Goal: Task Accomplishment & Management: Manage account settings

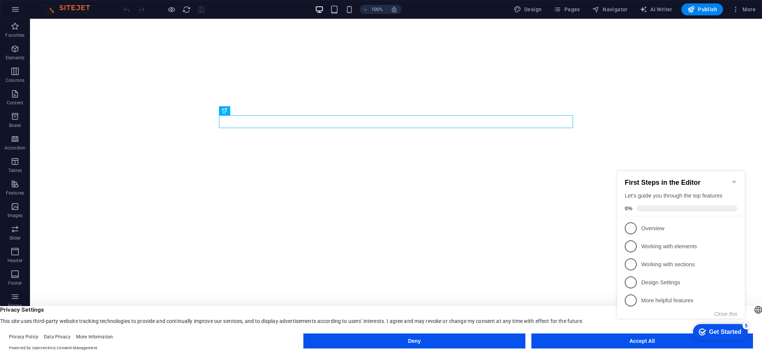
click at [635, 348] on div "Deny Accept All" at bounding box center [528, 342] width 450 height 18
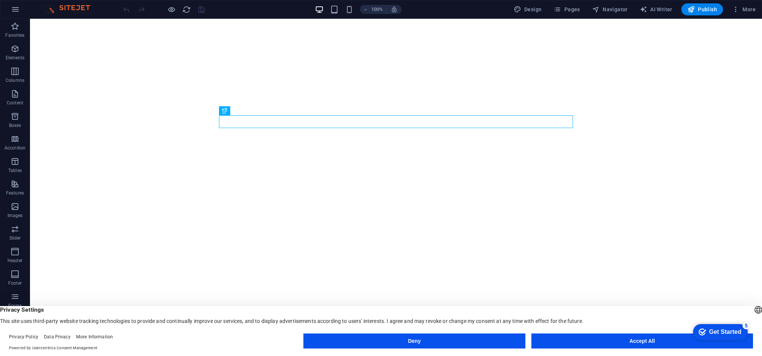
click at [595, 339] on button "Accept All" at bounding box center [643, 340] width 222 height 15
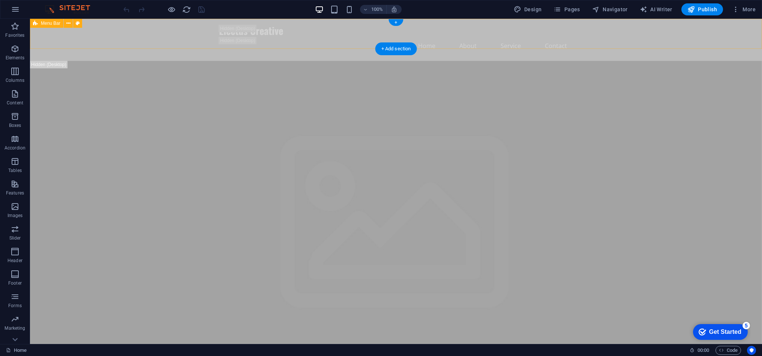
click at [94, 38] on div "Electus Creative Home About Service Contact" at bounding box center [396, 40] width 732 height 42
click at [376, 37] on nav "Home About Service Contact" at bounding box center [396, 46] width 354 height 18
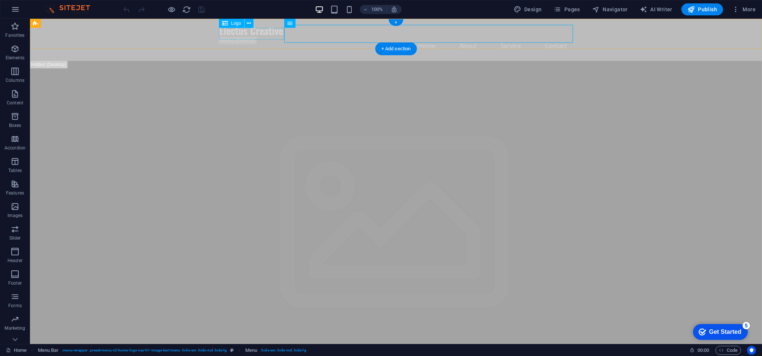
click at [244, 33] on div "Electus Creative" at bounding box center [396, 31] width 354 height 12
click at [727, 351] on span "Code" at bounding box center [728, 349] width 19 height 9
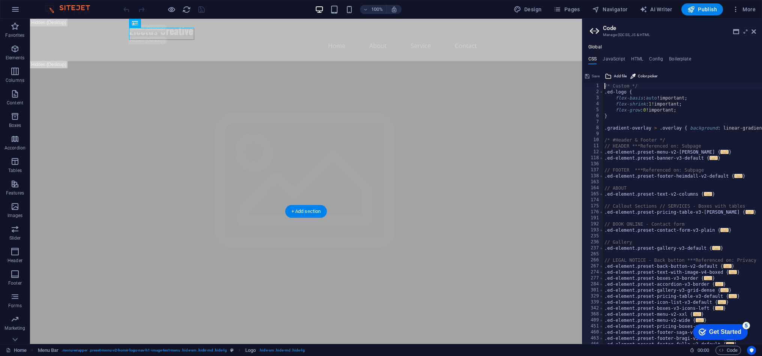
click at [479, 187] on figure at bounding box center [306, 284] width 552 height 447
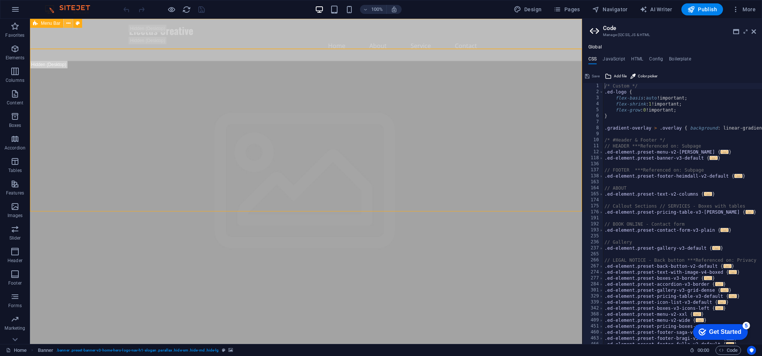
click at [70, 23] on button at bounding box center [68, 23] width 9 height 9
click at [65, 22] on button at bounding box center [68, 23] width 9 height 9
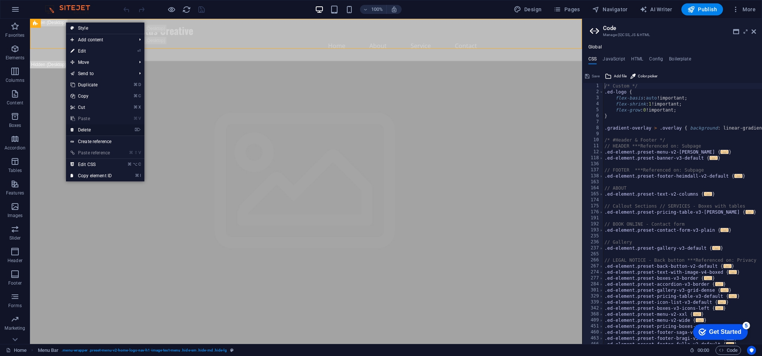
click at [102, 129] on link "⌦ Delete" at bounding box center [91, 129] width 50 height 11
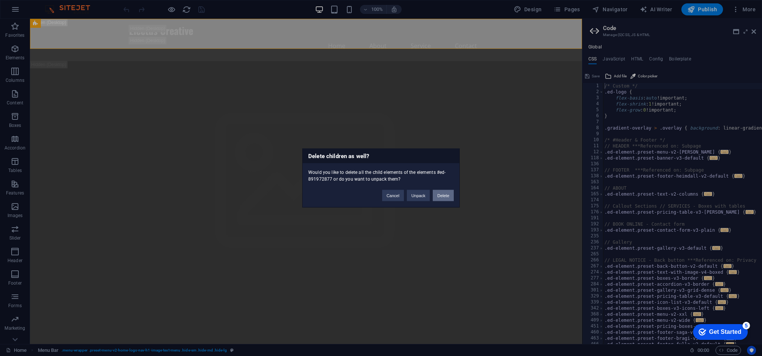
click at [447, 195] on button "Delete" at bounding box center [443, 195] width 21 height 11
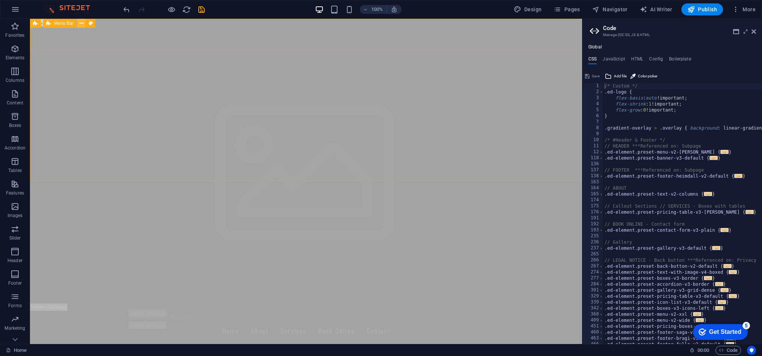
click at [83, 24] on icon at bounding box center [82, 24] width 4 height 8
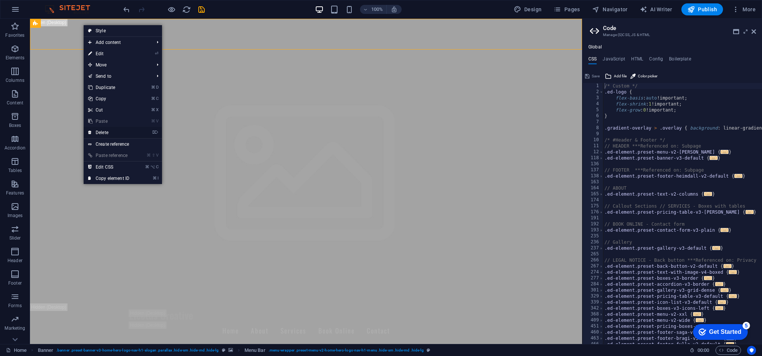
click at [135, 134] on li "⌦ Delete" at bounding box center [123, 133] width 78 height 12
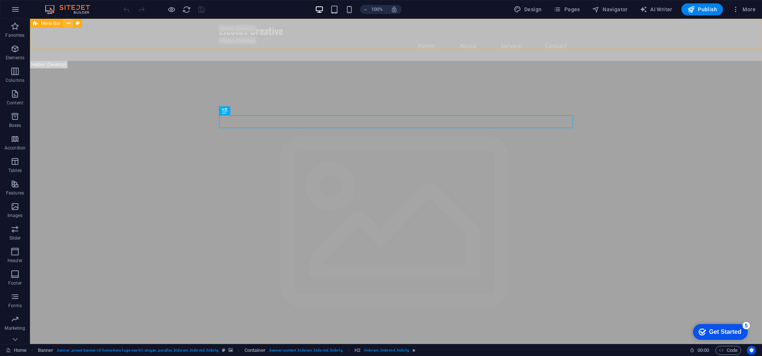
click at [70, 24] on icon at bounding box center [68, 24] width 4 height 8
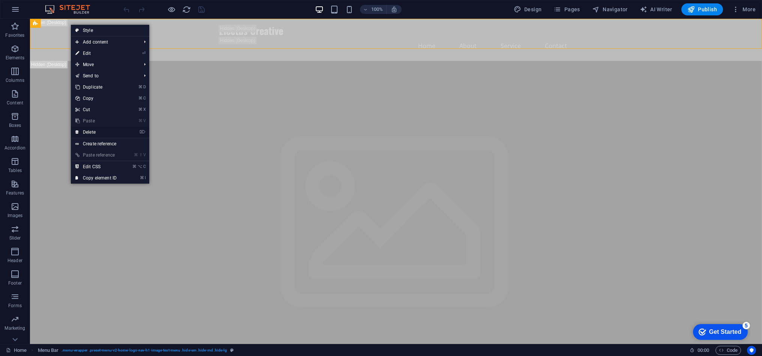
click at [113, 129] on link "⌦ Delete" at bounding box center [96, 131] width 50 height 11
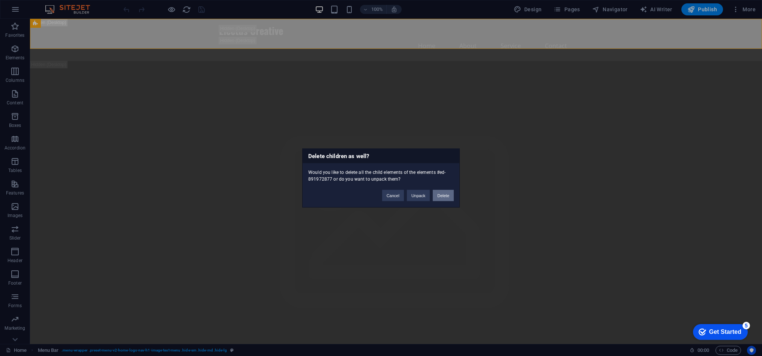
click at [448, 196] on button "Delete" at bounding box center [443, 195] width 21 height 11
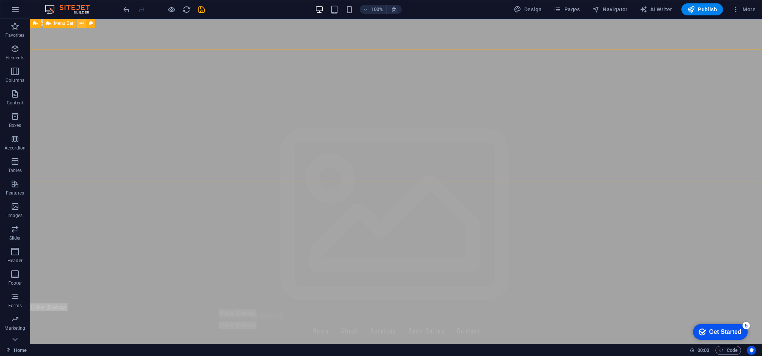
click at [80, 22] on icon at bounding box center [82, 24] width 4 height 8
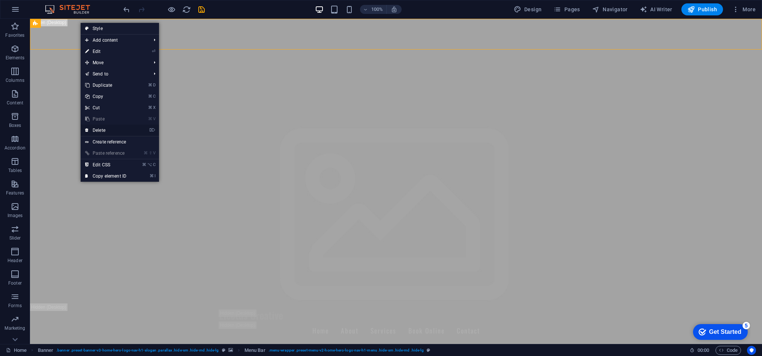
click at [138, 129] on li "⌦ Delete" at bounding box center [120, 131] width 78 height 12
click at [152, 131] on icon "⌦" at bounding box center [152, 130] width 6 height 5
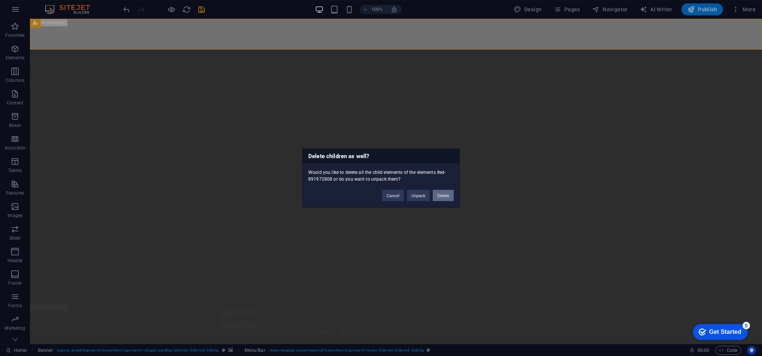
click at [446, 198] on button "Delete" at bounding box center [443, 195] width 21 height 11
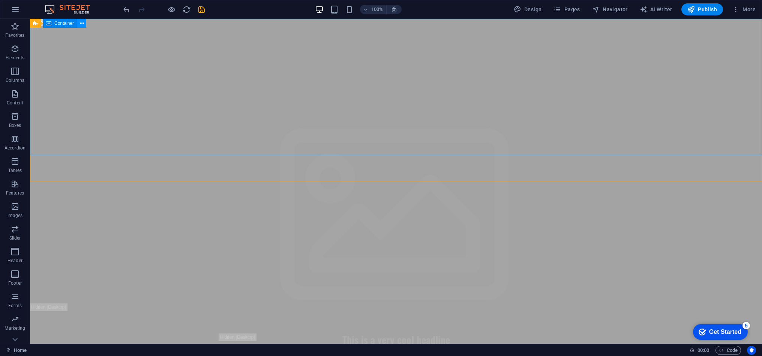
click at [81, 25] on icon at bounding box center [82, 24] width 4 height 8
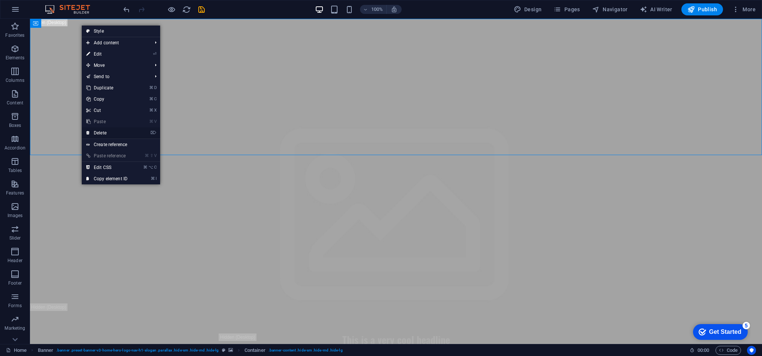
click at [120, 134] on link "⌦ Delete" at bounding box center [107, 132] width 50 height 11
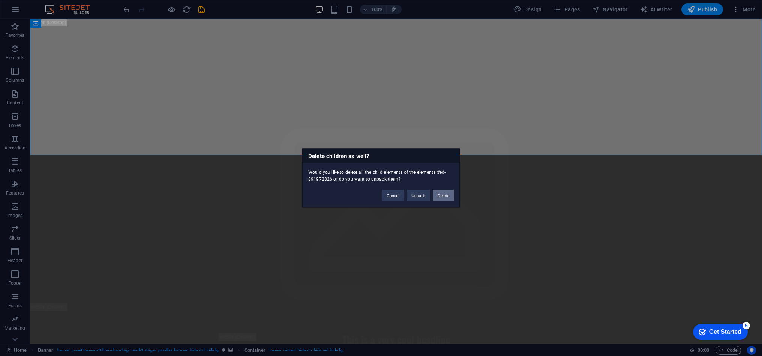
click at [439, 194] on button "Delete" at bounding box center [443, 195] width 21 height 11
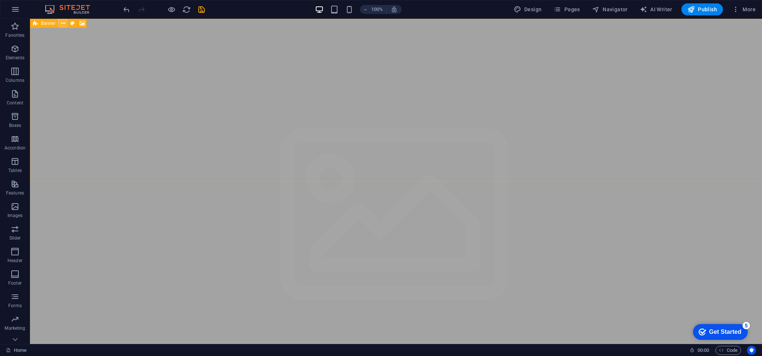
click at [64, 25] on icon at bounding box center [63, 24] width 4 height 8
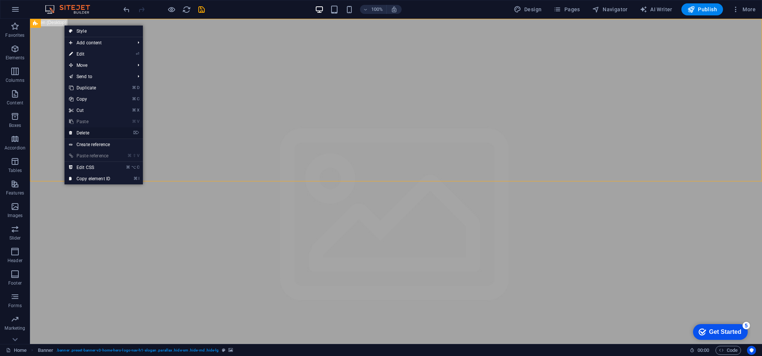
click at [130, 131] on li "⌦ Delete" at bounding box center [104, 133] width 78 height 12
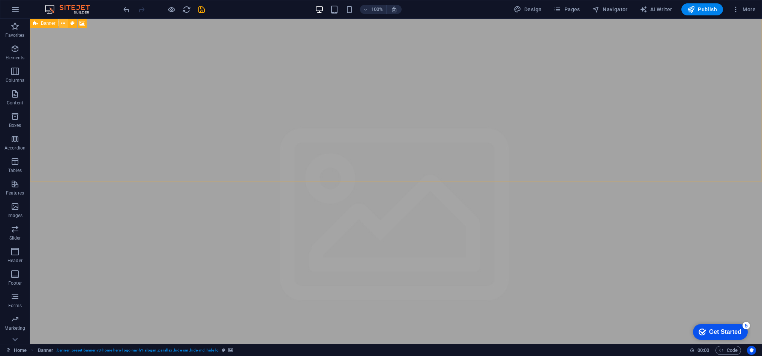
click at [62, 23] on icon at bounding box center [63, 24] width 4 height 8
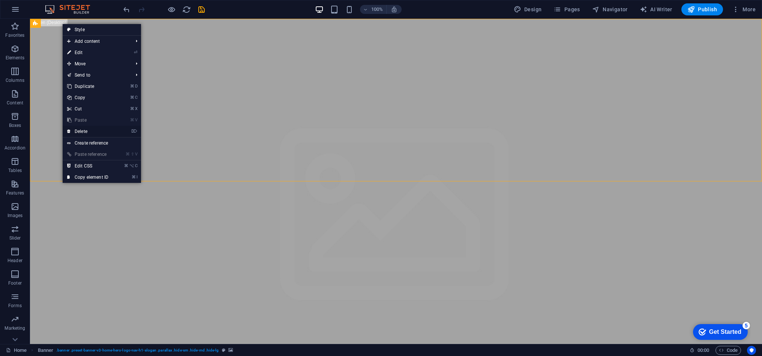
click at [113, 131] on link "⌦ Delete" at bounding box center [88, 131] width 50 height 11
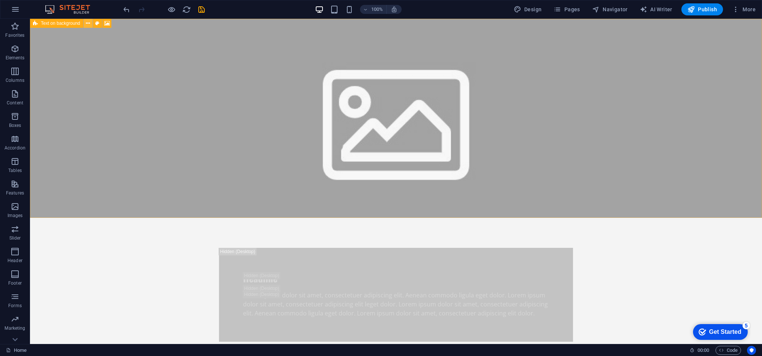
click at [85, 24] on button at bounding box center [88, 23] width 9 height 9
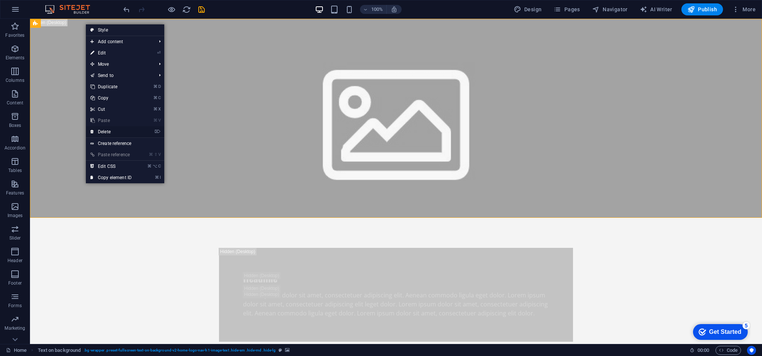
click at [131, 128] on link "⌦ Delete" at bounding box center [111, 131] width 50 height 11
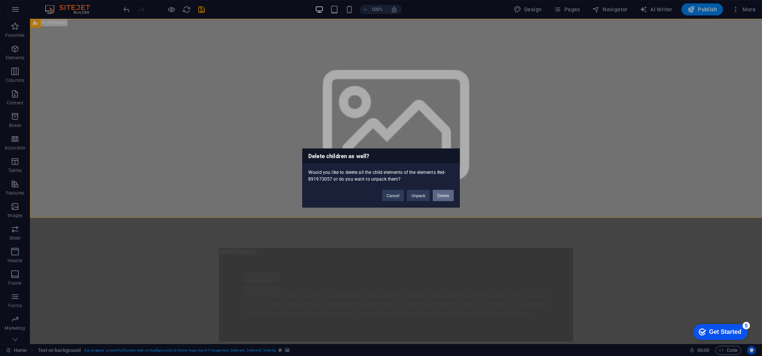
click at [446, 196] on button "Delete" at bounding box center [443, 195] width 21 height 11
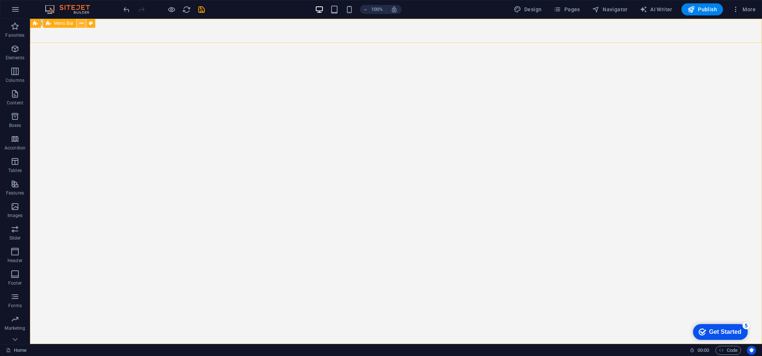
click at [80, 25] on icon at bounding box center [82, 24] width 4 height 8
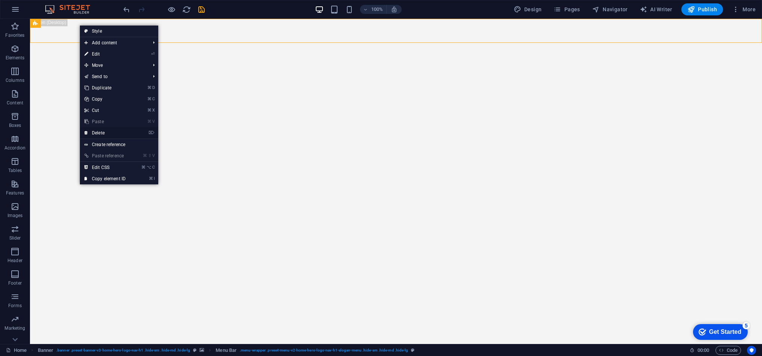
click at [146, 133] on li "⌦ Delete" at bounding box center [119, 133] width 78 height 12
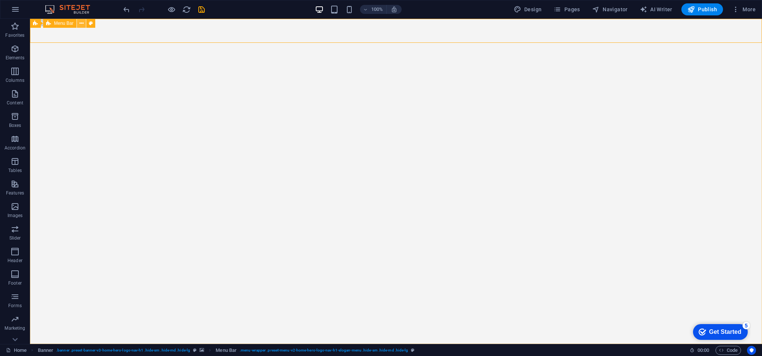
click at [80, 23] on icon at bounding box center [82, 24] width 4 height 8
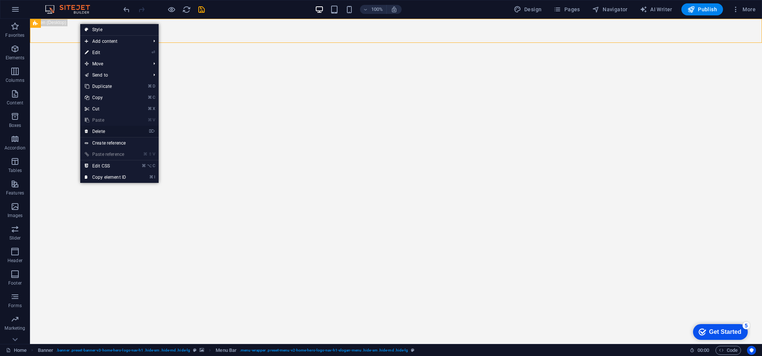
click at [113, 129] on link "⌦ Delete" at bounding box center [105, 131] width 50 height 11
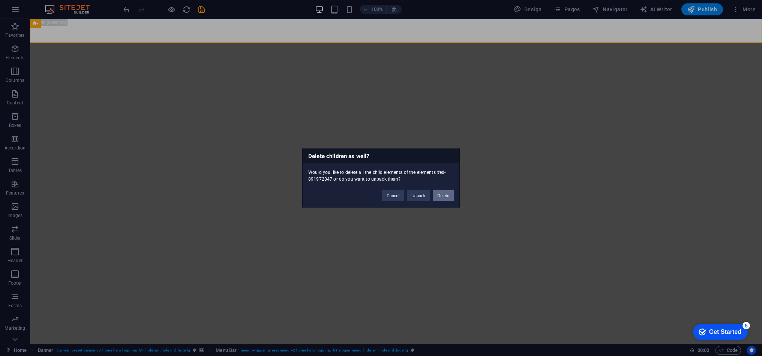
click at [445, 198] on button "Delete" at bounding box center [443, 195] width 21 height 11
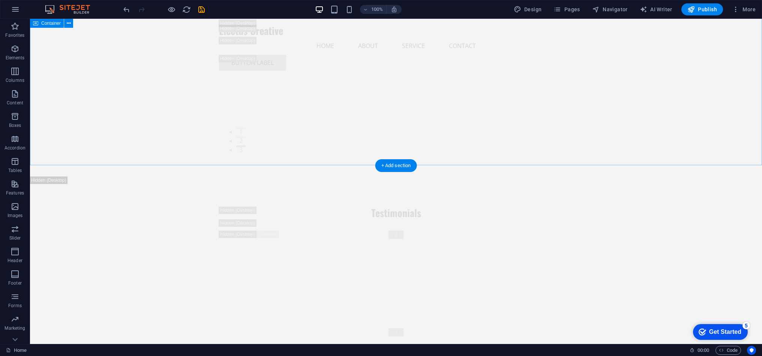
scroll to position [10549, 0]
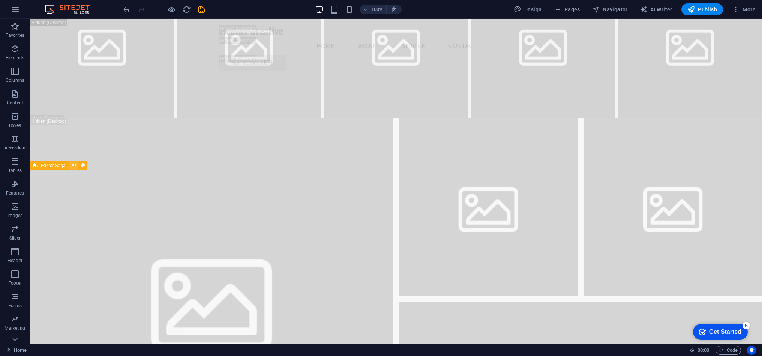
click at [75, 164] on icon at bounding box center [74, 165] width 4 height 8
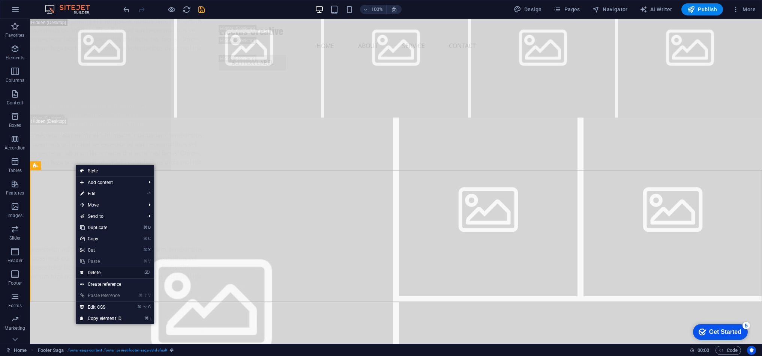
click at [115, 275] on link "⌦ Delete" at bounding box center [101, 272] width 50 height 11
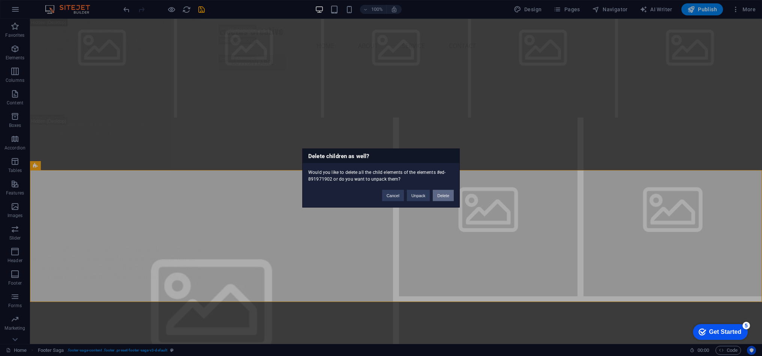
click at [445, 196] on button "Delete" at bounding box center [443, 195] width 21 height 11
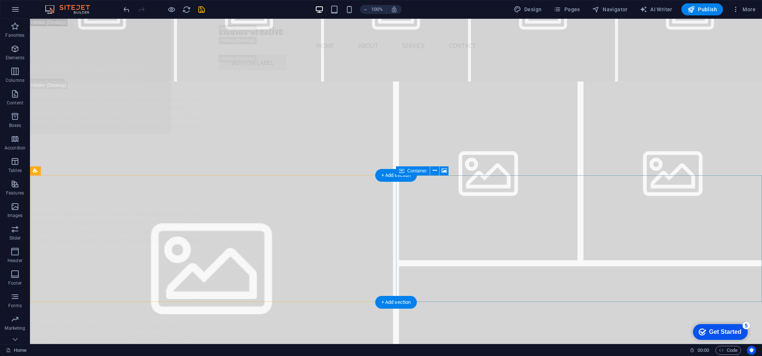
scroll to position [10417, 0]
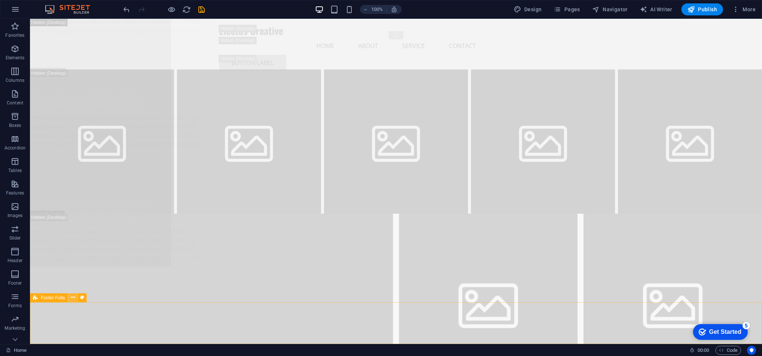
click at [71, 299] on icon at bounding box center [73, 297] width 4 height 8
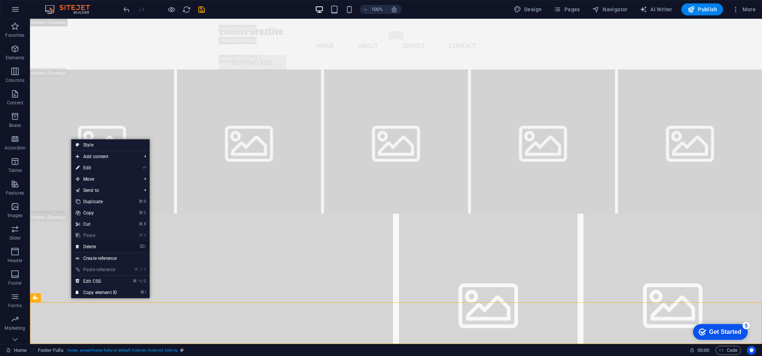
click at [122, 245] on link "⌦ Delete" at bounding box center [96, 246] width 50 height 11
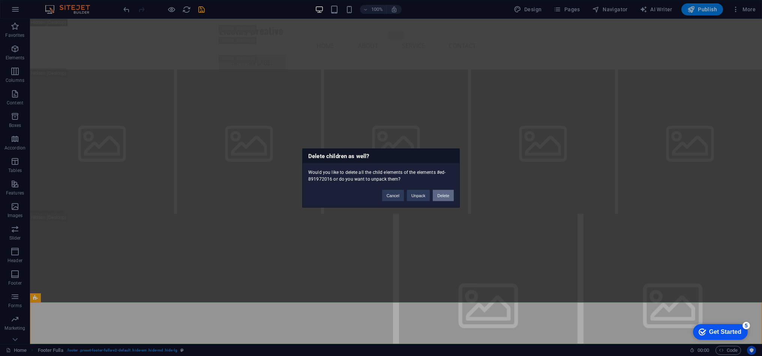
click at [443, 196] on button "Delete" at bounding box center [443, 195] width 21 height 11
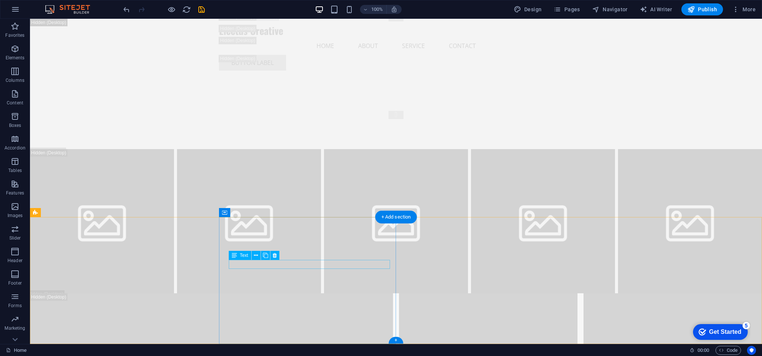
scroll to position [10376, 0]
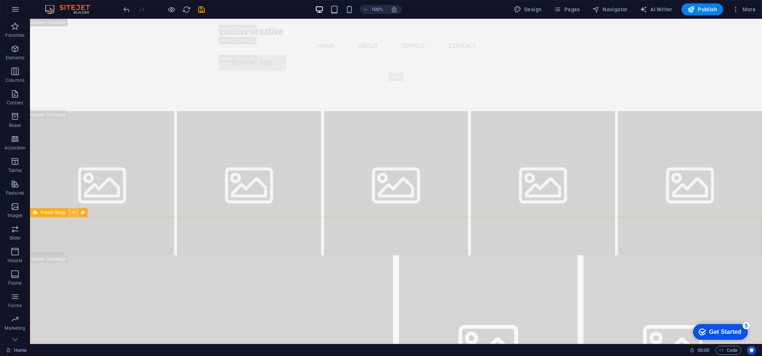
click at [75, 210] on icon at bounding box center [74, 213] width 4 height 8
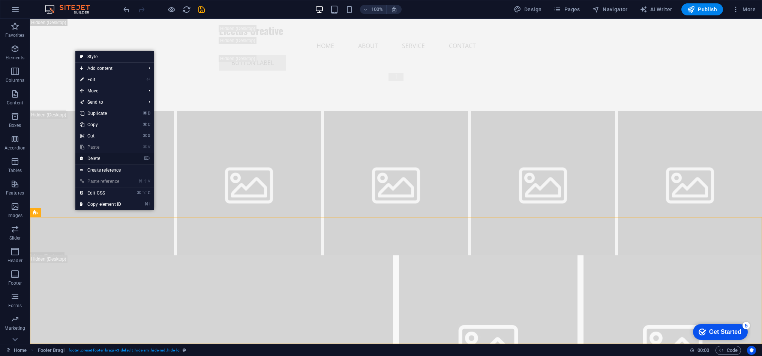
click at [113, 155] on link "⌦ Delete" at bounding box center [100, 158] width 50 height 11
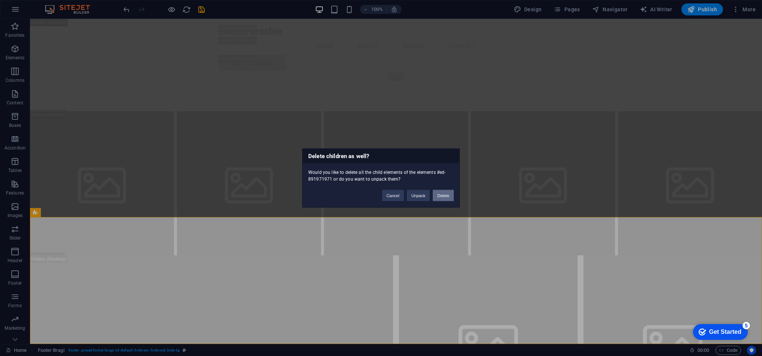
click at [444, 194] on button "Delete" at bounding box center [443, 195] width 21 height 11
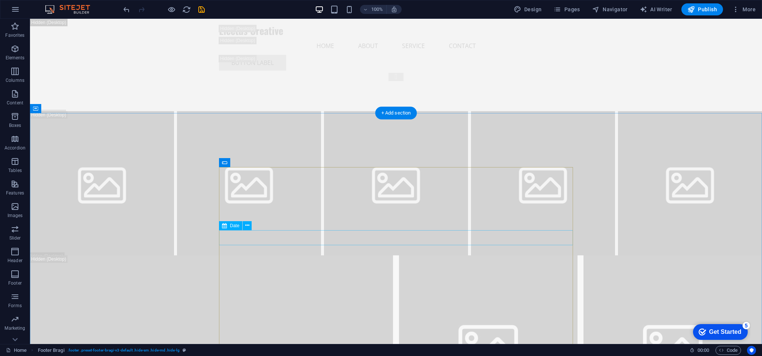
scroll to position [10249, 0]
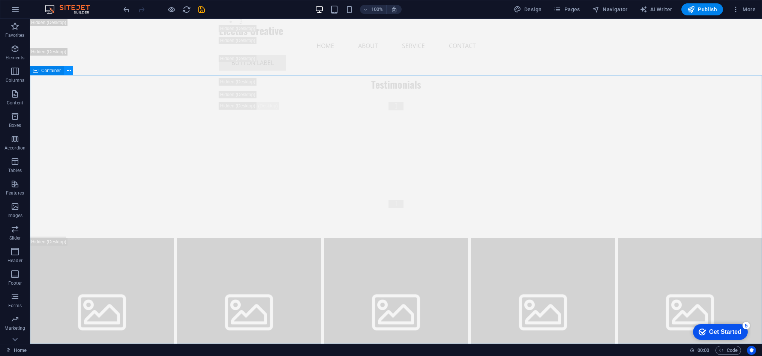
click at [66, 71] on button at bounding box center [68, 70] width 9 height 9
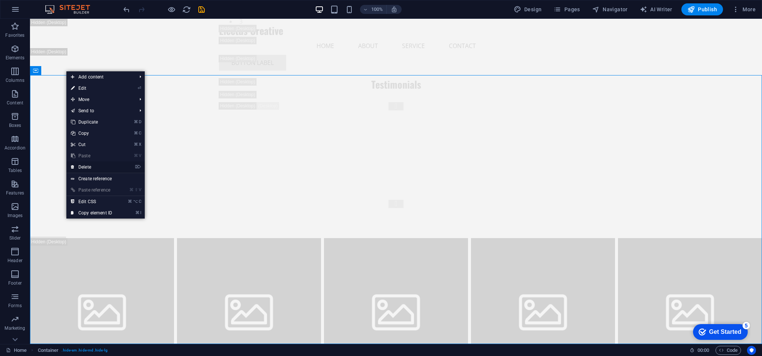
click at [123, 167] on li "⌦ Delete" at bounding box center [105, 167] width 78 height 12
click at [139, 167] on icon "⌦" at bounding box center [138, 166] width 6 height 5
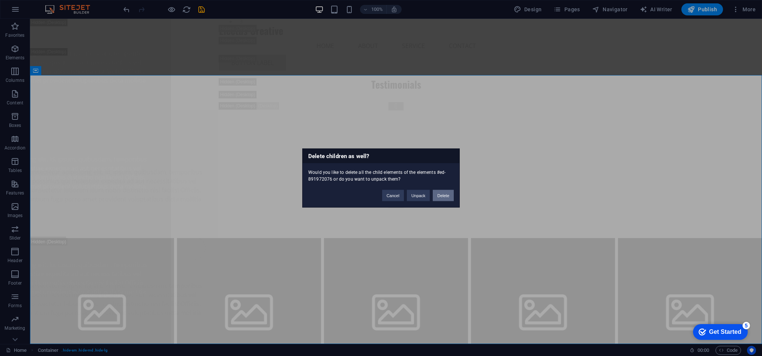
click at [447, 195] on button "Delete" at bounding box center [443, 195] width 21 height 11
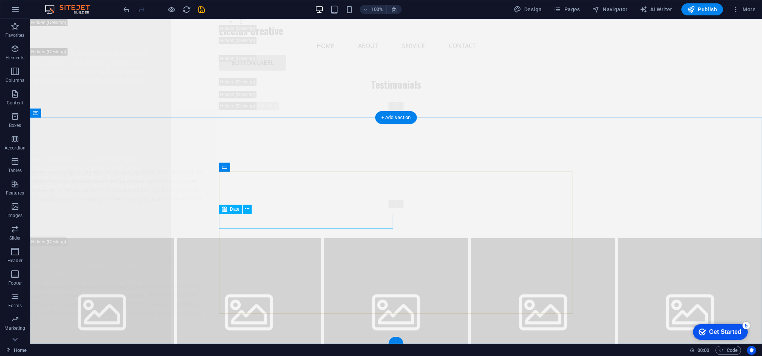
scroll to position [9980, 0]
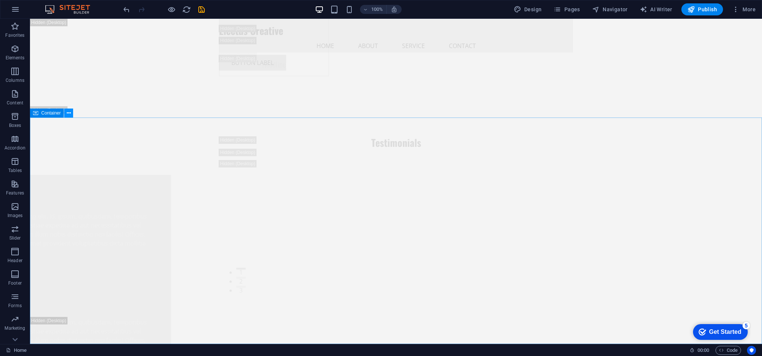
click at [67, 111] on icon at bounding box center [69, 113] width 4 height 8
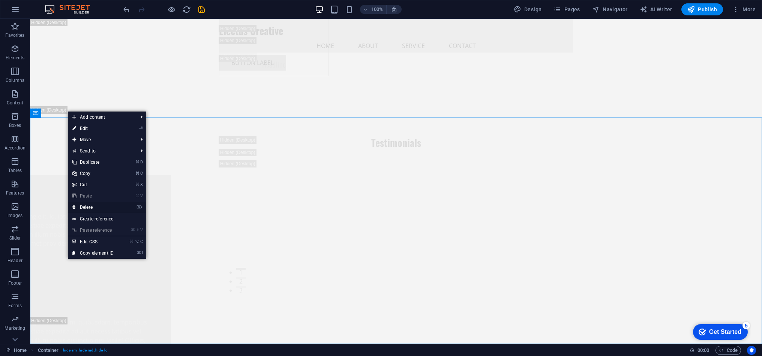
click at [132, 209] on li "⌦ Delete" at bounding box center [107, 207] width 78 height 12
click at [141, 207] on icon "⌦" at bounding box center [140, 206] width 6 height 5
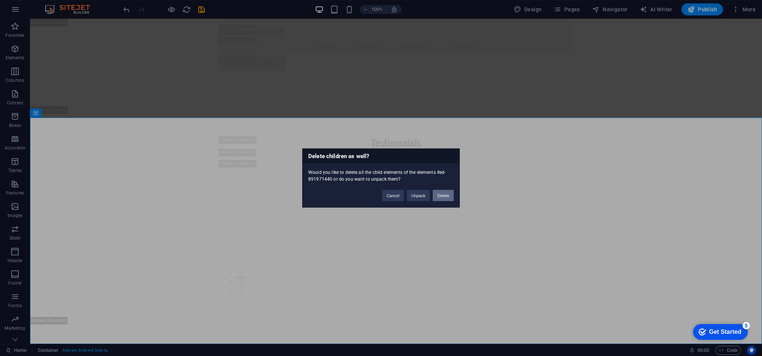
click at [452, 195] on button "Delete" at bounding box center [443, 195] width 21 height 11
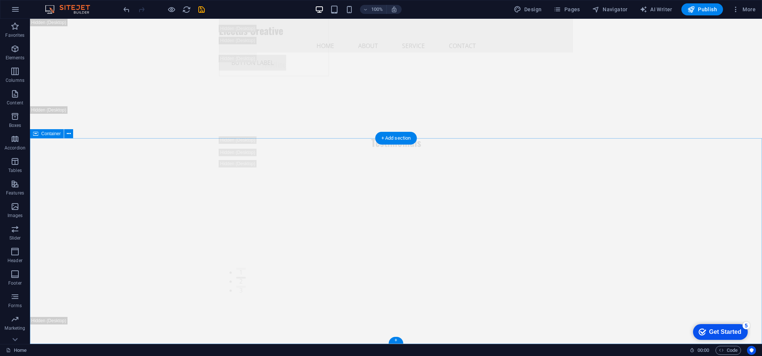
scroll to position [9754, 0]
click at [69, 134] on icon at bounding box center [69, 134] width 4 height 8
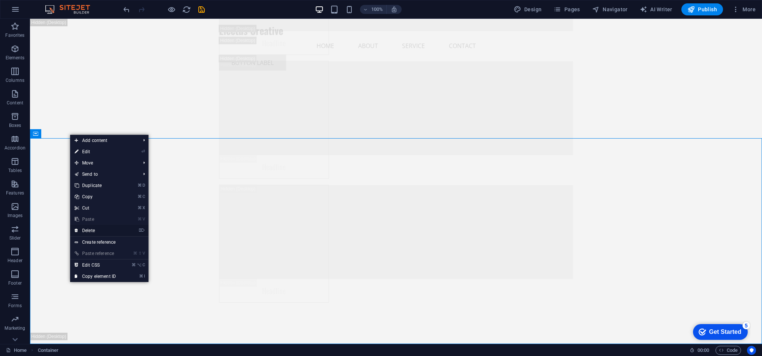
click at [132, 231] on li "⌦ Delete" at bounding box center [109, 231] width 78 height 12
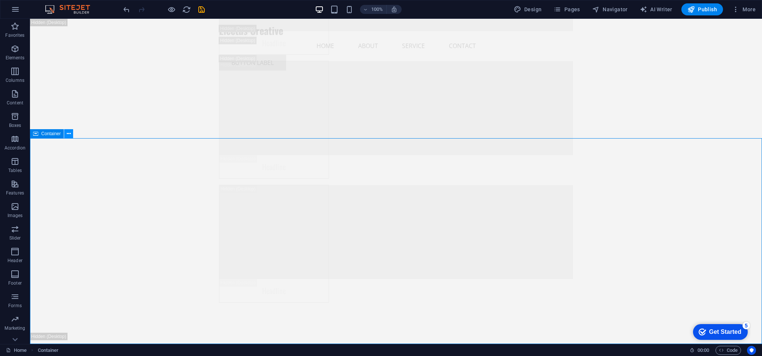
click at [67, 134] on icon at bounding box center [69, 134] width 4 height 8
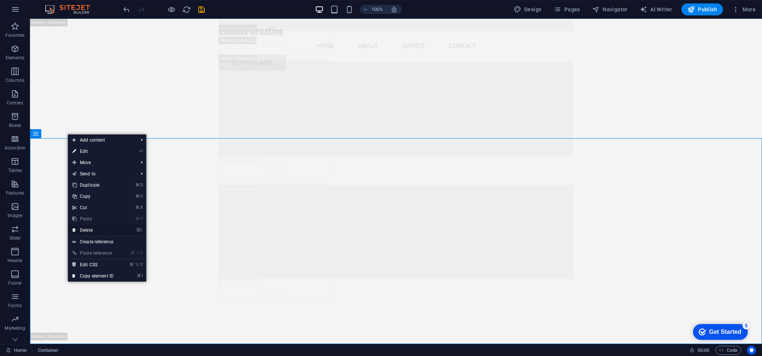
click at [112, 231] on link "⌦ Delete" at bounding box center [93, 229] width 50 height 11
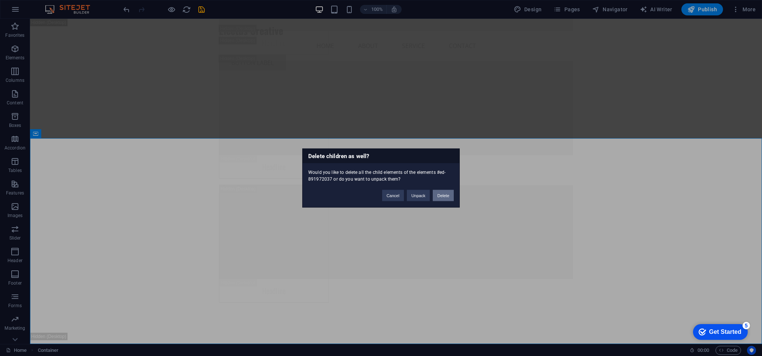
click at [440, 196] on button "Delete" at bounding box center [443, 195] width 21 height 11
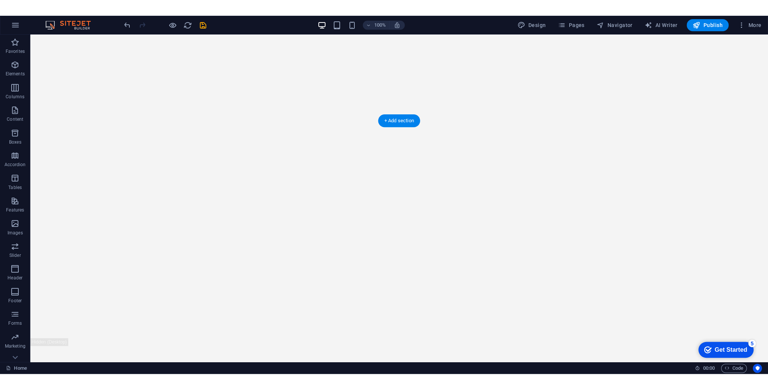
scroll to position [0, 0]
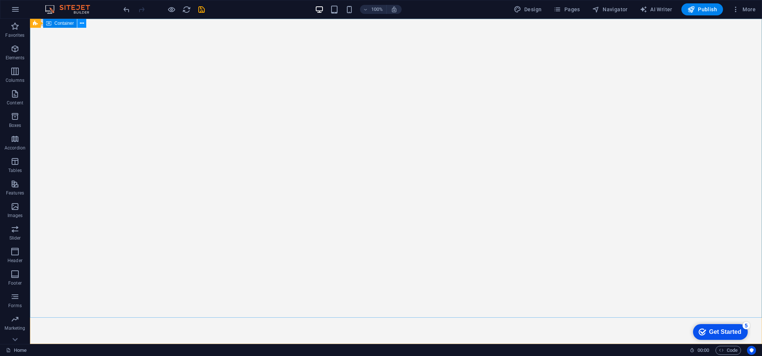
click at [81, 23] on icon at bounding box center [82, 24] width 4 height 8
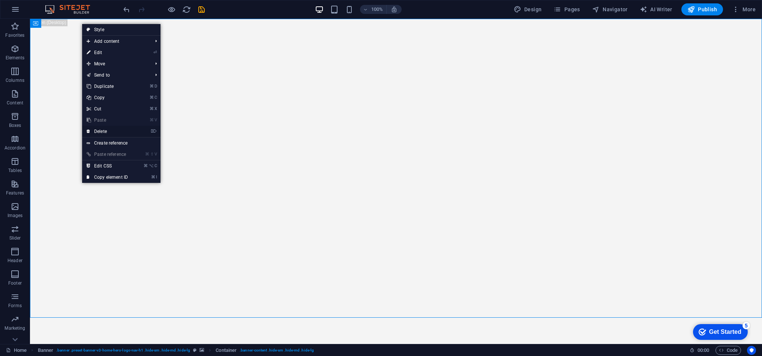
click at [153, 129] on icon "⌦" at bounding box center [154, 131] width 6 height 5
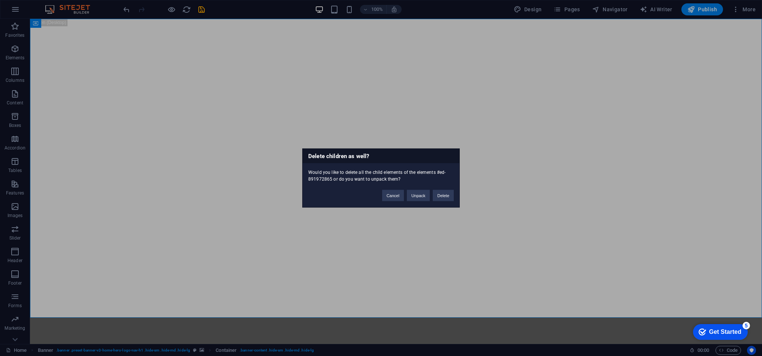
click at [455, 197] on div "Cancel Unpack Delete" at bounding box center [418, 191] width 83 height 19
click at [450, 195] on button "Delete" at bounding box center [443, 195] width 21 height 11
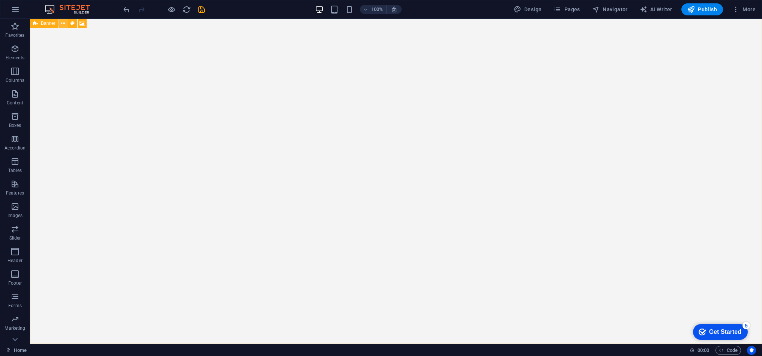
click at [63, 23] on icon at bounding box center [63, 24] width 4 height 8
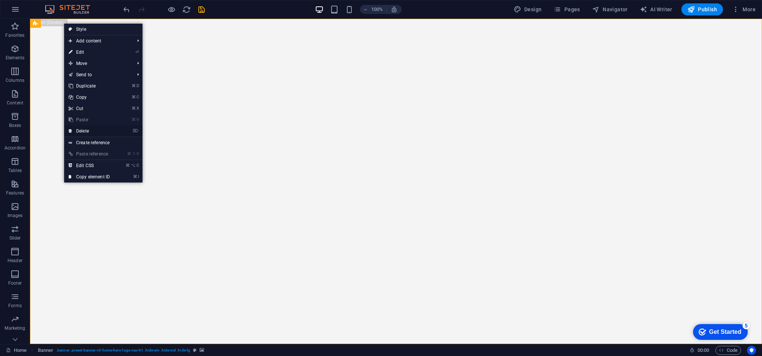
click at [135, 132] on icon "⌦" at bounding box center [136, 130] width 6 height 5
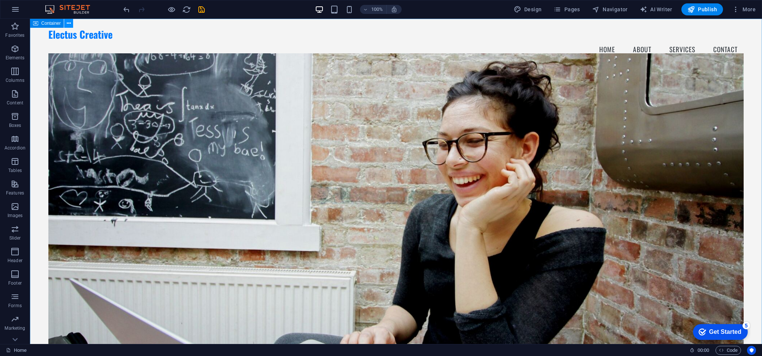
click at [69, 23] on icon at bounding box center [69, 24] width 4 height 8
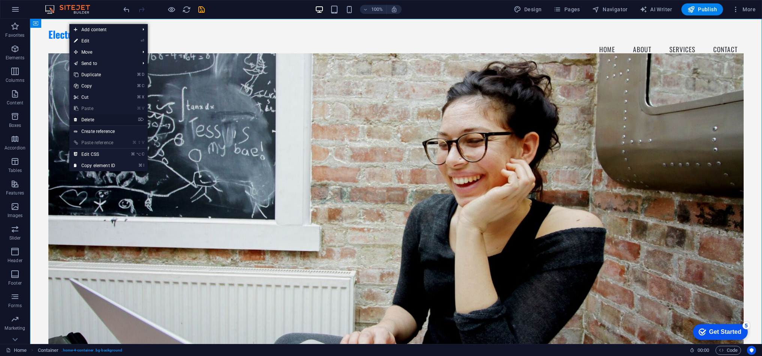
click at [142, 118] on icon "⌦" at bounding box center [141, 119] width 6 height 5
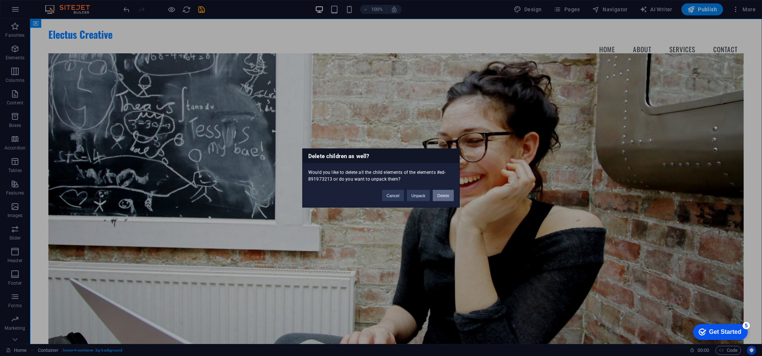
click at [446, 195] on button "Delete" at bounding box center [443, 195] width 21 height 11
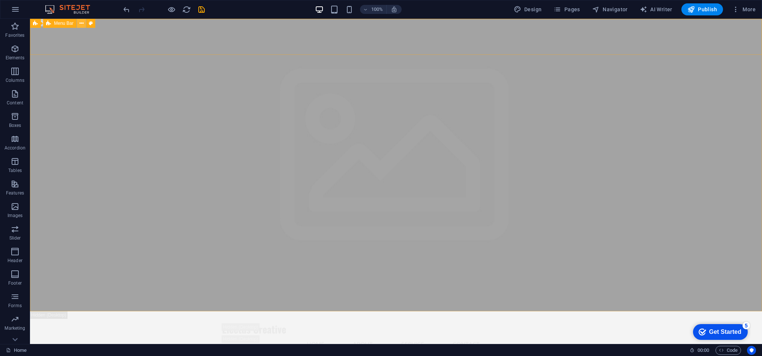
click at [80, 23] on icon at bounding box center [82, 24] width 4 height 8
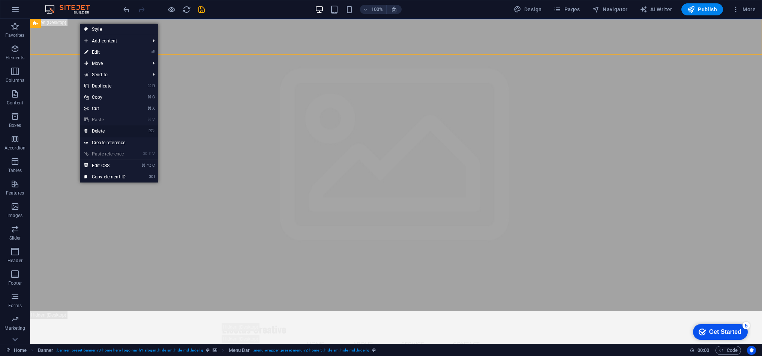
click at [120, 128] on link "⌦ Delete" at bounding box center [105, 130] width 50 height 11
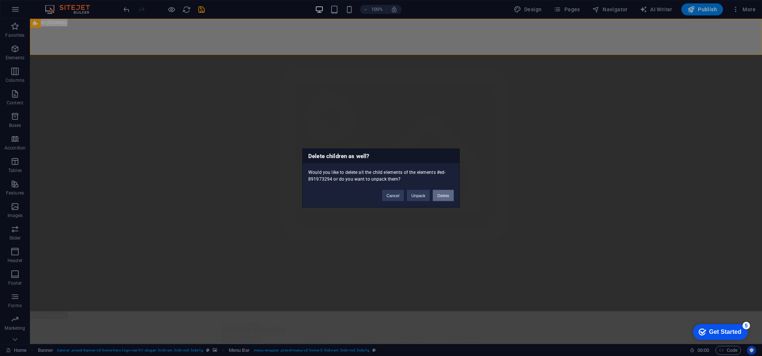
click at [447, 202] on div "Delete children as well? Would you like to delete all the child elements of the…" at bounding box center [381, 178] width 158 height 59
click at [446, 196] on button "Delete" at bounding box center [443, 195] width 21 height 11
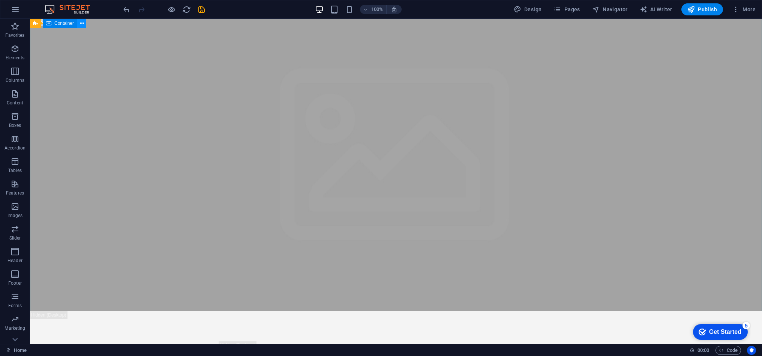
click at [79, 22] on button at bounding box center [81, 23] width 9 height 9
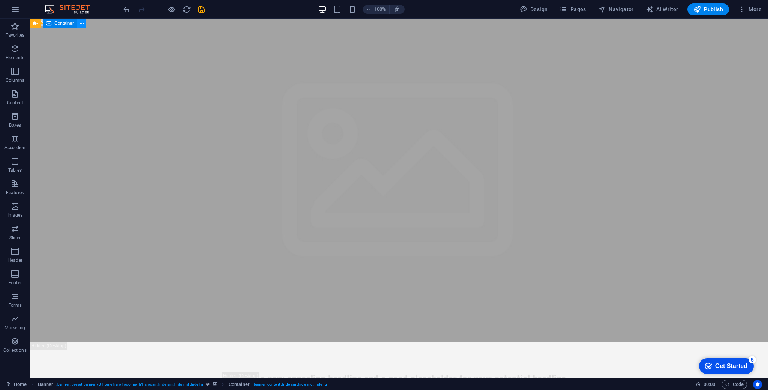
click at [86, 24] on button at bounding box center [81, 23] width 9 height 9
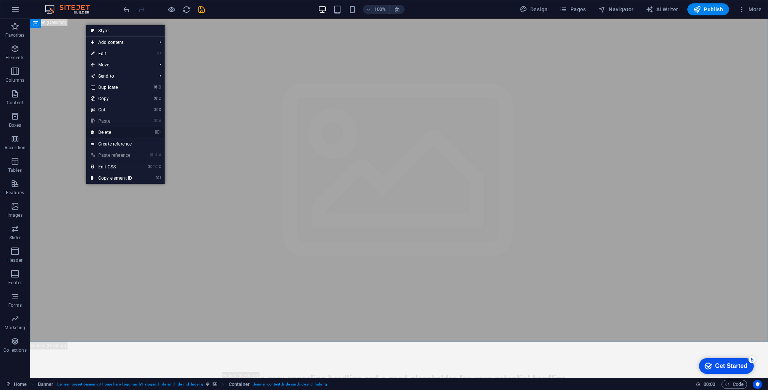
click at [159, 134] on icon "⌦" at bounding box center [158, 132] width 6 height 5
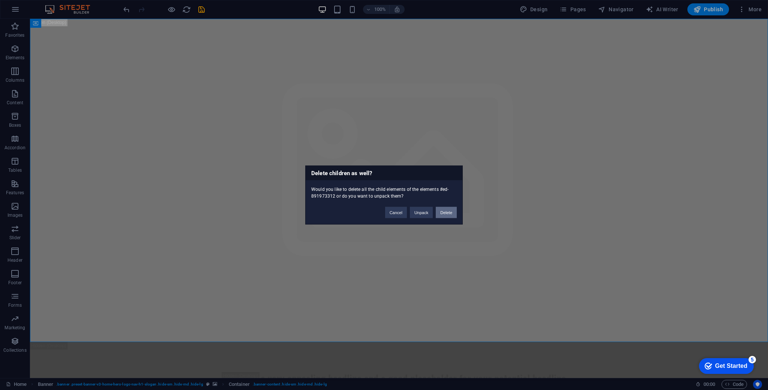
drag, startPoint x: 448, startPoint y: 213, endPoint x: 356, endPoint y: 166, distance: 103.0
click at [448, 213] on button "Delete" at bounding box center [446, 212] width 21 height 11
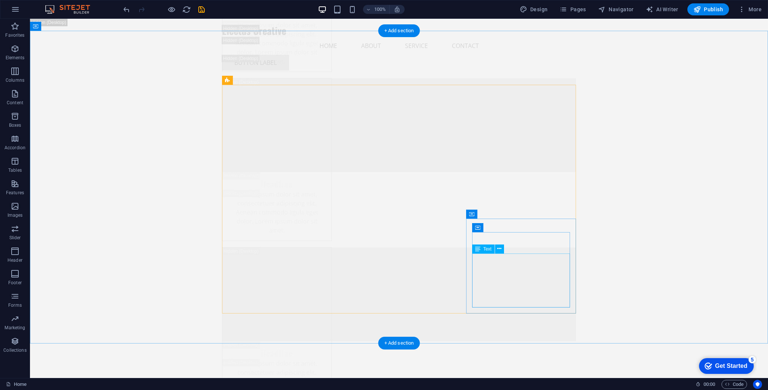
scroll to position [1347, 0]
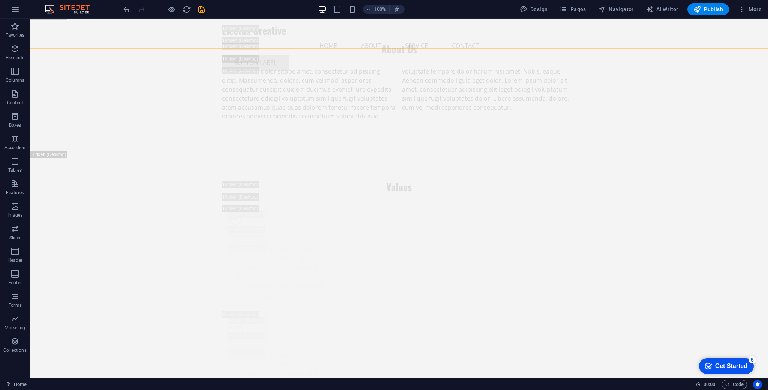
click at [86, 27] on div "Electus Creative Menu Home About Service Contact Button label" at bounding box center [399, 48] width 738 height 58
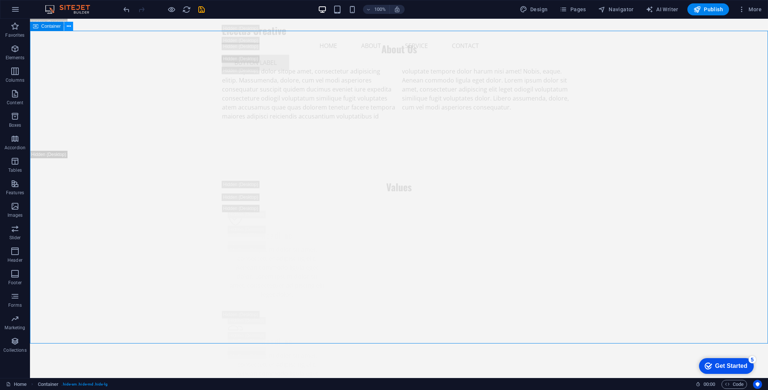
click at [71, 25] on button at bounding box center [68, 26] width 9 height 9
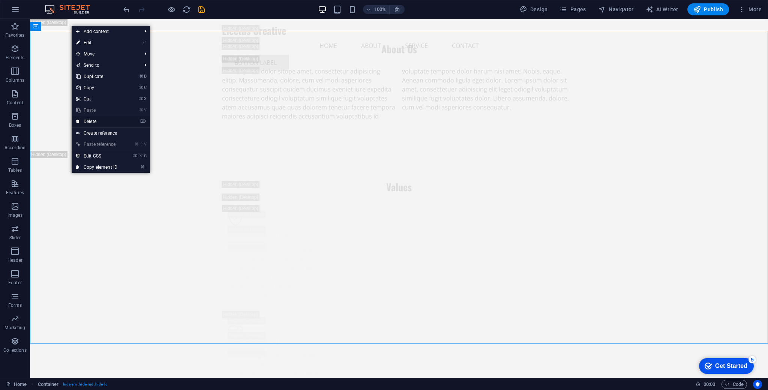
click at [142, 120] on icon "⌦" at bounding box center [143, 121] width 6 height 5
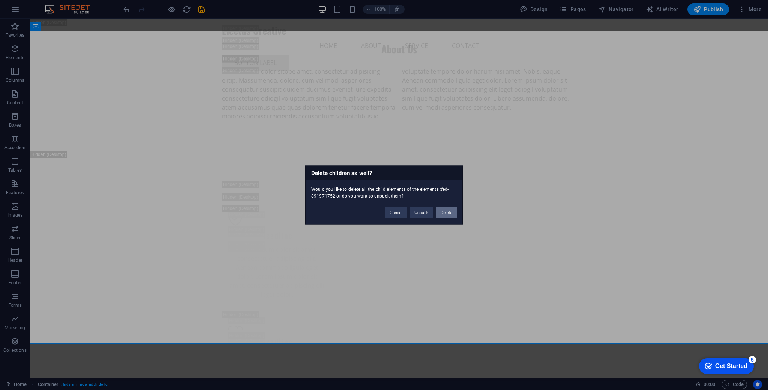
click at [447, 213] on button "Delete" at bounding box center [446, 212] width 21 height 11
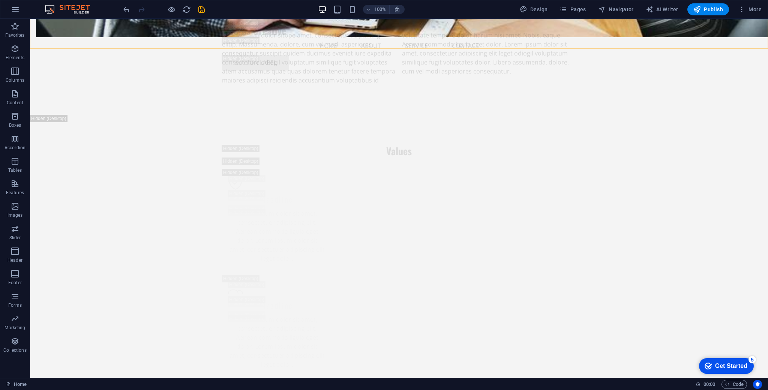
click at [625, 36] on div "Electus Creative Menu Home About Service Contact Button label" at bounding box center [399, 48] width 738 height 58
click at [53, 27] on div "Electus Creative Menu Home About Service Contact Button label" at bounding box center [399, 48] width 738 height 58
click at [218, 27] on div "Electus Creative Menu Home About Service Contact Button label" at bounding box center [399, 48] width 738 height 58
click at [48, 23] on div "Electus Creative Menu Home About Service Contact Button label" at bounding box center [399, 48] width 738 height 58
click at [63, 24] on div "Electus Creative Menu Home About Service Contact Button label" at bounding box center [399, 48] width 738 height 58
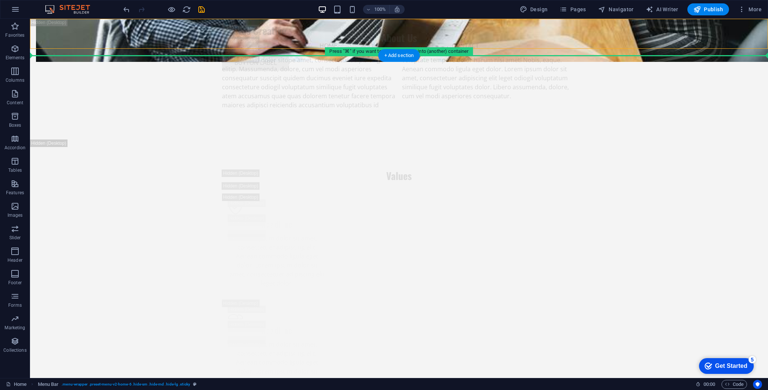
scroll to position [1321, 0]
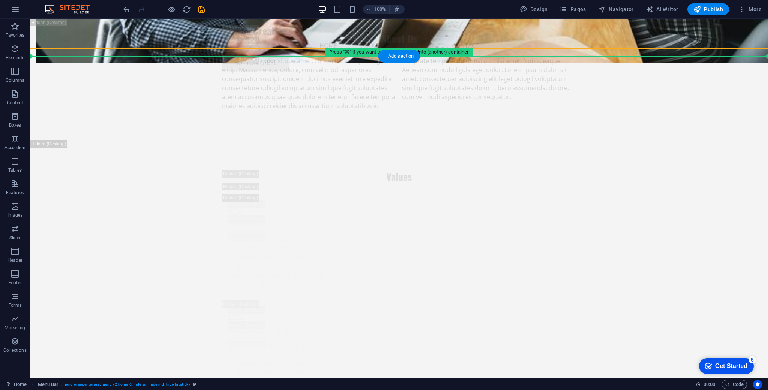
drag, startPoint x: 86, startPoint y: 22, endPoint x: 87, endPoint y: 119, distance: 96.8
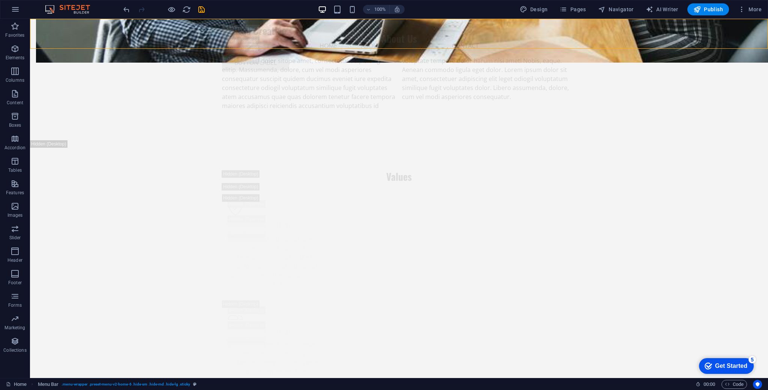
click at [47, 22] on div "Electus Creative Menu Home About Service Contact Button label" at bounding box center [399, 48] width 738 height 58
click at [41, 26] on div "Electus Creative Menu Home About Service Contact Button label" at bounding box center [399, 48] width 738 height 58
click at [51, 21] on div "Electus Creative Menu Home About Service Contact Button label" at bounding box center [399, 48] width 738 height 58
click at [82, 23] on div "Electus Creative Menu Home About Service Contact Button label" at bounding box center [399, 48] width 738 height 58
click at [68, 53] on icon at bounding box center [69, 52] width 4 height 8
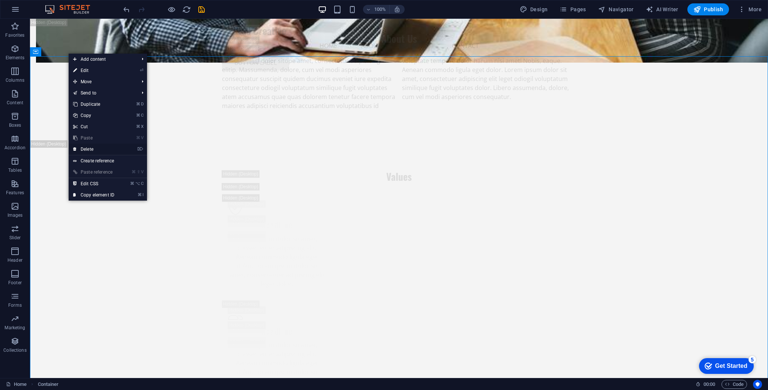
click at [87, 147] on link "⌦ Delete" at bounding box center [94, 149] width 50 height 11
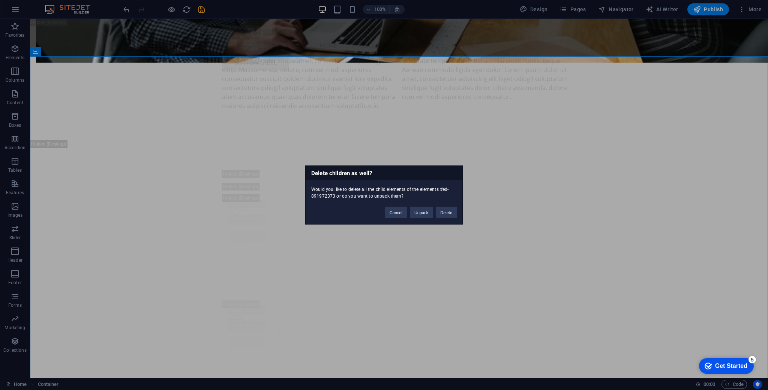
click at [190, 190] on div "Delete children as well? Would you like to delete all the child elements of the…" at bounding box center [384, 195] width 768 height 390
click at [446, 213] on button "Delete" at bounding box center [446, 212] width 21 height 11
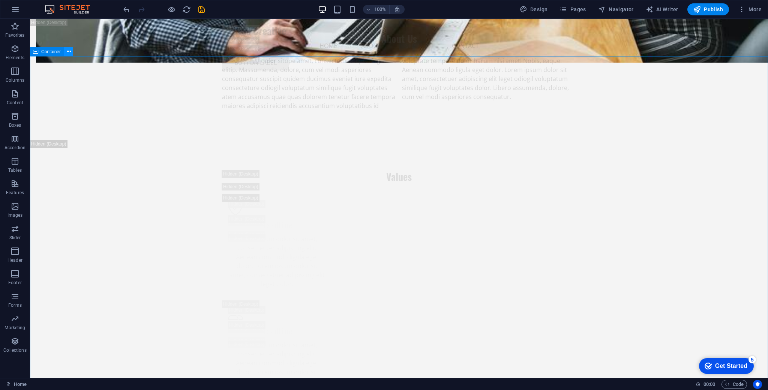
click at [68, 54] on icon at bounding box center [69, 52] width 4 height 8
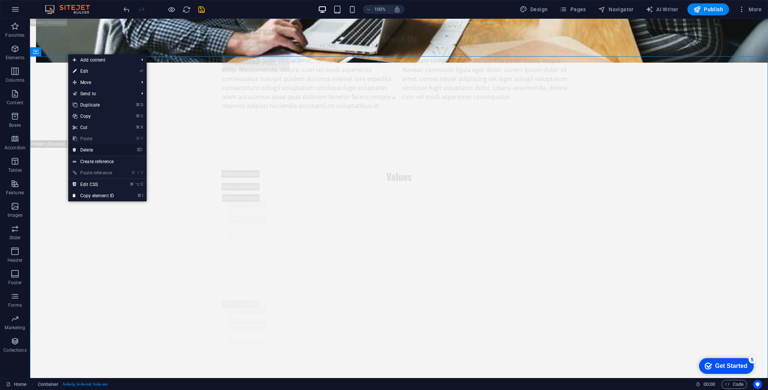
click at [95, 146] on link "⌦ Delete" at bounding box center [93, 149] width 50 height 11
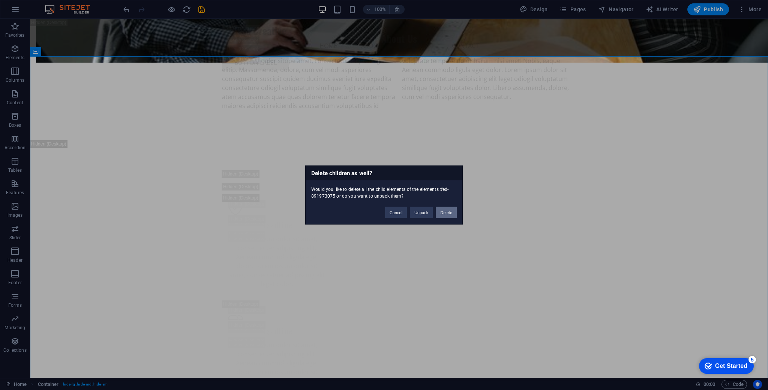
click at [448, 214] on button "Delete" at bounding box center [446, 212] width 21 height 11
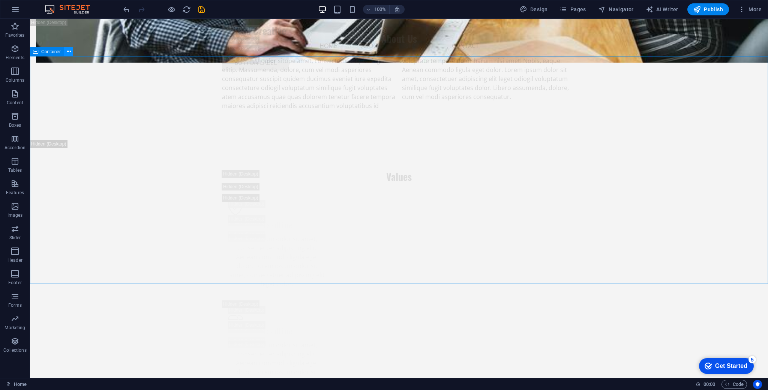
click at [69, 52] on icon at bounding box center [69, 52] width 4 height 8
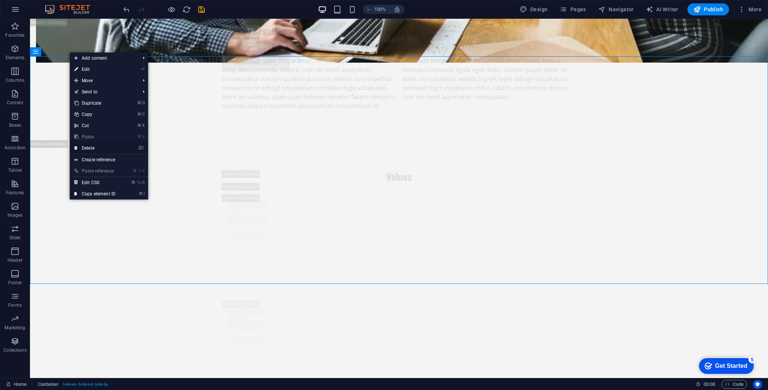
click at [98, 146] on link "⌦ Delete" at bounding box center [95, 148] width 50 height 11
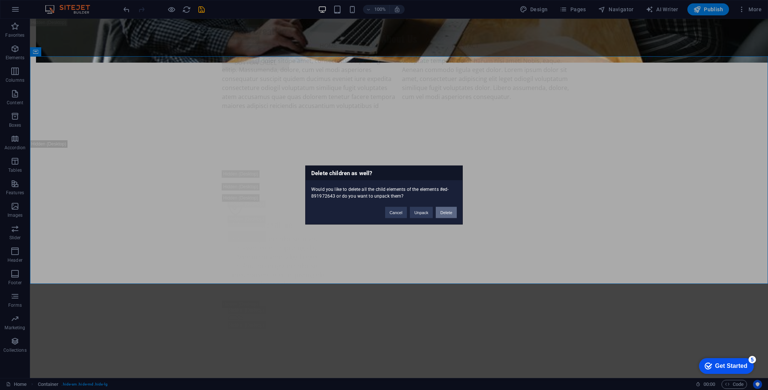
click at [450, 210] on button "Delete" at bounding box center [446, 212] width 21 height 11
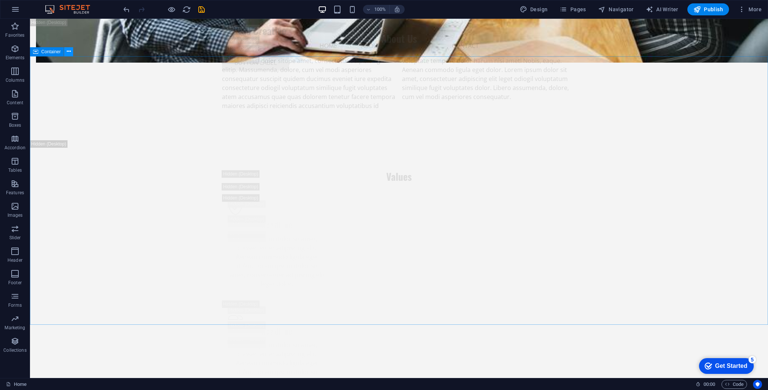
click at [70, 51] on icon at bounding box center [69, 52] width 4 height 8
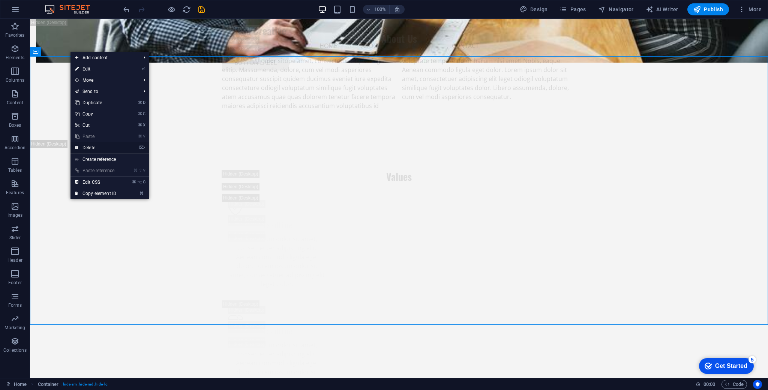
click at [121, 145] on link "⌦ Delete" at bounding box center [96, 147] width 50 height 11
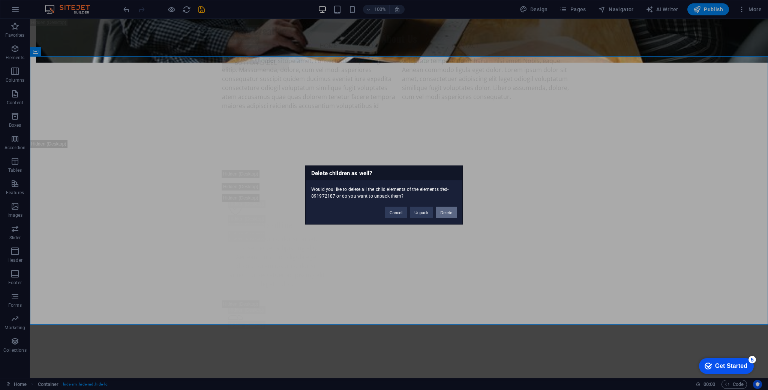
click at [446, 213] on button "Delete" at bounding box center [446, 212] width 21 height 11
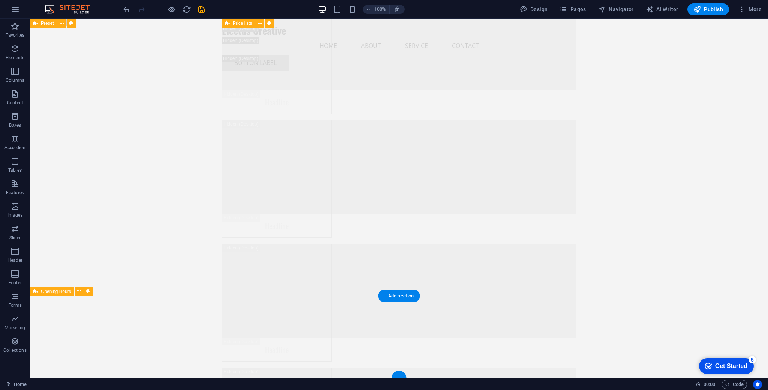
scroll to position [6737, 0]
click at [81, 292] on button at bounding box center [79, 291] width 9 height 9
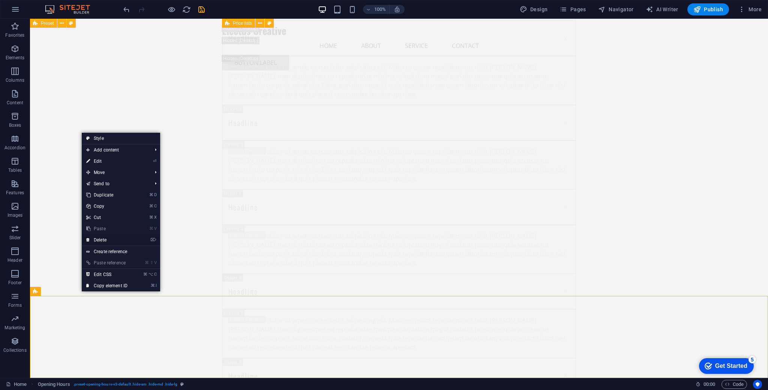
click at [125, 241] on link "⌦ Delete" at bounding box center [107, 239] width 50 height 11
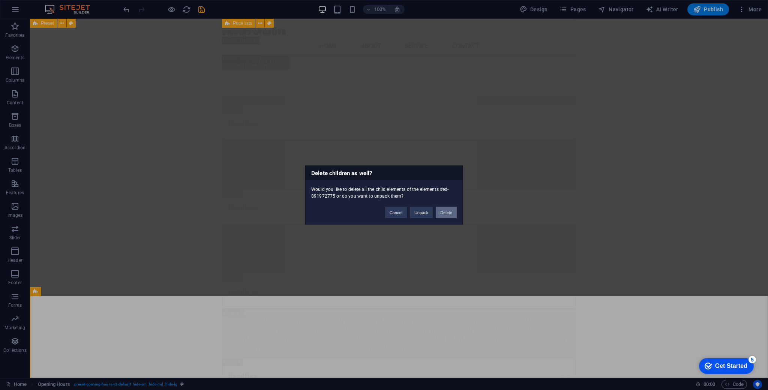
click at [447, 211] on button "Delete" at bounding box center [446, 212] width 21 height 11
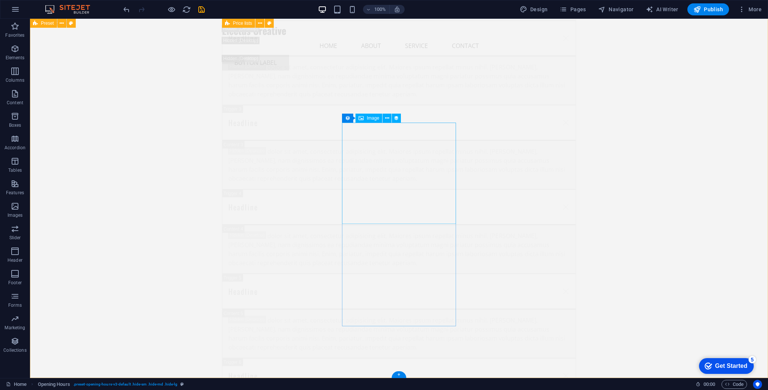
scroll to position [6655, 0]
click at [64, 23] on button at bounding box center [61, 23] width 9 height 9
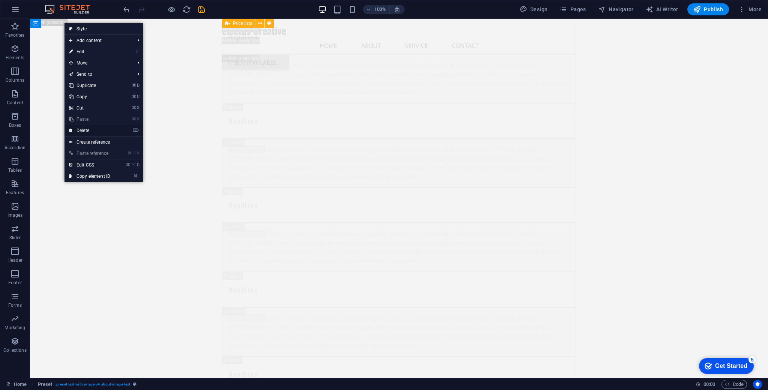
click at [91, 129] on link "⌦ Delete" at bounding box center [90, 130] width 50 height 11
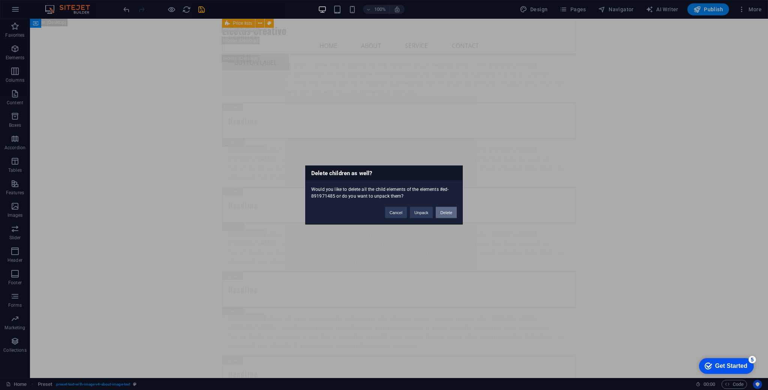
click at [456, 216] on button "Delete" at bounding box center [446, 212] width 21 height 11
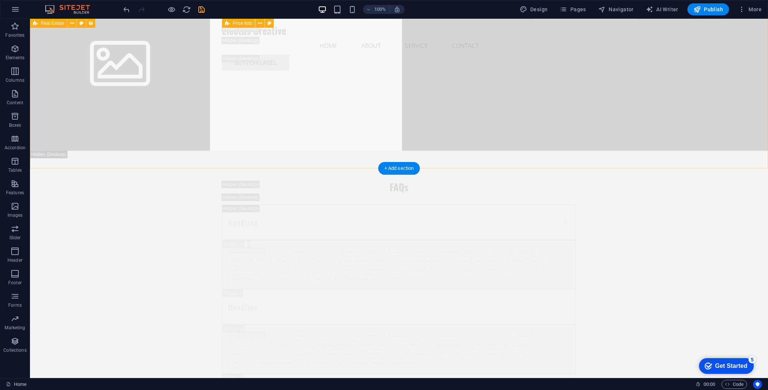
scroll to position [6477, 0]
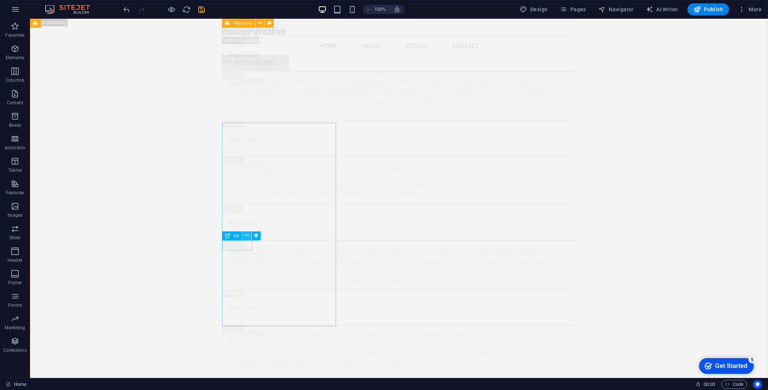
click at [248, 235] on icon at bounding box center [247, 236] width 4 height 8
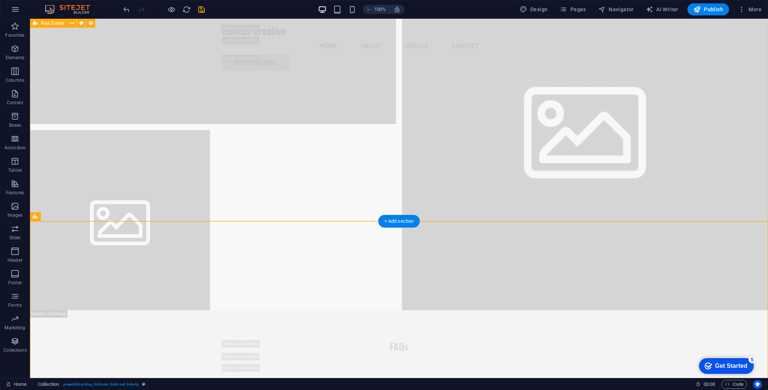
scroll to position [6129, 0]
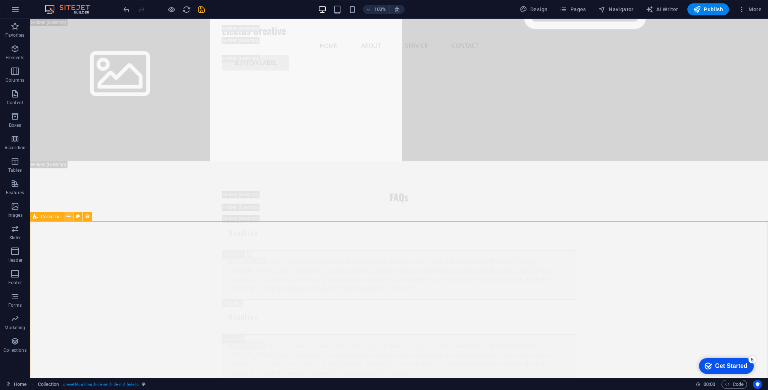
click at [69, 216] on icon at bounding box center [68, 217] width 4 height 8
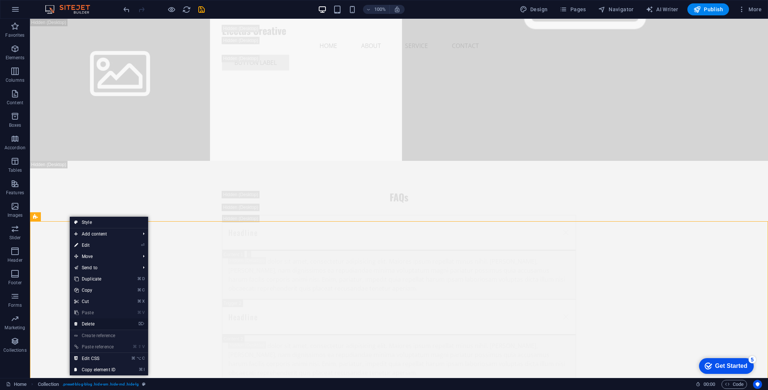
click at [96, 321] on link "⌦ Delete" at bounding box center [95, 323] width 50 height 11
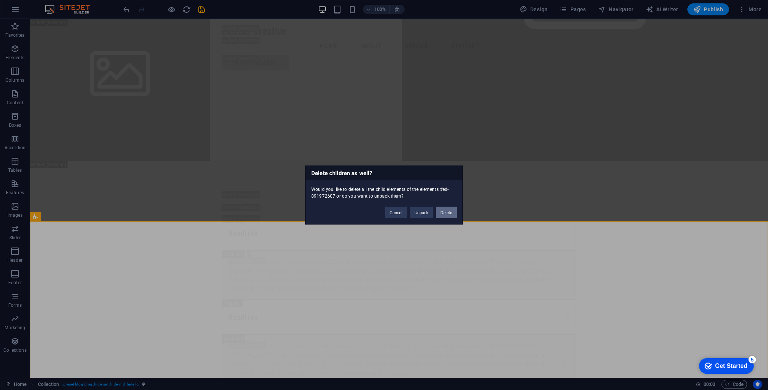
click at [445, 212] on button "Delete" at bounding box center [446, 212] width 21 height 11
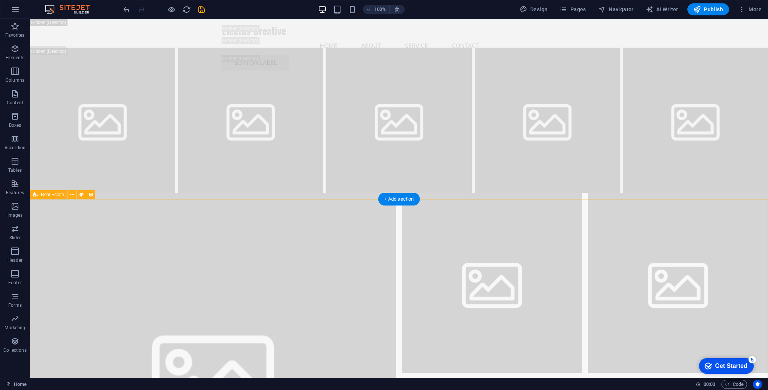
scroll to position [5536, 0]
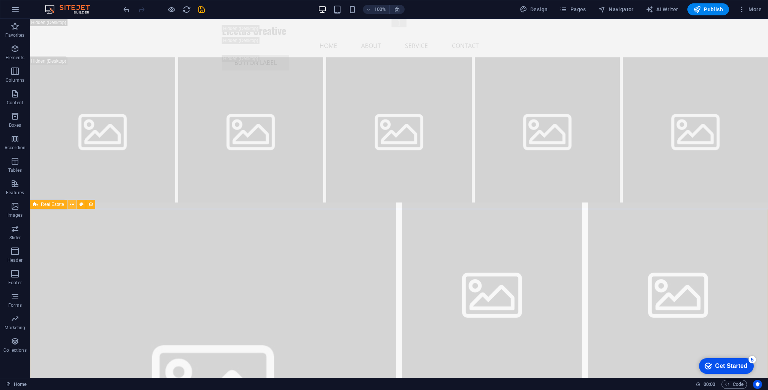
click at [71, 205] on icon at bounding box center [72, 205] width 4 height 8
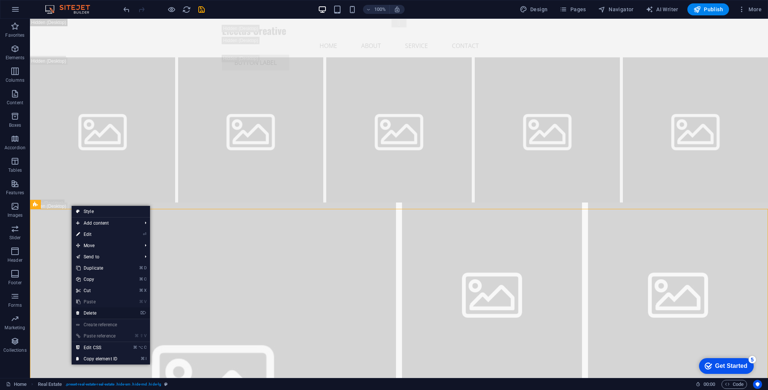
click at [105, 311] on link "⌦ Delete" at bounding box center [97, 313] width 50 height 11
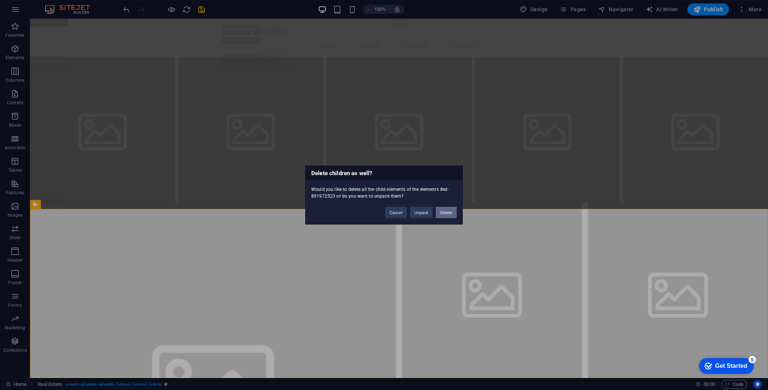
click at [447, 216] on button "Delete" at bounding box center [446, 212] width 21 height 11
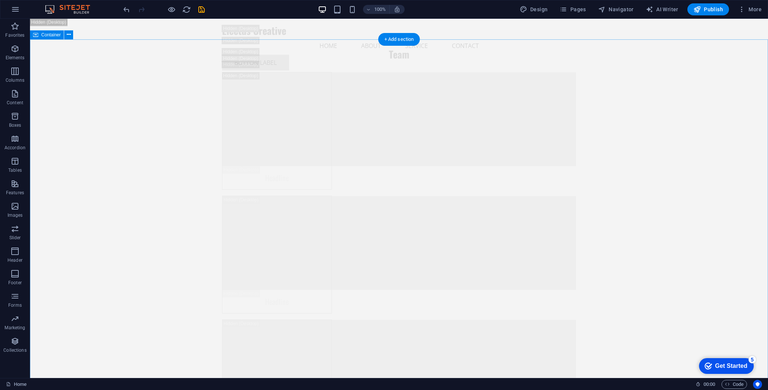
scroll to position [4557, 0]
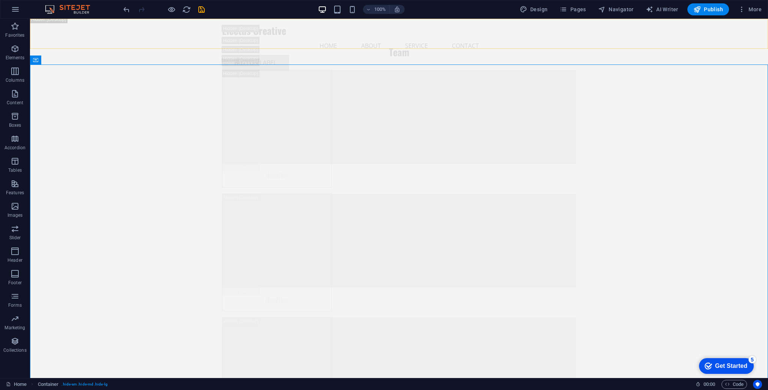
scroll to position [4333, 0]
click at [66, 62] on button at bounding box center [68, 61] width 9 height 9
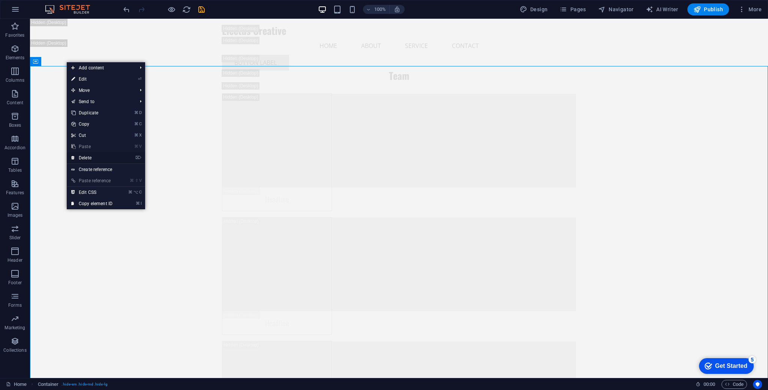
click at [92, 155] on link "⌦ Delete" at bounding box center [92, 157] width 50 height 11
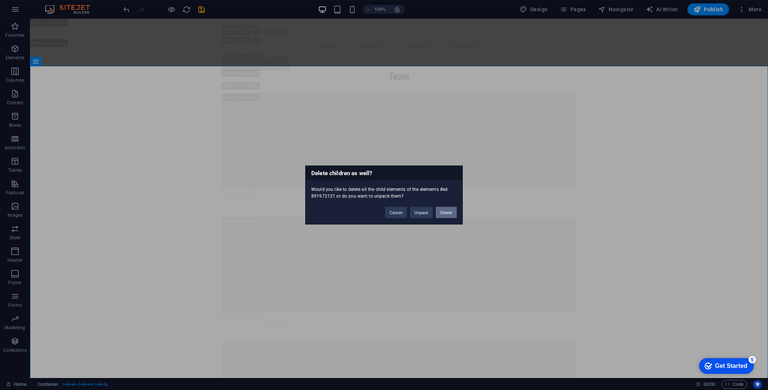
click at [450, 214] on button "Delete" at bounding box center [446, 212] width 21 height 11
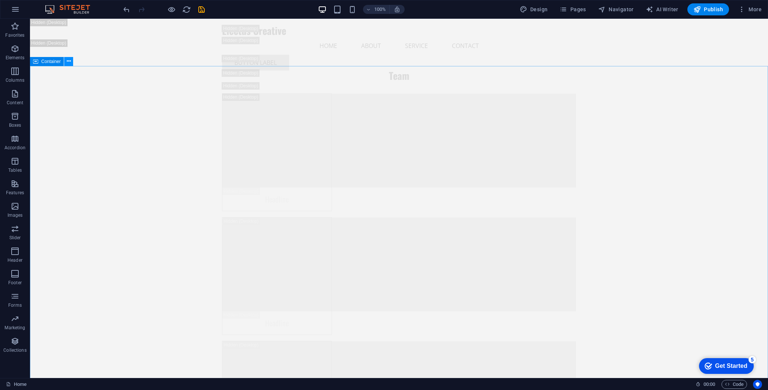
click at [69, 60] on icon at bounding box center [69, 61] width 4 height 8
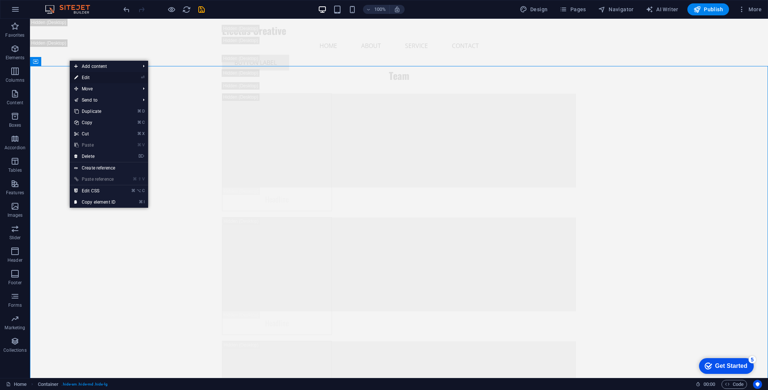
click at [112, 78] on link "⏎ Edit" at bounding box center [95, 77] width 50 height 11
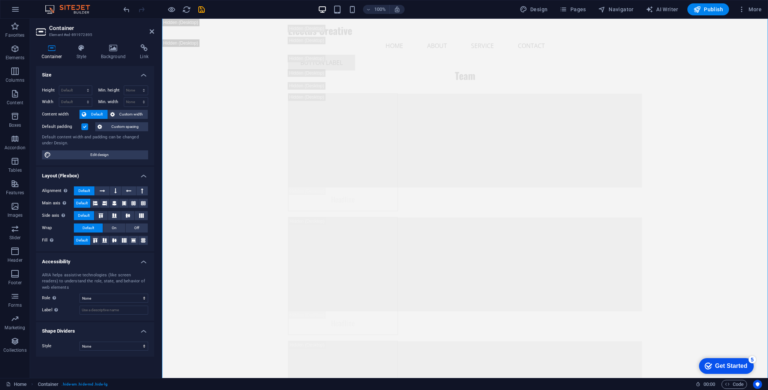
scroll to position [4273, 0]
click at [150, 33] on icon at bounding box center [152, 32] width 5 height 6
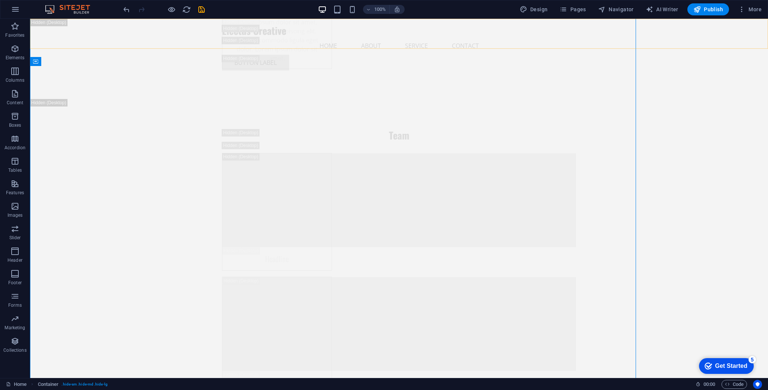
scroll to position [4333, 0]
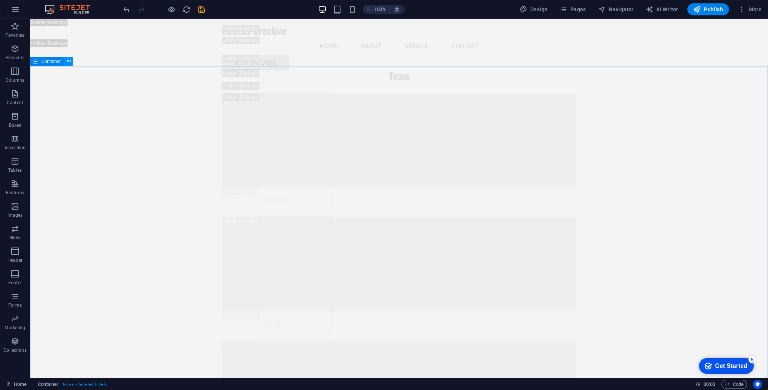
click at [68, 59] on icon at bounding box center [69, 61] width 4 height 8
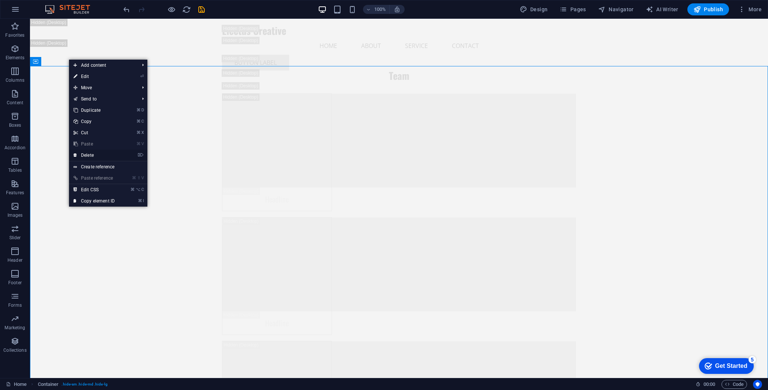
click at [99, 155] on link "⌦ Delete" at bounding box center [94, 155] width 50 height 11
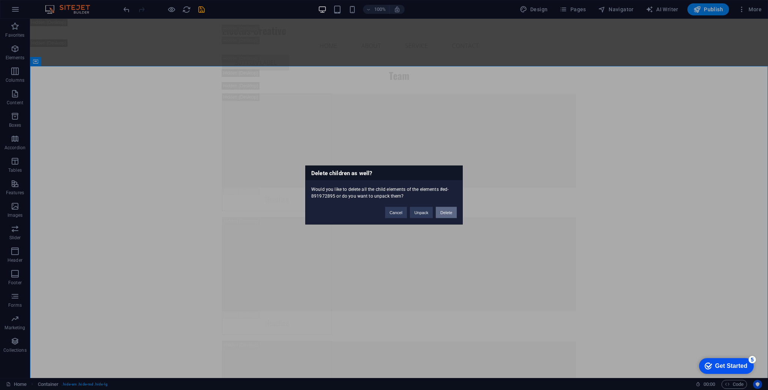
click at [455, 207] on button "Delete" at bounding box center [446, 212] width 21 height 11
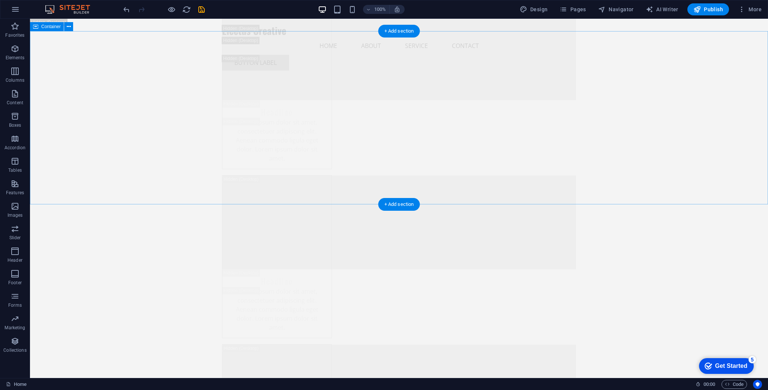
scroll to position [3540, 0]
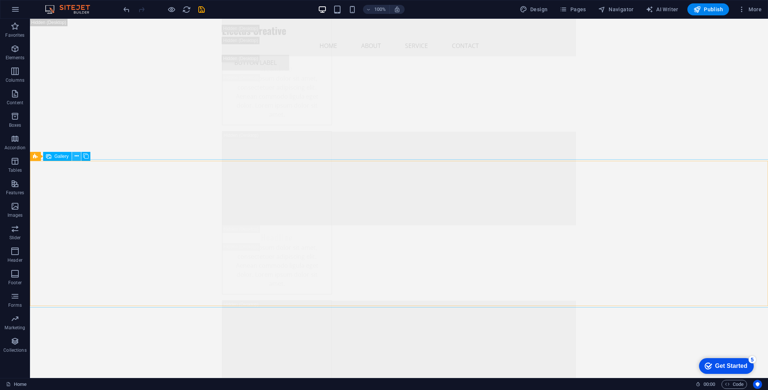
click at [75, 155] on icon at bounding box center [77, 156] width 4 height 8
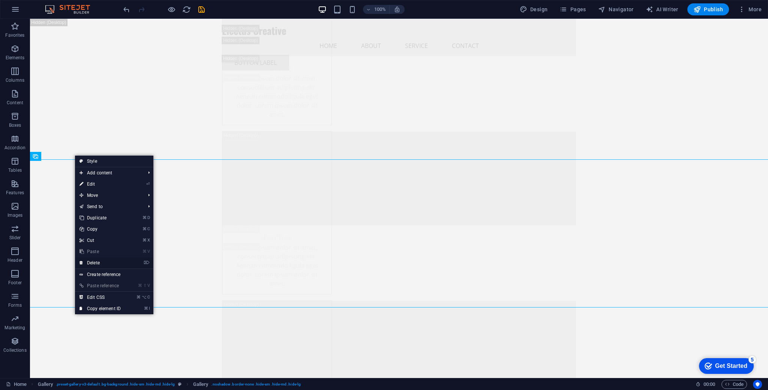
click at [116, 265] on link "⌦ Delete" at bounding box center [100, 262] width 50 height 11
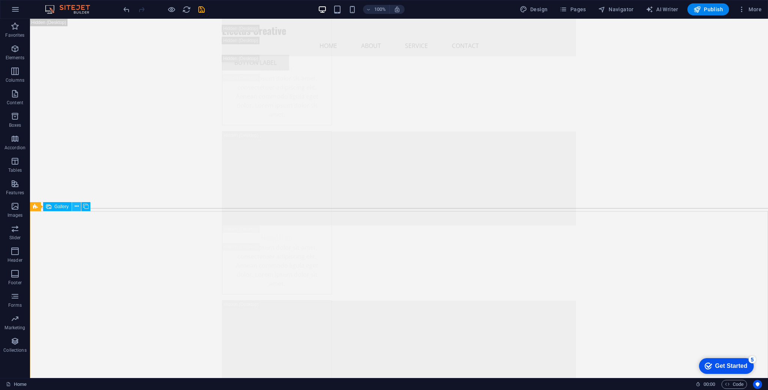
click at [74, 205] on button at bounding box center [76, 206] width 9 height 9
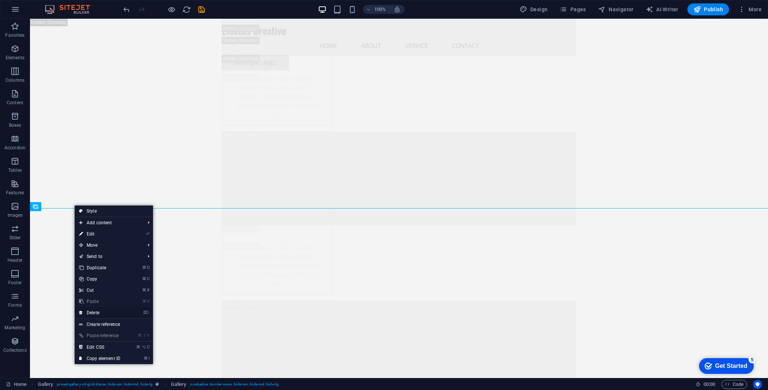
click at [119, 313] on link "⌦ Delete" at bounding box center [100, 312] width 50 height 11
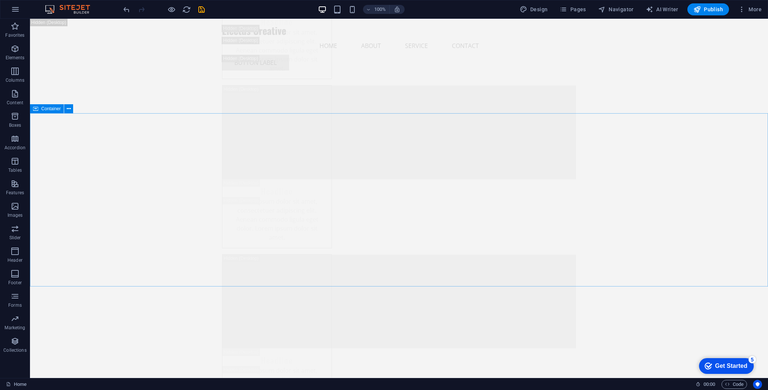
scroll to position [3414, 0]
click at [69, 113] on button at bounding box center [68, 109] width 9 height 9
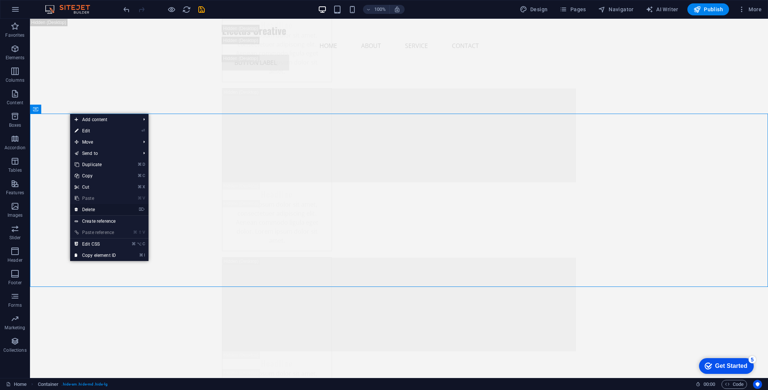
click at [119, 210] on link "⌦ Delete" at bounding box center [95, 209] width 50 height 11
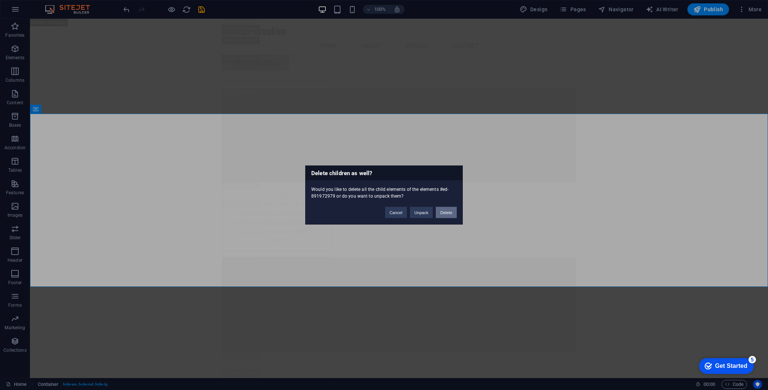
click at [450, 216] on button "Delete" at bounding box center [446, 212] width 21 height 11
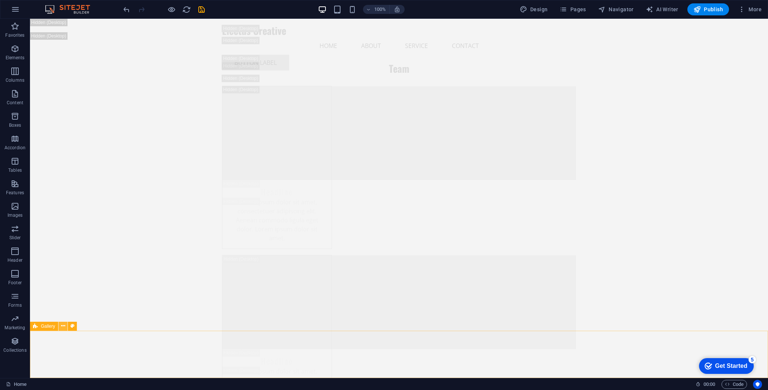
click at [62, 325] on icon at bounding box center [63, 326] width 4 height 8
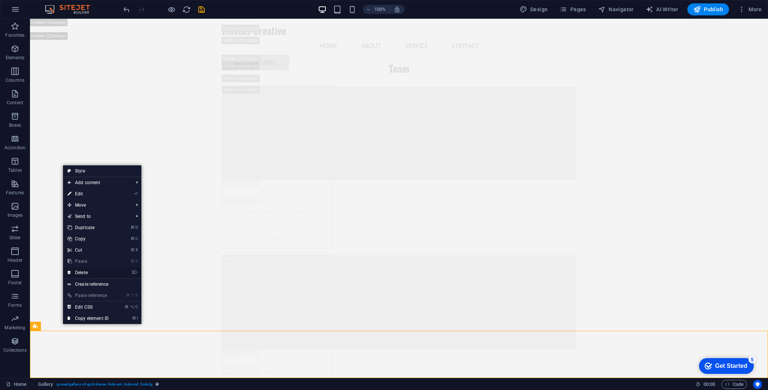
click at [97, 269] on link "⌦ Delete" at bounding box center [88, 272] width 50 height 11
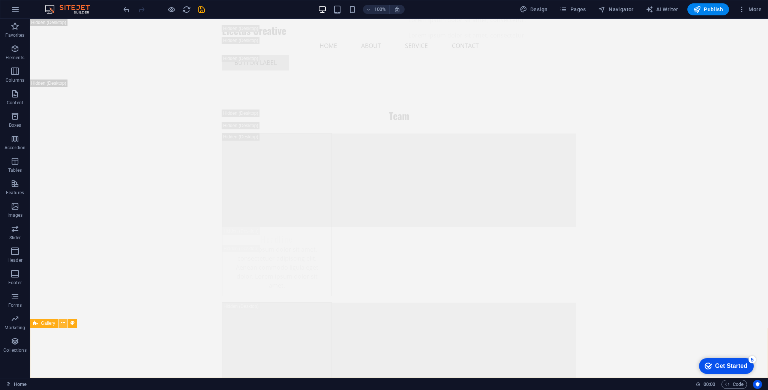
click at [63, 323] on icon at bounding box center [63, 323] width 4 height 8
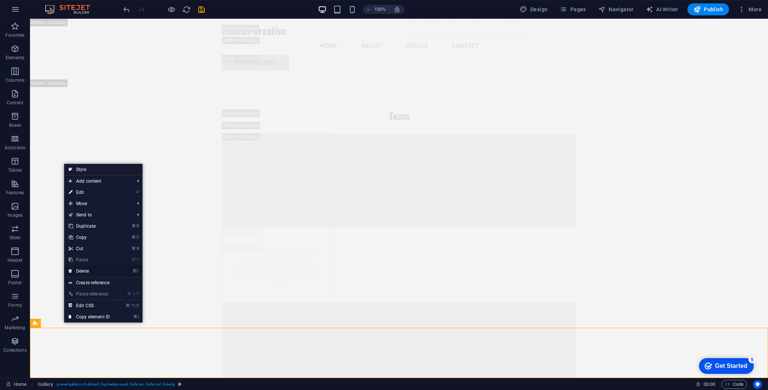
click at [95, 267] on link "⌦ Delete" at bounding box center [89, 271] width 50 height 11
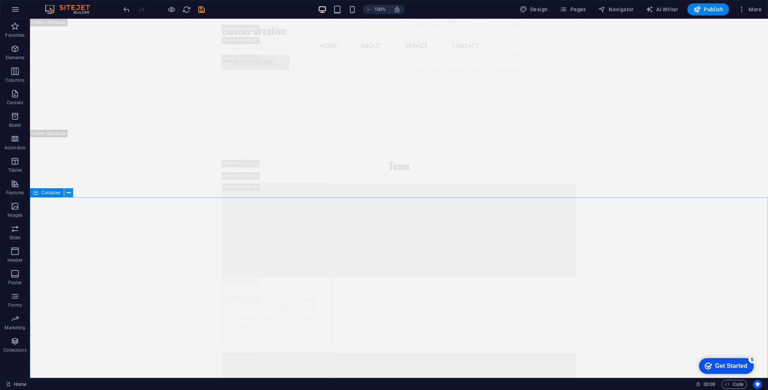
click at [69, 194] on icon at bounding box center [69, 193] width 4 height 8
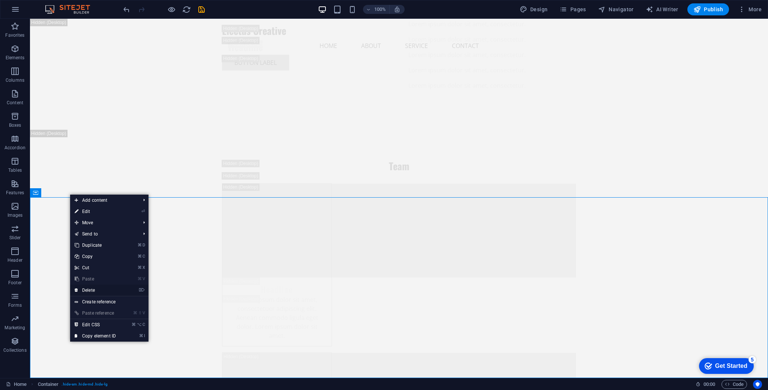
click at [83, 287] on link "⌦ Delete" at bounding box center [95, 290] width 50 height 11
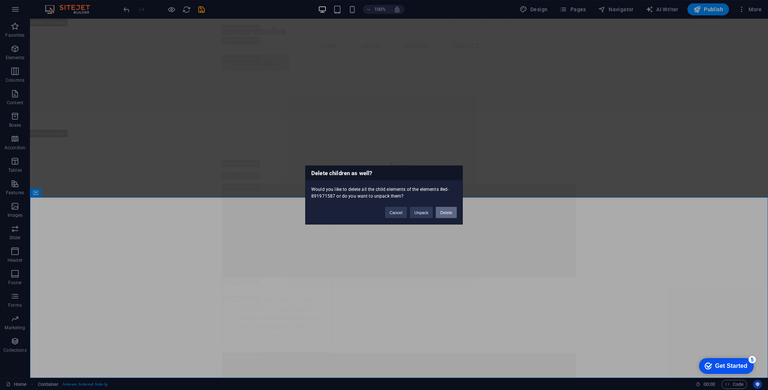
drag, startPoint x: 444, startPoint y: 214, endPoint x: 226, endPoint y: 216, distance: 218.7
click at [444, 214] on button "Delete" at bounding box center [446, 212] width 21 height 11
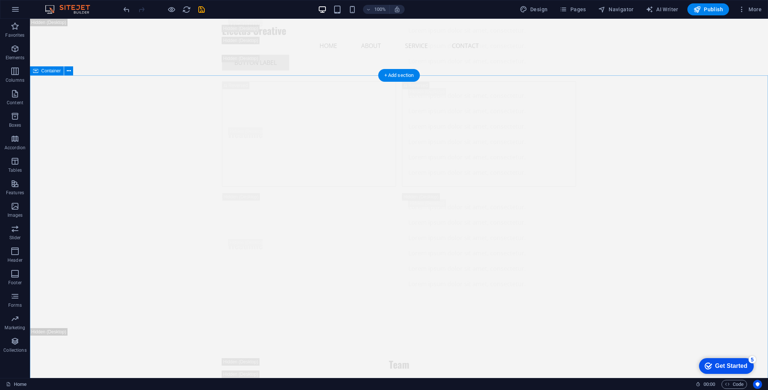
scroll to position [2940, 0]
click at [69, 72] on icon at bounding box center [69, 72] width 4 height 8
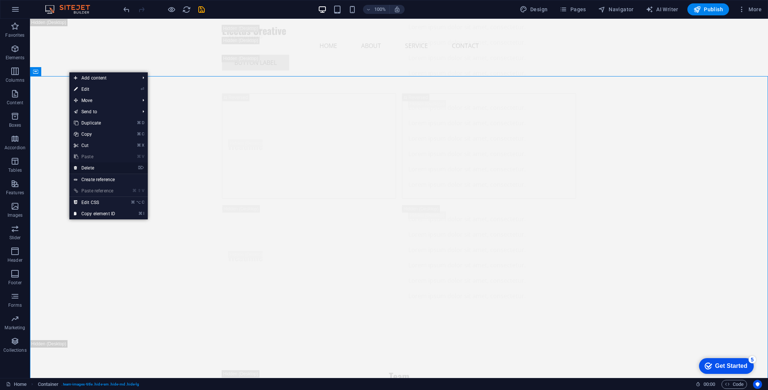
click at [93, 167] on link "⌦ Delete" at bounding box center [94, 167] width 50 height 11
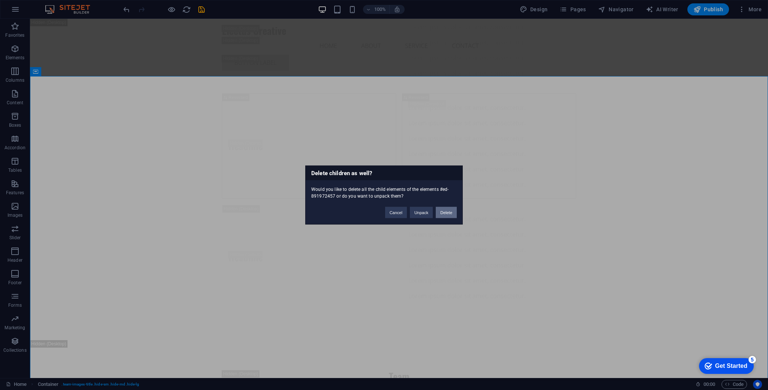
click at [448, 214] on button "Delete" at bounding box center [446, 212] width 21 height 11
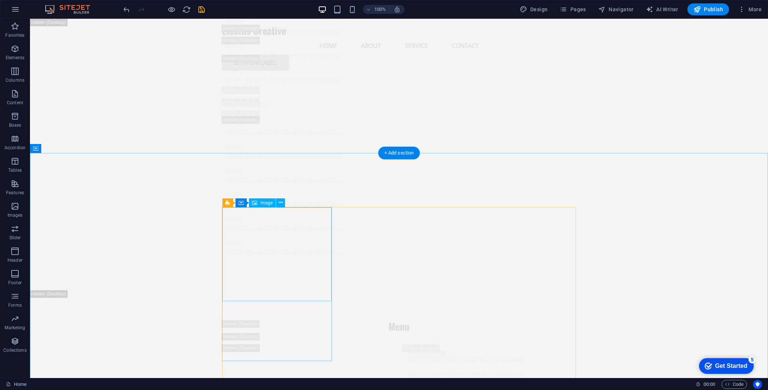
scroll to position [2354, 0]
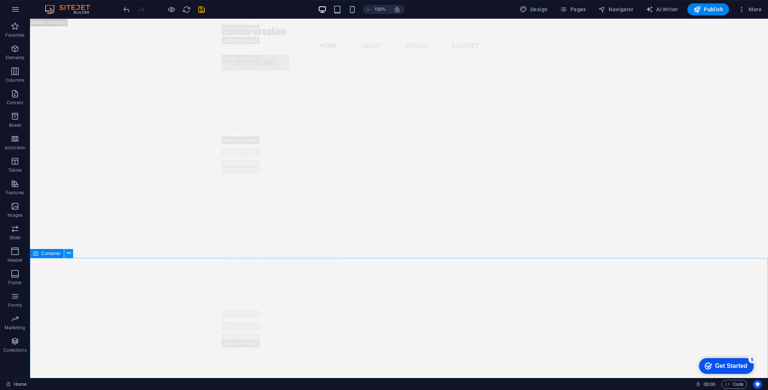
click at [67, 256] on icon at bounding box center [69, 253] width 4 height 8
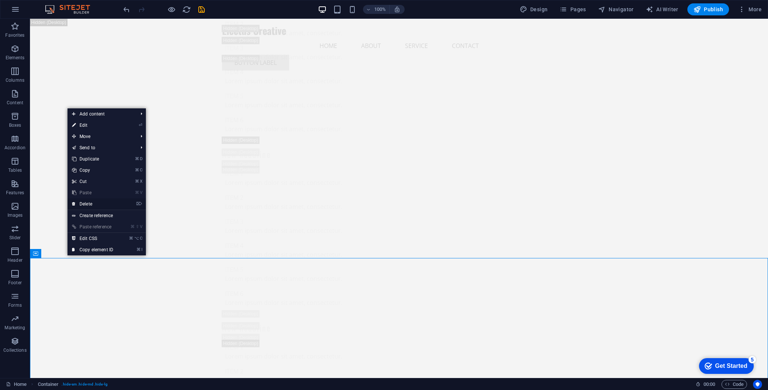
click at [105, 204] on link "⌦ Delete" at bounding box center [93, 203] width 50 height 11
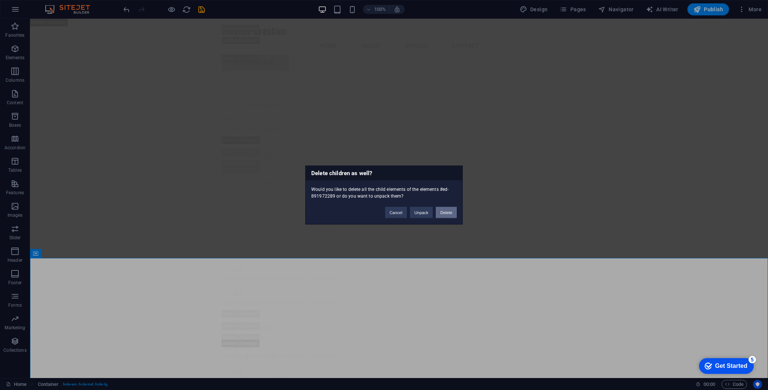
click at [440, 211] on button "Delete" at bounding box center [446, 212] width 21 height 11
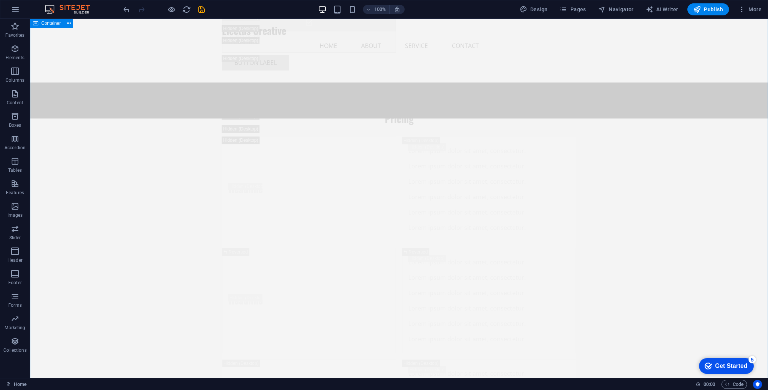
scroll to position [1901, 0]
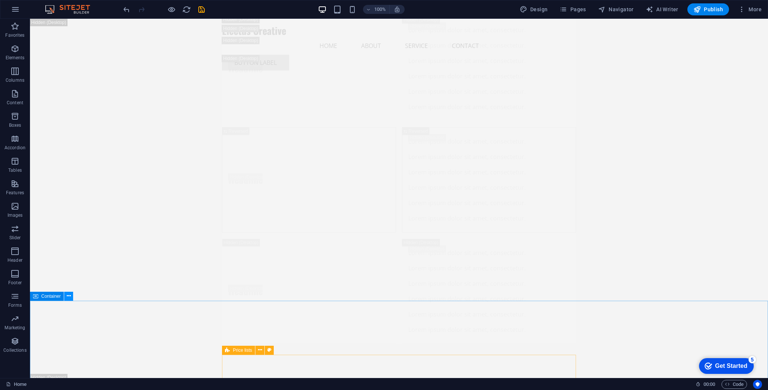
click at [69, 298] on icon at bounding box center [69, 296] width 4 height 8
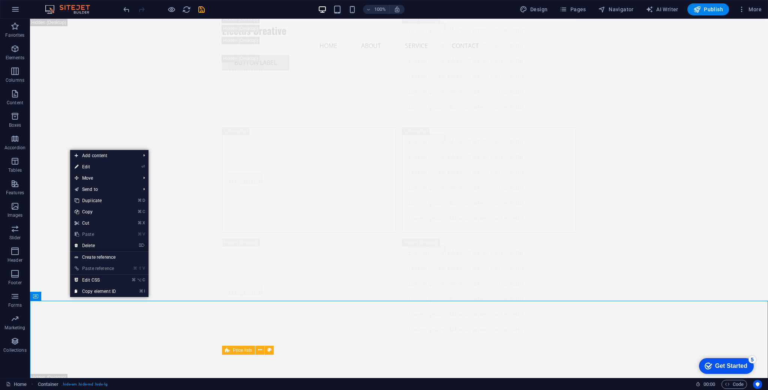
click at [97, 243] on link "⌦ Delete" at bounding box center [95, 245] width 50 height 11
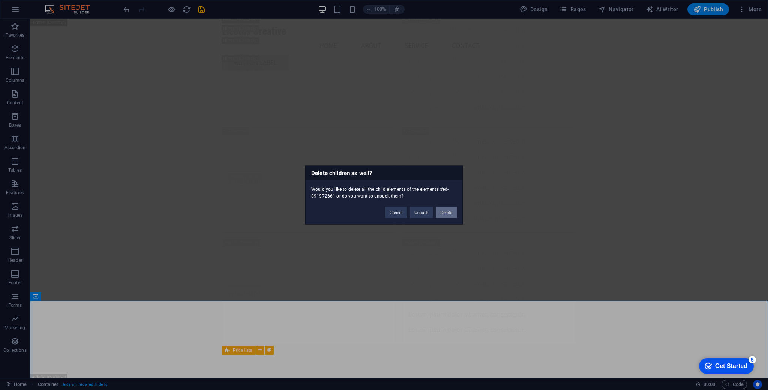
click at [442, 213] on button "Delete" at bounding box center [446, 212] width 21 height 11
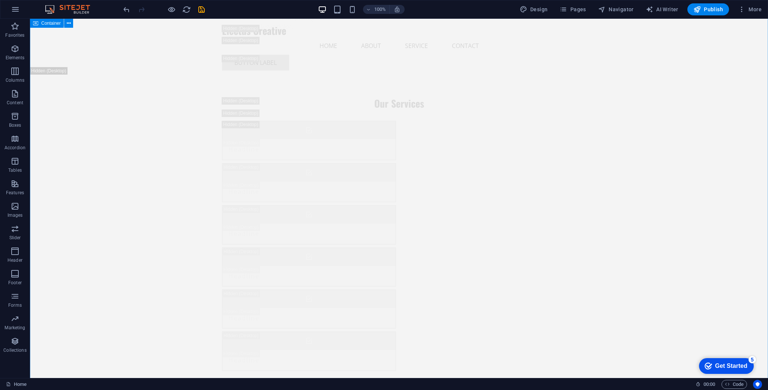
scroll to position [1398, 0]
click at [68, 208] on icon at bounding box center [69, 207] width 4 height 8
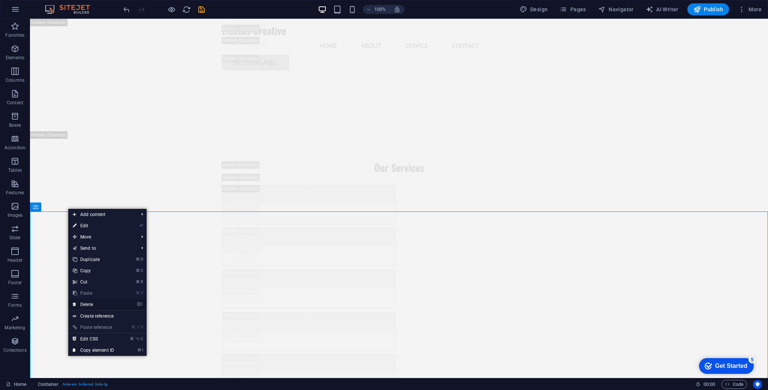
click at [95, 303] on link "⌦ Delete" at bounding box center [93, 304] width 50 height 11
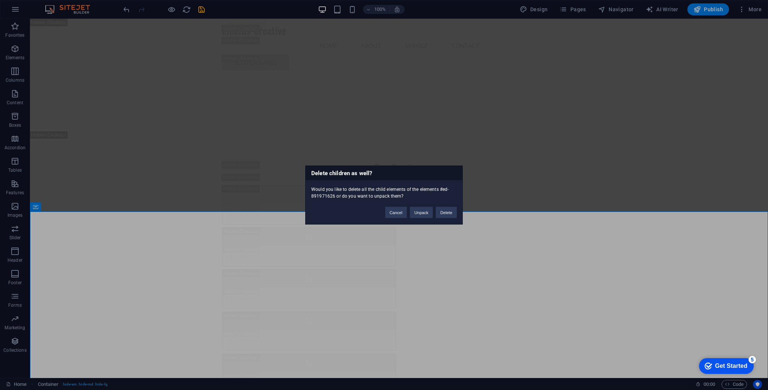
click at [458, 210] on div "Cancel Unpack Delete" at bounding box center [421, 209] width 83 height 19
click at [451, 213] on button "Delete" at bounding box center [446, 212] width 21 height 11
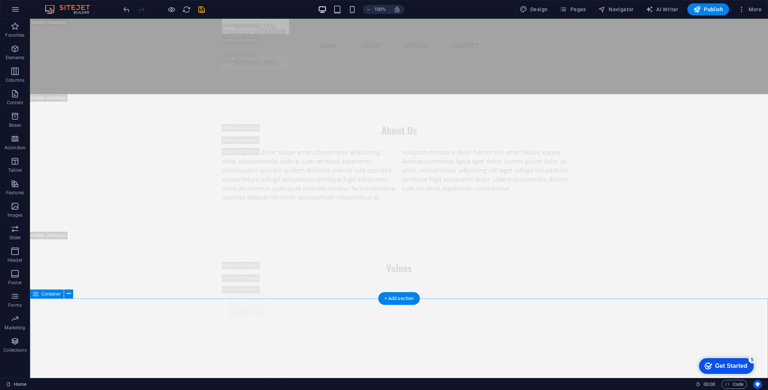
scroll to position [970, 0]
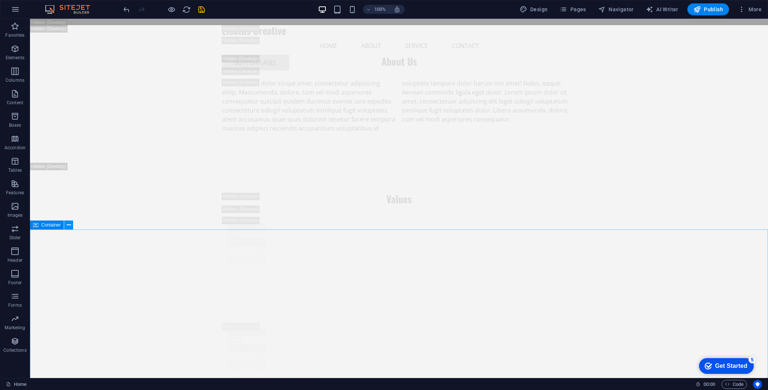
click at [69, 223] on icon at bounding box center [69, 225] width 4 height 8
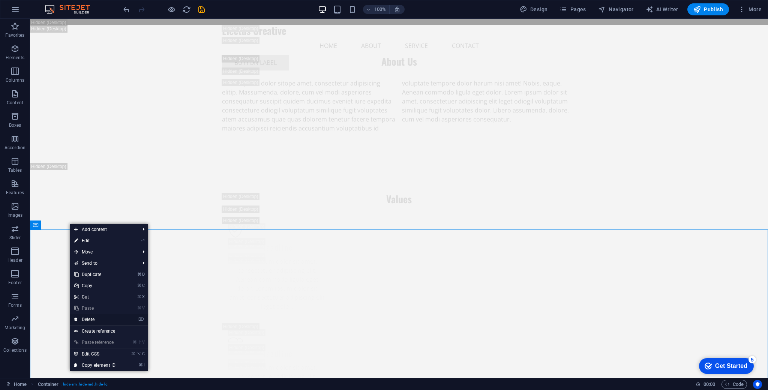
click at [102, 317] on link "⌦ Delete" at bounding box center [95, 319] width 50 height 11
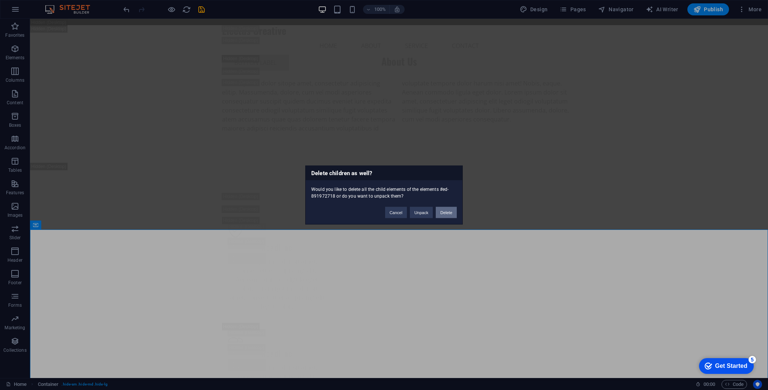
click at [450, 211] on button "Delete" at bounding box center [446, 212] width 21 height 11
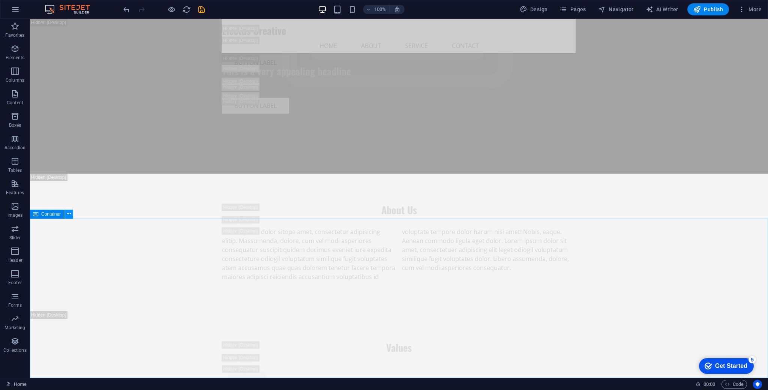
click at [68, 215] on icon at bounding box center [69, 214] width 4 height 8
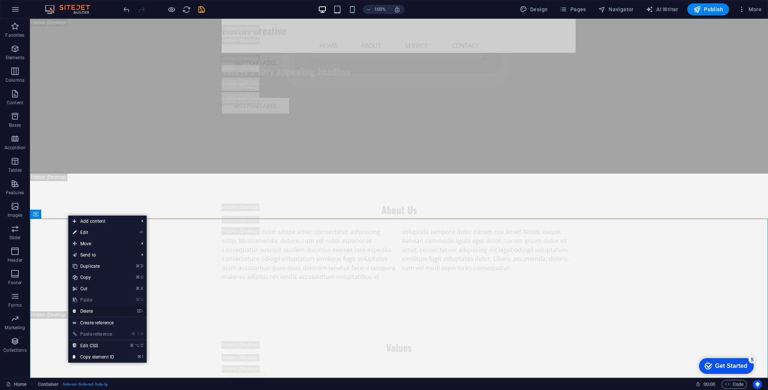
click at [123, 310] on li "⌦ Delete" at bounding box center [107, 312] width 78 height 12
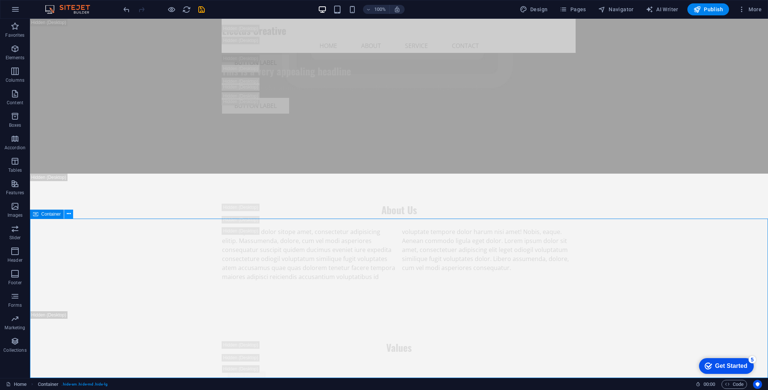
click at [68, 216] on icon at bounding box center [69, 214] width 4 height 8
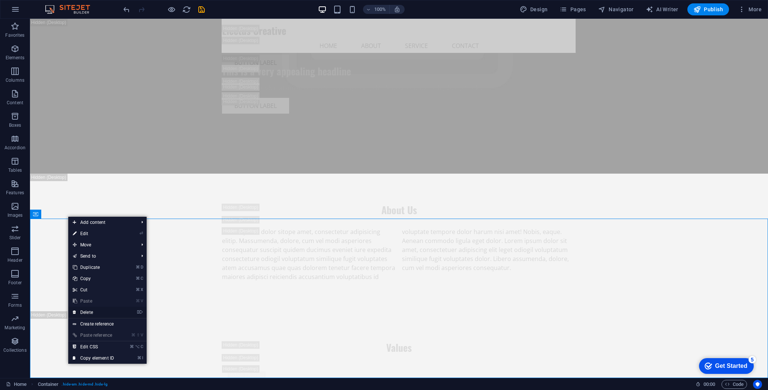
click at [105, 311] on link "⌦ Delete" at bounding box center [93, 312] width 50 height 11
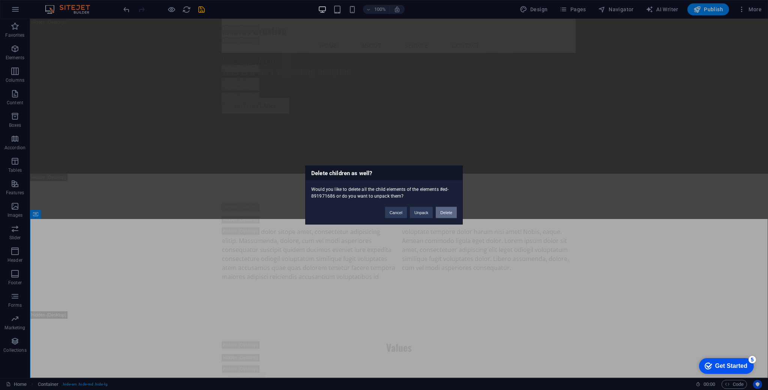
click at [448, 209] on button "Delete" at bounding box center [446, 212] width 21 height 11
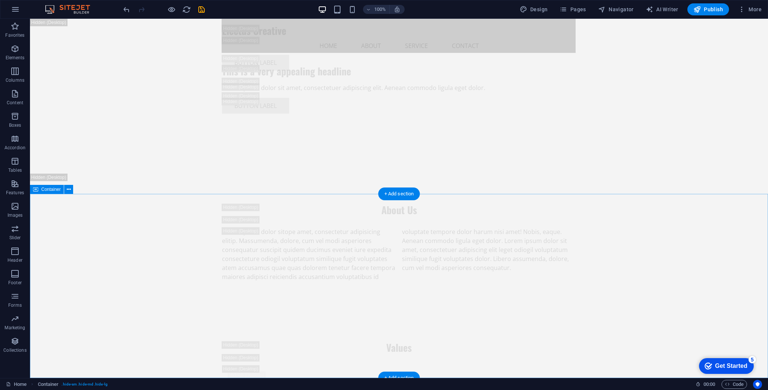
scroll to position [662, 0]
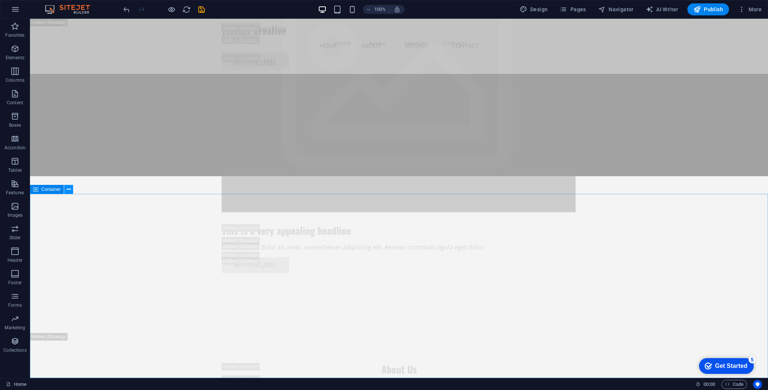
click at [68, 190] on icon at bounding box center [69, 190] width 4 height 8
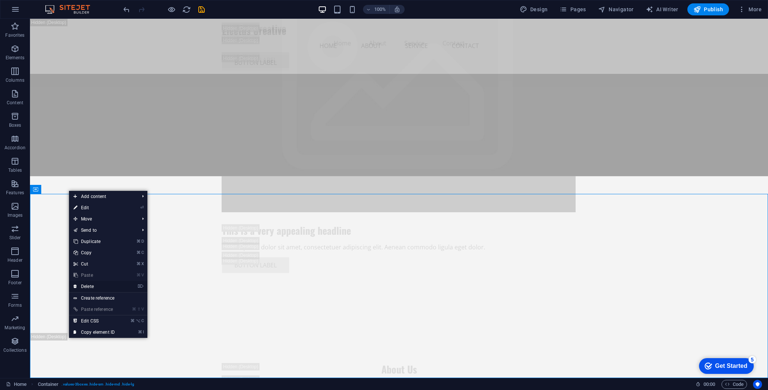
click at [106, 287] on link "⌦ Delete" at bounding box center [94, 286] width 50 height 11
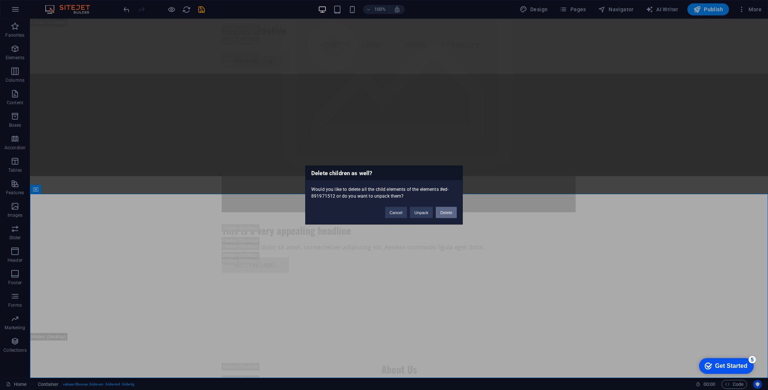
click at [453, 213] on button "Delete" at bounding box center [446, 212] width 21 height 11
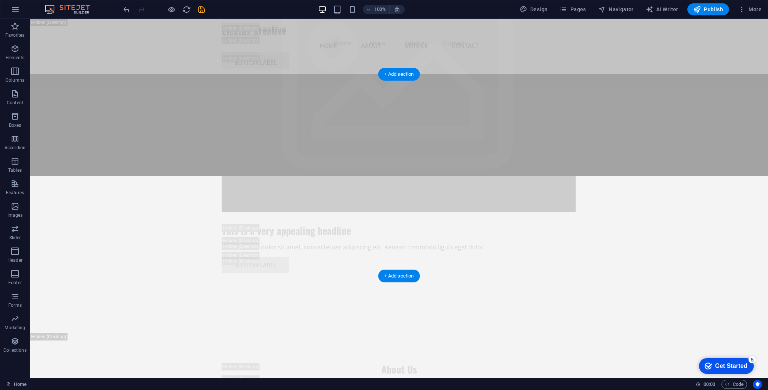
scroll to position [478, 0]
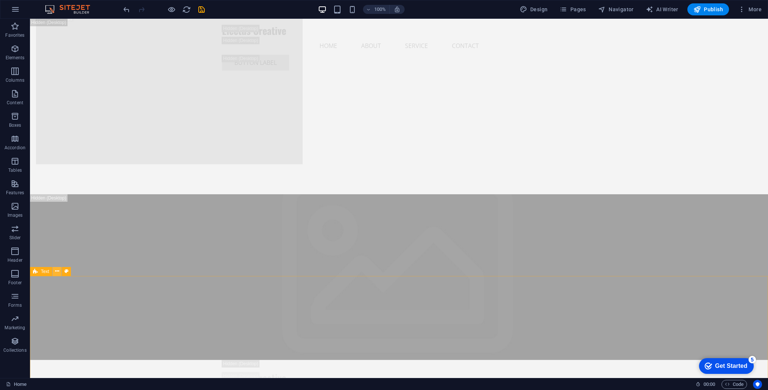
click at [58, 271] on icon at bounding box center [57, 271] width 4 height 8
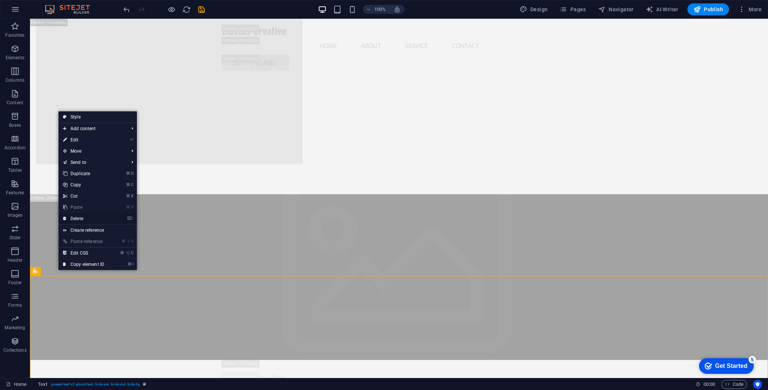
click at [94, 214] on link "⌦ Delete" at bounding box center [84, 218] width 50 height 11
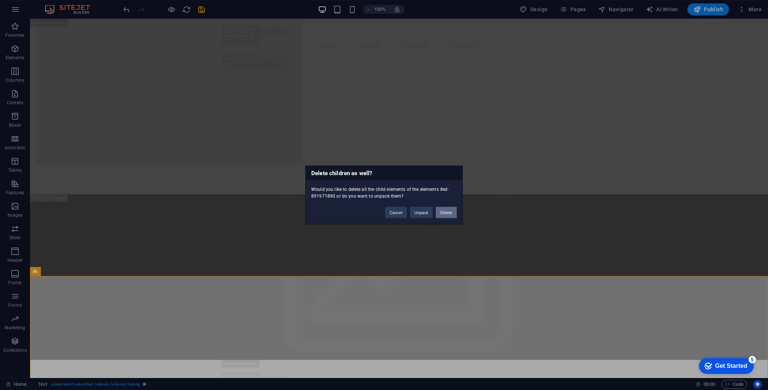
click at [448, 212] on button "Delete" at bounding box center [446, 212] width 21 height 11
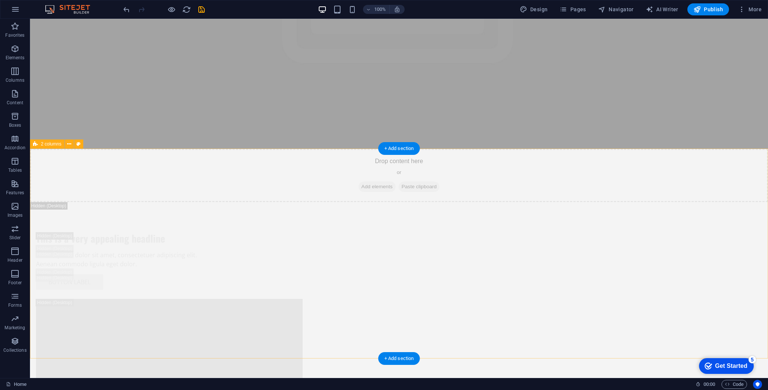
scroll to position [317, 0]
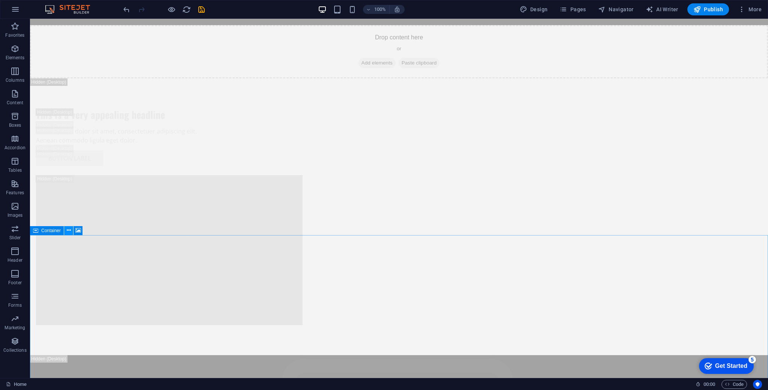
click at [68, 231] on icon at bounding box center [69, 231] width 4 height 8
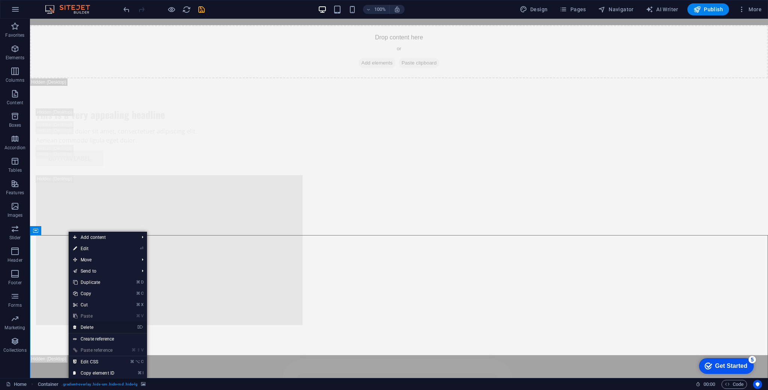
click at [113, 328] on link "⌦ Delete" at bounding box center [94, 327] width 50 height 11
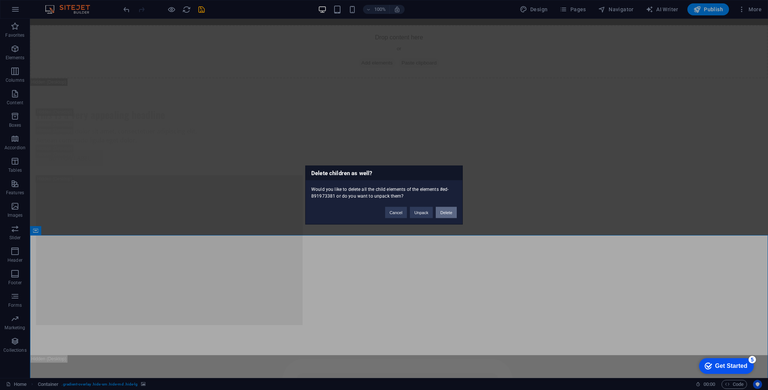
click at [445, 207] on button "Delete" at bounding box center [446, 212] width 21 height 11
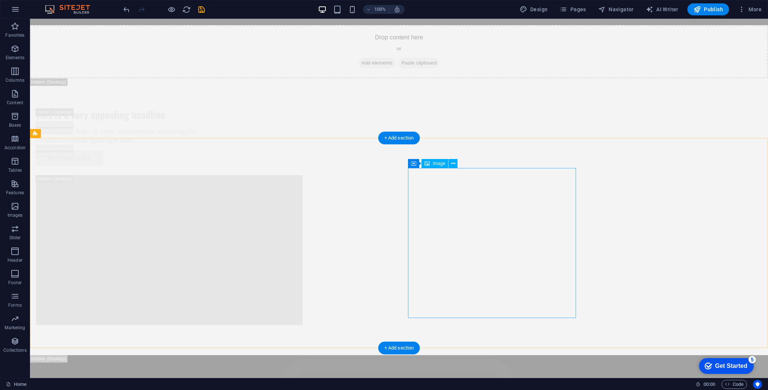
scroll to position [204, 0]
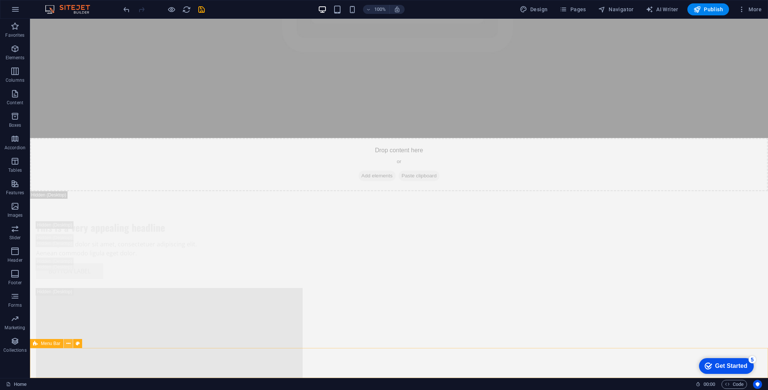
click at [68, 344] on icon at bounding box center [68, 344] width 4 height 8
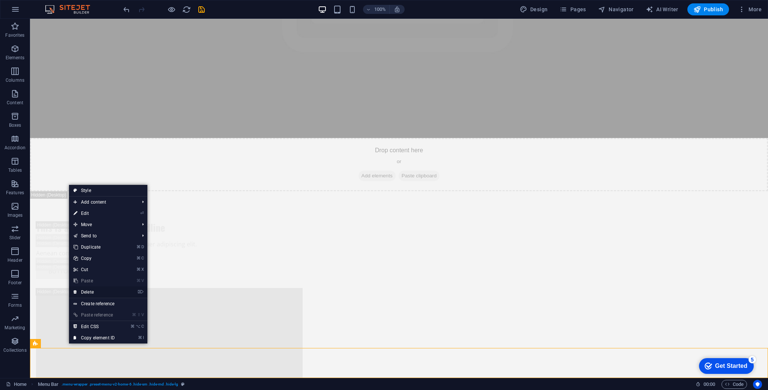
click at [125, 291] on li "⌦ Delete" at bounding box center [108, 293] width 78 height 12
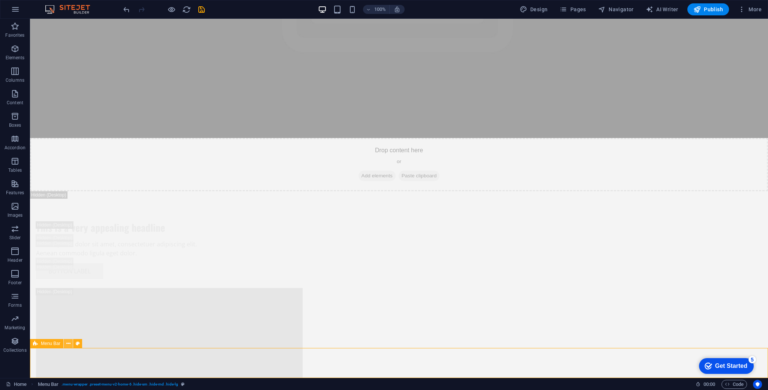
click at [69, 342] on icon at bounding box center [68, 344] width 4 height 8
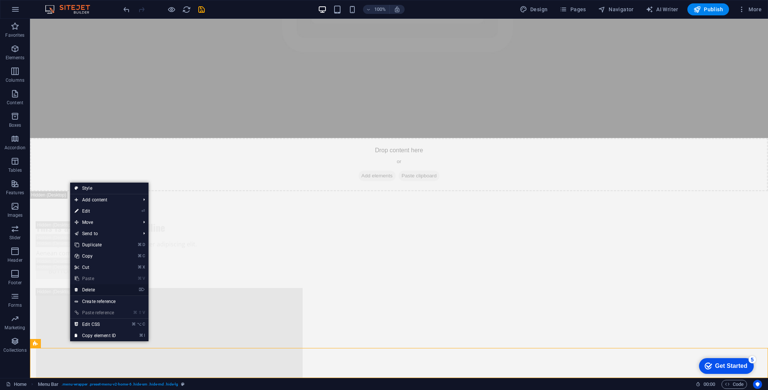
click at [115, 288] on link "⌦ Delete" at bounding box center [95, 289] width 50 height 11
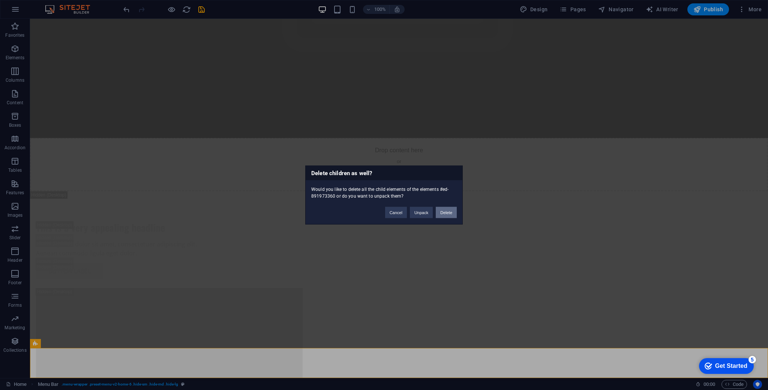
click at [449, 210] on button "Delete" at bounding box center [446, 212] width 21 height 11
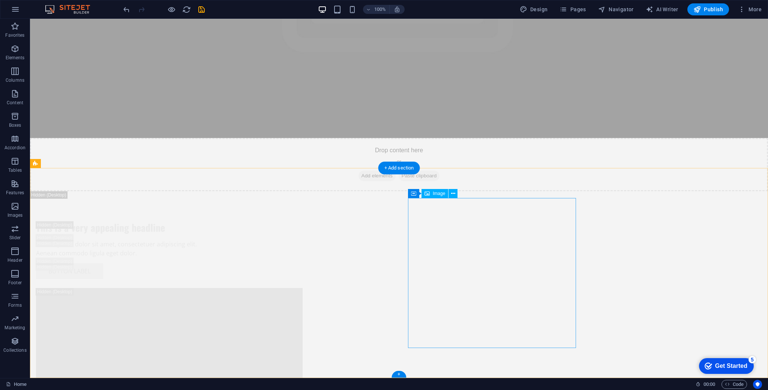
scroll to position [174, 0]
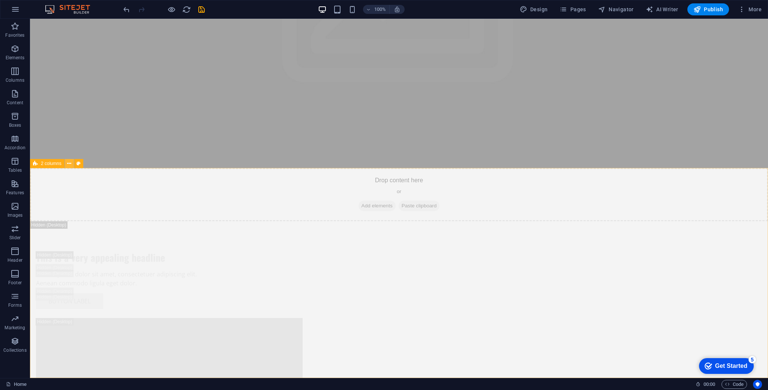
click at [68, 161] on icon at bounding box center [69, 164] width 4 height 8
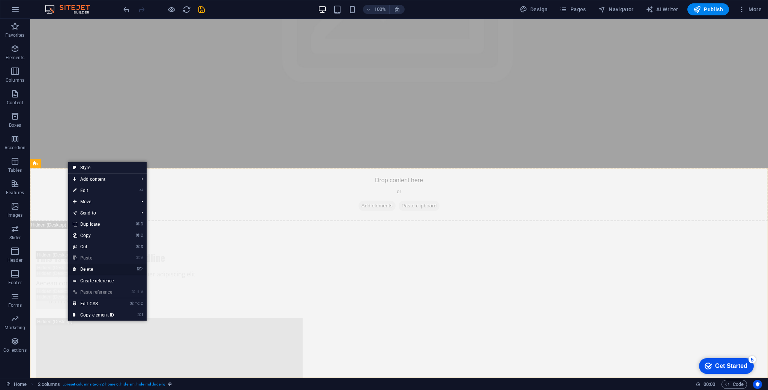
click at [89, 268] on link "⌦ Delete" at bounding box center [93, 269] width 50 height 11
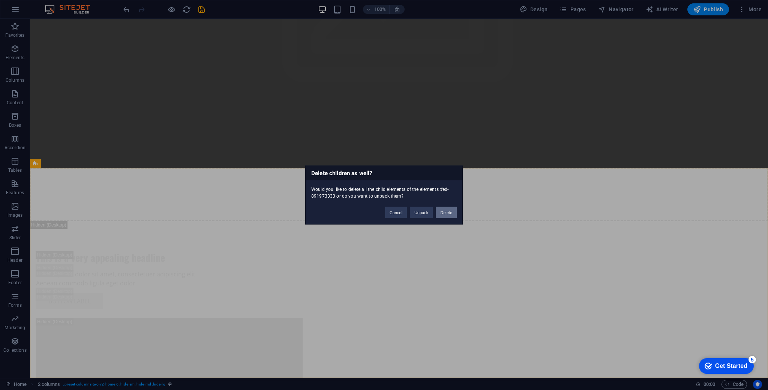
click at [449, 211] on button "Delete" at bounding box center [446, 212] width 21 height 11
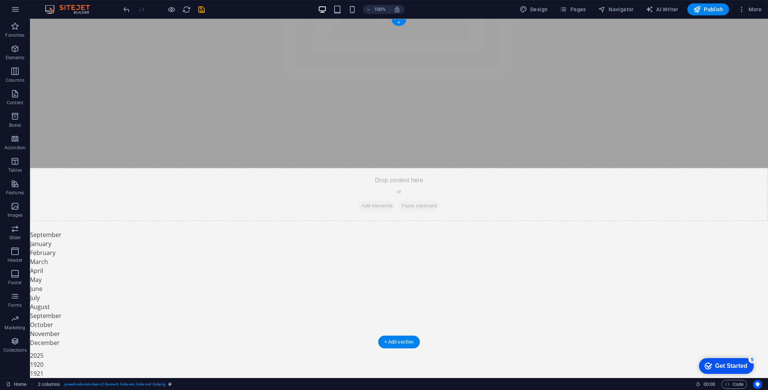
scroll to position [0, 0]
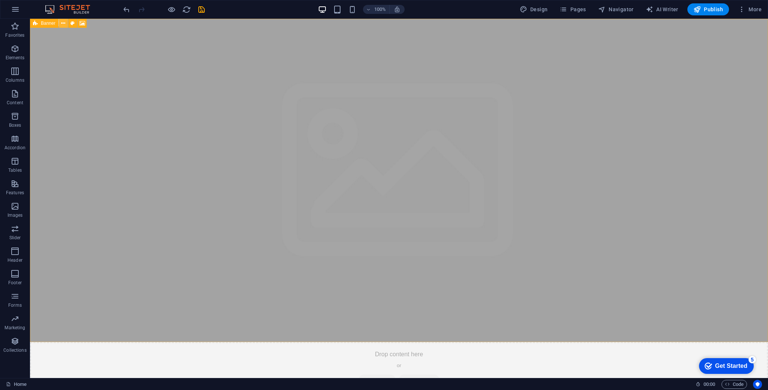
click at [65, 22] on button at bounding box center [63, 23] width 9 height 9
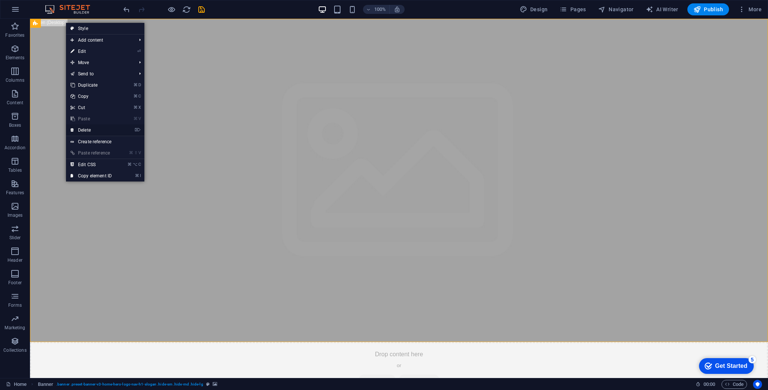
click at [98, 130] on link "⌦ Delete" at bounding box center [91, 130] width 50 height 11
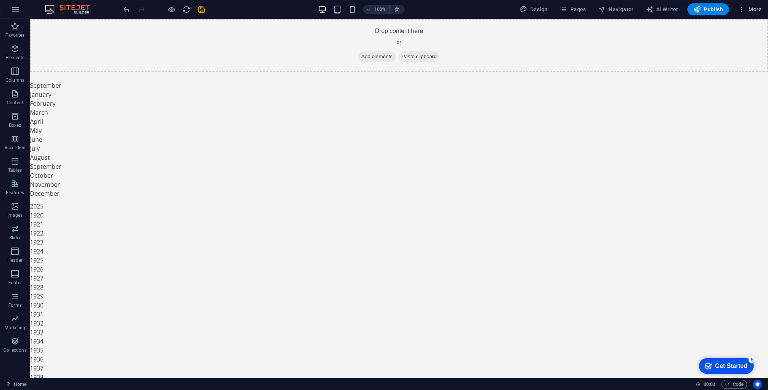
click at [750, 10] on span "More" at bounding box center [750, 10] width 24 height 8
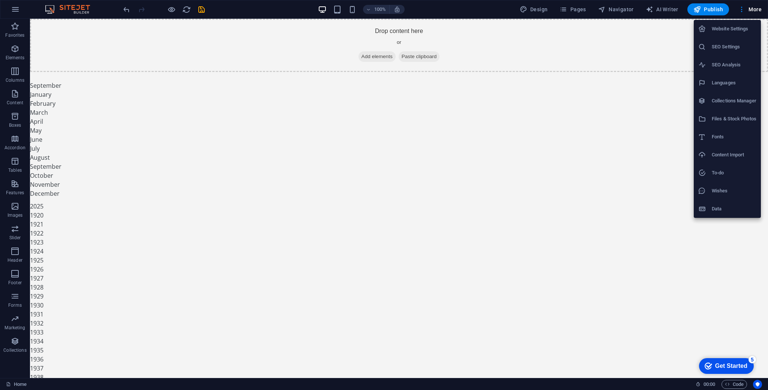
click at [746, 154] on h6 "Content Import" at bounding box center [734, 154] width 45 height 9
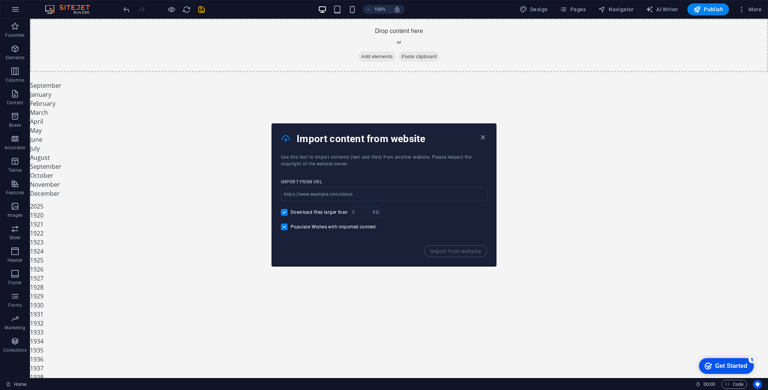
click at [489, 135] on div "Import content from website" at bounding box center [384, 139] width 224 height 30
click at [484, 138] on icon "button" at bounding box center [483, 137] width 9 height 9
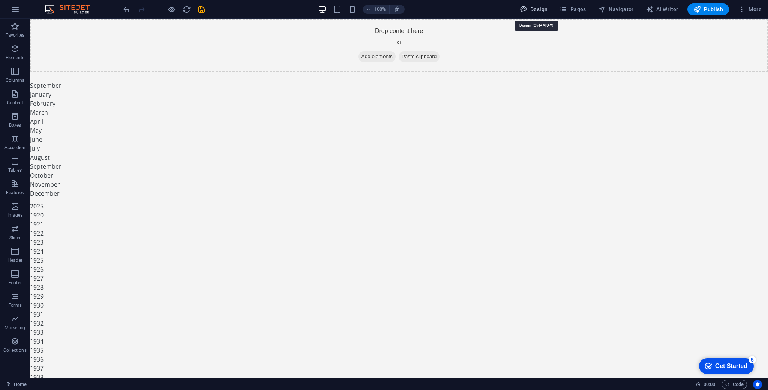
click at [523, 10] on icon "button" at bounding box center [524, 10] width 8 height 8
select select "px"
select select "200"
select select "px"
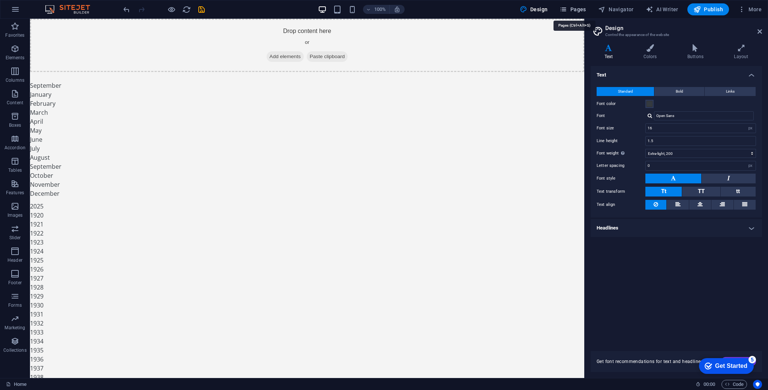
click at [574, 10] on span "Pages" at bounding box center [573, 10] width 26 height 8
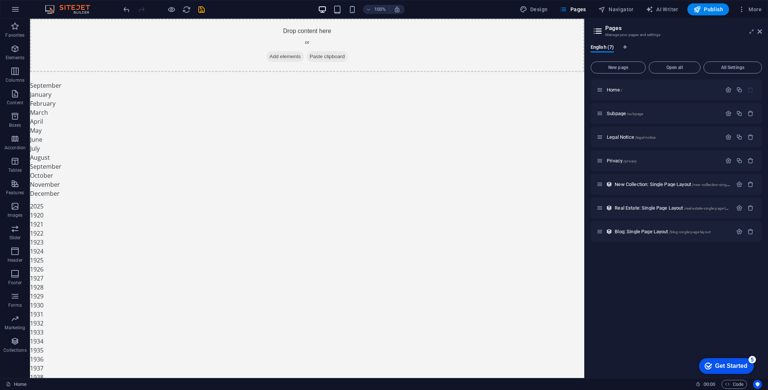
click at [762, 32] on aside "Pages Manage your pages and settings English (7) New page Open all All Settings…" at bounding box center [676, 198] width 184 height 359
click at [671, 10] on span "AI Writer" at bounding box center [662, 10] width 33 height 8
select select "English"
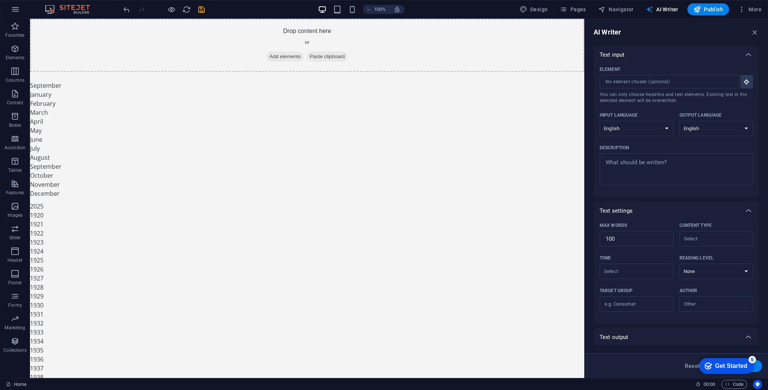
click at [761, 33] on div "AI Writer Text input Element ​ You can only choose headline and text elements. …" at bounding box center [676, 198] width 183 height 359
click at [755, 32] on icon "button" at bounding box center [755, 32] width 8 height 8
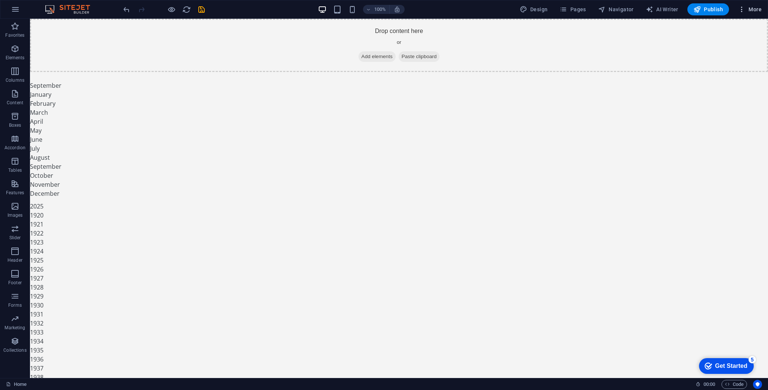
click at [743, 9] on icon "button" at bounding box center [742, 10] width 8 height 8
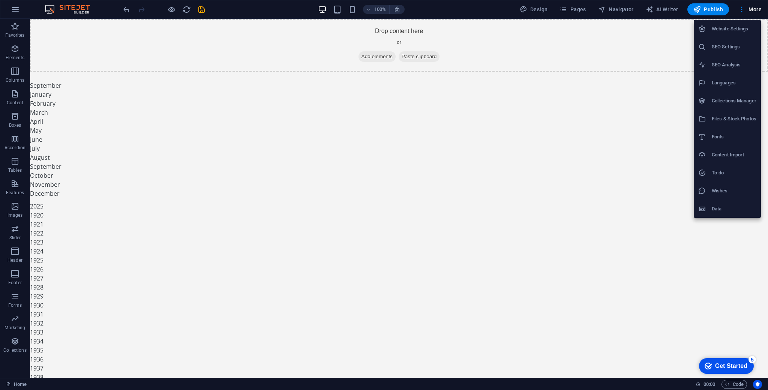
click at [735, 22] on li "Website Settings" at bounding box center [727, 29] width 67 height 18
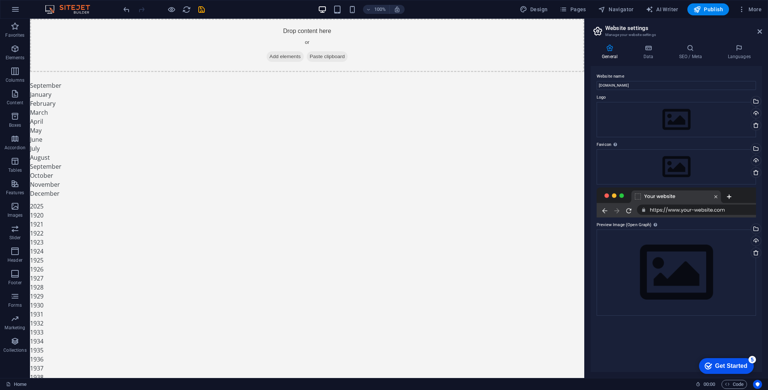
click at [735, 355] on div "Home 00 : 00 Code" at bounding box center [384, 384] width 768 height 12
click at [737, 355] on span "Code" at bounding box center [734, 384] width 19 height 9
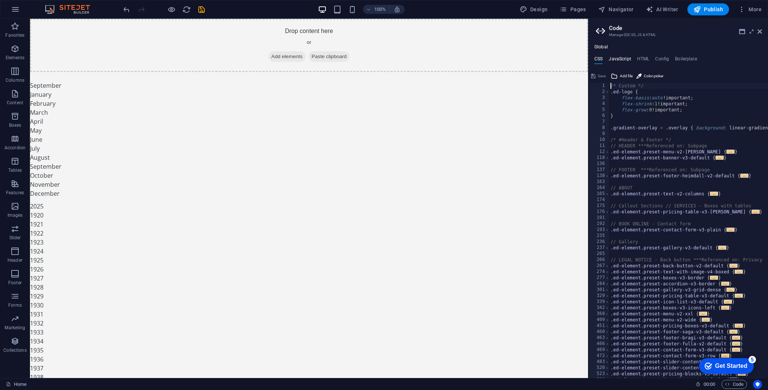
click at [620, 59] on h4 "JavaScript" at bounding box center [620, 60] width 22 height 8
type textarea "/* JS for preset "Menu V2" */"
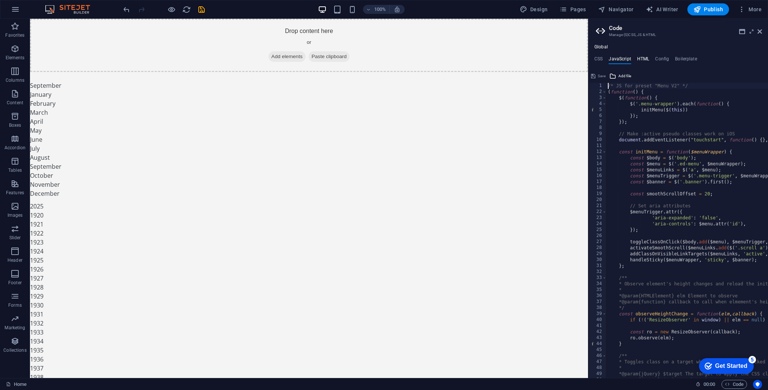
click at [648, 60] on h4 "HTML" at bounding box center [643, 60] width 12 height 8
type textarea "<a href="#main-content" class="wv-link-content button">Skip to main content</a>"
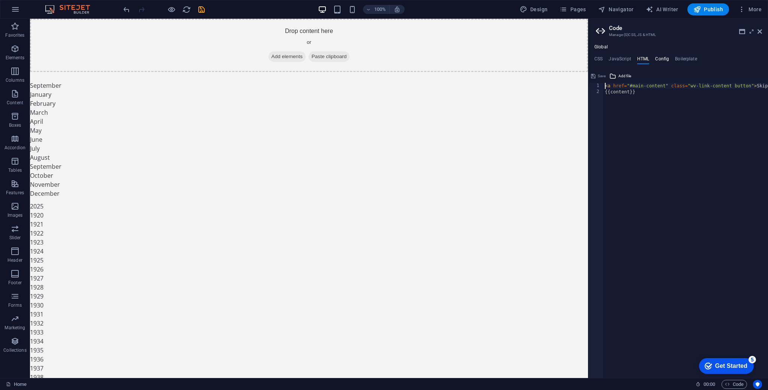
click at [659, 59] on h4 "Config" at bounding box center [662, 60] width 14 height 8
type textarea "$color-background: #f4f4f4;"
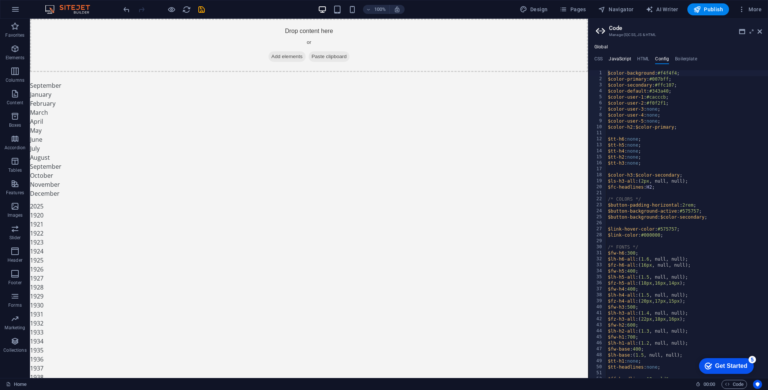
click at [626, 62] on h4 "JavaScript" at bounding box center [620, 60] width 22 height 8
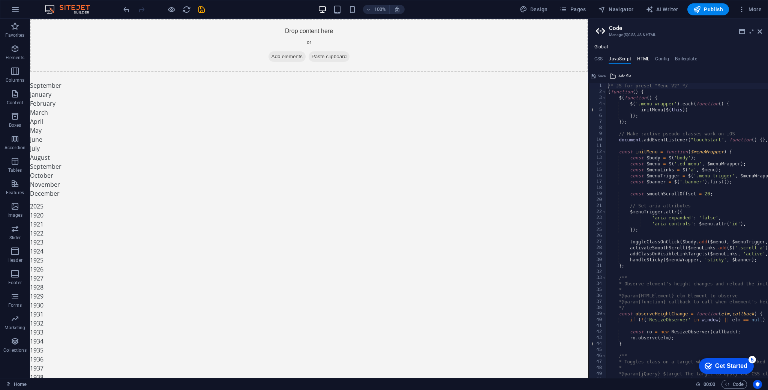
click at [641, 61] on h4 "HTML" at bounding box center [643, 60] width 12 height 8
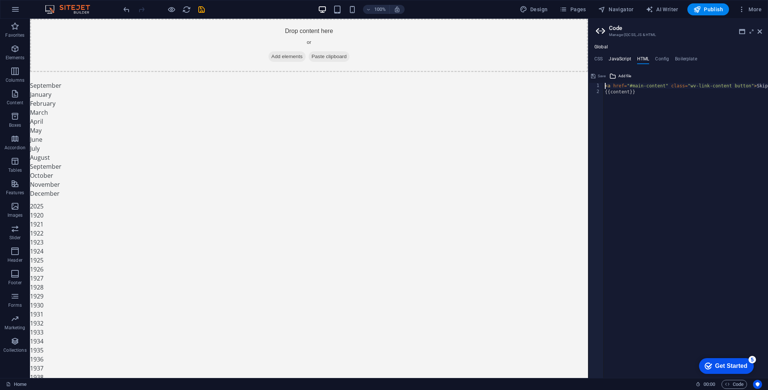
click at [626, 60] on h4 "JavaScript" at bounding box center [620, 60] width 22 height 8
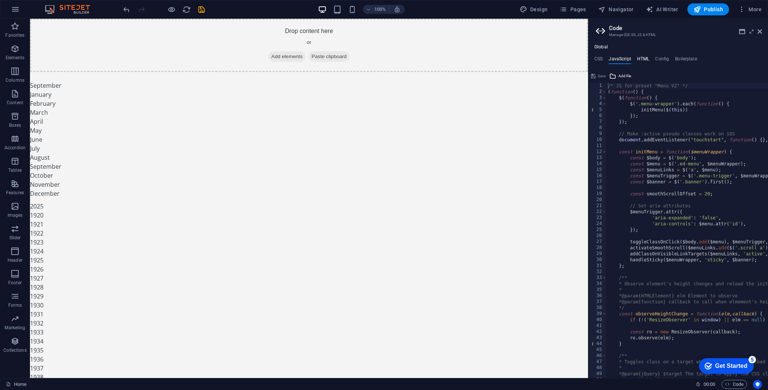
click at [641, 59] on h4 "HTML" at bounding box center [643, 60] width 12 height 8
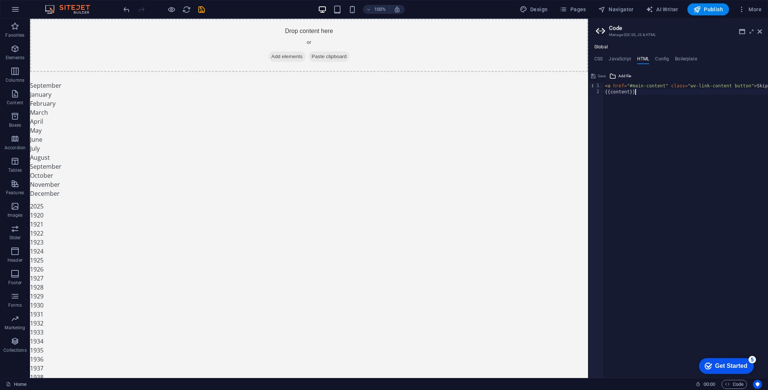
click at [648, 112] on div "< a href = "#main-content" class = "wv-link-content button" > Skip to main cont…" at bounding box center [714, 236] width 221 height 307
type textarea "<a href="#main-content" class="wv-link-content button">Skip to main content</a>…"
paste textarea
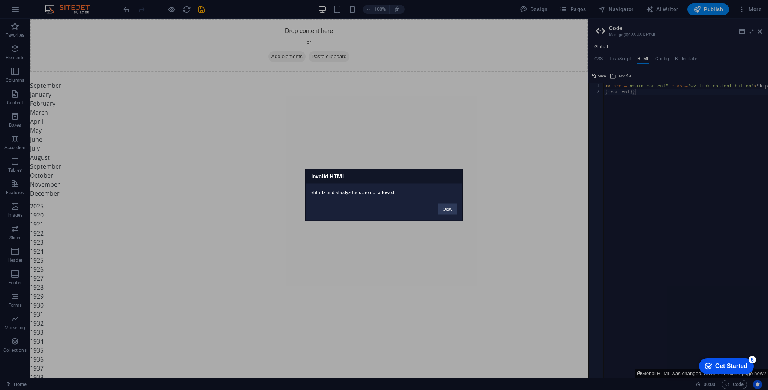
drag, startPoint x: 396, startPoint y: 194, endPoint x: 310, endPoint y: 194, distance: 85.9
click at [310, 194] on div "<html> and <body> tags are not allowed." at bounding box center [384, 190] width 157 height 12
copy div "<html> and <body> tags are not allowed."
click at [659, 87] on div "Invalid HTML <html> and <body> tags are not allowed. Okay" at bounding box center [384, 195] width 768 height 390
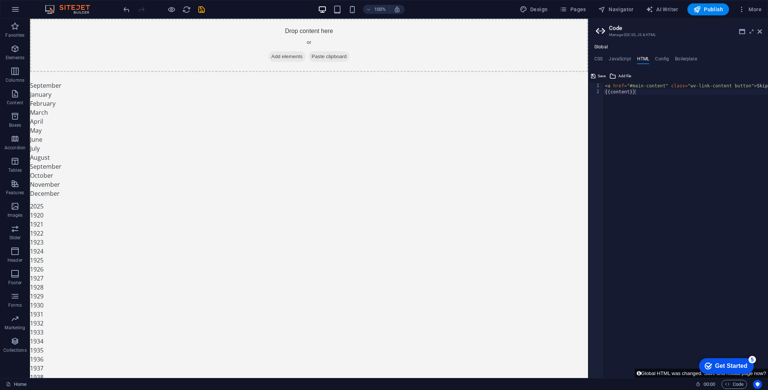
type textarea "{{content}}"
drag, startPoint x: 683, startPoint y: 111, endPoint x: 578, endPoint y: 84, distance: 109.0
paste textarea
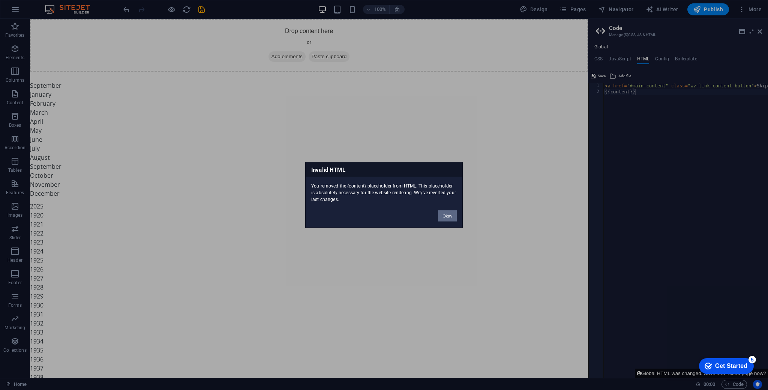
click at [447, 218] on button "Okay" at bounding box center [447, 215] width 19 height 11
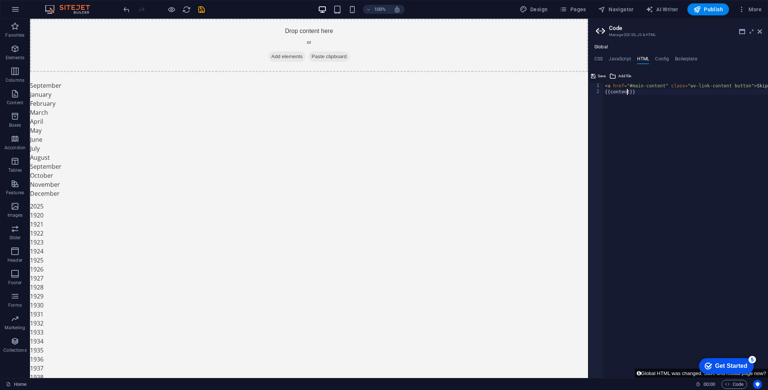
click at [628, 92] on div "< a href = "#main-content" class = "wv-link-content button" > Skip to main cont…" at bounding box center [714, 236] width 221 height 307
click at [622, 62] on h4 "JavaScript" at bounding box center [620, 60] width 22 height 8
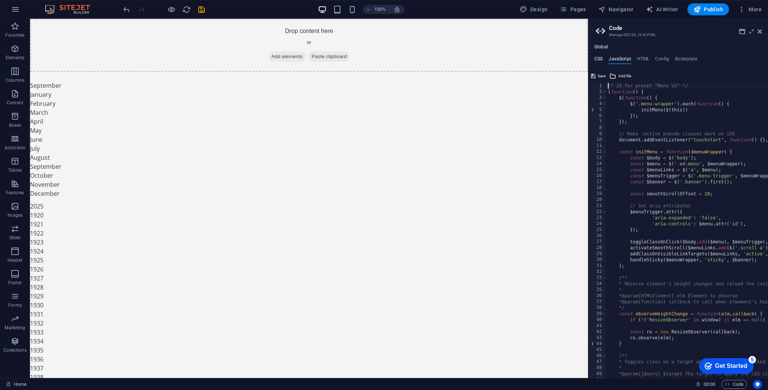
click at [600, 58] on h4 "CSS" at bounding box center [599, 60] width 8 height 8
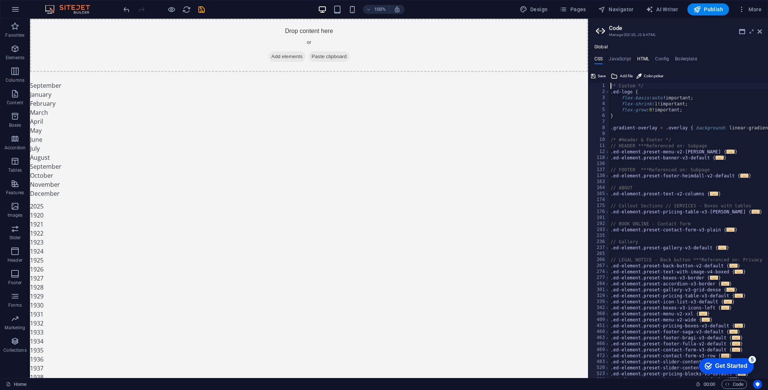
click at [643, 57] on h4 "HTML" at bounding box center [643, 60] width 12 height 8
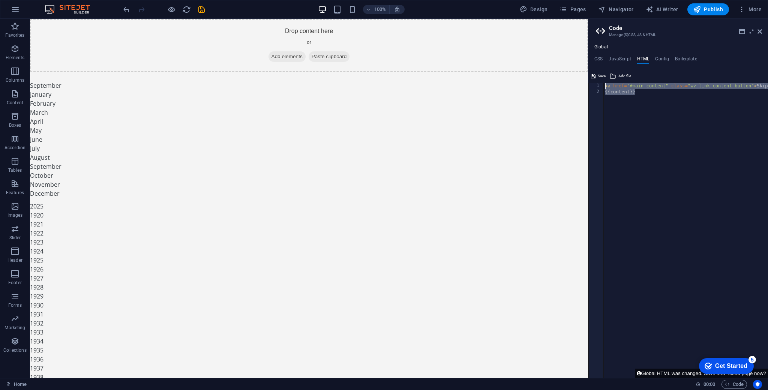
drag, startPoint x: 637, startPoint y: 94, endPoint x: 601, endPoint y: 83, distance: 36.9
click at [601, 83] on div "{{content}} 1 2 < a href = "#main-content" class = "wv-link-content button" > S…" at bounding box center [679, 230] width 180 height 295
click at [624, 124] on div "< a href = "#main-content" class = "wv-link-content button" > Skip to main cont…" at bounding box center [714, 236] width 221 height 307
drag, startPoint x: 610, startPoint y: 93, endPoint x: 629, endPoint y: 92, distance: 19.5
click at [629, 92] on div "< a href = "#main-content" class = "wv-link-content button" > Skip to main cont…" at bounding box center [714, 236] width 221 height 307
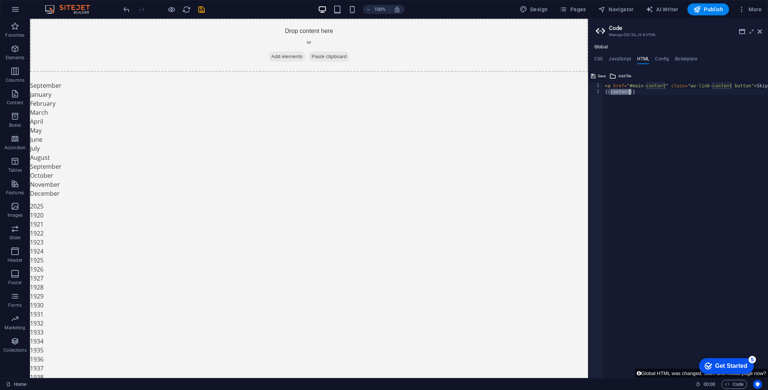
paste textarea "<a href="#main-content" class="wv-link-content button">Skip to main content</a>"
type textarea "<a href="#main-content" class="wv-link-content button">Skip to main content</a>"
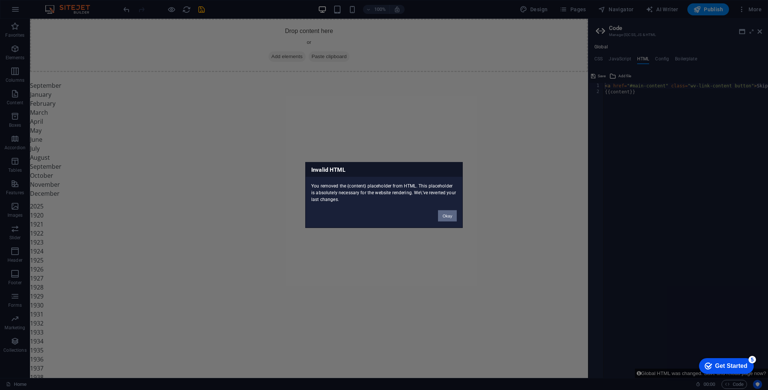
click at [448, 211] on button "Okay" at bounding box center [447, 215] width 19 height 11
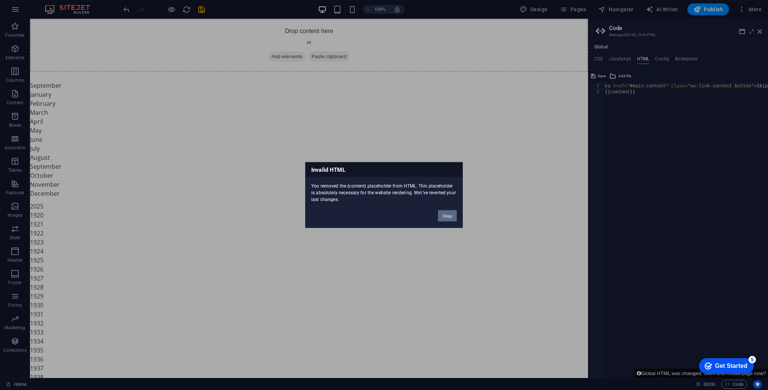
click at [449, 214] on button "Okay" at bounding box center [447, 215] width 19 height 11
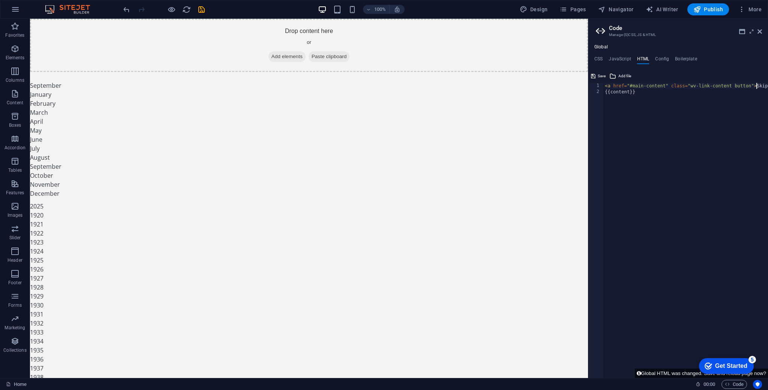
click at [758, 86] on div "< a href = "#main-content" class = "wv-link-content button" > Skip to main cont…" at bounding box center [714, 236] width 221 height 307
click at [671, 92] on div "< a href = "#main-content" class = "wv-link-content button" > Skip to main cont…" at bounding box center [686, 236] width 165 height 307
drag, startPoint x: 677, startPoint y: 92, endPoint x: 618, endPoint y: 93, distance: 59.6
click at [618, 93] on div "< a href = "#main-content" class = "wv-link-content button" > Skip to main cont…" at bounding box center [686, 236] width 165 height 307
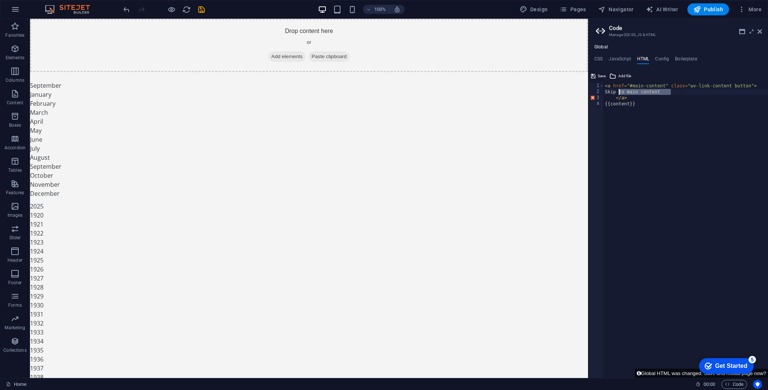
type textarea "S"
paste textarea
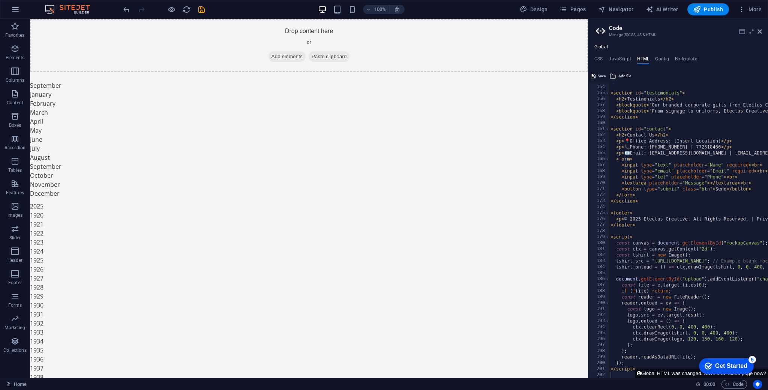
click at [742, 32] on icon at bounding box center [742, 32] width 6 height 6
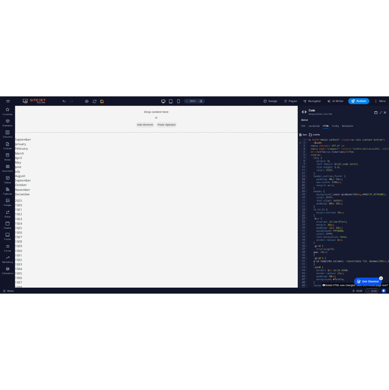
scroll to position [0, 0]
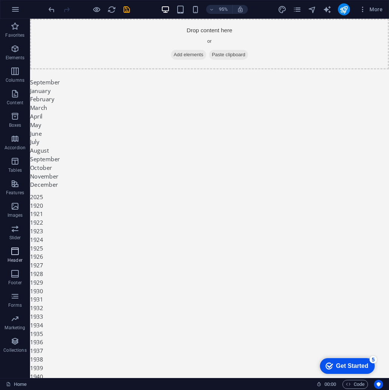
click at [19, 252] on icon "button" at bounding box center [15, 251] width 9 height 9
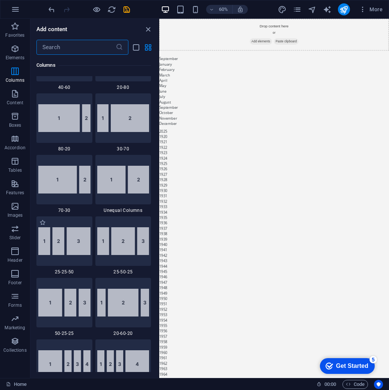
scroll to position [637, 0]
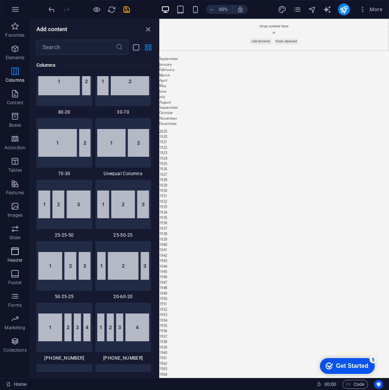
click at [12, 254] on icon "button" at bounding box center [15, 251] width 9 height 9
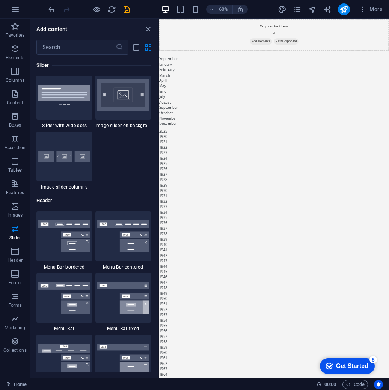
scroll to position [4382, 0]
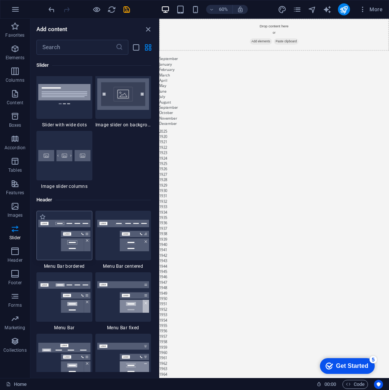
click at [61, 245] on img at bounding box center [64, 236] width 52 height 32
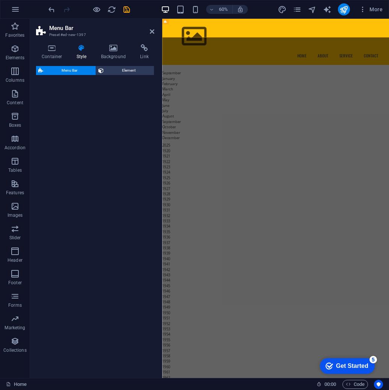
click at [388, 102] on div "Menu Bar Preset #ed-new-1397 Container Style Background Link Size Height Defaul…" at bounding box center [209, 198] width 359 height 359
select select "rem"
select select "preset-menu-v2-border"
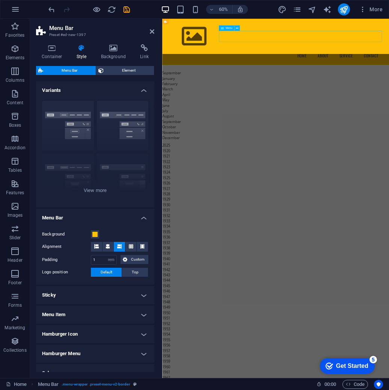
scroll to position [2, 0]
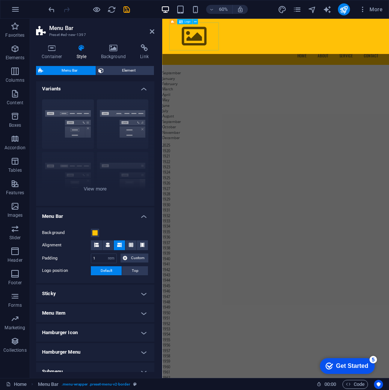
click at [222, 46] on div at bounding box center [351, 48] width 354 height 47
click at [213, 48] on div at bounding box center [351, 48] width 354 height 47
click at [199, 39] on div at bounding box center [351, 48] width 354 height 47
select select "px"
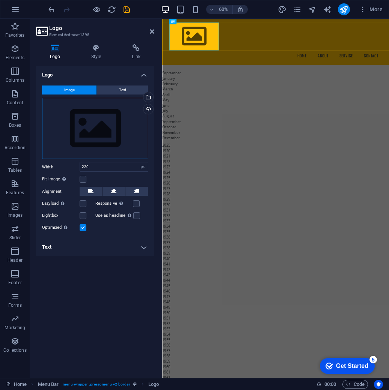
click at [109, 119] on div "Drag files here, click to choose files or select files from Files or our free s…" at bounding box center [95, 129] width 106 height 62
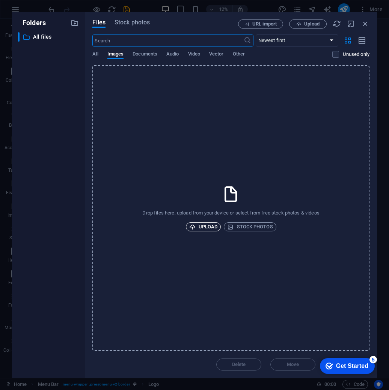
click at [209, 224] on span "Upload" at bounding box center [203, 226] width 29 height 9
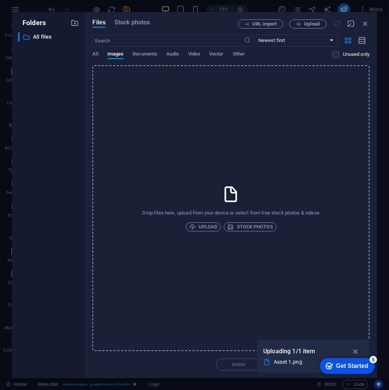
click at [362, 355] on div "Get Started" at bounding box center [352, 366] width 32 height 7
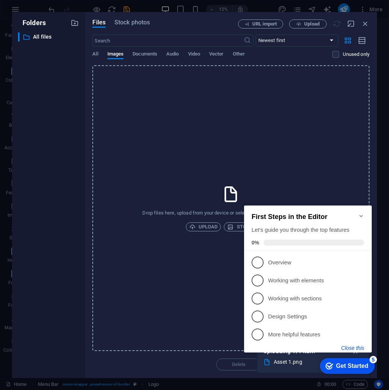
click at [357, 350] on button "Close this" at bounding box center [352, 348] width 23 height 6
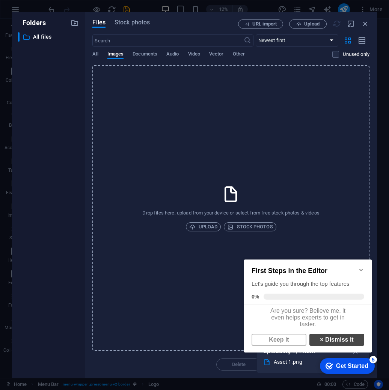
click at [333, 344] on link "× Dismiss it" at bounding box center [336, 340] width 55 height 12
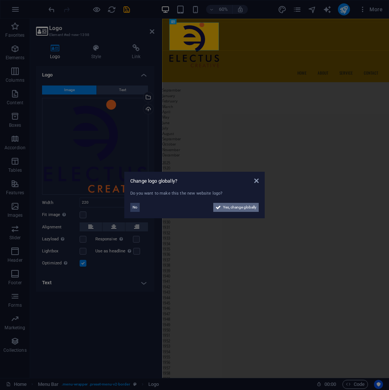
click at [240, 209] on span "Yes, change globally" at bounding box center [239, 207] width 33 height 9
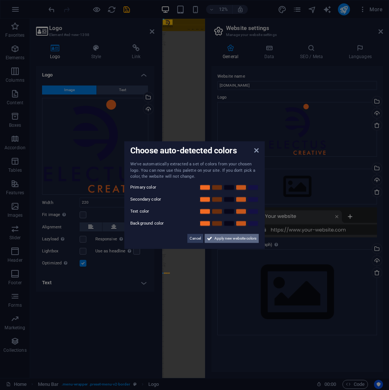
click at [229, 238] on span "Apply new website colors" at bounding box center [235, 238] width 42 height 9
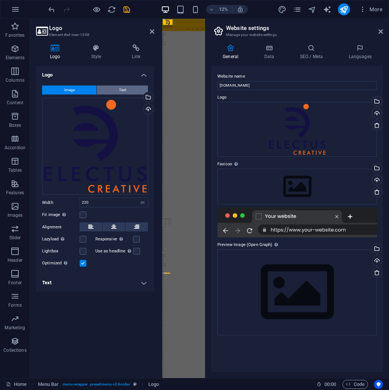
click at [123, 92] on span "Text" at bounding box center [122, 90] width 7 height 9
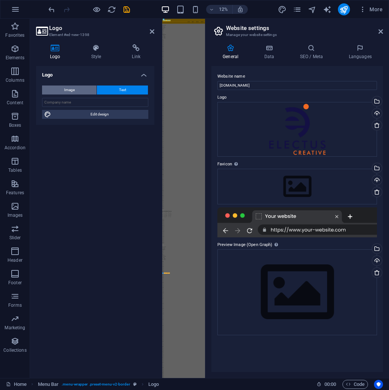
click at [77, 93] on button "Image" at bounding box center [69, 90] width 54 height 9
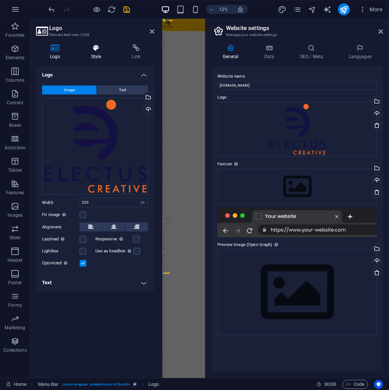
click at [101, 48] on icon at bounding box center [96, 48] width 38 height 8
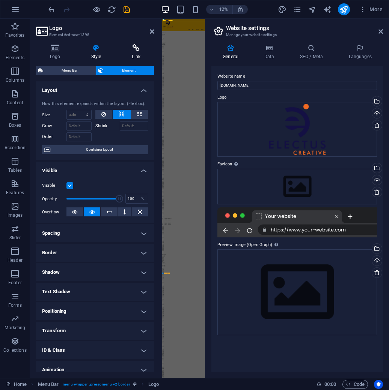
click at [139, 57] on h4 "Link" at bounding box center [136, 52] width 36 height 16
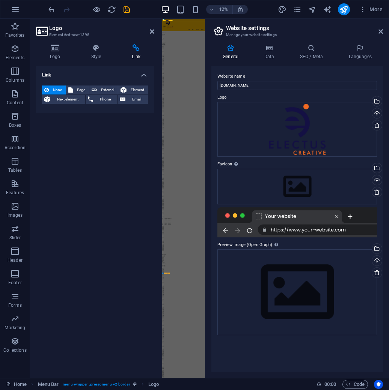
click at [338, 207] on div at bounding box center [296, 222] width 159 height 30
click at [380, 32] on icon at bounding box center [380, 32] width 5 height 6
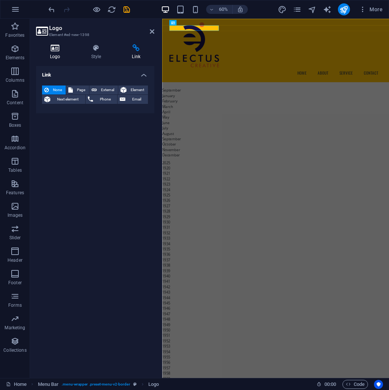
click at [53, 56] on h4 "Logo" at bounding box center [56, 52] width 41 height 16
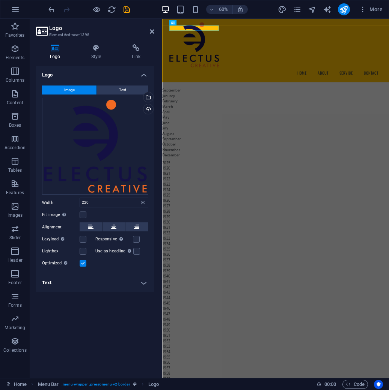
click at [66, 92] on span "Image" at bounding box center [69, 90] width 11 height 9
click at [77, 92] on button "Image" at bounding box center [69, 90] width 54 height 9
click at [135, 109] on div "Drag files here, click to choose files or select files from Files or our free s…" at bounding box center [95, 146] width 106 height 97
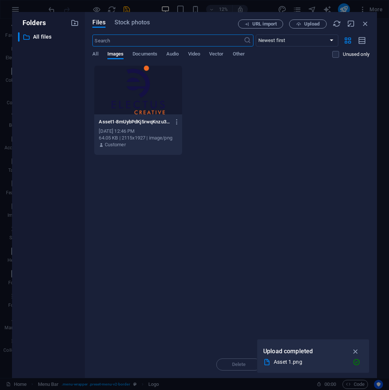
click at [145, 88] on div at bounding box center [137, 90] width 87 height 49
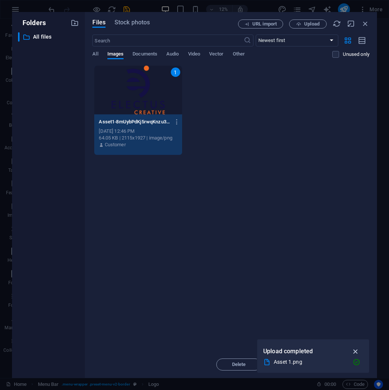
click at [355, 353] on icon "button" at bounding box center [355, 351] width 9 height 8
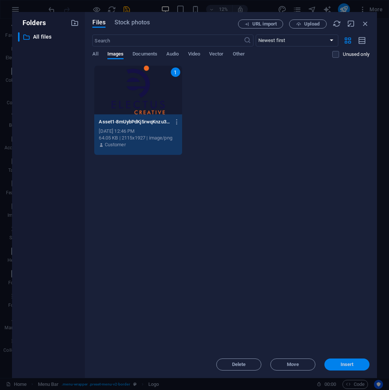
click at [351, 355] on span "Insert" at bounding box center [346, 364] width 13 height 5
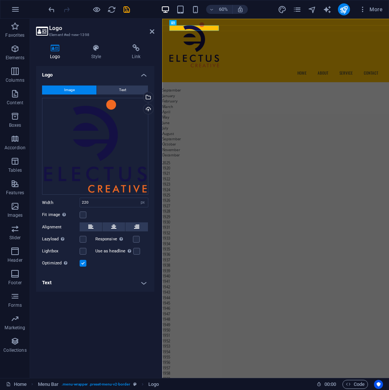
click at [285, 22] on div "Menu Home About Service Contact" at bounding box center [351, 72] width 378 height 106
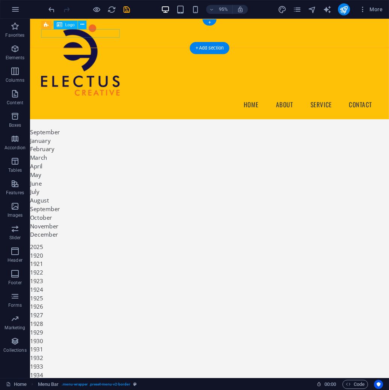
click at [45, 38] on div at bounding box center [219, 62] width 354 height 75
click at [83, 24] on icon at bounding box center [82, 25] width 4 height 8
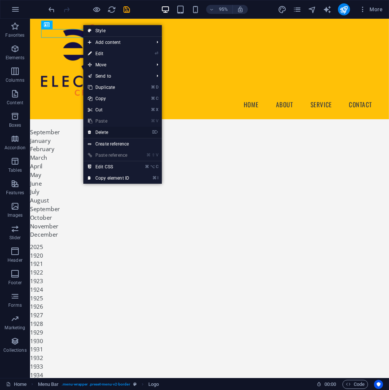
click at [116, 135] on link "⌦ Delete" at bounding box center [108, 132] width 50 height 11
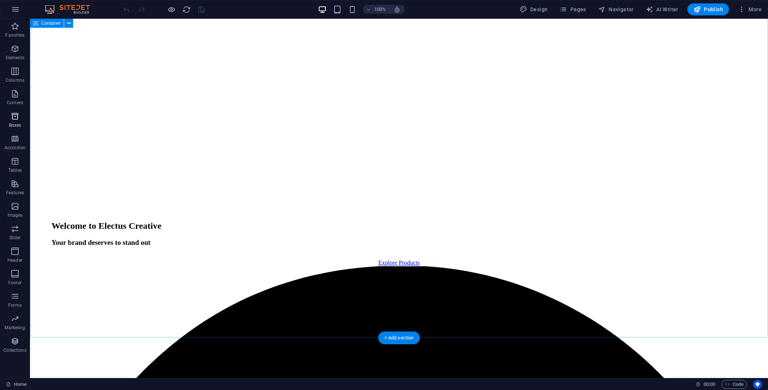
scroll to position [5708, 0]
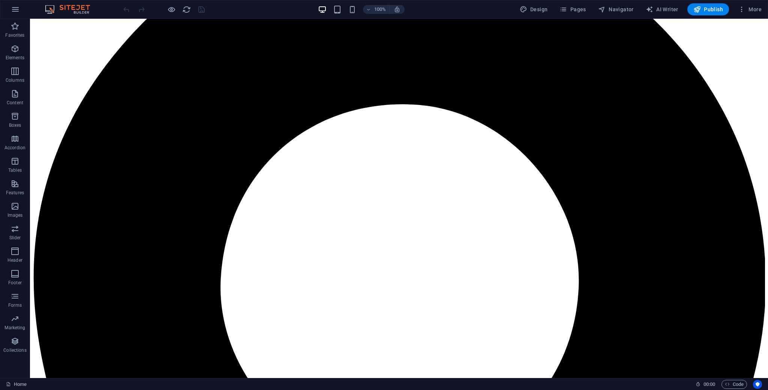
click at [78, 10] on img at bounding box center [71, 9] width 56 height 9
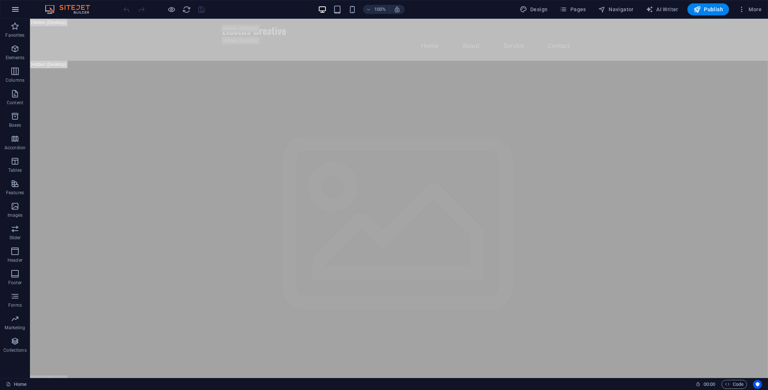
click at [13, 9] on icon "button" at bounding box center [15, 9] width 9 height 9
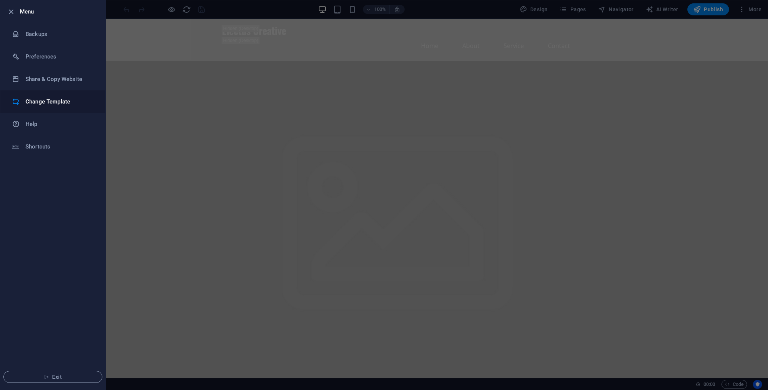
click at [60, 105] on h6 "Change Template" at bounding box center [60, 101] width 69 height 9
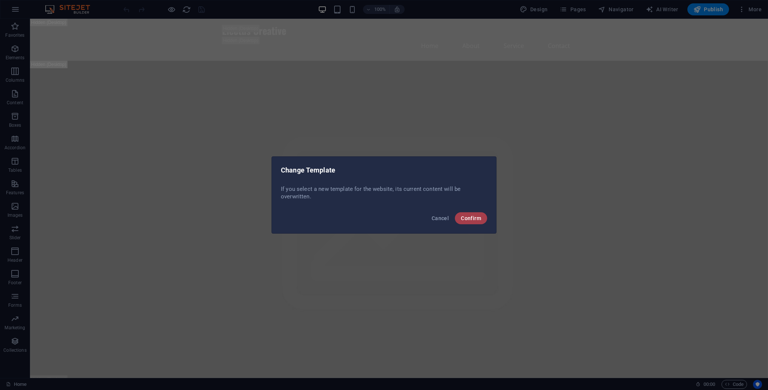
click at [474, 218] on span "Confirm" at bounding box center [471, 218] width 20 height 6
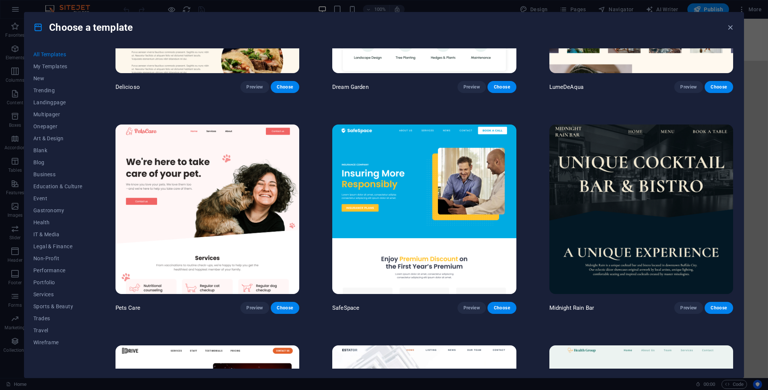
scroll to position [1757, 0]
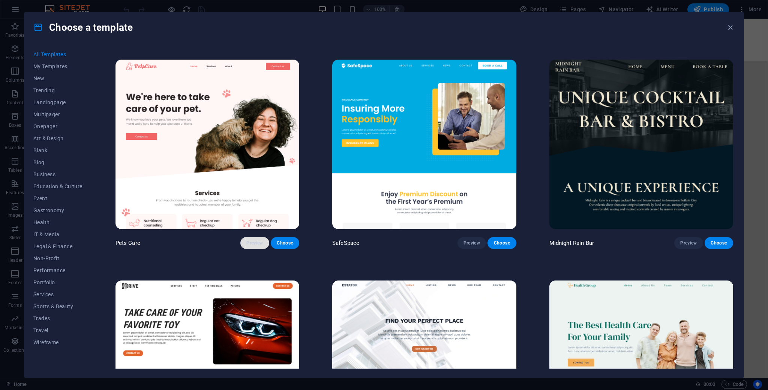
click at [261, 240] on span "Preview" at bounding box center [254, 243] width 17 height 6
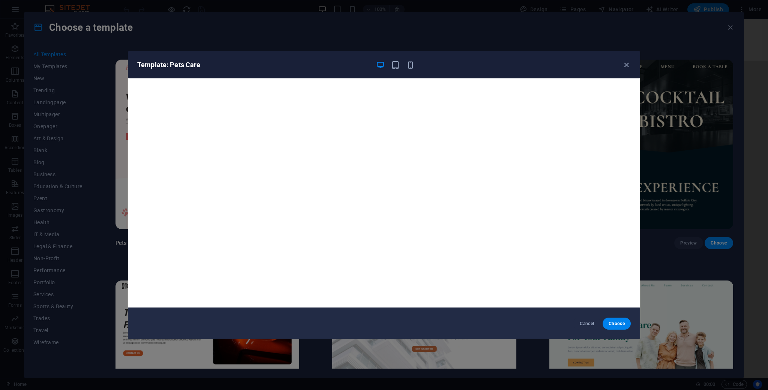
scroll to position [2, 0]
click at [612, 323] on span "Choose" at bounding box center [617, 324] width 16 height 6
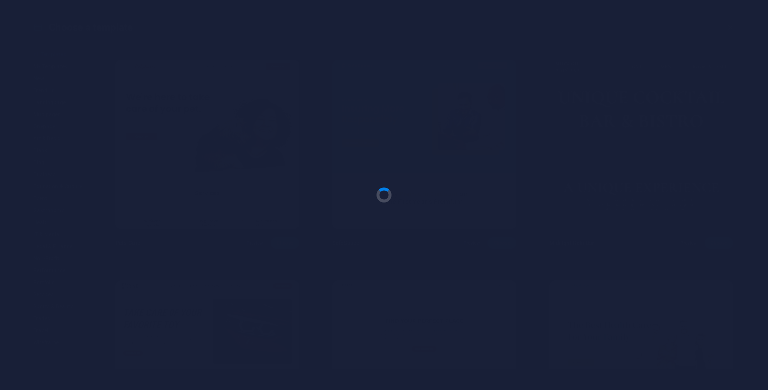
click at [616, 321] on div at bounding box center [384, 195] width 768 height 390
click at [397, 68] on div at bounding box center [384, 195] width 768 height 390
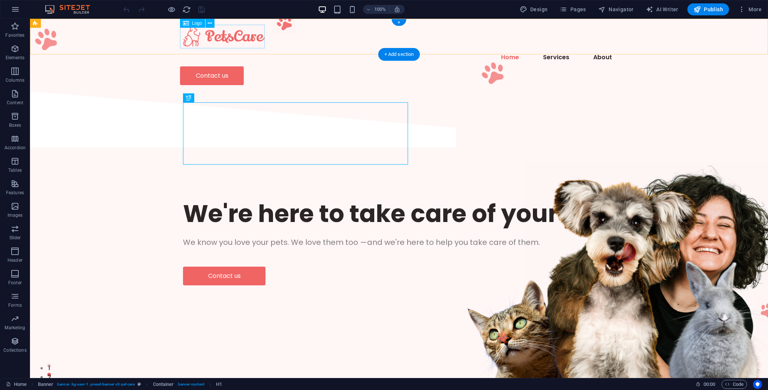
click at [232, 39] on div at bounding box center [399, 37] width 438 height 24
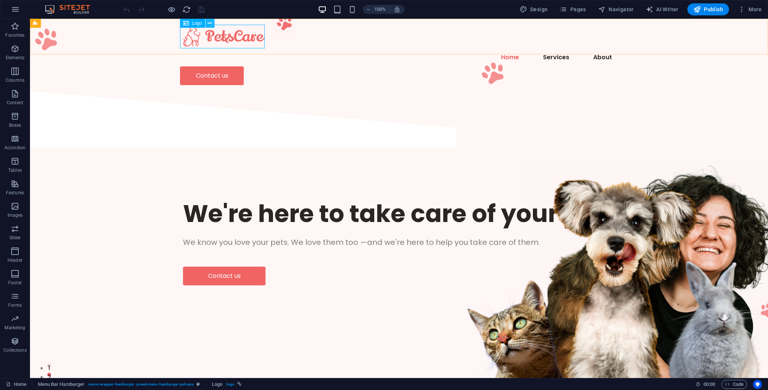
click at [210, 23] on icon at bounding box center [210, 24] width 4 height 8
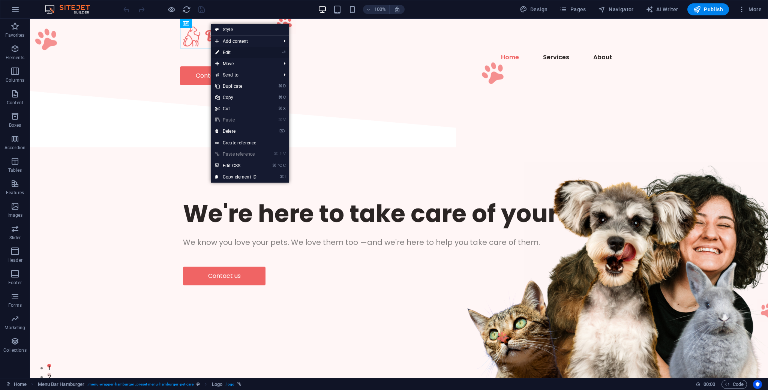
click at [240, 53] on link "⏎ Edit" at bounding box center [236, 52] width 50 height 11
select select "px"
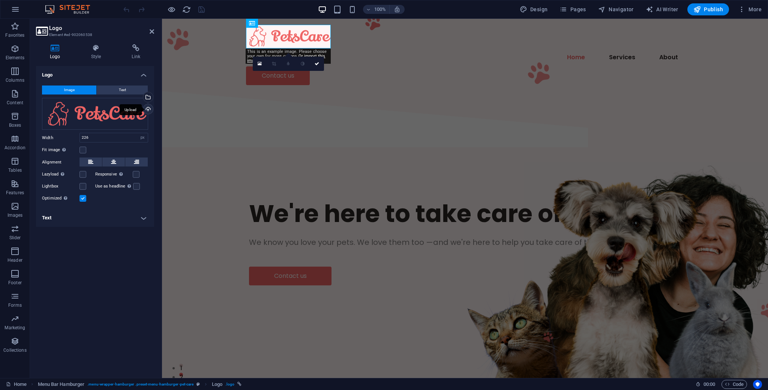
click at [147, 111] on div "Upload" at bounding box center [147, 109] width 11 height 11
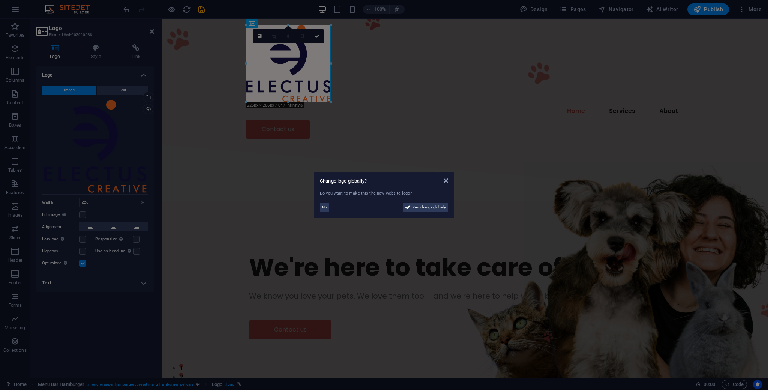
click at [119, 221] on aside "Change logo globally? Do you want to make this the new website logo? No Yes, ch…" at bounding box center [384, 195] width 768 height 390
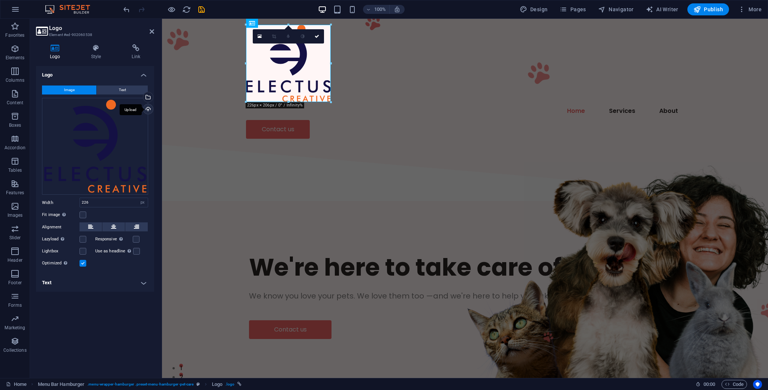
click at [148, 111] on div "Upload" at bounding box center [147, 109] width 11 height 11
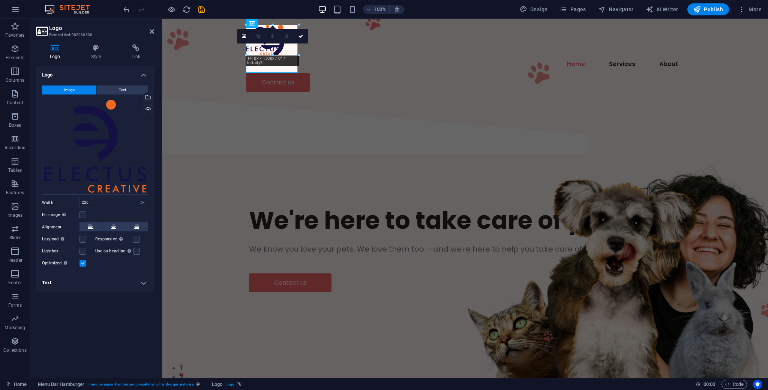
drag, startPoint x: 167, startPoint y: 86, endPoint x: 279, endPoint y: 54, distance: 117.0
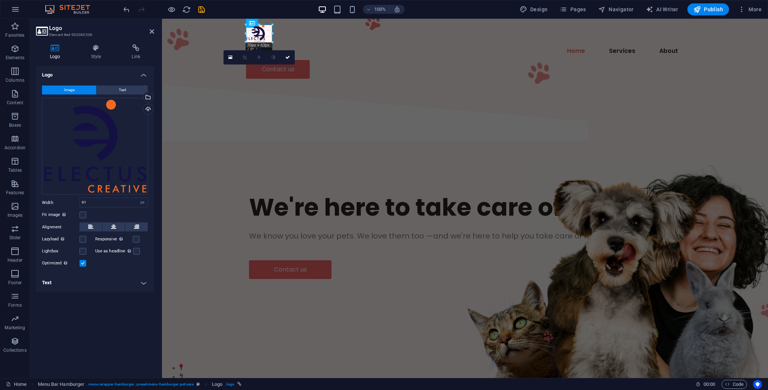
drag, startPoint x: 281, startPoint y: 55, endPoint x: 266, endPoint y: 41, distance: 20.7
type input "51"
click at [201, 144] on div "We're here to take care of your pet. We know you love your pets. We love them t…" at bounding box center [465, 235] width 606 height 183
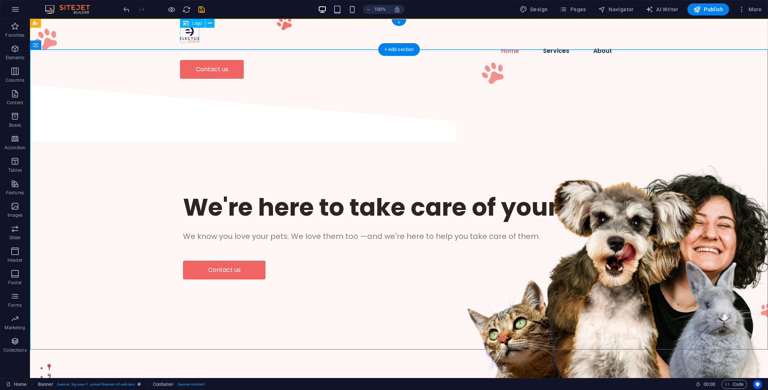
click at [191, 33] on div at bounding box center [399, 33] width 438 height 17
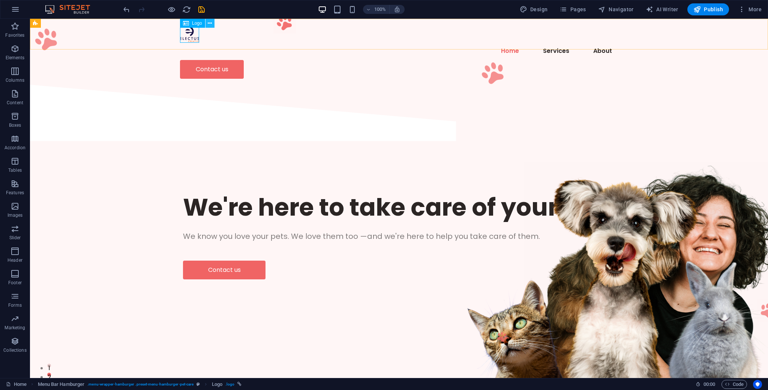
click at [209, 23] on icon at bounding box center [210, 24] width 4 height 8
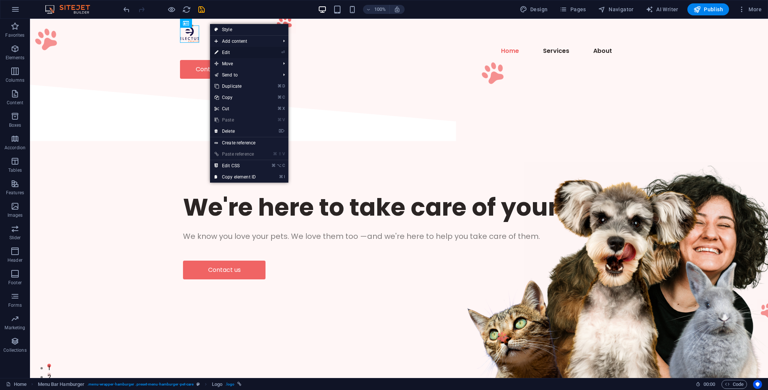
click at [231, 54] on link "⏎ Edit" at bounding box center [235, 52] width 50 height 11
select select "px"
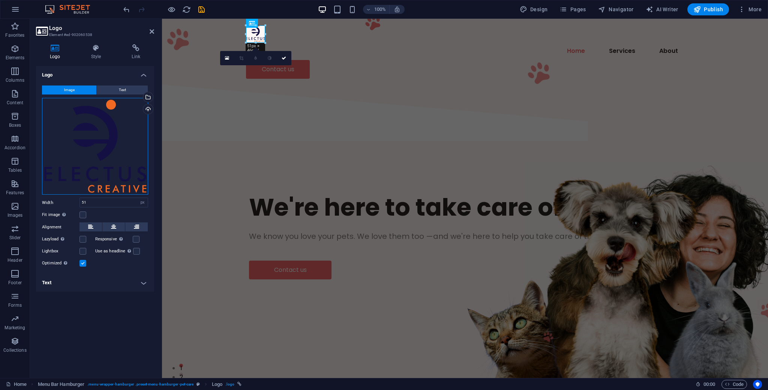
click at [144, 116] on div "Drag files here, click to choose files or select files from Files or our free s…" at bounding box center [95, 146] width 106 height 97
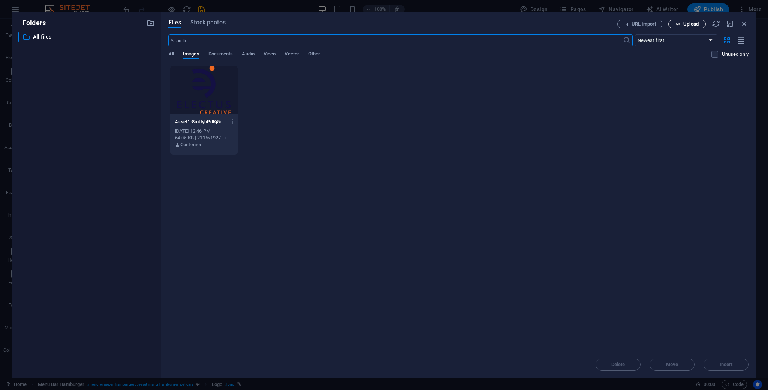
click at [682, 22] on span "Upload" at bounding box center [687, 24] width 31 height 5
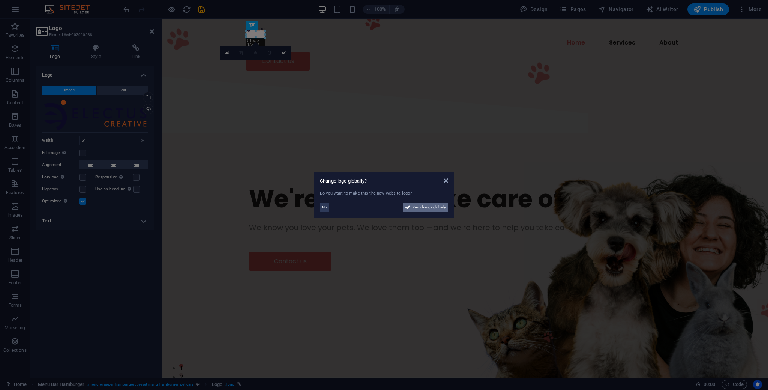
click at [432, 204] on span "Yes, change globally" at bounding box center [429, 207] width 33 height 9
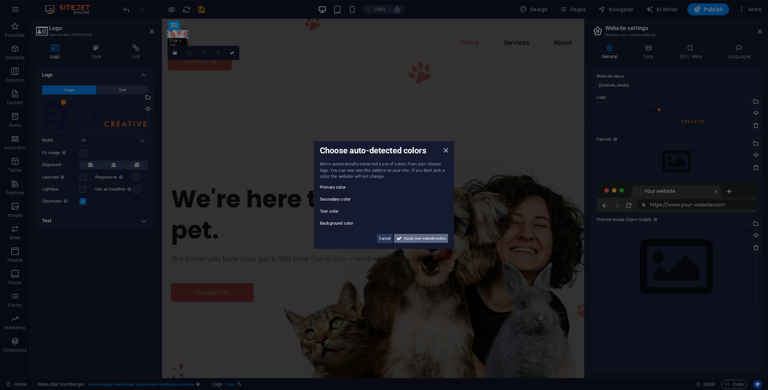
click at [418, 237] on span "Apply new website colors" at bounding box center [425, 238] width 42 height 9
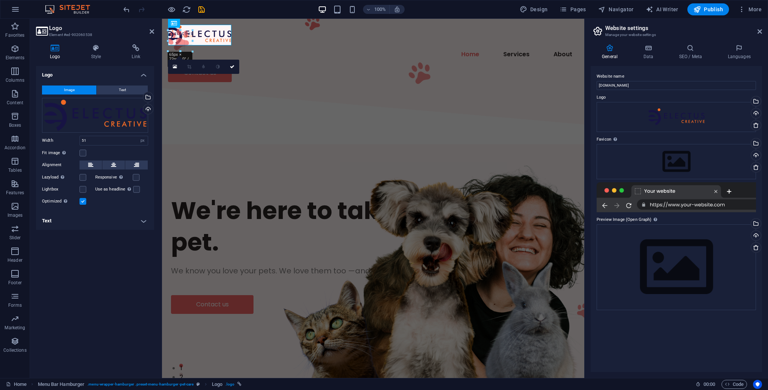
drag, startPoint x: 189, startPoint y: 38, endPoint x: 72, endPoint y: 32, distance: 117.2
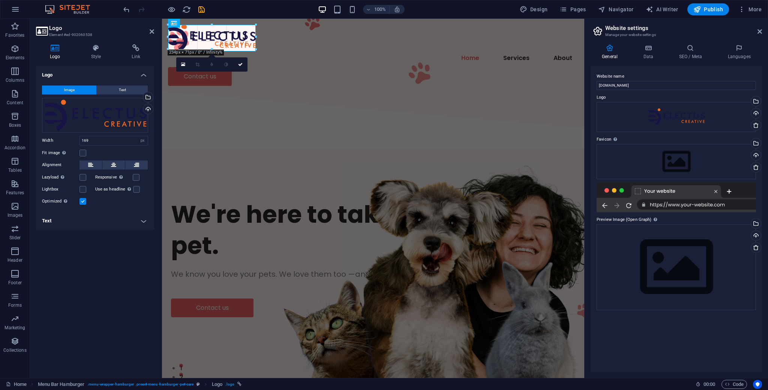
drag, startPoint x: 231, startPoint y: 43, endPoint x: 248, endPoint y: 45, distance: 16.6
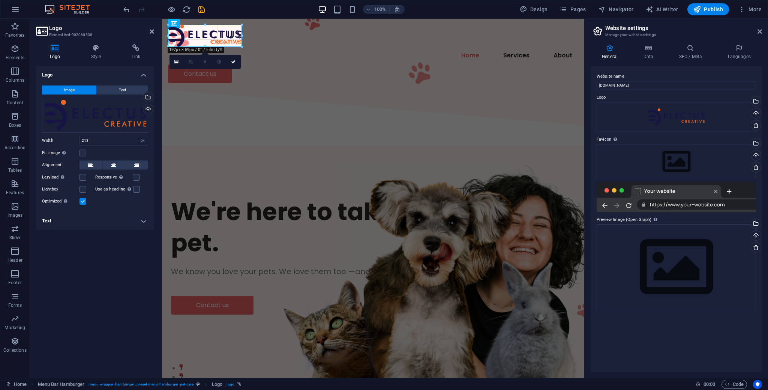
drag, startPoint x: 249, startPoint y: 49, endPoint x: 241, endPoint y: 44, distance: 9.2
type input "195"
click at [116, 302] on div "Logo Image Text Drag files here, click to choose files or select files from Fil…" at bounding box center [95, 219] width 118 height 306
click at [687, 159] on div "Drag files here, click to choose files or select files from Files or our free s…" at bounding box center [676, 161] width 159 height 35
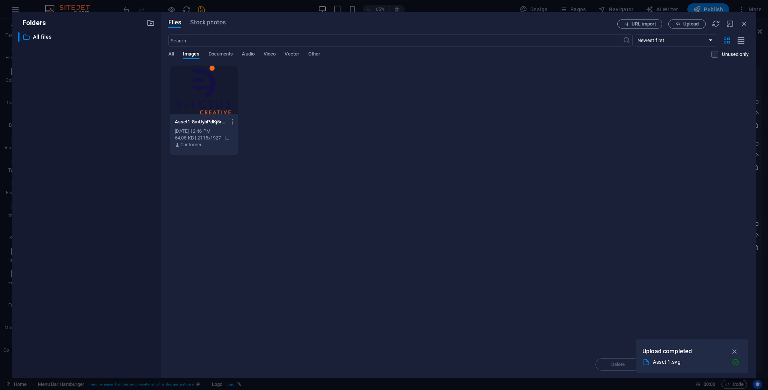
click at [207, 86] on div at bounding box center [204, 90] width 68 height 49
click at [737, 350] on icon "button" at bounding box center [735, 351] width 9 height 8
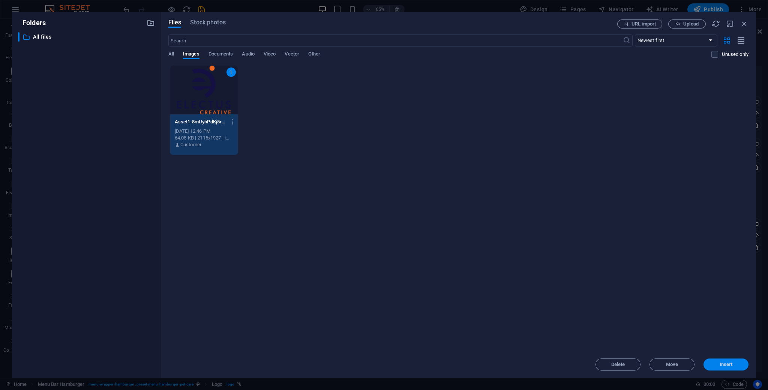
click at [728, 364] on span "Insert" at bounding box center [726, 364] width 13 height 5
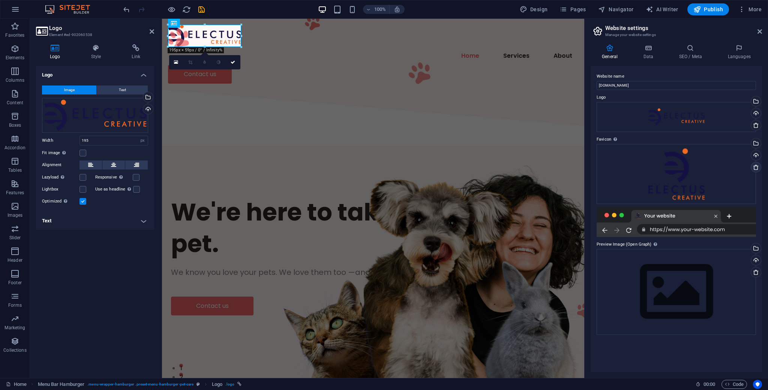
click at [757, 168] on icon at bounding box center [756, 167] width 6 height 6
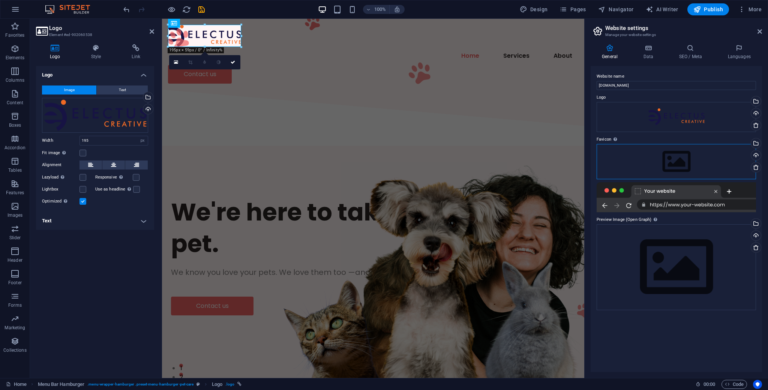
click at [685, 160] on div "Drag files here, click to choose files or select files from Files or our free s…" at bounding box center [676, 161] width 159 height 35
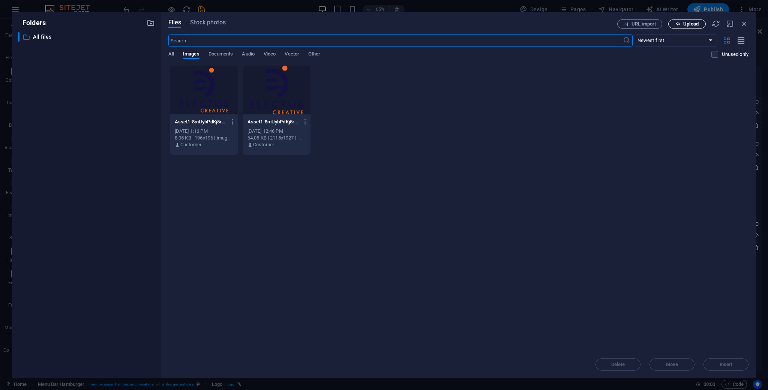
click at [690, 22] on span "Upload" at bounding box center [690, 24] width 15 height 5
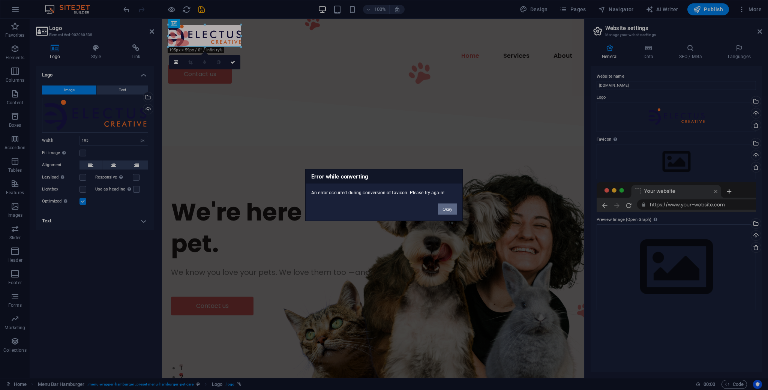
click at [448, 210] on button "Okay" at bounding box center [447, 209] width 19 height 11
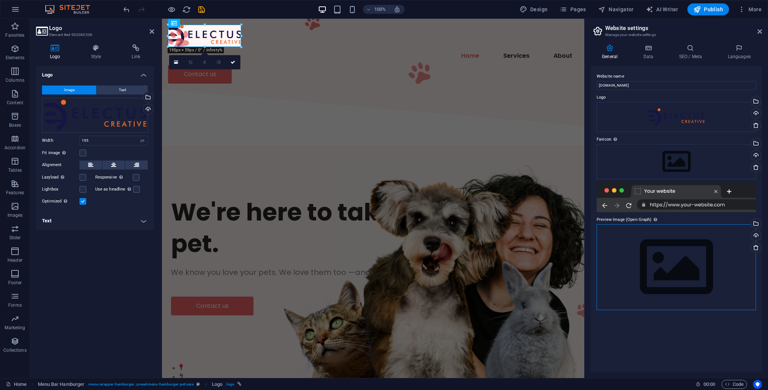
click at [683, 279] on div "Drag files here, click to choose files or select files from Files or our free s…" at bounding box center [676, 267] width 159 height 86
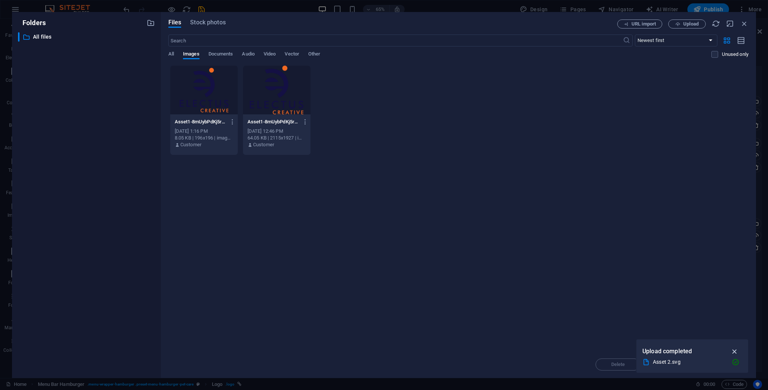
click at [739, 351] on icon "button" at bounding box center [735, 351] width 9 height 8
click at [175, 54] on div "All Images Documents Audio Video Vector Other" at bounding box center [440, 58] width 544 height 14
click at [170, 55] on span "All" at bounding box center [171, 55] width 6 height 11
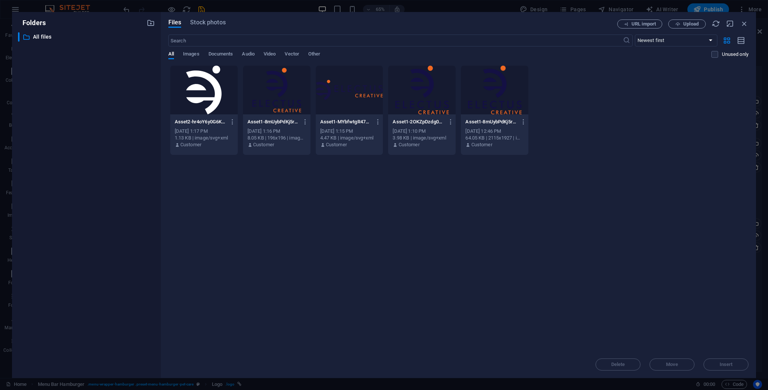
click at [196, 84] on div at bounding box center [204, 90] width 68 height 49
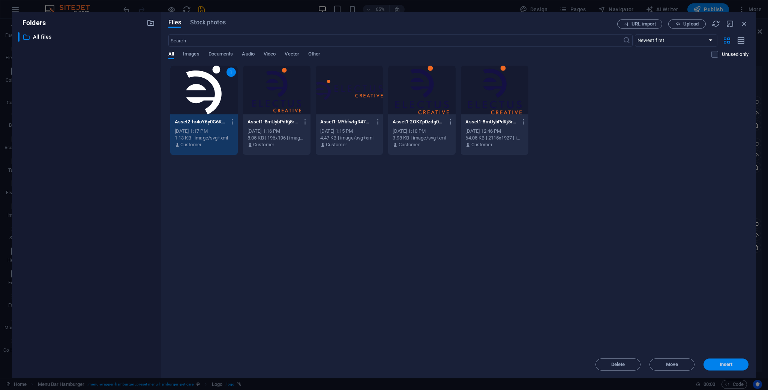
click at [736, 368] on button "Insert" at bounding box center [726, 365] width 45 height 12
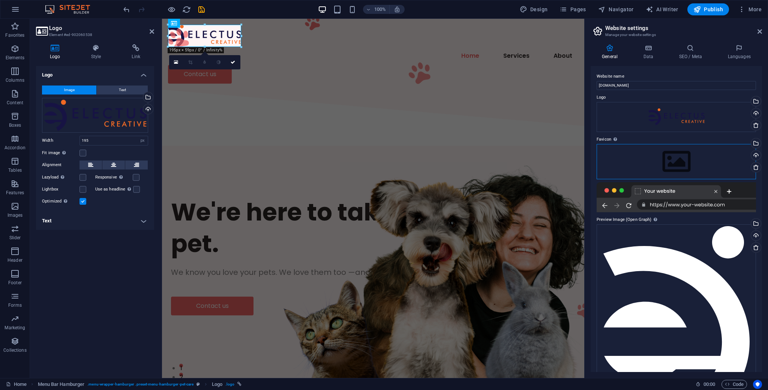
click at [686, 171] on div "Drag files here, click to choose files or select files from Files or our free s…" at bounding box center [676, 161] width 159 height 35
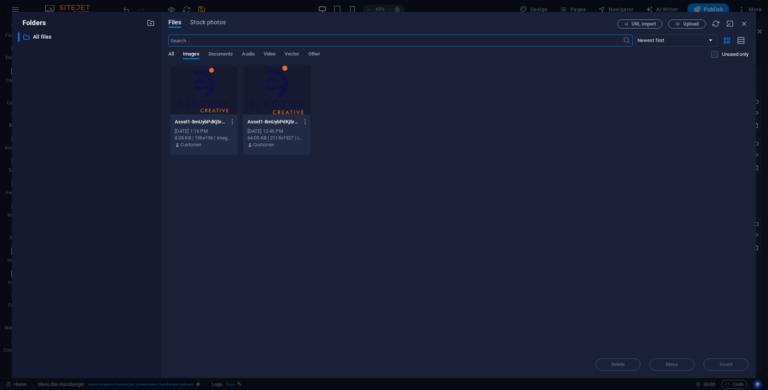
click at [172, 54] on span "All" at bounding box center [171, 55] width 6 height 11
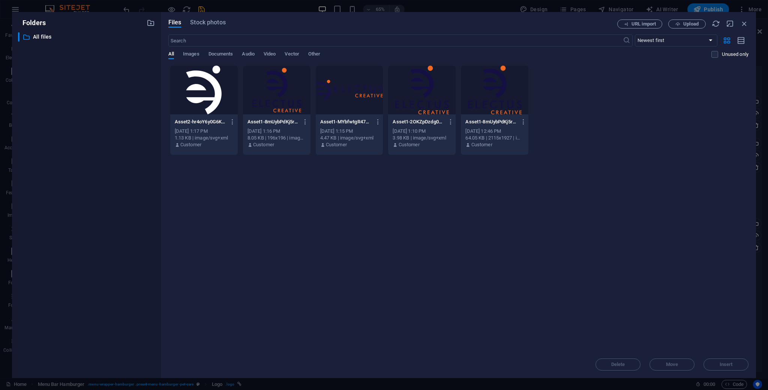
click at [197, 92] on div at bounding box center [204, 90] width 68 height 49
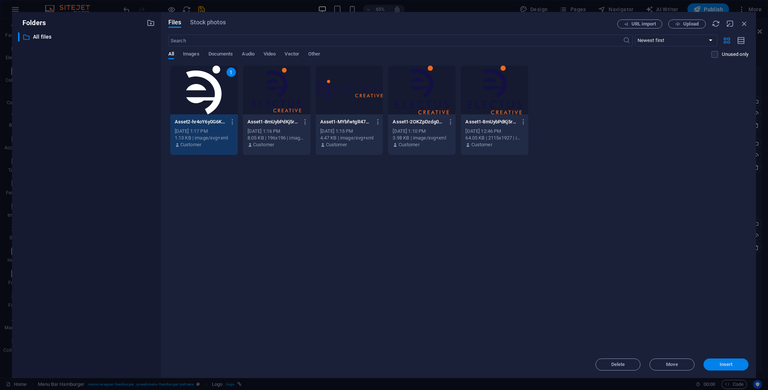
click at [728, 366] on span "Insert" at bounding box center [726, 364] width 13 height 5
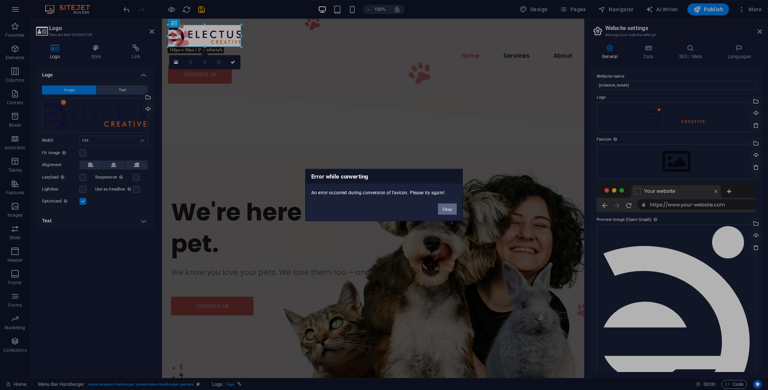
click at [450, 210] on button "Okay" at bounding box center [447, 209] width 19 height 11
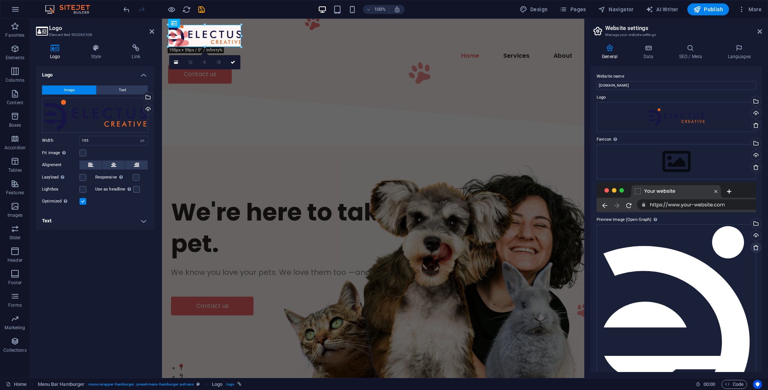
click at [758, 248] on link at bounding box center [756, 247] width 11 height 11
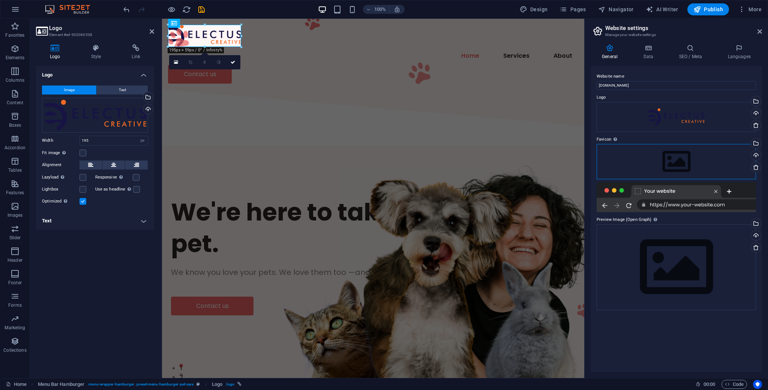
click at [674, 167] on div "Drag files here, click to choose files or select files from Files or our free s…" at bounding box center [676, 161] width 159 height 35
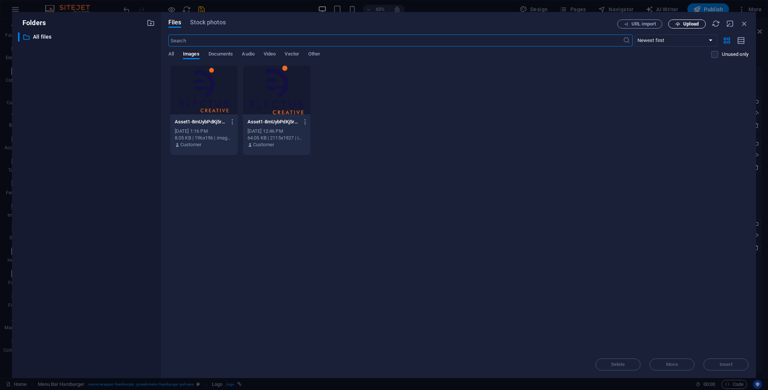
click at [682, 23] on span "Upload" at bounding box center [687, 24] width 31 height 5
click at [694, 20] on button "Upload" at bounding box center [687, 24] width 38 height 9
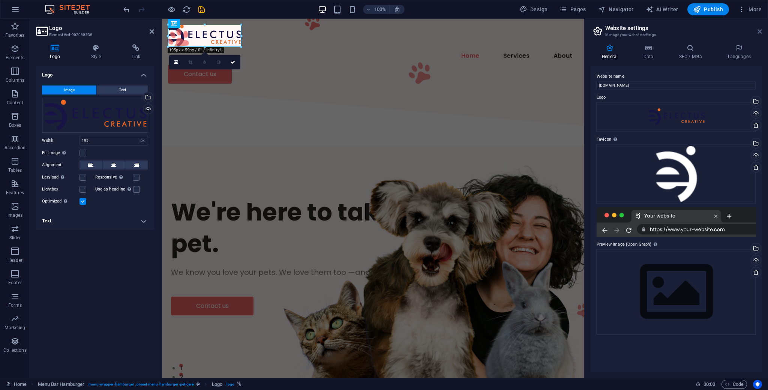
click at [758, 33] on icon at bounding box center [760, 32] width 5 height 6
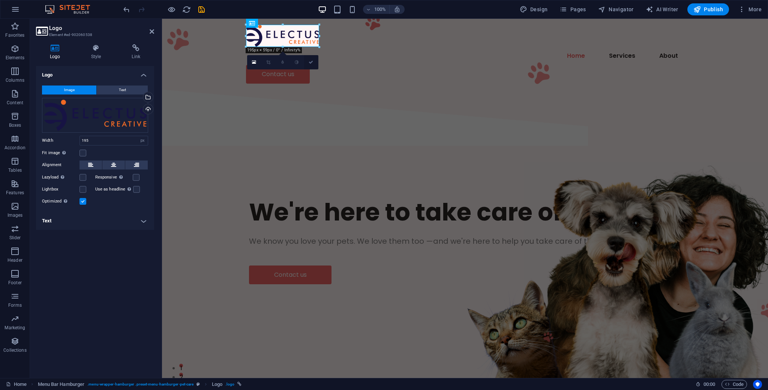
click at [310, 62] on icon at bounding box center [311, 62] width 5 height 5
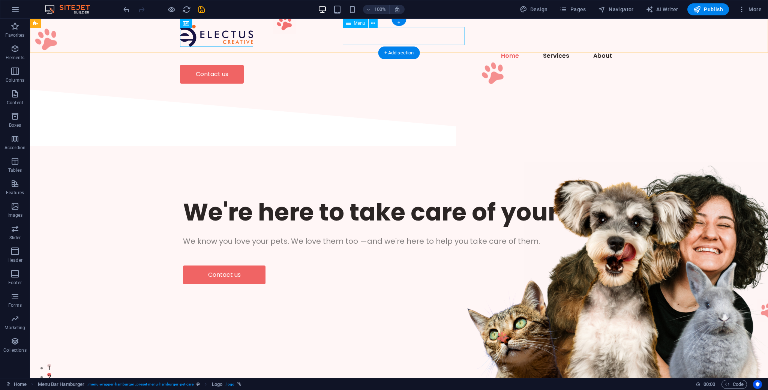
click at [362, 47] on nav "Home Services About" at bounding box center [399, 56] width 438 height 18
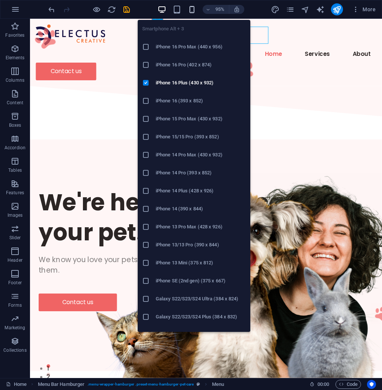
click at [189, 11] on icon "button" at bounding box center [192, 9] width 9 height 9
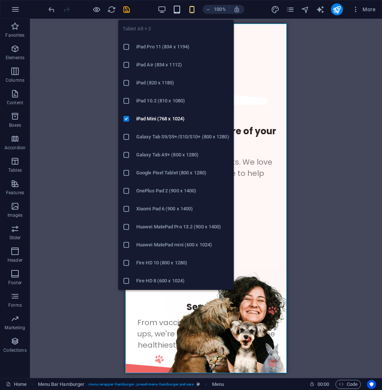
click at [179, 9] on icon "button" at bounding box center [177, 9] width 9 height 9
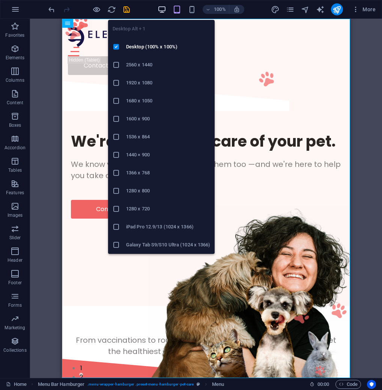
click at [164, 11] on icon "button" at bounding box center [162, 9] width 9 height 9
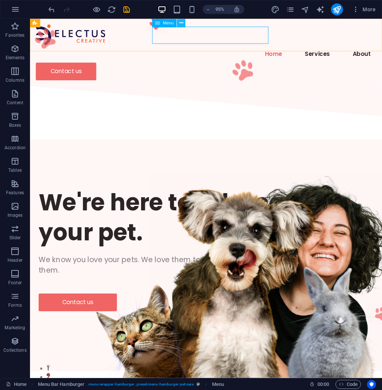
click at [183, 23] on icon at bounding box center [181, 23] width 4 height 8
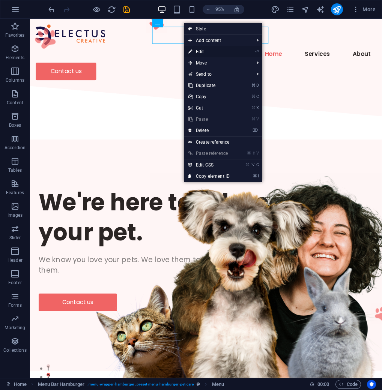
click at [212, 46] on link "⏎ Edit" at bounding box center [209, 51] width 50 height 11
select select
select select "2"
select select
select select "1"
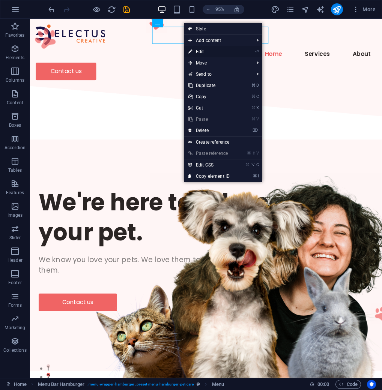
select select
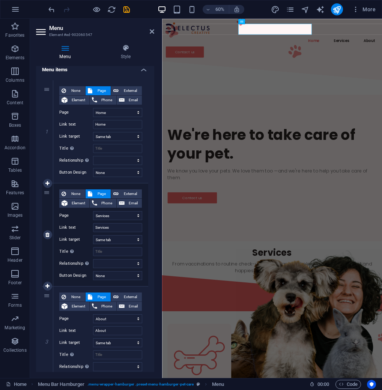
scroll to position [91, 0]
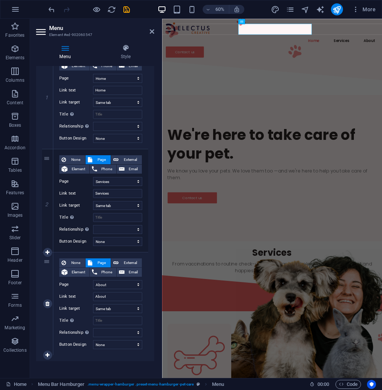
drag, startPoint x: 55, startPoint y: 268, endPoint x: 57, endPoint y: 260, distance: 8.1
click at [57, 260] on div "None Page External Element Phone Email Page Home About Services Contact Legal N…" at bounding box center [100, 303] width 95 height 103
click at [71, 252] on div "None Page External Element Phone Email Page Home About Services Contact Legal N…" at bounding box center [100, 303] width 95 height 103
click at [51, 270] on div "3" at bounding box center [47, 303] width 11 height 103
click at [53, 269] on div "None Page External Element Phone Email Page Home About Services Contact Legal N…" at bounding box center [100, 303] width 95 height 103
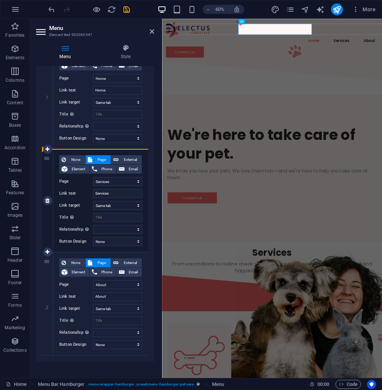
drag, startPoint x: 50, startPoint y: 179, endPoint x: 48, endPoint y: 212, distance: 32.3
click at [48, 212] on div "2" at bounding box center [47, 200] width 11 height 103
select select
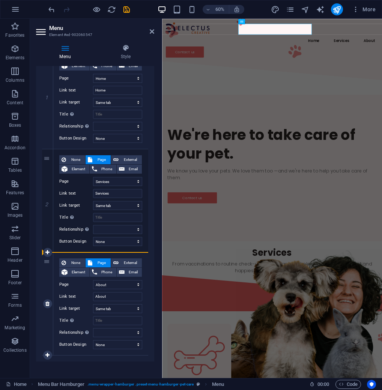
drag, startPoint x: 50, startPoint y: 269, endPoint x: 54, endPoint y: 258, distance: 11.6
click at [54, 258] on div "3 None Page External Element Phone Email Page Home About Services Contact Legal…" at bounding box center [95, 303] width 106 height 103
select select
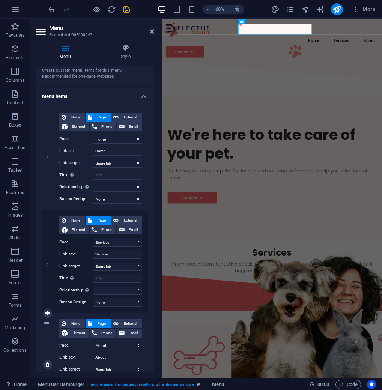
scroll to position [29, 0]
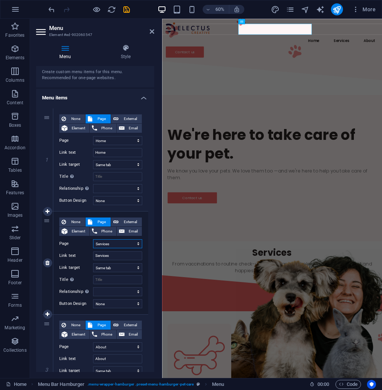
click at [116, 245] on select "Home About Services Contact Legal Notice Privacy" at bounding box center [117, 243] width 49 height 9
click at [93, 239] on select "Home About Services Contact Legal Notice Privacy" at bounding box center [117, 243] width 49 height 9
click at [136, 245] on select "Home About Services Contact Legal Notice Privacy" at bounding box center [117, 243] width 49 height 9
select select "1"
click at [93, 239] on select "Home About Services Contact Legal Notice Privacy" at bounding box center [117, 243] width 49 height 9
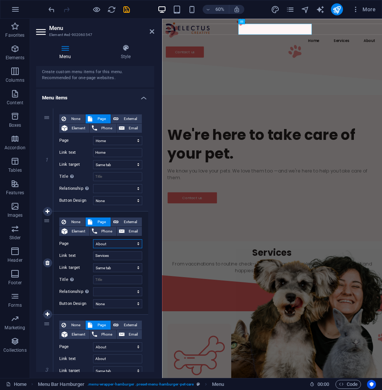
select select
type input "About"
select select
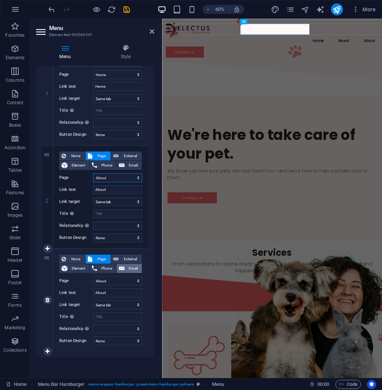
scroll to position [95, 0]
click at [127, 280] on select "Home About Services Contact Legal Notice Privacy" at bounding box center [117, 280] width 49 height 9
select select "2"
click at [93, 276] on select "Home About Services Contact Legal Notice Privacy" at bounding box center [117, 280] width 49 height 9
select select
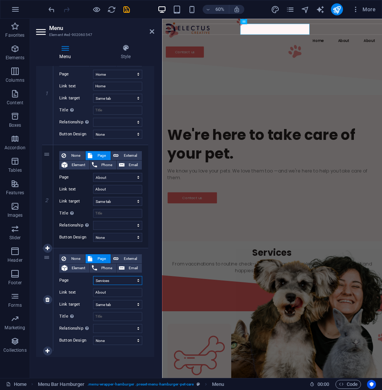
select select
type input "Services"
select select
click at [47, 351] on icon at bounding box center [47, 350] width 4 height 5
select select
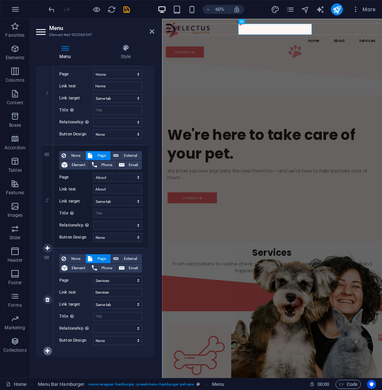
select select
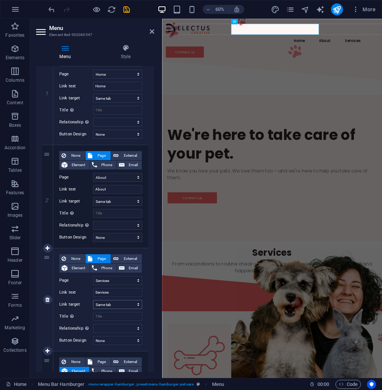
scroll to position [187, 0]
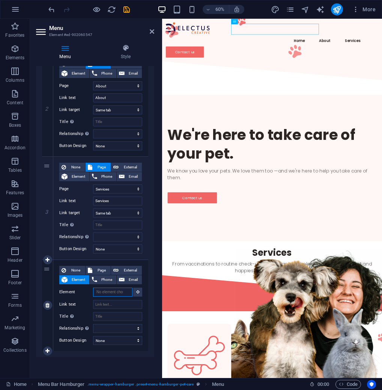
click at [117, 293] on input "Element" at bounding box center [112, 292] width 39 height 9
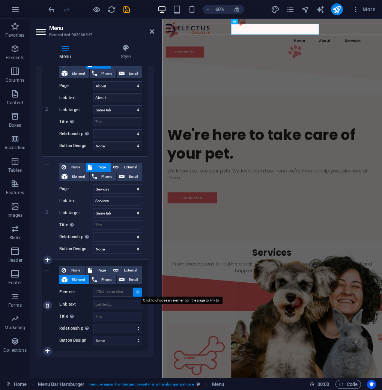
click at [136, 292] on icon at bounding box center [137, 292] width 3 height 4
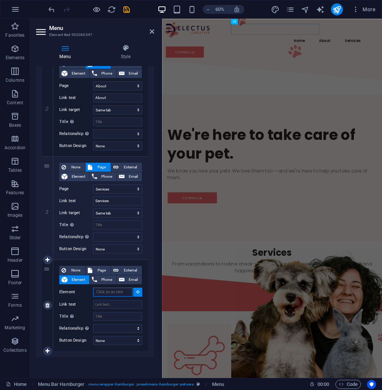
click at [111, 292] on input "Element" at bounding box center [112, 292] width 39 height 9
type input "Portfolio"
click at [131, 302] on input "Link text" at bounding box center [117, 304] width 49 height 9
click at [136, 291] on icon at bounding box center [137, 292] width 3 height 4
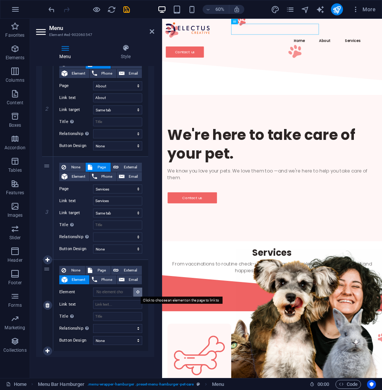
click at [137, 291] on icon at bounding box center [137, 292] width 3 height 4
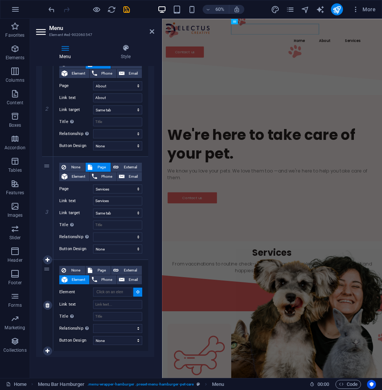
click at [137, 291] on icon at bounding box center [137, 292] width 3 height 4
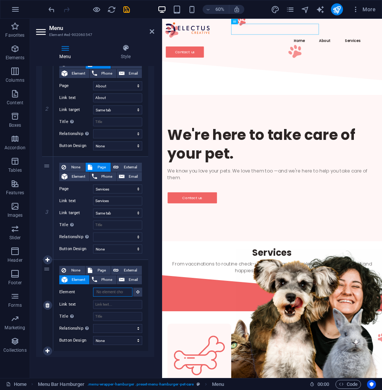
click at [108, 294] on input "Element" at bounding box center [112, 292] width 39 height 9
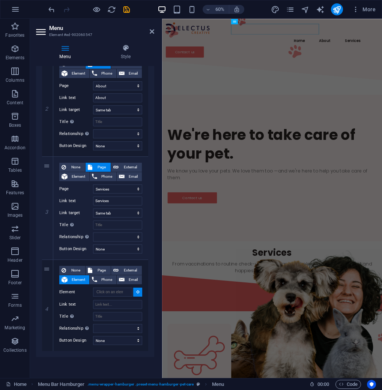
click at [153, 35] on header "Menu Element #ed-902060547" at bounding box center [95, 29] width 118 height 20
click at [153, 32] on icon at bounding box center [152, 32] width 5 height 6
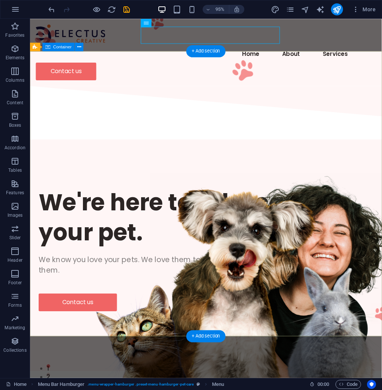
click at [390, 149] on div "We're here to take care of your pet. We know you love your pets. We love them t…" at bounding box center [215, 262] width 370 height 226
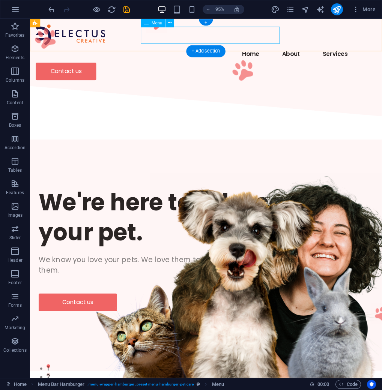
click at [163, 47] on nav "Home About Services" at bounding box center [215, 56] width 358 height 18
click at [197, 47] on nav "Home About Services" at bounding box center [215, 56] width 358 height 18
click at [257, 47] on nav "Home About Services" at bounding box center [215, 56] width 358 height 18
click at [354, 65] on div "Contact us" at bounding box center [215, 74] width 358 height 19
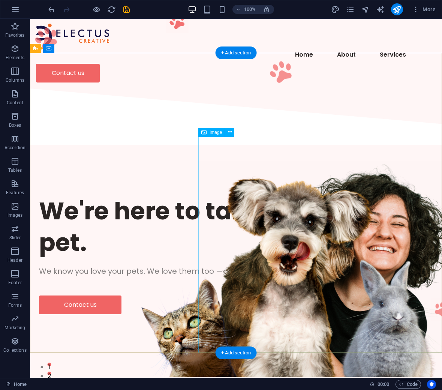
scroll to position [0, 0]
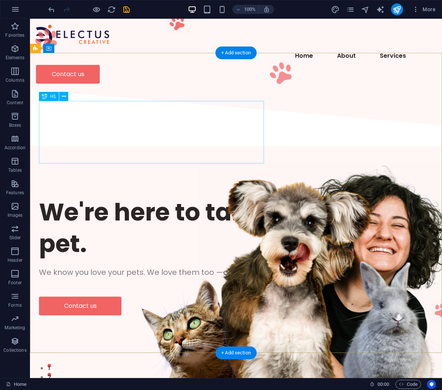
click at [128, 197] on div "We're here to take care of your pet." at bounding box center [236, 228] width 394 height 62
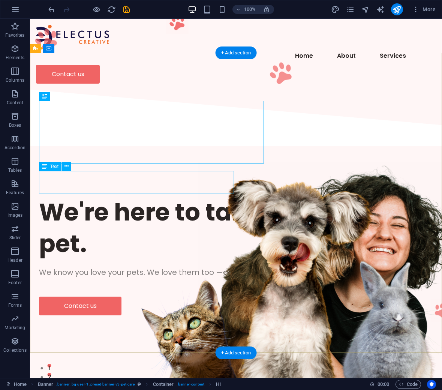
click at [115, 267] on div "We know you love your pets. We love them too —and we're here to help you take c…" at bounding box center [236, 272] width 394 height 11
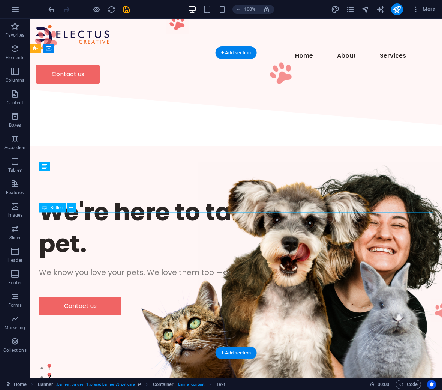
click at [106, 297] on div "Contact us" at bounding box center [236, 306] width 394 height 19
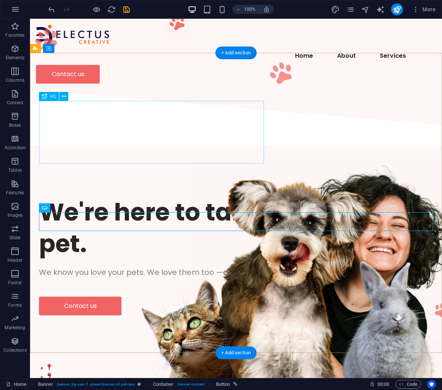
click at [203, 197] on div "We're here to take care of your pet." at bounding box center [236, 228] width 394 height 62
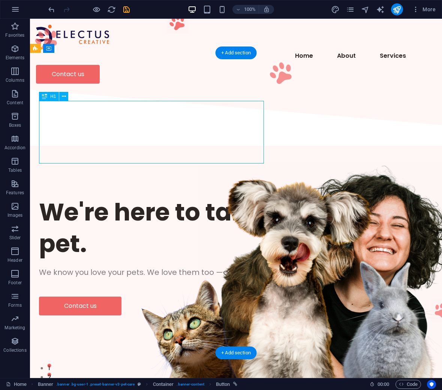
click at [203, 197] on div "We're here to take care of your pet." at bounding box center [236, 228] width 394 height 62
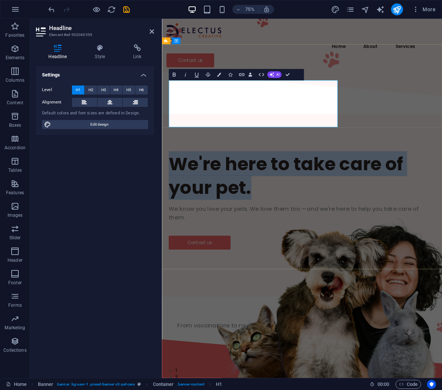
click at [284, 197] on h1 "We're here to take care of your pet." at bounding box center [349, 228] width 356 height 62
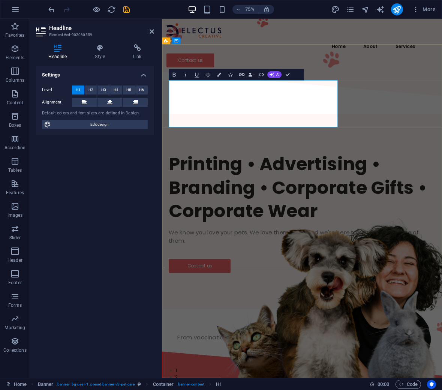
scroll to position [8, 2]
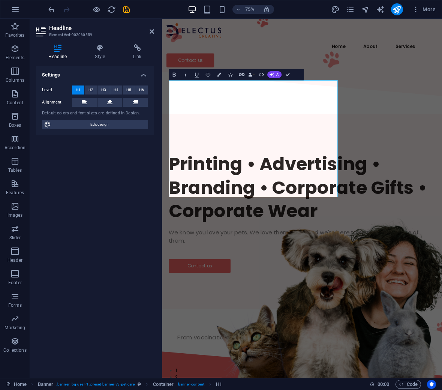
click at [242, 197] on h1 "Printing • Advertising • Branding • Corporate Gifts • Corporate Wear" at bounding box center [349, 244] width 356 height 94
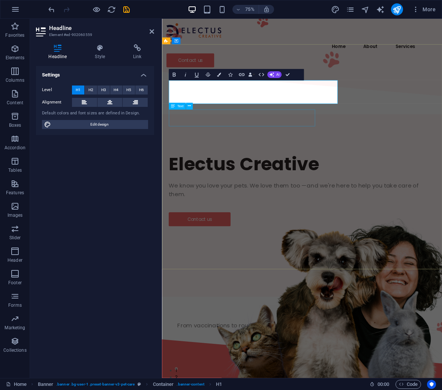
click at [264, 236] on div "We know you love your pets. We love them too —and we're here to help you take c…" at bounding box center [349, 247] width 356 height 23
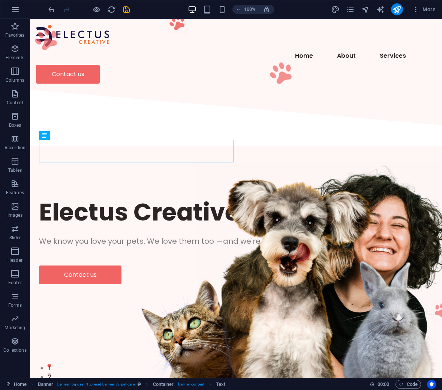
click at [137, 236] on div "We know you love your pets. We love them too —and we're here to help you take c…" at bounding box center [236, 241] width 394 height 11
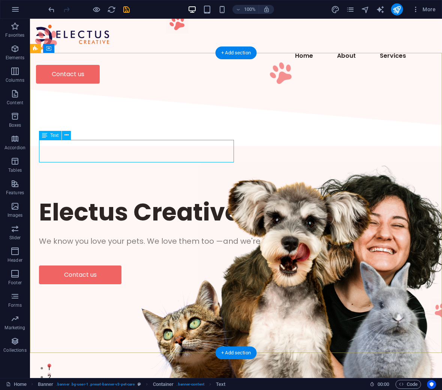
click at [137, 236] on div "We know you love your pets. We love them too —and we're here to help you take c…" at bounding box center [236, 241] width 394 height 11
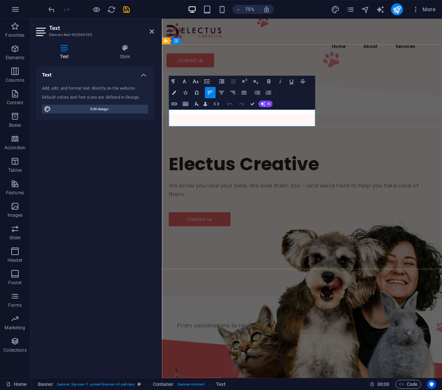
click at [243, 236] on span "We know you love your pets. We love them too —and we're here to help you take c…" at bounding box center [337, 247] width 333 height 22
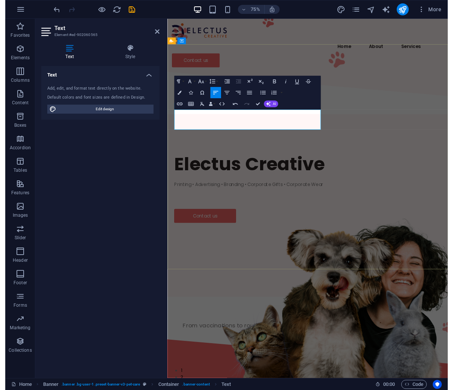
scroll to position [17, 0]
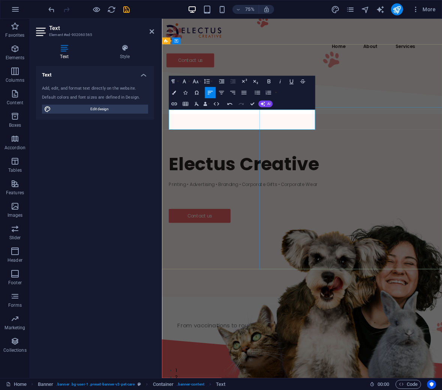
click at [314, 282] on figure at bounding box center [423, 390] width 263 height 216
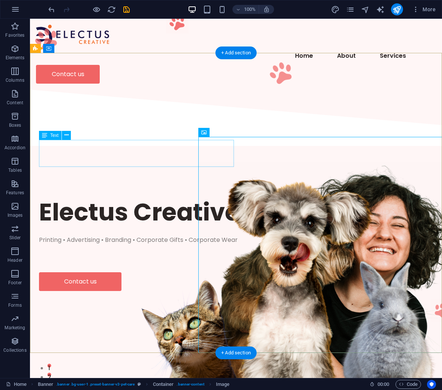
click at [195, 236] on div "Printing • Advertising • Branding • Corporate Gifts • Corporate Wear" at bounding box center [236, 245] width 394 height 18
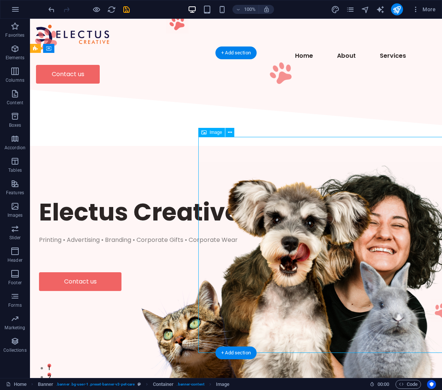
drag, startPoint x: 234, startPoint y: 155, endPoint x: 242, endPoint y: 153, distance: 8.0
click at [242, 162] on figure at bounding box center [329, 270] width 263 height 216
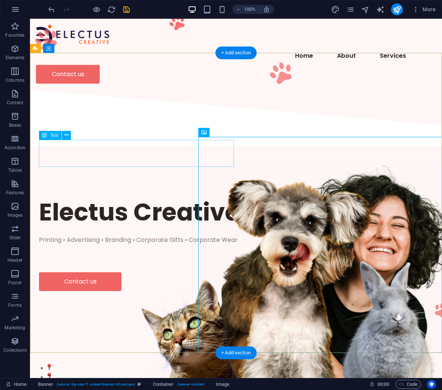
click at [177, 236] on div "Printing • Advertising • Branding • Corporate Gifts • Corporate Wear" at bounding box center [236, 245] width 394 height 18
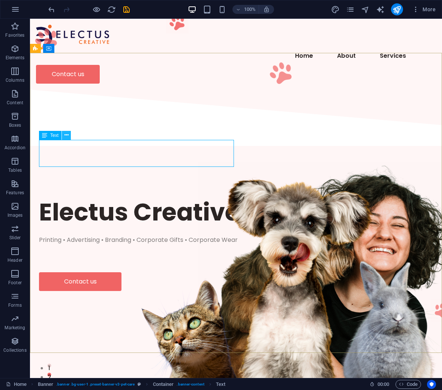
click at [67, 137] on icon at bounding box center [67, 135] width 4 height 8
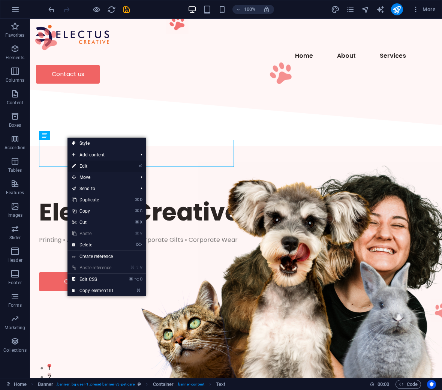
click at [118, 164] on link "⏎ Edit" at bounding box center [93, 166] width 50 height 11
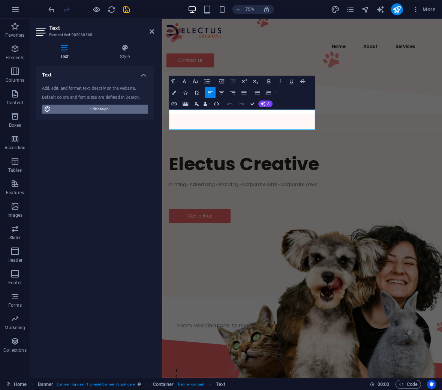
click at [131, 110] on span "Edit design" at bounding box center [99, 109] width 93 height 9
select select "px"
select select "400"
select select "px"
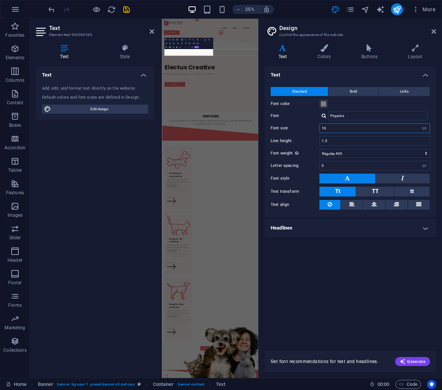
click at [349, 125] on input "16" at bounding box center [375, 128] width 110 height 9
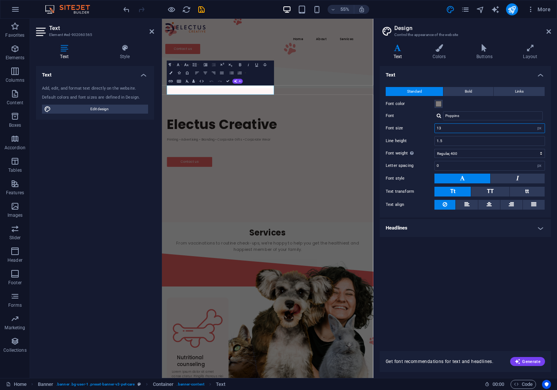
type input "13"
click at [452, 269] on div "Text Standard Bold Links Font color Font Poppins Font size 13 rem px Line heigh…" at bounding box center [465, 204] width 171 height 276
click at [290, 239] on div "Electus Creative Printing • Advertising • Branding • Corporate Gifts • Corporat…" at bounding box center [354, 241] width 384 height 189
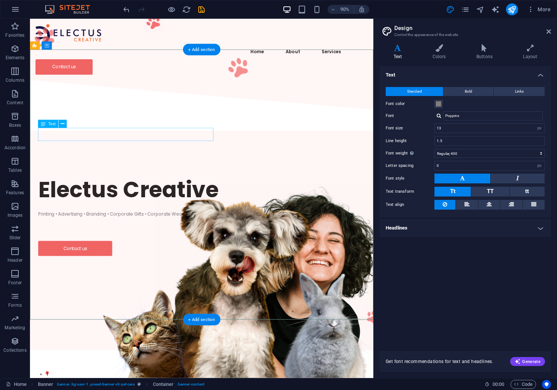
click at [153, 232] on div "Printing • Advertising • Branding • Corporate Gifts • Corporate Wear" at bounding box center [221, 239] width 364 height 15
click at [546, 36] on header "Design Control the appearance of the website" at bounding box center [466, 29] width 170 height 20
click at [531, 49] on icon at bounding box center [531, 48] width 42 height 8
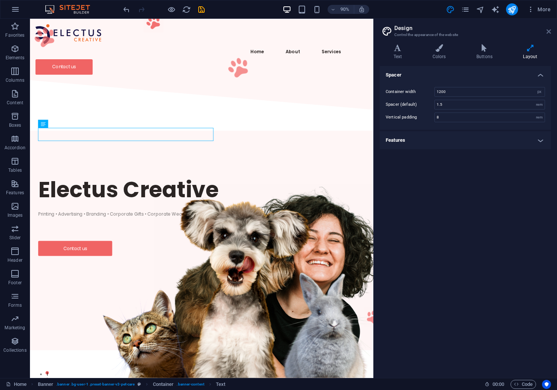
click at [549, 30] on icon at bounding box center [549, 32] width 5 height 6
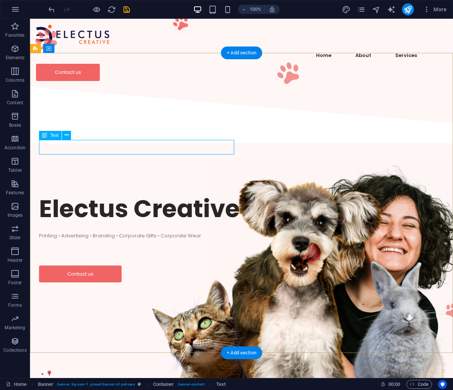
click at [195, 232] on div "Printing • Advertising • Branding • Corporate Gifts • Corporate Wear" at bounding box center [241, 239] width 405 height 15
click at [62, 232] on div "Printing • Advertising • Branding • Corporate Gifts • Corporate Wear" at bounding box center [241, 239] width 405 height 15
click at [65, 134] on icon at bounding box center [67, 135] width 4 height 8
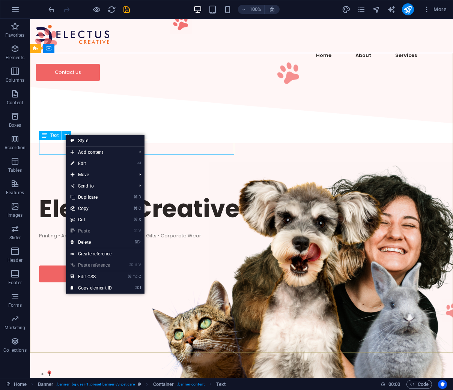
click at [47, 136] on icon at bounding box center [44, 135] width 5 height 9
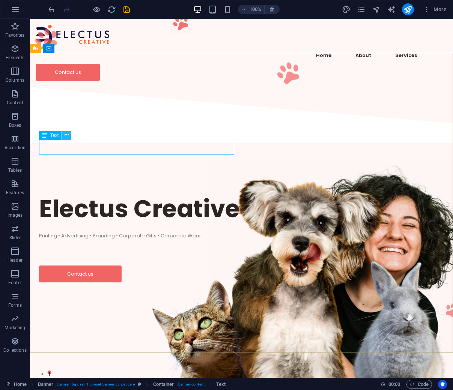
click at [69, 137] on button at bounding box center [66, 135] width 9 height 9
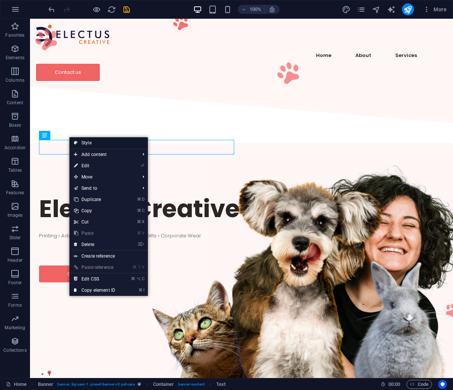
click at [96, 141] on link "Style" at bounding box center [108, 142] width 78 height 11
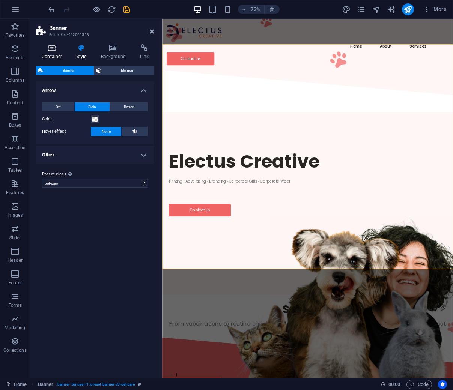
click at [66, 52] on h4 "Container" at bounding box center [53, 52] width 35 height 16
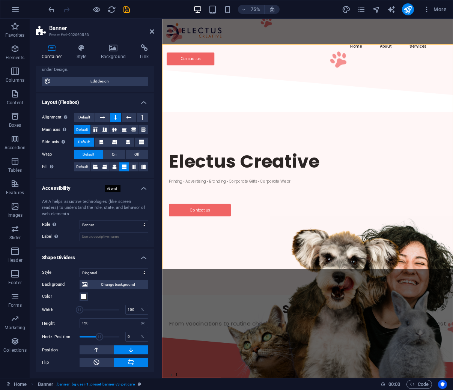
scroll to position [87, 0]
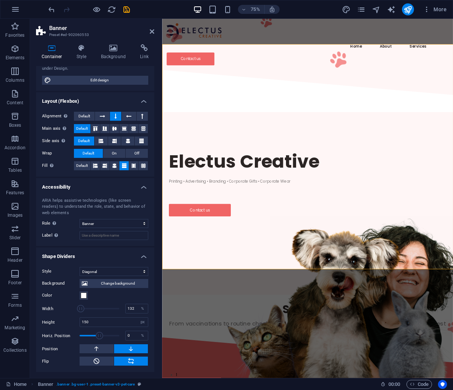
type input "135"
drag, startPoint x: 78, startPoint y: 308, endPoint x: 84, endPoint y: 309, distance: 6.0
click at [84, 309] on span at bounding box center [84, 309] width 8 height 8
click at [150, 29] on icon at bounding box center [152, 32] width 5 height 6
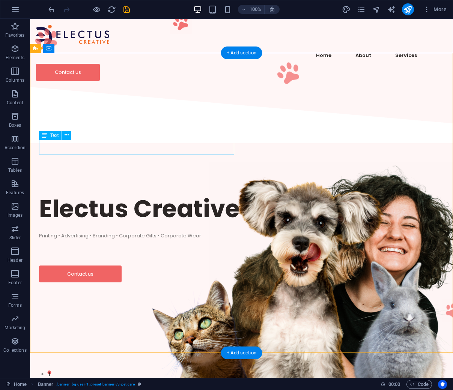
click at [188, 232] on div "Printing • Advertising • Branding • Corporate Gifts • Corporate Wear" at bounding box center [241, 239] width 405 height 15
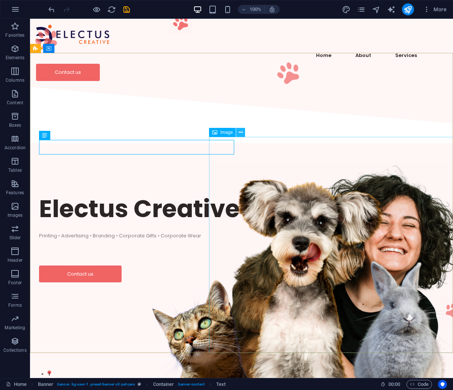
click at [240, 132] on icon at bounding box center [241, 133] width 4 height 8
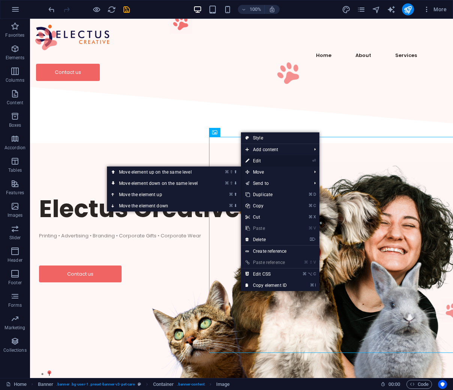
click at [275, 161] on link "⏎ Edit" at bounding box center [266, 160] width 50 height 11
select select "px"
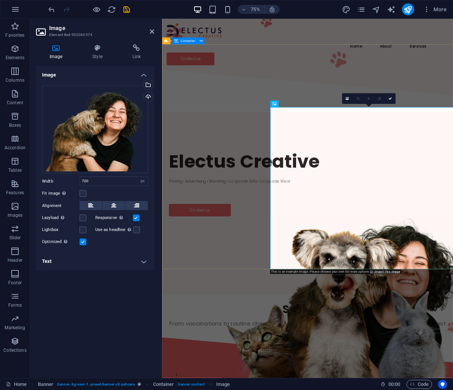
click at [293, 210] on div "Electus Creative Printing • Advertising • Branding • Corporate Gifts • Corporat…" at bounding box center [355, 237] width 387 height 185
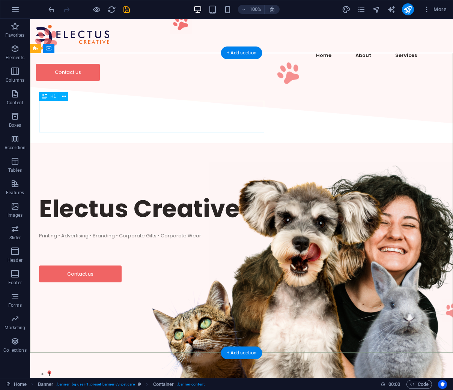
click at [261, 193] on div "Electus Creative" at bounding box center [241, 208] width 405 height 31
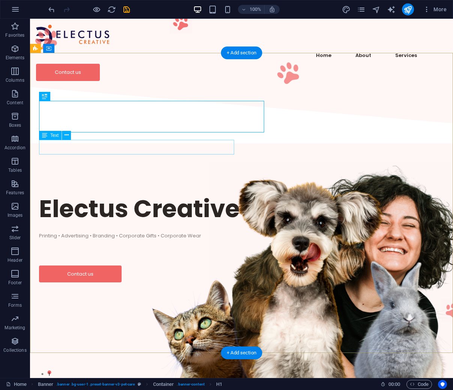
click at [189, 232] on div "Printing • Advertising • Branding • Corporate Gifts • Corporate Wear" at bounding box center [241, 239] width 405 height 15
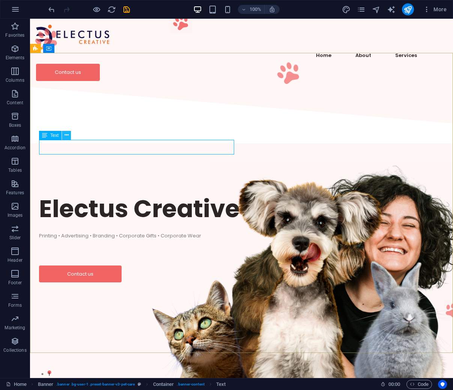
click at [65, 135] on icon at bounding box center [67, 135] width 4 height 8
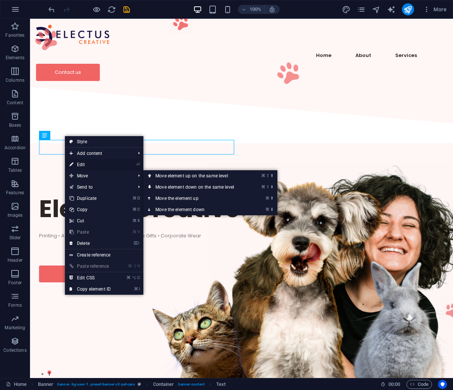
click at [108, 167] on link "⏎ Edit" at bounding box center [90, 164] width 50 height 11
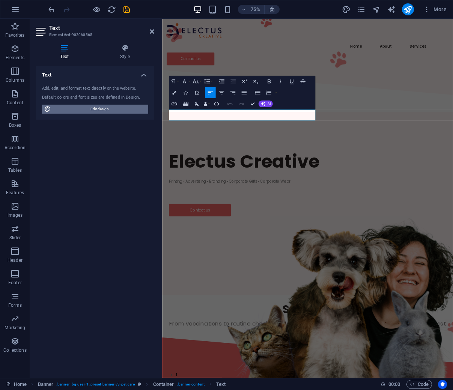
click at [104, 108] on span "Edit design" at bounding box center [99, 109] width 93 height 9
select select "px"
select select "400"
select select "px"
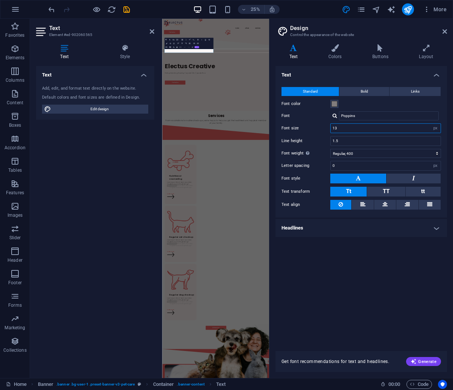
click at [357, 129] on input "13" at bounding box center [385, 128] width 110 height 9
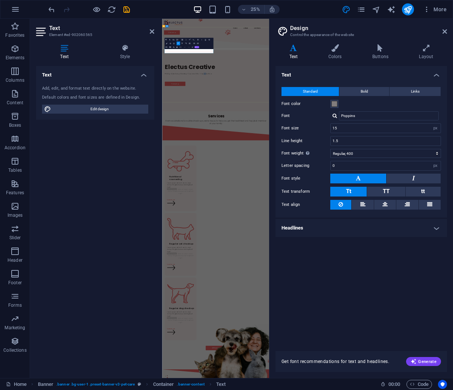
drag, startPoint x: 338, startPoint y: 142, endPoint x: 329, endPoint y: 140, distance: 8.8
click at [329, 234] on p "Printing • Advertising • Branding • Corporate Gifts • Corporate Wear" at bounding box center [376, 238] width 410 height 9
click at [342, 126] on input "15" at bounding box center [385, 128] width 110 height 9
type input "16"
click at [429, 53] on h4 "Layout" at bounding box center [426, 52] width 42 height 16
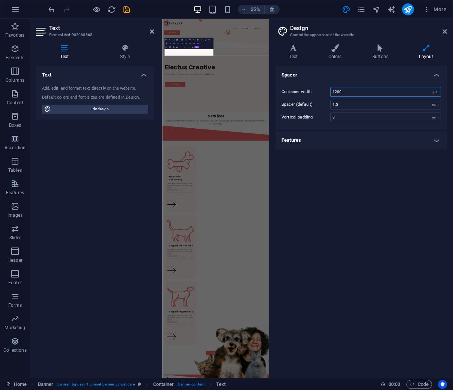
drag, startPoint x: 348, startPoint y: 92, endPoint x: 335, endPoint y: 88, distance: 13.0
click at [335, 88] on input "1200" at bounding box center [385, 91] width 110 height 9
type input "1300"
click at [303, 53] on h4 "Text" at bounding box center [294, 52] width 39 height 16
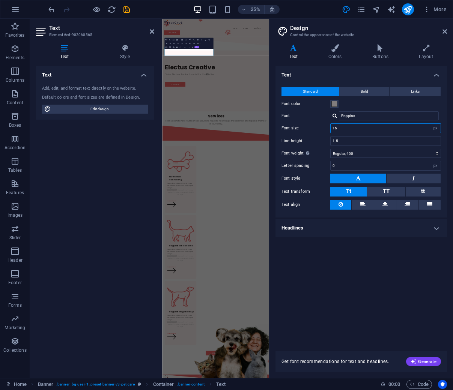
click at [342, 127] on input "16" at bounding box center [385, 128] width 110 height 9
type input "15"
click at [447, 32] on aside "Design Control the appearance of the website Variants Text Colors Buttons Layou…" at bounding box center [361, 198] width 184 height 359
click at [445, 31] on icon at bounding box center [444, 32] width 5 height 6
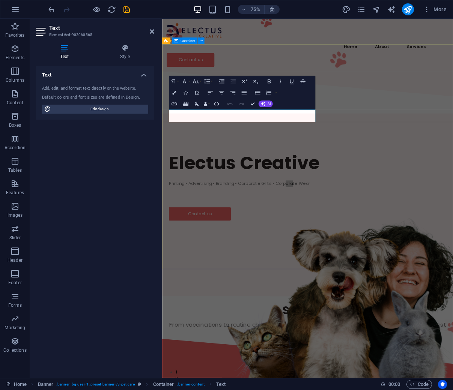
click at [233, 223] on div "Electus Creative Printing • Advertising • Branding • Corporate Gifts • Corporat…" at bounding box center [355, 241] width 387 height 189
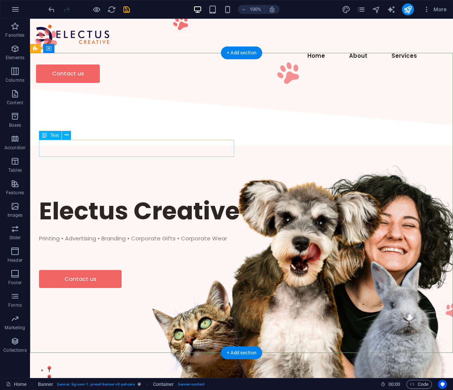
click at [138, 234] on div "Printing • Advertising • Branding • Corporate Gifts • Corporate Wear" at bounding box center [241, 242] width 405 height 17
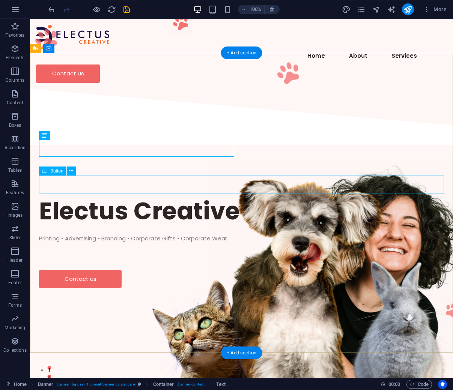
click at [107, 270] on div "Contact us" at bounding box center [241, 279] width 405 height 18
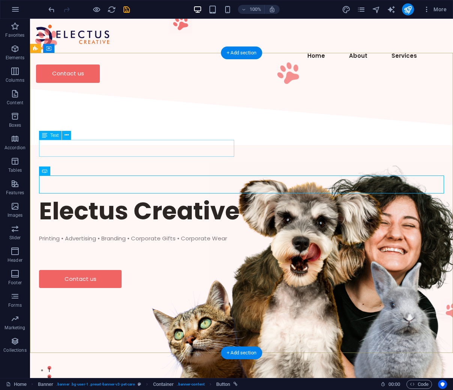
click at [122, 234] on div "Printing • Advertising • Branding • Corporate Gifts • Corporate Wear" at bounding box center [241, 242] width 405 height 17
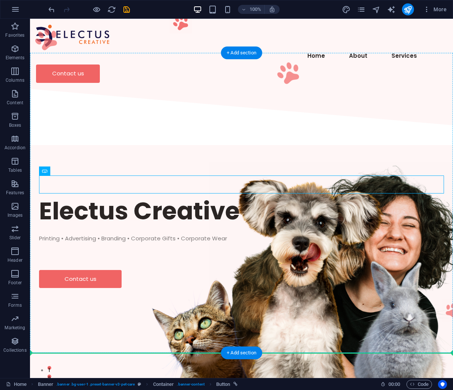
drag, startPoint x: 109, startPoint y: 185, endPoint x: 107, endPoint y: 216, distance: 31.2
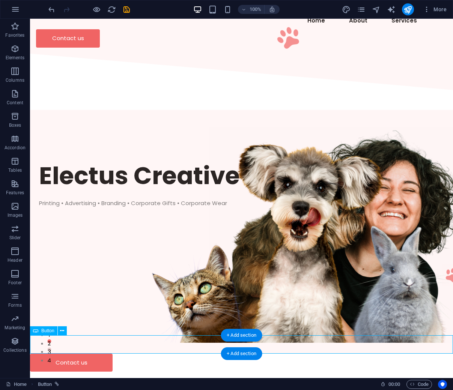
scroll to position [42, 0]
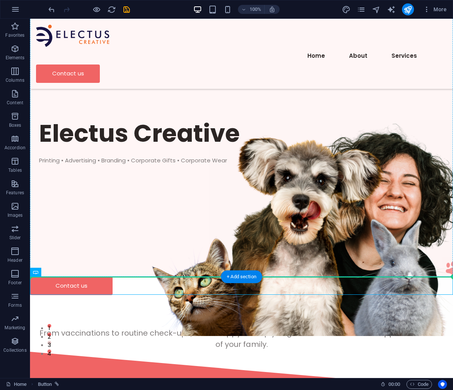
drag, startPoint x: 96, startPoint y: 365, endPoint x: 118, endPoint y: 222, distance: 145.2
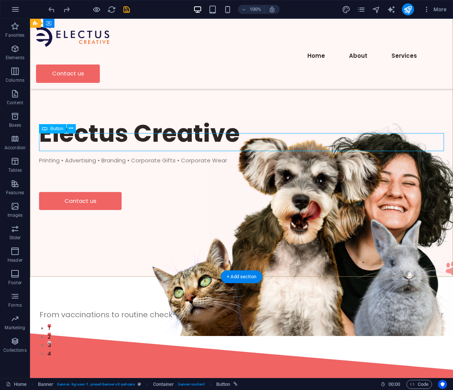
click at [111, 152] on div "Electus Creative Printing • Advertising • Branding • Corporate Gifts • Corporat…" at bounding box center [241, 164] width 423 height 189
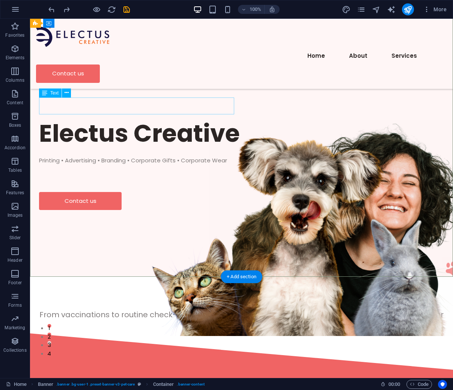
click at [139, 156] on div "Printing • Advertising • Branding • Corporate Gifts • Corporate Wear" at bounding box center [241, 164] width 405 height 17
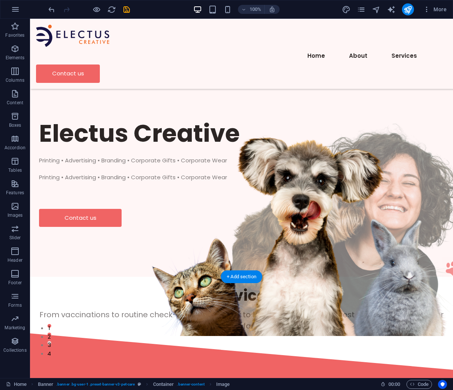
drag, startPoint x: 269, startPoint y: 102, endPoint x: 179, endPoint y: 110, distance: 89.6
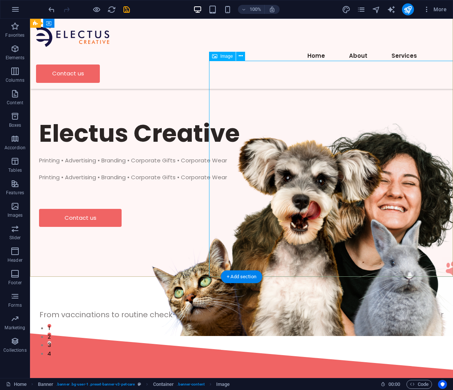
click at [253, 120] on figure at bounding box center [340, 228] width 263 height 216
click at [260, 120] on figure at bounding box center [340, 228] width 263 height 216
click at [271, 120] on figure at bounding box center [340, 228] width 263 height 216
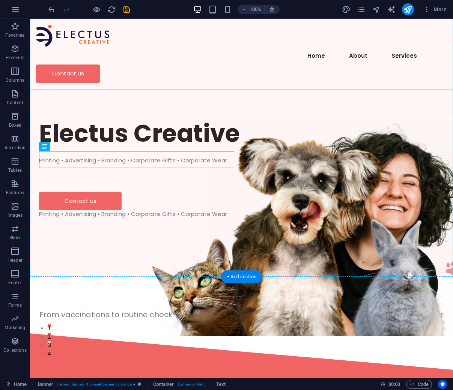
drag, startPoint x: 111, startPoint y: 158, endPoint x: 38, endPoint y: 126, distance: 79.8
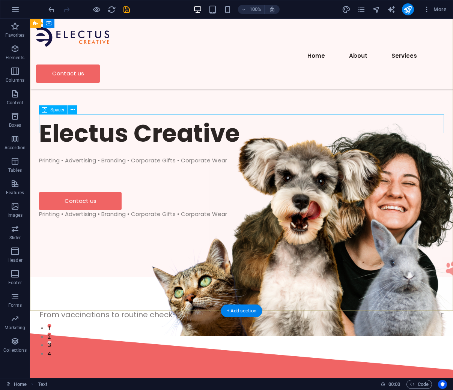
scroll to position [0, 0]
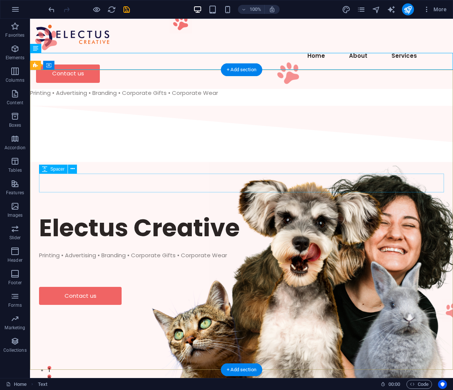
click at [84, 268] on div at bounding box center [241, 277] width 405 height 19
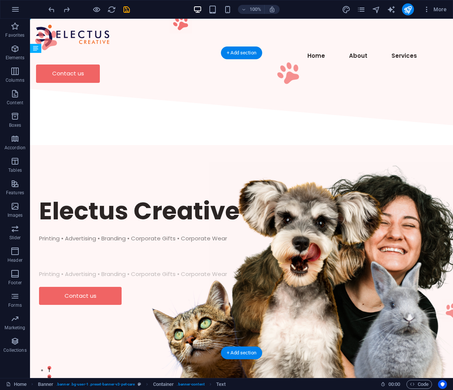
drag, startPoint x: 80, startPoint y: 192, endPoint x: 80, endPoint y: 188, distance: 4.1
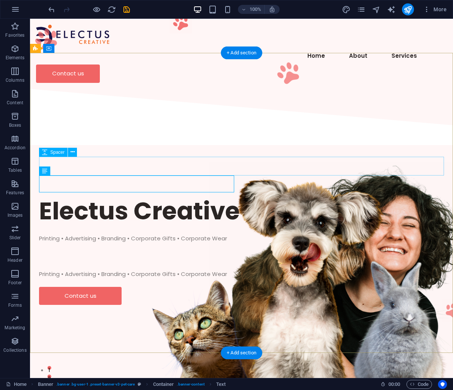
click at [84, 251] on div at bounding box center [241, 260] width 405 height 19
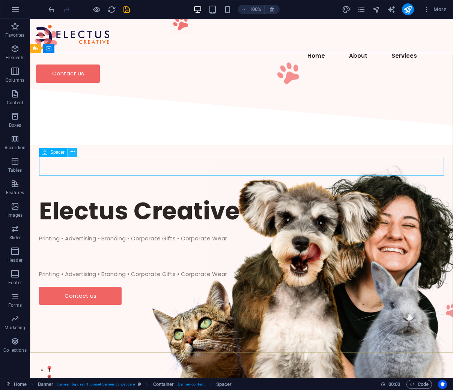
click at [71, 152] on icon at bounding box center [73, 152] width 4 height 8
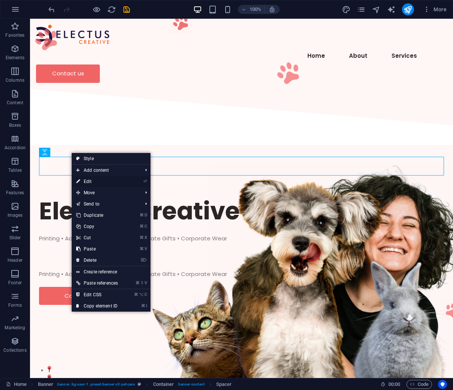
click at [99, 184] on link "⏎ Edit" at bounding box center [97, 181] width 51 height 11
select select "px"
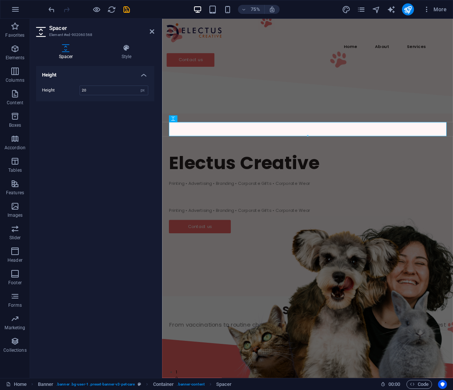
type input "20"
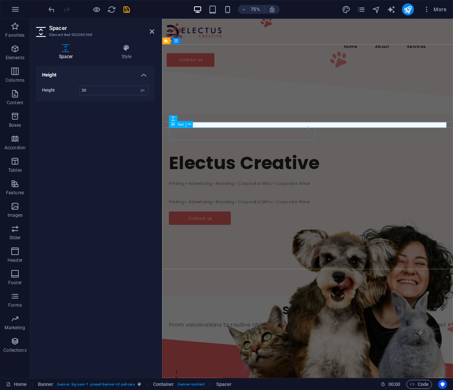
click at [201, 259] on div "Printing • Advertising • Branding • Corporate Gifts • Corporate Wear" at bounding box center [355, 267] width 369 height 17
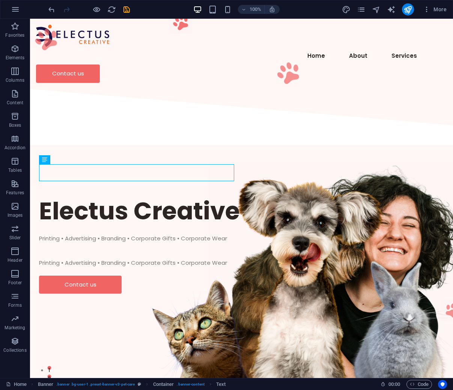
click at [198, 259] on div "Printing • Advertising • Branding • Corporate Gifts • Corporate Wear" at bounding box center [241, 267] width 405 height 17
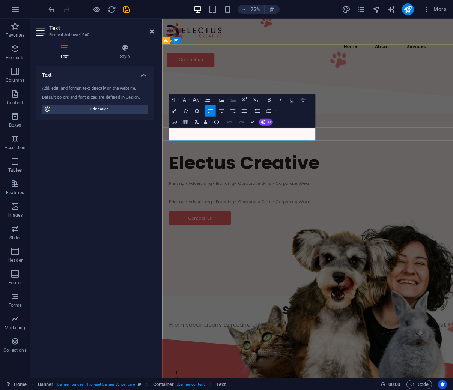
click at [236, 259] on p "Printing • Advertising • Branding • Corporate Gifts • Corporate Wear" at bounding box center [355, 263] width 369 height 9
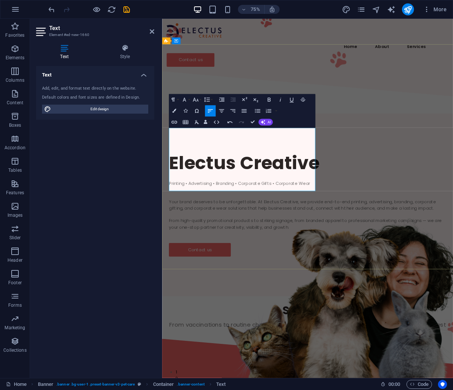
scroll to position [2537, 0]
click at [196, 309] on p at bounding box center [355, 313] width 369 height 9
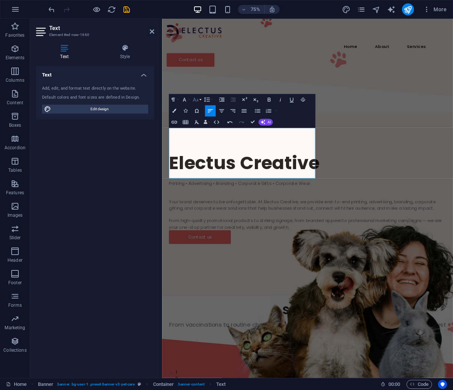
click at [199, 98] on button "Font Size" at bounding box center [196, 99] width 11 height 11
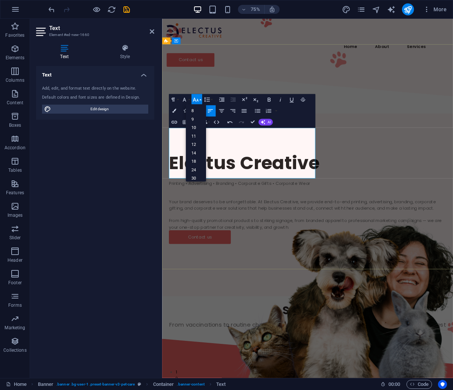
click at [291, 284] on p "From high-quality promotional products to striking signage, from branded appare…" at bounding box center [355, 292] width 369 height 17
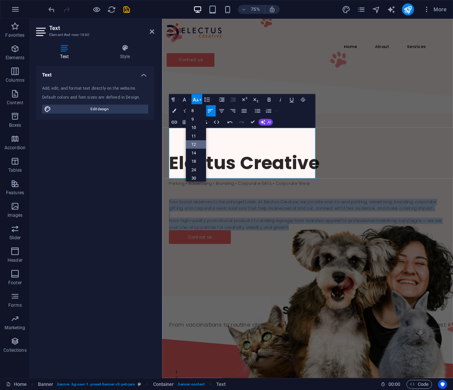
click at [199, 141] on link "12" at bounding box center [196, 144] width 20 height 9
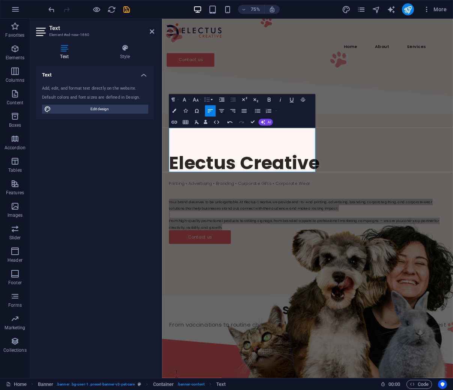
click at [211, 100] on button "Line Height" at bounding box center [208, 99] width 11 height 11
click at [199, 101] on button "Font Size" at bounding box center [196, 99] width 11 height 11
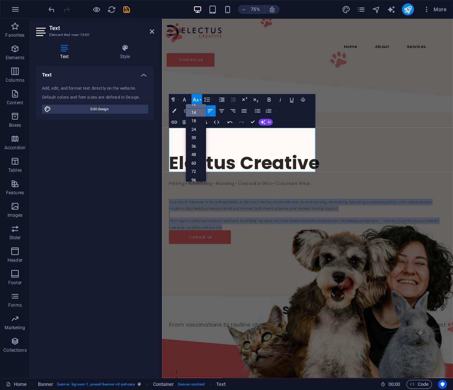
click at [197, 116] on link "14" at bounding box center [196, 112] width 20 height 9
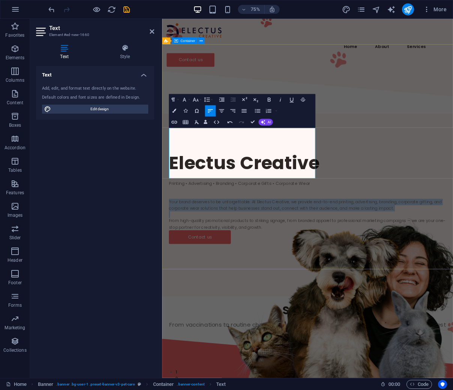
click at [273, 261] on div "Electus Creative Printing • Advertising • Branding • Corporate Gifts • Corporat…" at bounding box center [355, 256] width 387 height 219
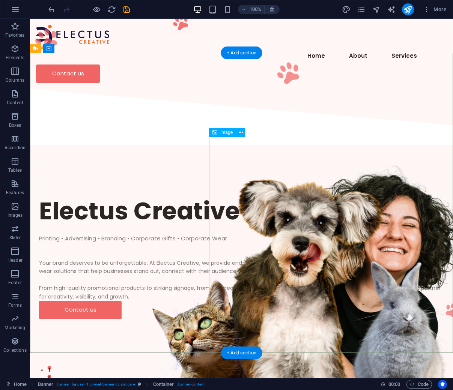
click at [214, 188] on figure at bounding box center [340, 270] width 263 height 216
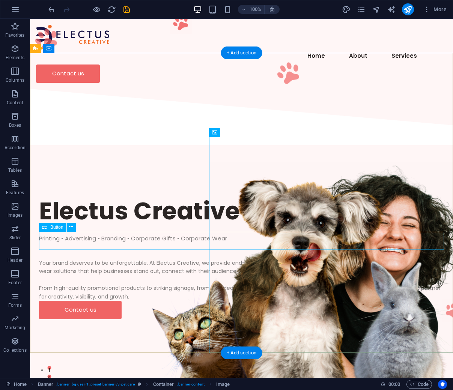
click at [106, 301] on div "Contact us" at bounding box center [241, 310] width 405 height 18
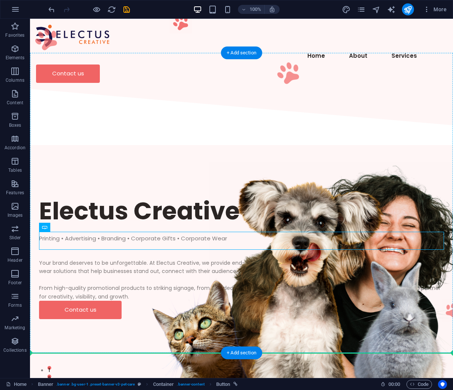
drag, startPoint x: 105, startPoint y: 245, endPoint x: 104, endPoint y: 261, distance: 15.4
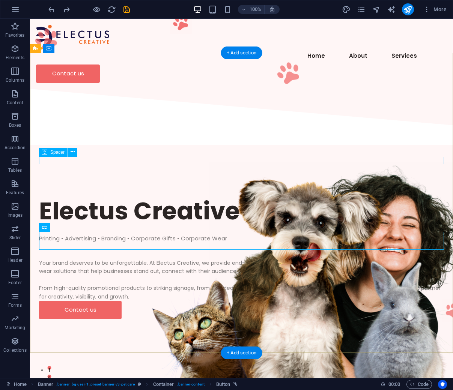
click at [107, 251] on div at bounding box center [241, 255] width 405 height 8
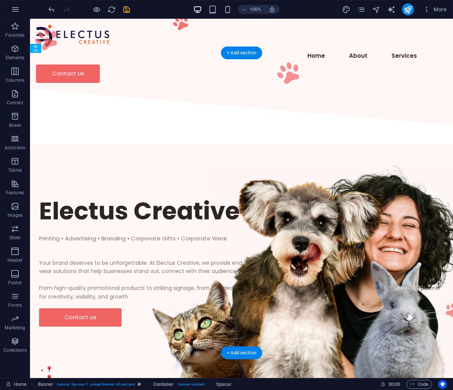
drag, startPoint x: 108, startPoint y: 164, endPoint x: 98, endPoint y: 233, distance: 69.7
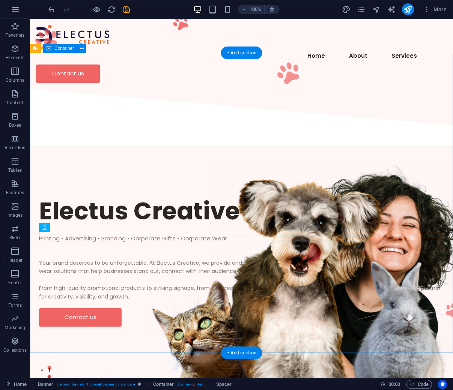
click at [100, 278] on div "Electus Creative Printing • Advertising • Branding • Corporate Gifts • Corporat…" at bounding box center [241, 260] width 423 height 227
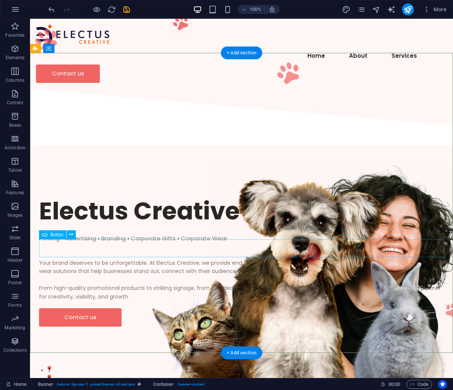
click at [114, 308] on div "Contact us" at bounding box center [241, 317] width 405 height 18
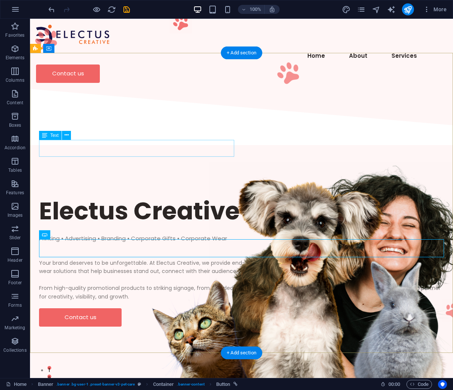
click at [70, 234] on div "Printing • Advertising • Branding • Corporate Gifts • Corporate Wear" at bounding box center [241, 242] width 405 height 17
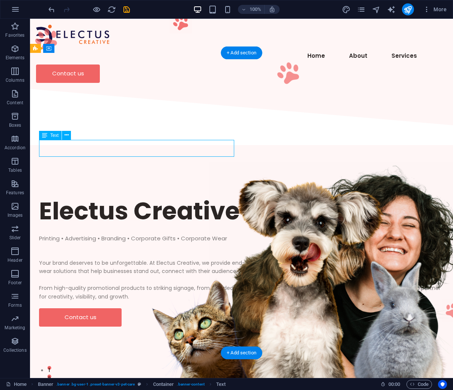
click at [81, 234] on div "Printing • Advertising • Branding • Corporate Gifts • Corporate Wear" at bounding box center [241, 242] width 405 height 17
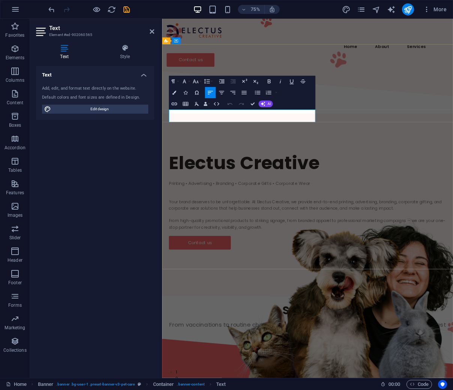
click at [245, 243] on p at bounding box center [355, 247] width 369 height 9
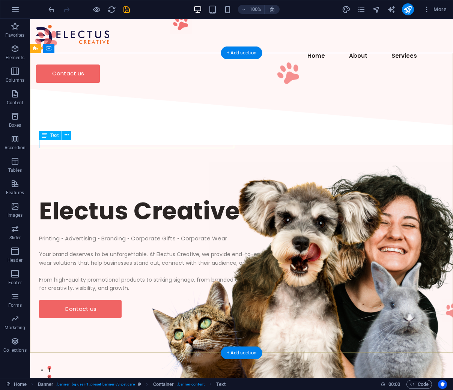
click at [114, 234] on div "Printing • Advertising • Branding • Corporate Gifts • Corporate Wear" at bounding box center [241, 238] width 405 height 9
click at [155, 195] on div "Electus Creative" at bounding box center [241, 210] width 405 height 31
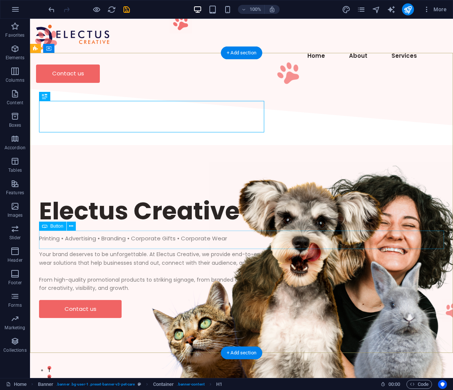
click at [110, 300] on div "Contact us" at bounding box center [241, 309] width 405 height 18
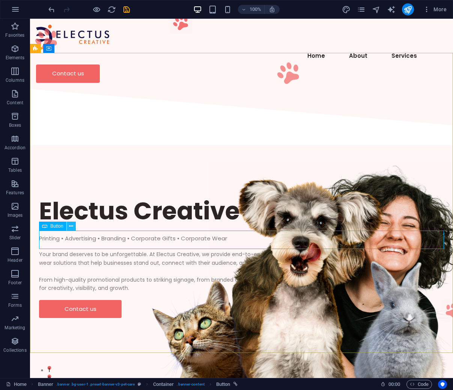
click at [71, 225] on icon at bounding box center [71, 226] width 4 height 8
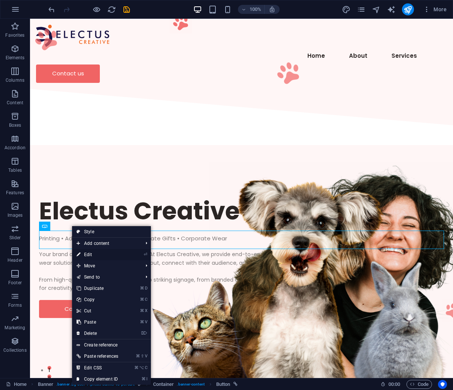
click at [106, 250] on link "⏎ Edit" at bounding box center [97, 254] width 51 height 11
select select "px"
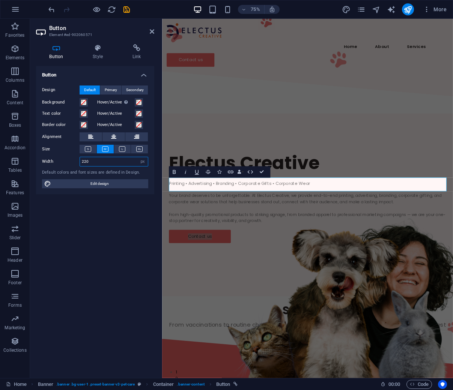
click at [101, 160] on input "220" at bounding box center [114, 161] width 68 height 9
drag, startPoint x: 90, startPoint y: 163, endPoint x: 73, endPoint y: 166, distance: 17.5
click at [73, 166] on div "Width 200 Default px rem % em vh vw" at bounding box center [95, 162] width 106 height 10
type input "2"
type input "150"
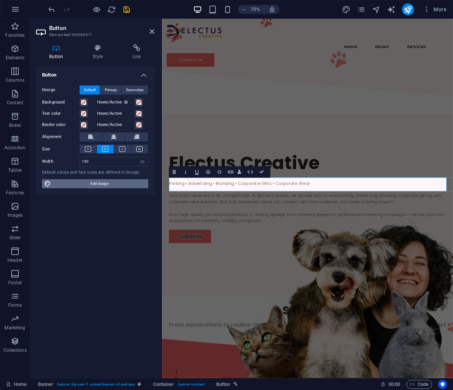
click at [141, 186] on span "Edit design" at bounding box center [99, 183] width 93 height 9
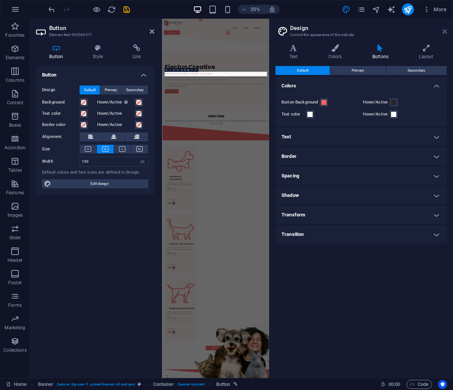
click at [446, 32] on icon at bounding box center [444, 32] width 5 height 6
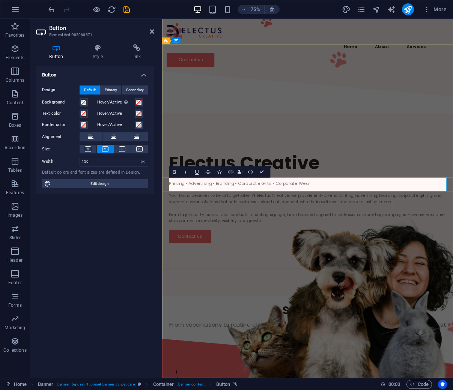
click at [266, 300] on div "Contact us" at bounding box center [355, 309] width 369 height 18
click at [256, 273] on div "Electus Creative Printing • Advertising • Branding • Corporate Gifts • Corporat…" at bounding box center [355, 256] width 387 height 219
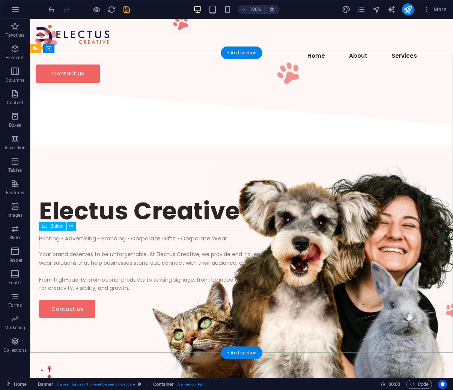
click at [99, 300] on div "Contact us" at bounding box center [241, 309] width 405 height 18
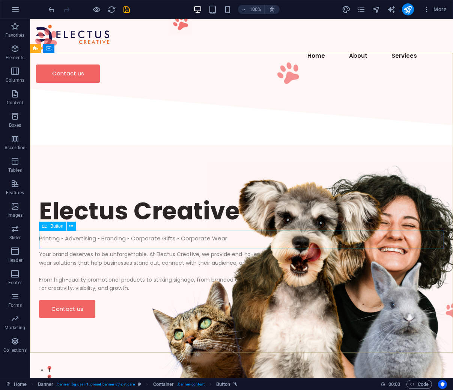
click at [44, 226] on icon at bounding box center [44, 226] width 5 height 9
click at [61, 225] on span "Button" at bounding box center [56, 226] width 13 height 5
click at [70, 227] on icon at bounding box center [71, 226] width 4 height 8
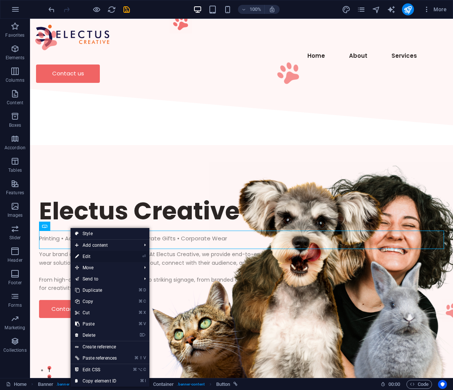
click at [121, 258] on link "⏎ Edit" at bounding box center [96, 256] width 51 height 11
select select "px"
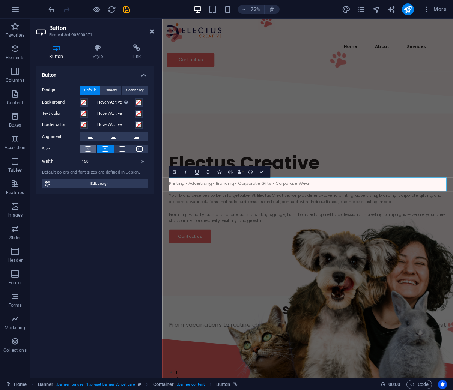
click at [86, 150] on icon at bounding box center [88, 149] width 6 height 6
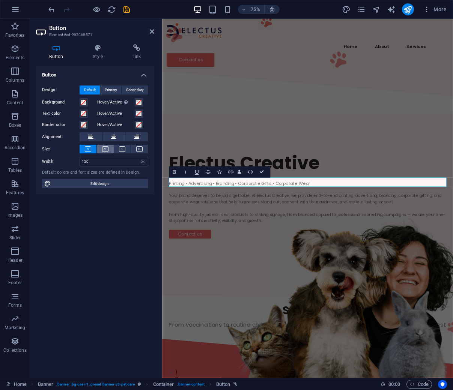
click at [104, 150] on icon at bounding box center [105, 149] width 6 height 6
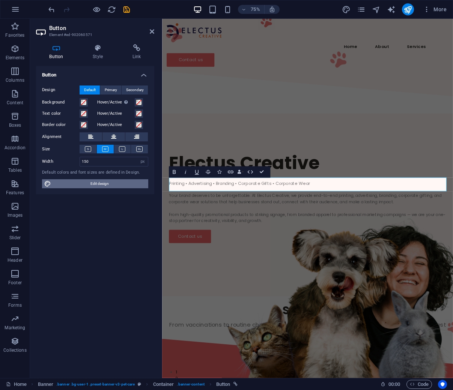
click at [121, 185] on span "Edit design" at bounding box center [99, 183] width 93 height 9
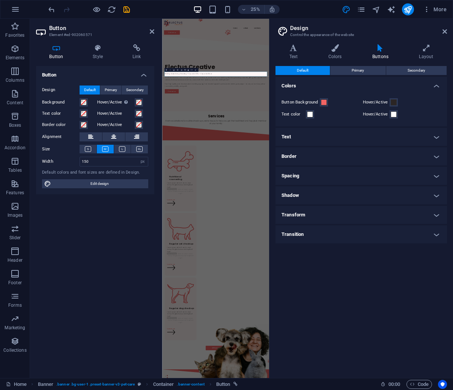
click at [429, 144] on h4 "Text" at bounding box center [360, 137] width 171 height 18
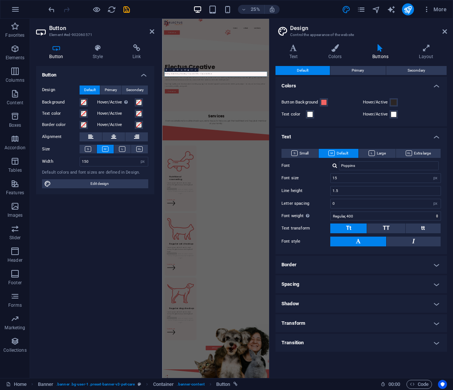
click at [433, 267] on h4 "Border" at bounding box center [360, 265] width 171 height 18
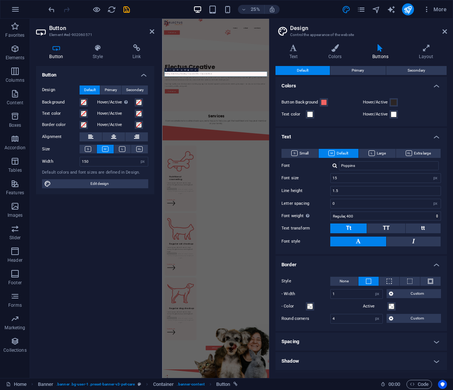
click at [346, 340] on h4 "Spacing" at bounding box center [360, 342] width 171 height 18
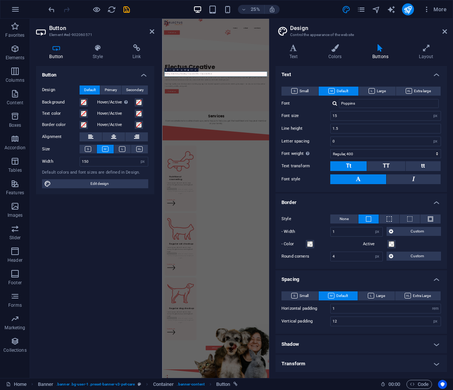
scroll to position [82, 0]
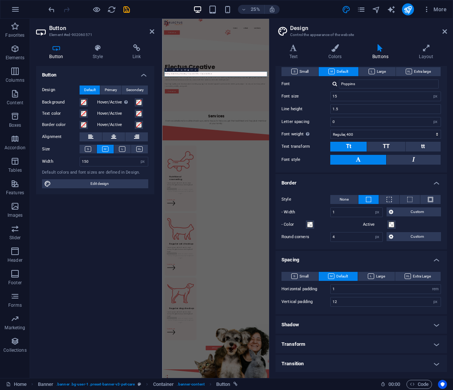
click at [342, 327] on h4 "Shadow" at bounding box center [360, 325] width 171 height 18
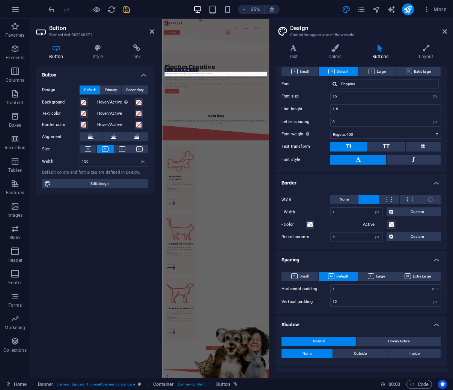
scroll to position [114, 0]
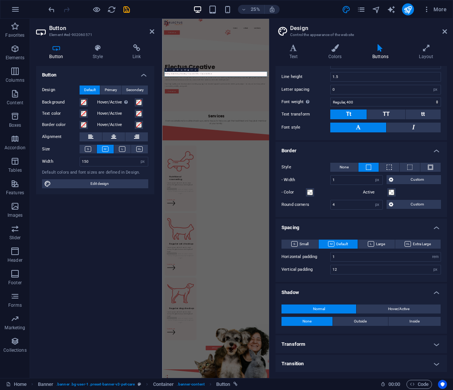
click at [344, 339] on h4 "Transform" at bounding box center [360, 344] width 171 height 18
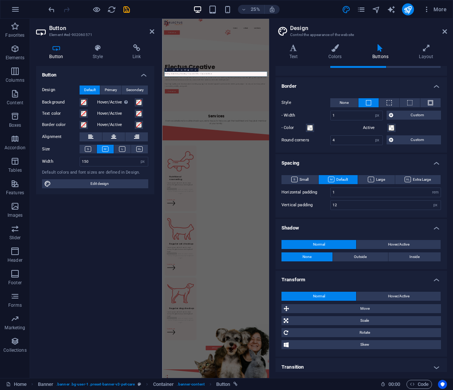
scroll to position [182, 0]
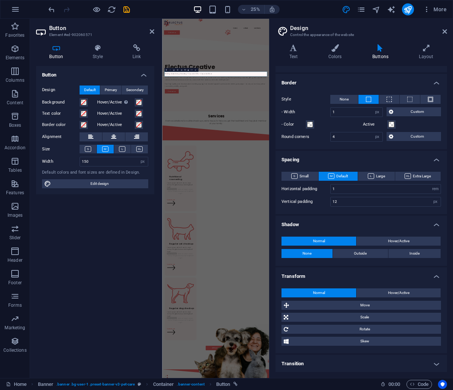
click at [348, 356] on h4 "Transition" at bounding box center [360, 364] width 171 height 18
click at [428, 46] on icon at bounding box center [426, 48] width 42 height 8
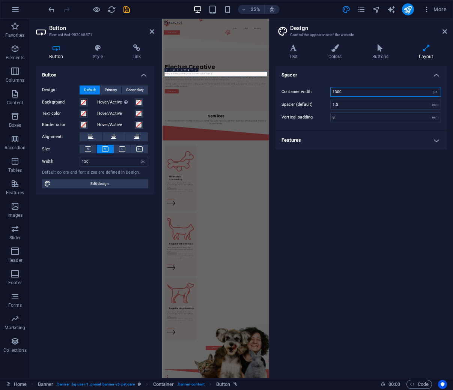
click at [354, 93] on input "1300" at bounding box center [385, 91] width 110 height 9
type input "1"
click at [331, 146] on h4 "Features" at bounding box center [360, 140] width 171 height 18
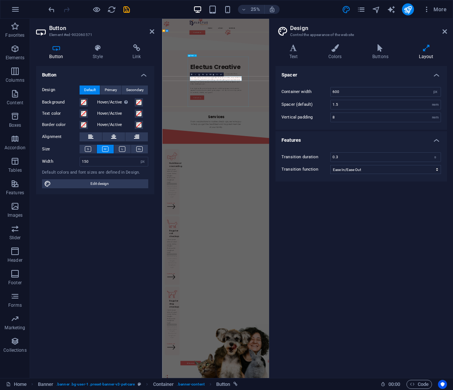
type input "1300"
click at [445, 32] on icon at bounding box center [444, 32] width 5 height 6
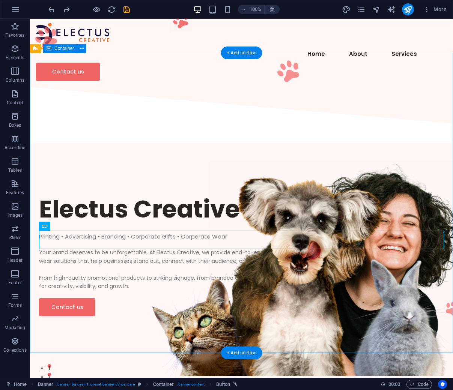
scroll to position [0, 0]
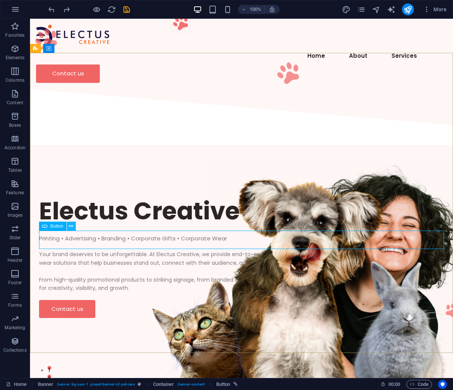
click at [72, 226] on icon at bounding box center [71, 226] width 4 height 8
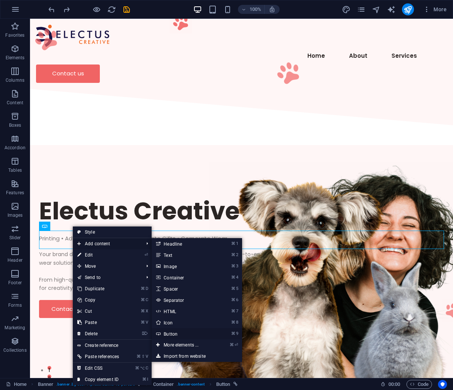
click at [186, 332] on link "⌘ 9 Button" at bounding box center [183, 333] width 62 height 11
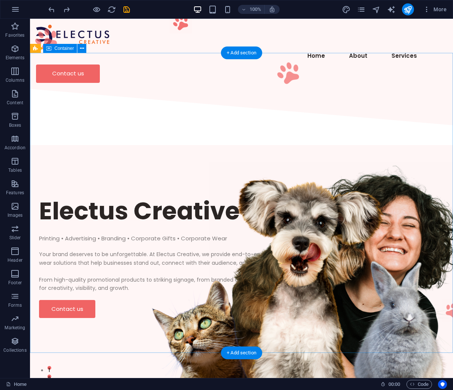
click at [88, 256] on div "Electus Creative Printing • Advertising • Branding • Corporate Gifts • Corporat…" at bounding box center [241, 256] width 423 height 219
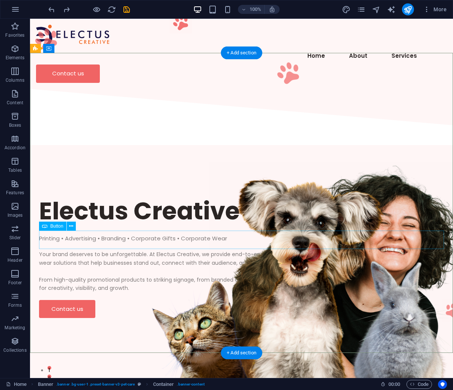
click at [84, 300] on div "Contact us" at bounding box center [241, 309] width 405 height 18
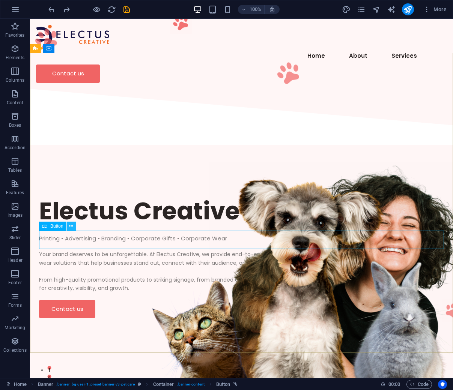
click at [73, 227] on icon at bounding box center [71, 226] width 4 height 8
click at [84, 300] on div "Contact us" at bounding box center [241, 309] width 405 height 18
click at [70, 226] on icon at bounding box center [71, 226] width 4 height 8
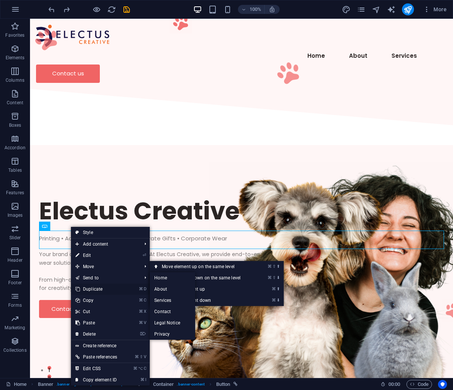
click at [101, 290] on link "⌘ D Duplicate" at bounding box center [96, 289] width 51 height 11
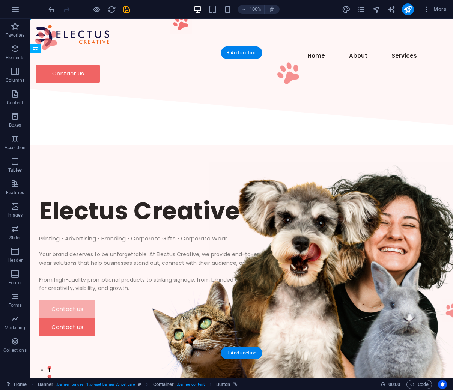
drag, startPoint x: 81, startPoint y: 258, endPoint x: 206, endPoint y: 261, distance: 124.2
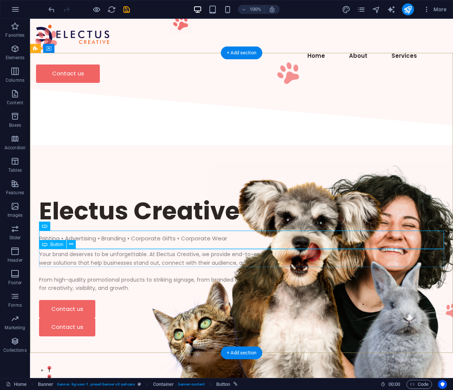
click at [82, 318] on div "Contact us" at bounding box center [241, 327] width 405 height 18
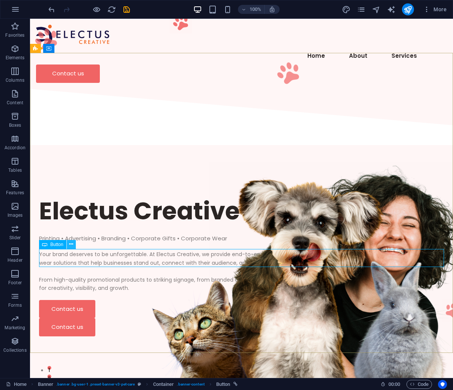
click at [71, 244] on icon at bounding box center [71, 244] width 4 height 8
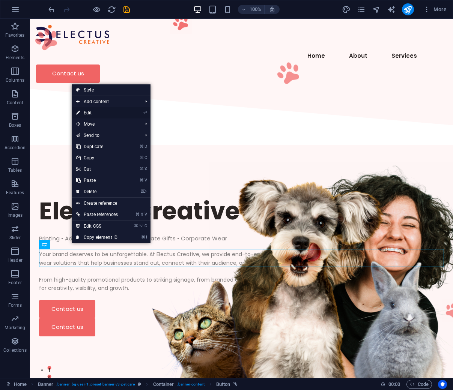
click at [124, 117] on li "⏎ Edit" at bounding box center [111, 112] width 79 height 11
click at [133, 114] on li "⏎ Edit" at bounding box center [111, 112] width 79 height 11
click at [89, 111] on link "⏎ Edit" at bounding box center [97, 112] width 51 height 11
select select "px"
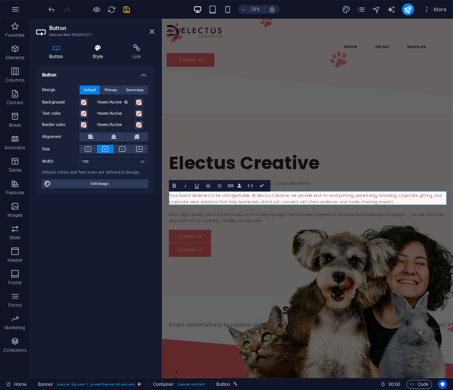
click at [104, 51] on icon at bounding box center [98, 48] width 37 height 8
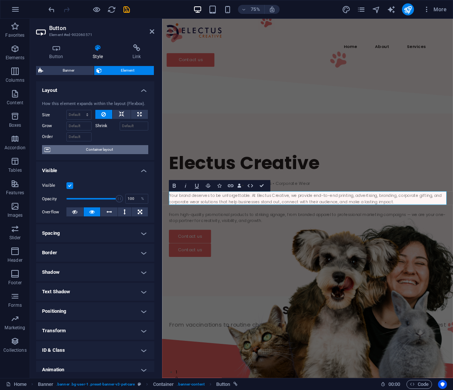
click at [117, 149] on span "Container layout" at bounding box center [99, 149] width 93 height 9
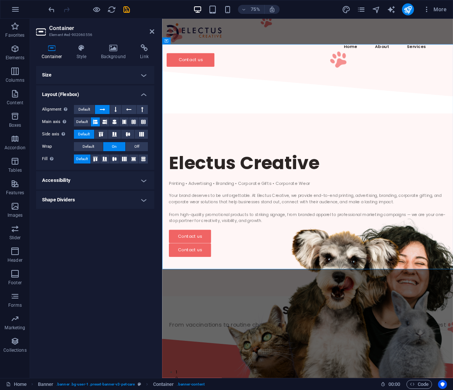
click at [94, 179] on h4 "Accessibility" at bounding box center [95, 180] width 118 height 18
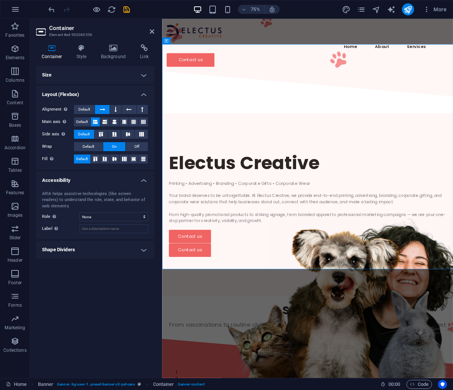
click at [94, 179] on h4 "Accessibility" at bounding box center [95, 178] width 118 height 14
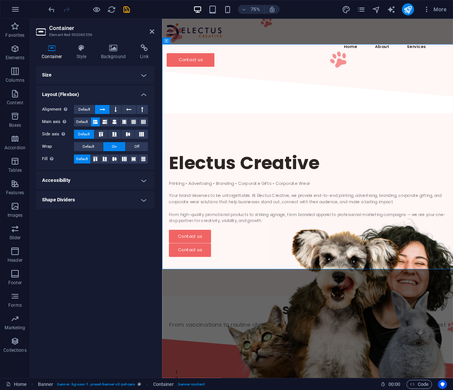
click at [95, 197] on h4 "Shape Dividers" at bounding box center [95, 200] width 118 height 18
click at [95, 197] on h4 "Shape Dividers" at bounding box center [95, 198] width 118 height 14
click at [95, 161] on button at bounding box center [95, 159] width 9 height 9
click at [83, 161] on span "Default" at bounding box center [82, 159] width 12 height 9
click at [83, 50] on icon at bounding box center [81, 48] width 21 height 8
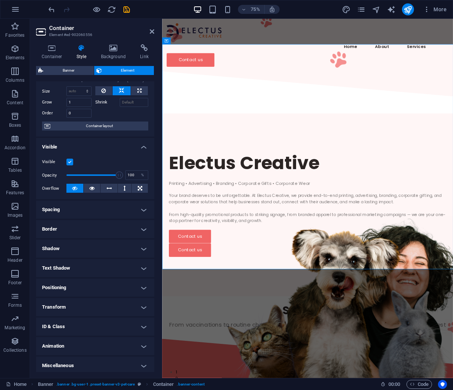
scroll to position [26, 0]
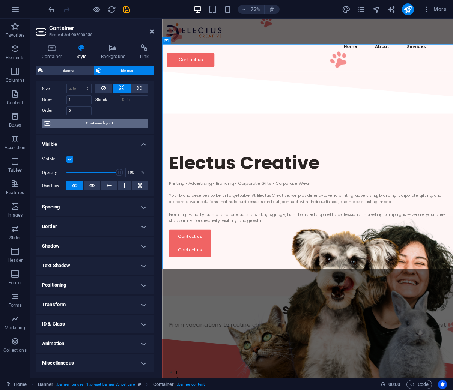
click at [105, 123] on span "Container layout" at bounding box center [99, 123] width 93 height 9
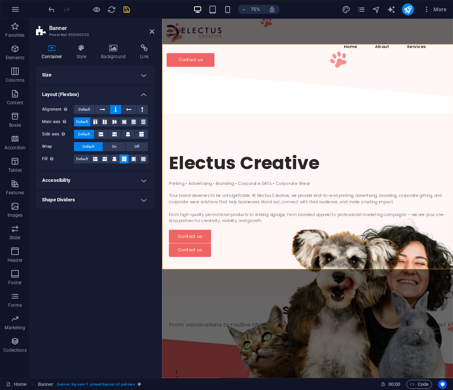
click at [134, 75] on h4 "Size" at bounding box center [95, 75] width 118 height 18
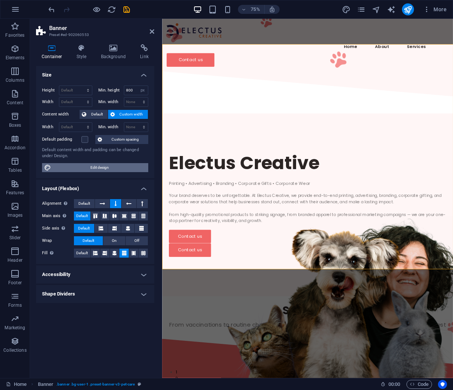
click at [122, 168] on span "Edit design" at bounding box center [99, 167] width 93 height 9
select select "px"
select select "ease-in-out"
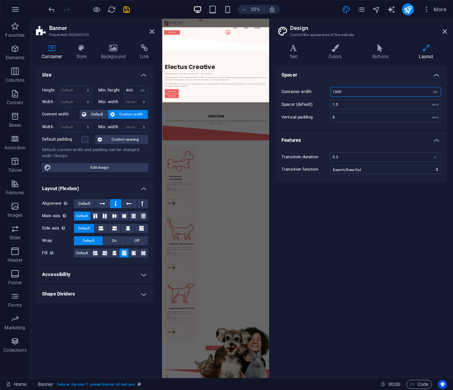
click at [348, 91] on input "1300" at bounding box center [385, 91] width 110 height 9
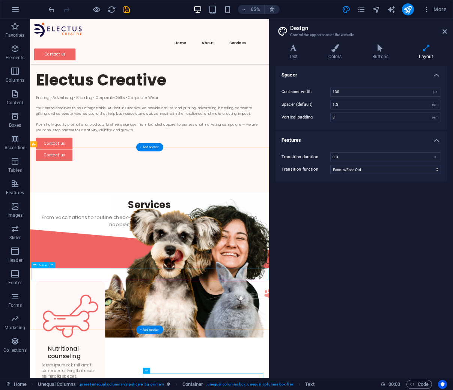
scroll to position [0, 0]
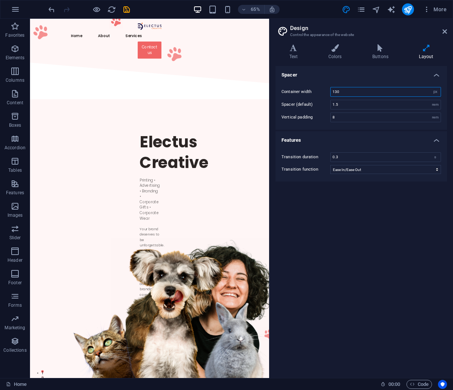
click at [415, 92] on input "130" at bounding box center [385, 91] width 110 height 9
type input "1300"
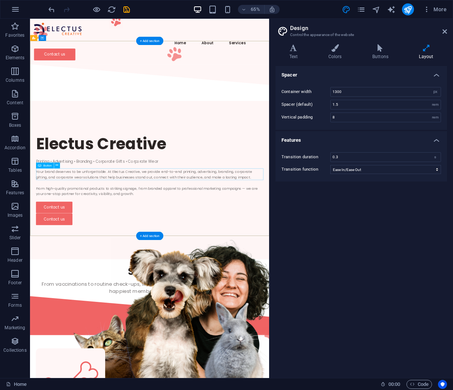
click at [85, 318] on div "Contact us" at bounding box center [214, 327] width 350 height 18
click at [57, 164] on icon at bounding box center [57, 165] width 3 height 5
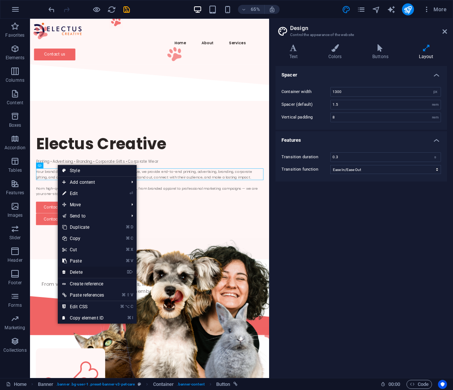
click at [90, 268] on link "⌦ Delete" at bounding box center [83, 272] width 51 height 11
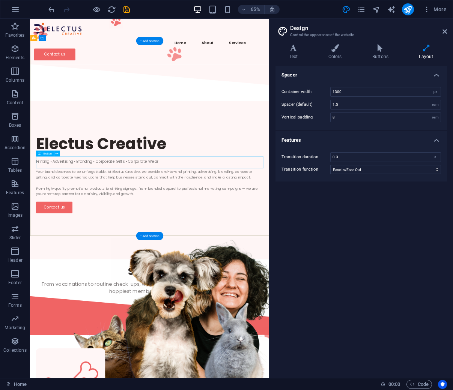
click at [65, 300] on div "Contact us" at bounding box center [214, 309] width 350 height 18
click at [82, 300] on div "Contact us" at bounding box center [214, 309] width 350 height 18
select select "px"
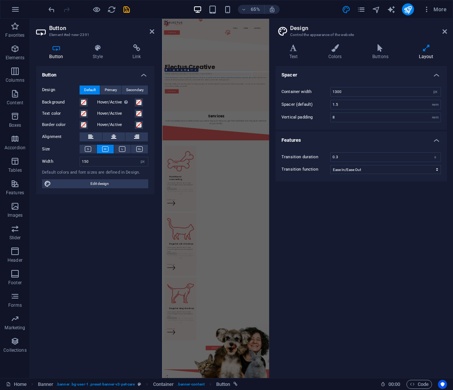
click at [64, 162] on label "Width" at bounding box center [61, 161] width 38 height 4
click at [92, 185] on span "Edit design" at bounding box center [99, 183] width 93 height 9
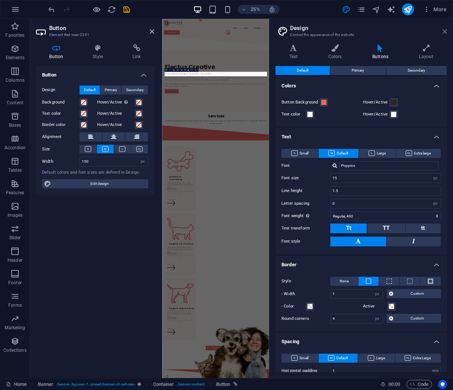
click at [445, 30] on icon at bounding box center [444, 32] width 5 height 6
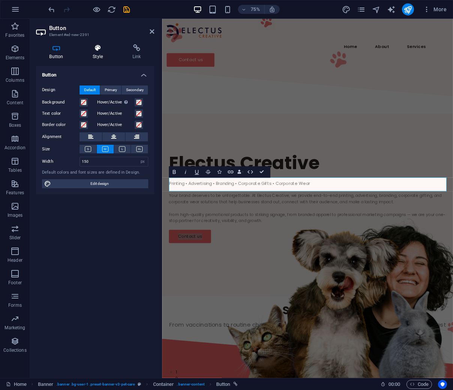
click at [102, 50] on icon at bounding box center [98, 48] width 37 height 8
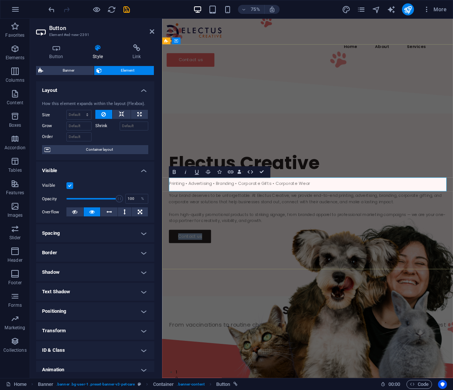
click at [218, 300] on link "Contact us" at bounding box center [199, 309] width 56 height 18
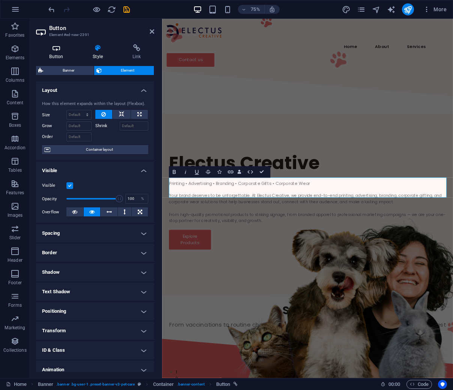
click at [65, 54] on h4 "Button" at bounding box center [58, 52] width 44 height 16
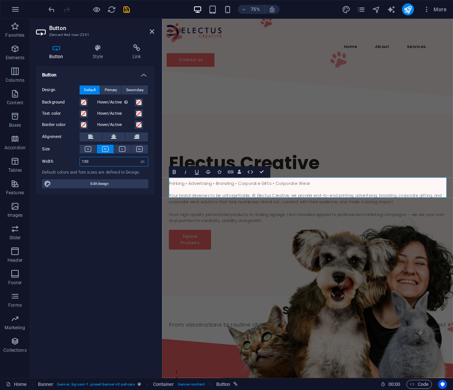
click at [105, 163] on input "150" at bounding box center [114, 161] width 68 height 9
type input "160"
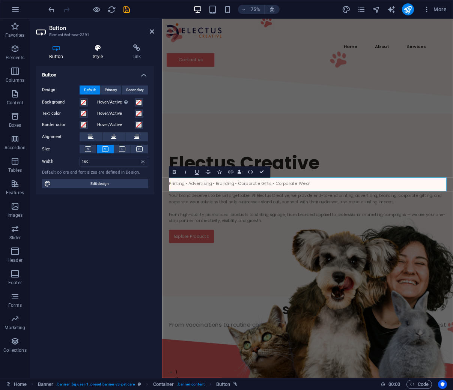
click at [96, 56] on h4 "Style" at bounding box center [100, 52] width 40 height 16
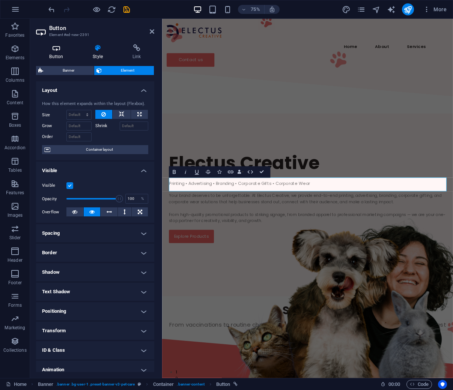
click at [57, 50] on icon at bounding box center [56, 48] width 41 height 8
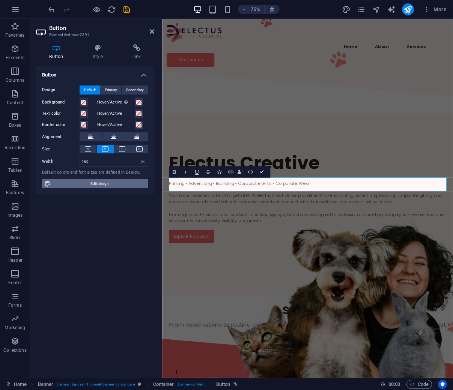
click at [105, 183] on span "Edit design" at bounding box center [99, 183] width 93 height 9
select select "px"
select select "400"
select select "px"
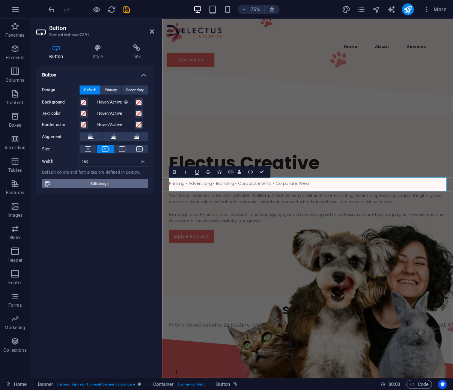
select select "px"
select select "rem"
select select "px"
select select "ease-in-out"
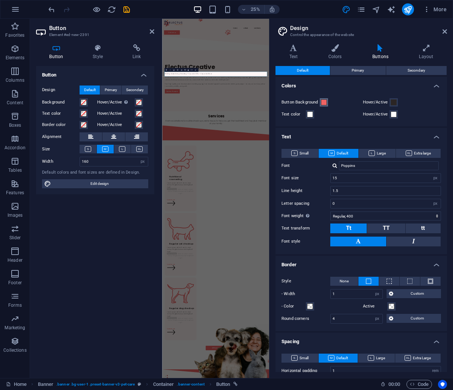
click at [325, 99] on button "Button Background" at bounding box center [324, 102] width 8 height 8
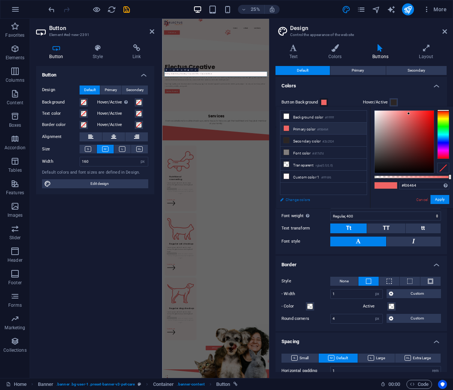
click at [304, 201] on link "Change colors" at bounding box center [319, 199] width 87 height 9
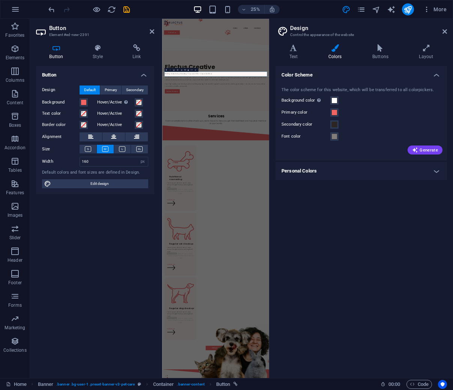
click at [438, 173] on h4 "Personal Colors" at bounding box center [360, 171] width 171 height 18
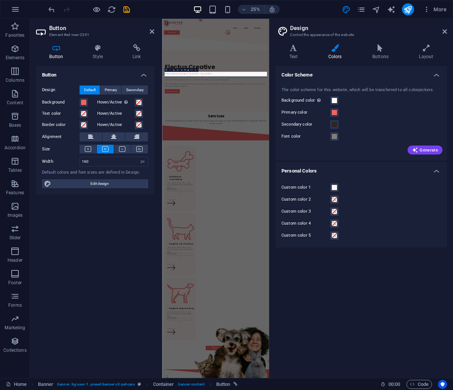
click at [438, 173] on h4 "Personal Colors" at bounding box center [360, 169] width 171 height 14
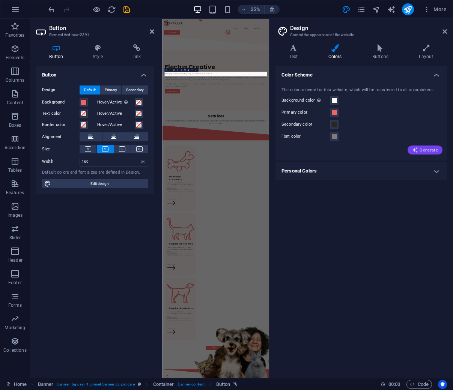
click at [413, 146] on button "Generate" at bounding box center [424, 150] width 35 height 9
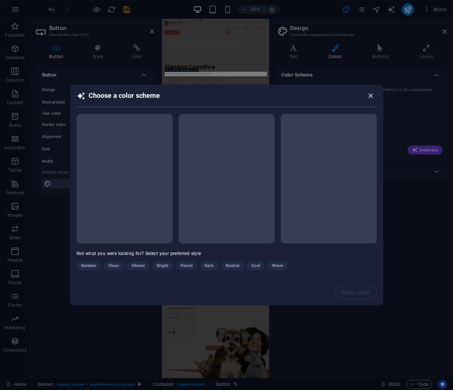
click at [370, 97] on icon "button" at bounding box center [370, 96] width 9 height 9
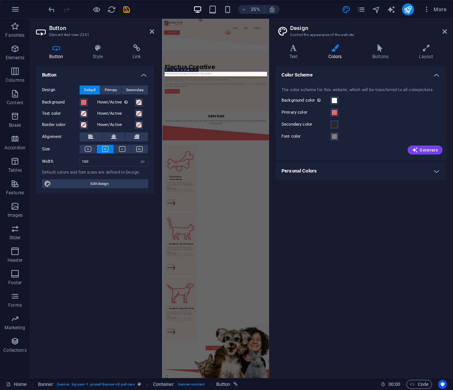
click at [431, 171] on h4 "Personal Colors" at bounding box center [360, 171] width 171 height 18
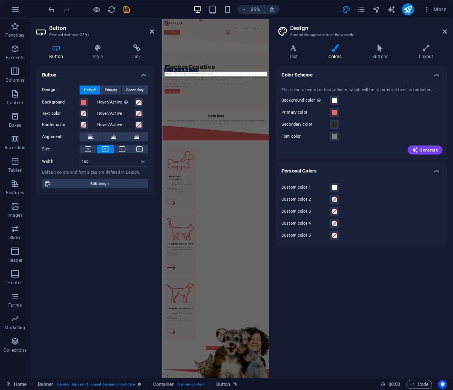
click at [431, 171] on h4 "Personal Colors" at bounding box center [360, 169] width 171 height 14
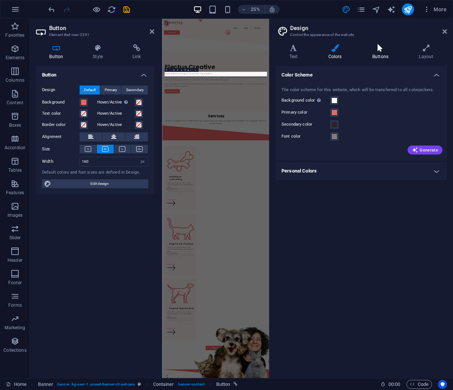
click at [389, 51] on icon at bounding box center [380, 48] width 44 height 8
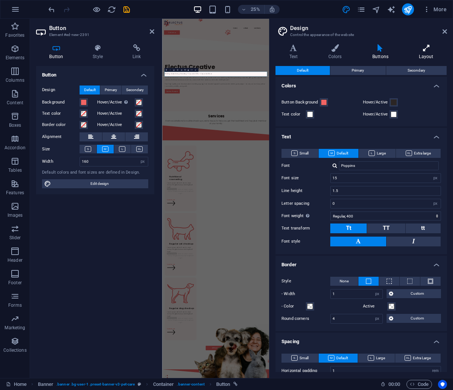
click at [421, 52] on h4 "Layout" at bounding box center [426, 52] width 42 height 16
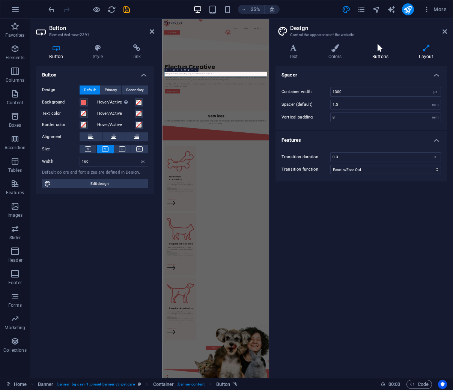
click at [390, 57] on h4 "Buttons" at bounding box center [381, 52] width 47 height 16
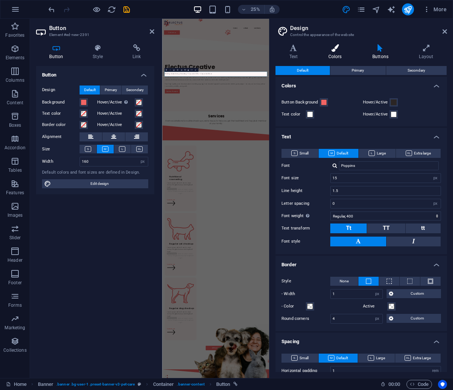
click at [340, 52] on h4 "Colors" at bounding box center [336, 52] width 44 height 16
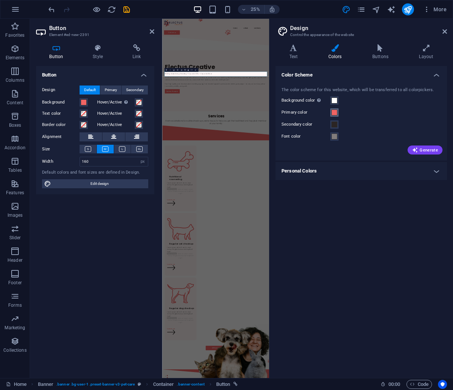
click at [333, 114] on span at bounding box center [334, 113] width 6 height 6
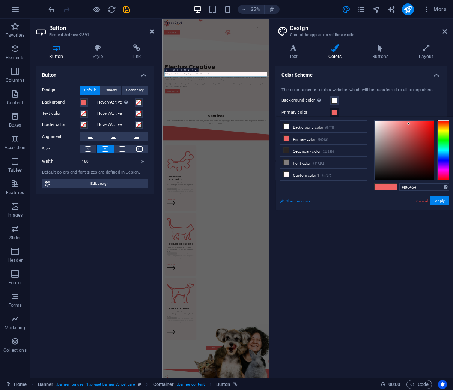
click at [283, 203] on link "Change colors" at bounding box center [319, 201] width 87 height 9
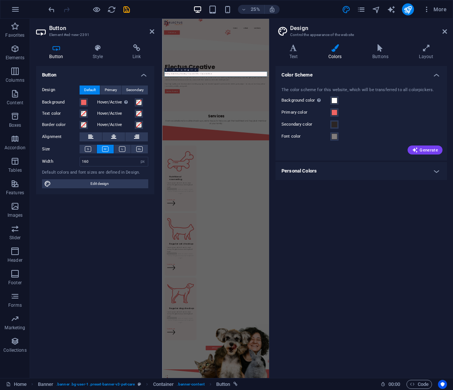
click at [302, 44] on div "Variants Text Colors Buttons Layout Text Standard Bold Links Font color Font Po…" at bounding box center [360, 208] width 183 height 340
click at [300, 45] on icon at bounding box center [293, 48] width 36 height 8
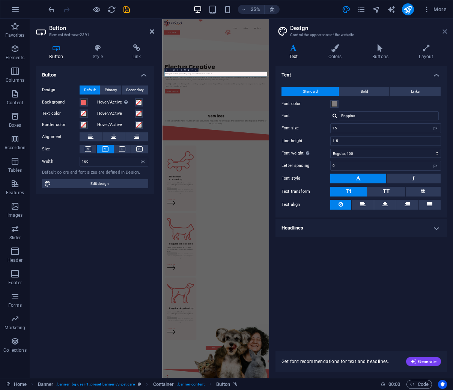
click at [445, 32] on icon at bounding box center [444, 32] width 5 height 6
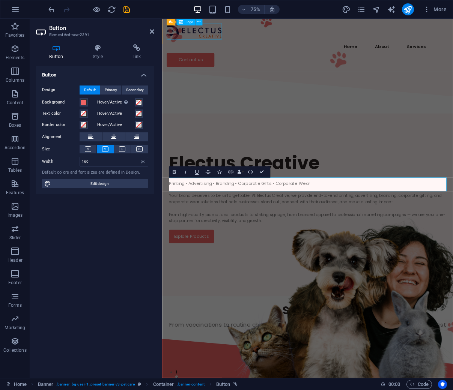
click at [206, 37] on div at bounding box center [355, 36] width 375 height 22
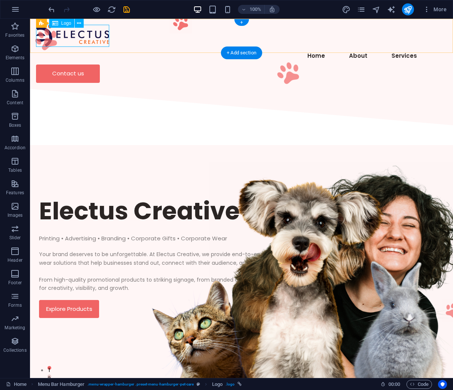
click at [101, 37] on div at bounding box center [241, 36] width 411 height 22
click at [75, 25] on button at bounding box center [79, 23] width 9 height 9
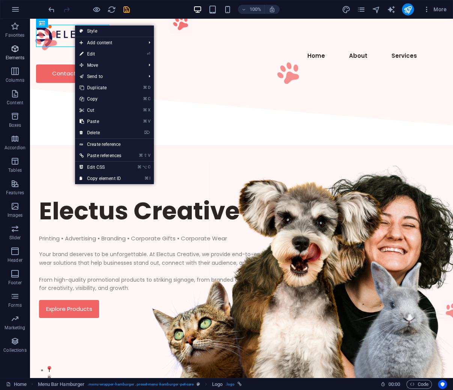
click at [12, 49] on icon "button" at bounding box center [15, 48] width 9 height 9
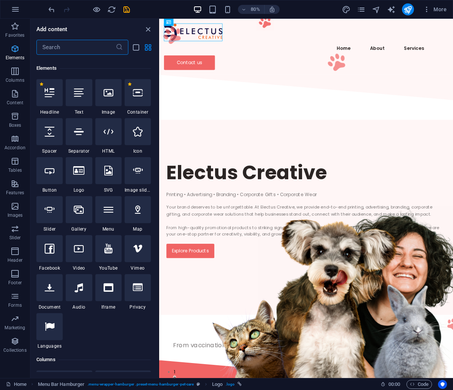
scroll to position [80, 0]
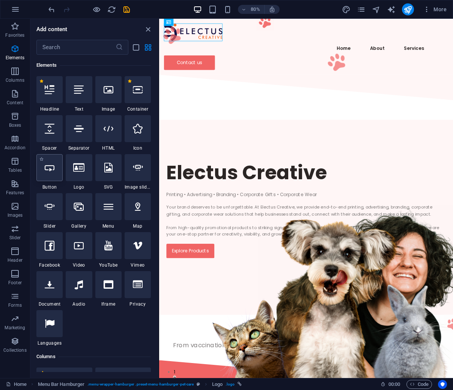
click at [49, 175] on div at bounding box center [49, 167] width 26 height 27
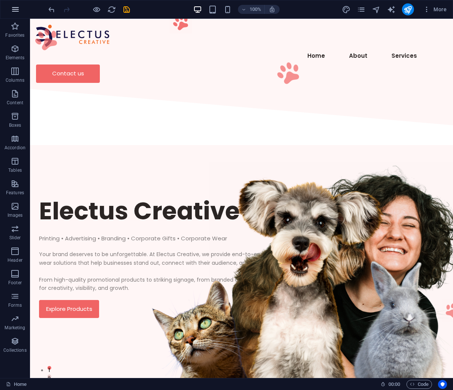
click at [17, 12] on icon "button" at bounding box center [15, 9] width 9 height 9
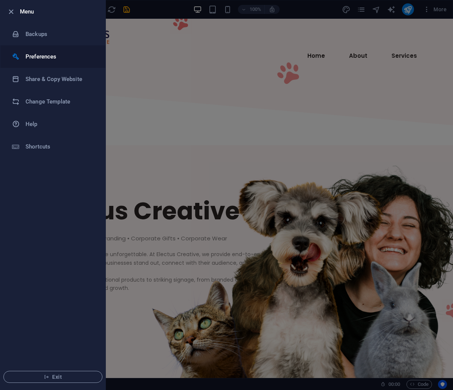
click at [43, 61] on h6 "Preferences" at bounding box center [60, 56] width 69 height 9
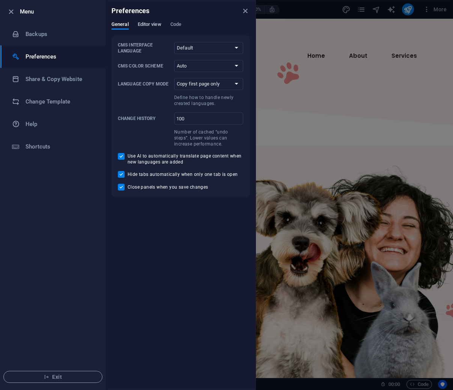
click at [153, 23] on span "Editor view" at bounding box center [150, 25] width 24 height 11
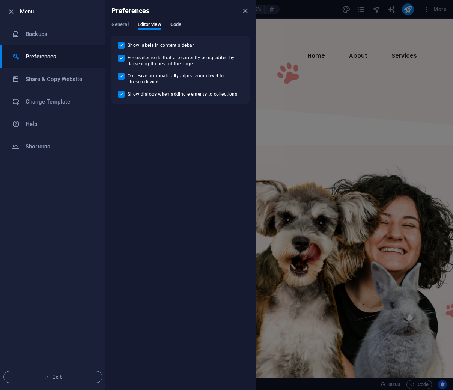
click at [180, 24] on span "Code" at bounding box center [175, 25] width 11 height 11
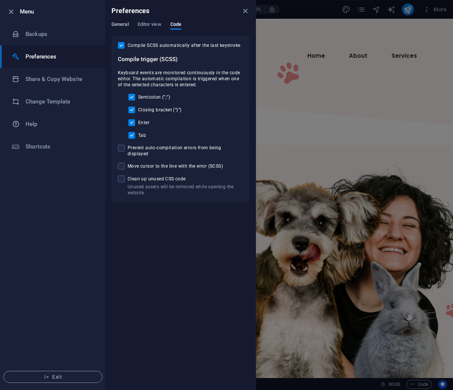
click at [120, 23] on span "General" at bounding box center [119, 25] width 17 height 11
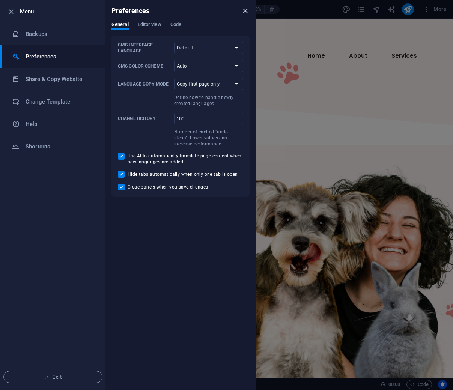
click at [245, 11] on icon "close" at bounding box center [245, 11] width 9 height 9
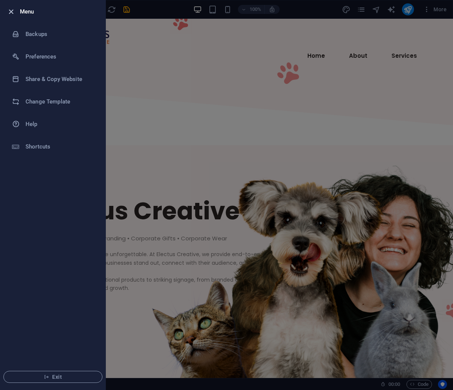
click at [11, 15] on icon "button" at bounding box center [11, 12] width 9 height 9
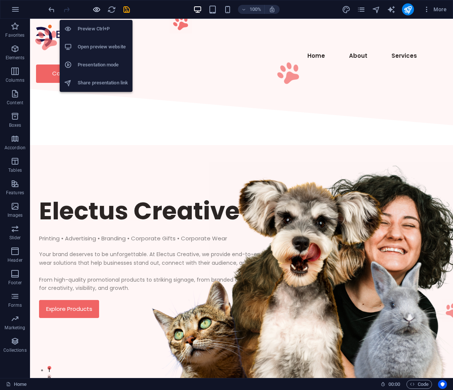
click at [98, 9] on icon "button" at bounding box center [96, 9] width 9 height 9
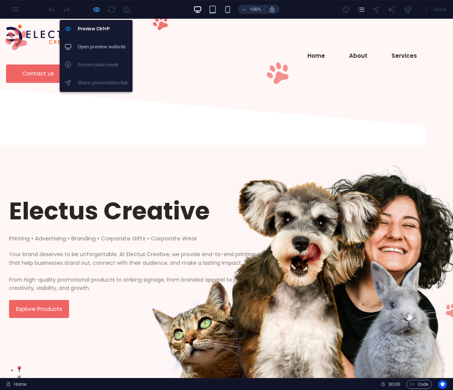
click at [98, 9] on icon "button" at bounding box center [96, 9] width 9 height 9
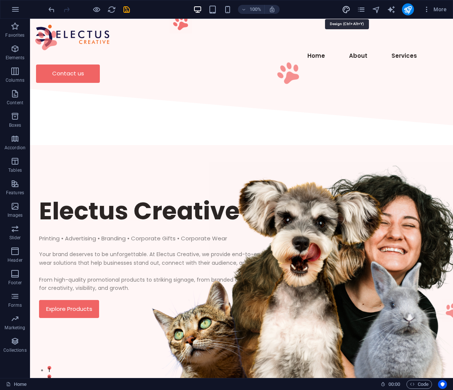
click at [347, 10] on icon "design" at bounding box center [346, 9] width 9 height 9
select select "px"
select select "400"
select select "px"
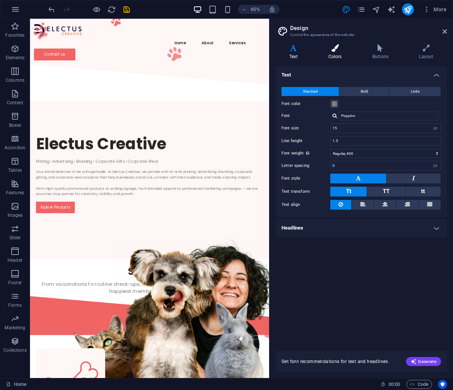
click at [332, 52] on h4 "Colors" at bounding box center [336, 52] width 44 height 16
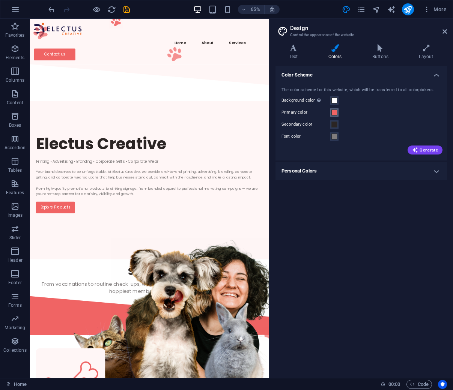
click at [336, 113] on span at bounding box center [334, 113] width 6 height 6
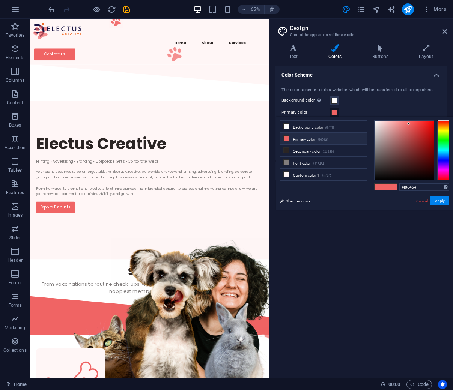
click at [320, 142] on small "#f06464" at bounding box center [322, 139] width 11 height 5
click at [413, 184] on input "#f06464" at bounding box center [424, 187] width 50 height 8
drag, startPoint x: 419, startPoint y: 187, endPoint x: 404, endPoint y: 188, distance: 14.6
click at [404, 188] on input "#f06464" at bounding box center [424, 187] width 50 height 8
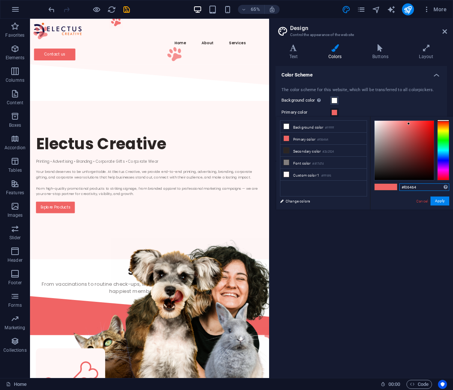
paste input "17134"
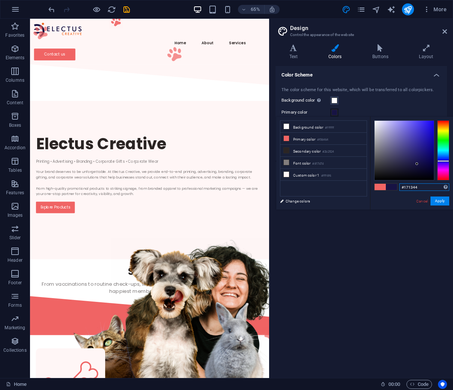
type input "#171344"
click at [441, 201] on button "Apply" at bounding box center [439, 201] width 19 height 9
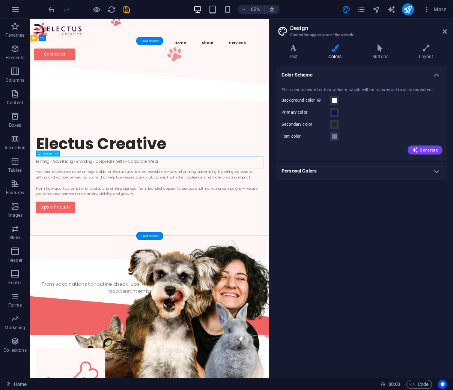
click at [101, 300] on div "Explore Products" at bounding box center [214, 309] width 350 height 18
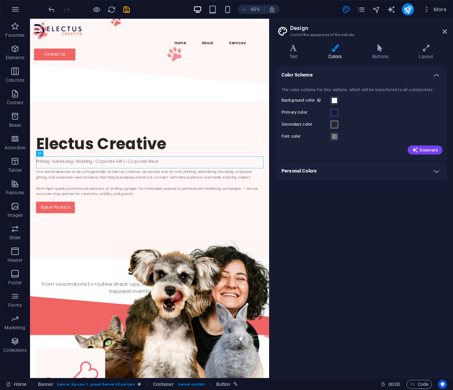
click at [335, 125] on span at bounding box center [334, 125] width 6 height 6
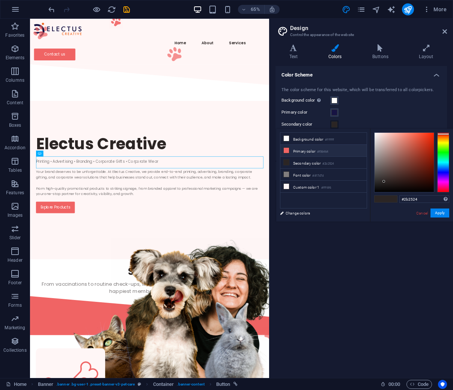
click at [314, 155] on li "Primary color #f06464" at bounding box center [323, 151] width 86 height 12
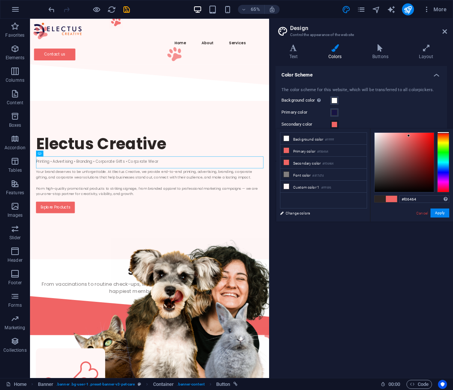
click at [335, 126] on span at bounding box center [334, 125] width 6 height 6
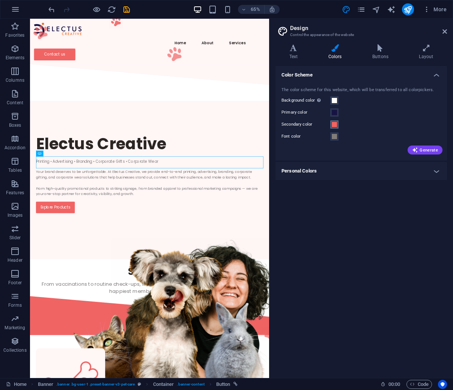
click at [336, 128] on button "Secondary color" at bounding box center [334, 124] width 8 height 8
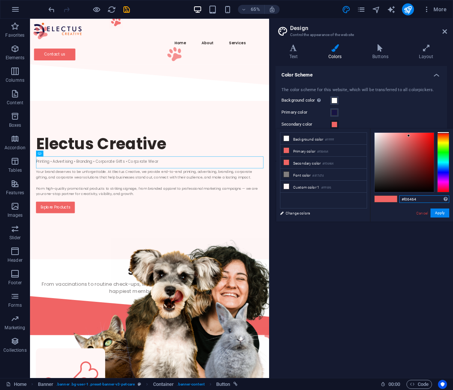
drag, startPoint x: 416, startPoint y: 199, endPoint x: 397, endPoint y: 200, distance: 18.4
click at [397, 200] on div "#f06464 Supported formats #0852ed rgb(8, 82, 237) rgba(8, 82, 237, 90%) hsv(221…" at bounding box center [411, 230] width 83 height 202
paste input "f16a2"
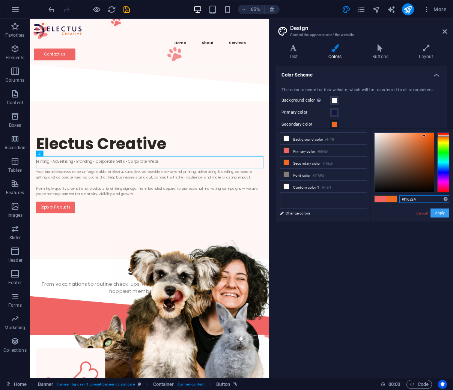
type input "#f16a24"
click at [443, 212] on button "Apply" at bounding box center [439, 213] width 19 height 9
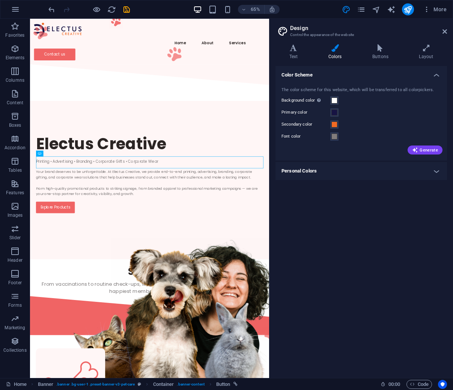
click at [438, 77] on h4 "Color Scheme" at bounding box center [360, 73] width 171 height 14
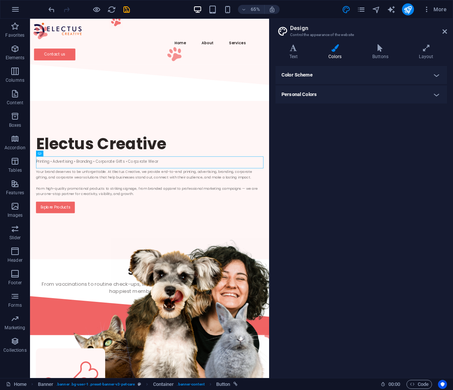
click at [438, 77] on h4 "Color Scheme" at bounding box center [360, 75] width 171 height 18
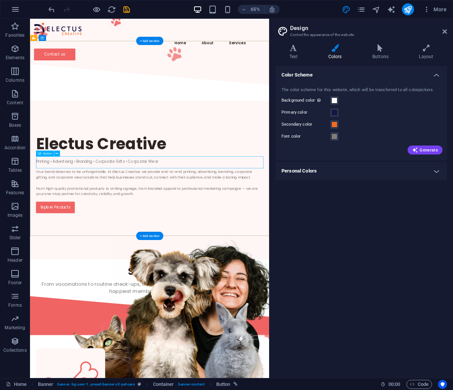
click at [91, 300] on div "Explore Products" at bounding box center [214, 309] width 350 height 18
click at [57, 155] on icon at bounding box center [57, 153] width 3 height 5
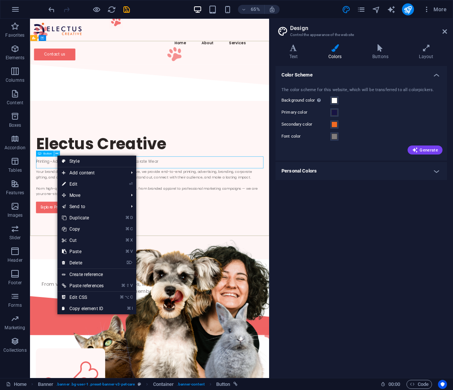
click at [57, 155] on icon at bounding box center [57, 153] width 3 height 5
click at [324, 45] on div "Home About Services Contact us" at bounding box center [214, 54] width 368 height 70
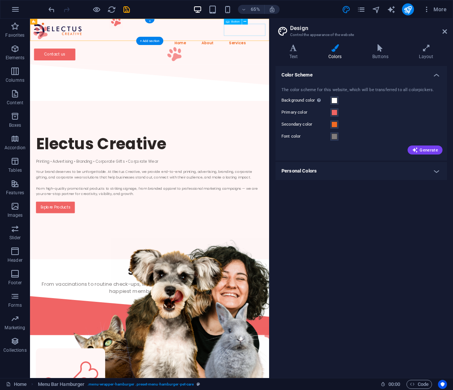
click at [340, 65] on div "Contact us" at bounding box center [214, 74] width 356 height 18
click at [243, 21] on icon at bounding box center [244, 21] width 3 height 5
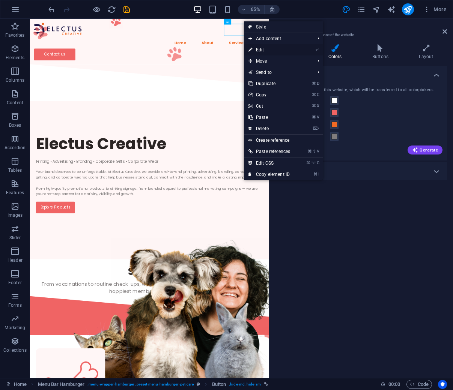
click at [279, 49] on link "⏎ Edit" at bounding box center [269, 49] width 51 height 11
select select "px"
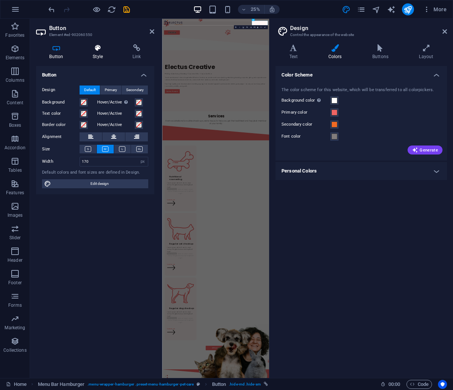
click at [95, 49] on icon at bounding box center [98, 48] width 37 height 8
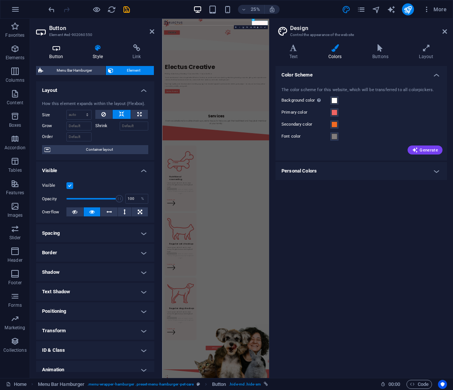
click at [62, 54] on h4 "Button" at bounding box center [58, 52] width 44 height 16
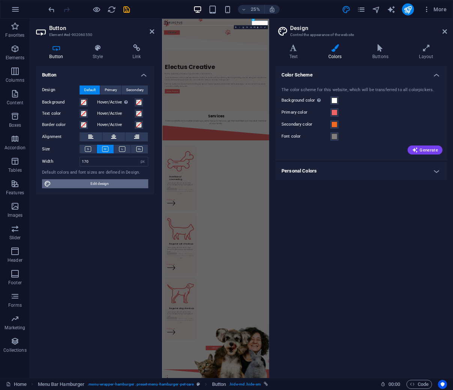
click at [108, 188] on span "Edit design" at bounding box center [99, 183] width 93 height 9
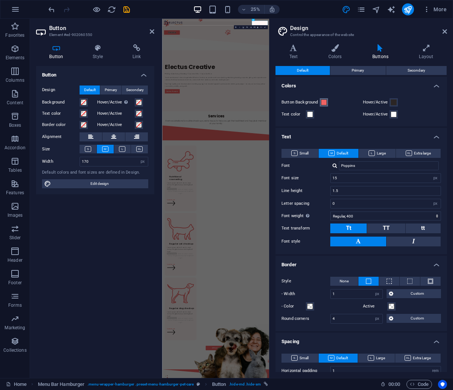
click at [323, 101] on span at bounding box center [324, 102] width 6 height 6
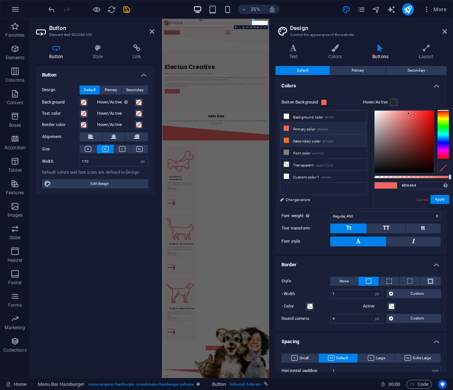
click at [299, 140] on li "Secondary color #f16a24" at bounding box center [323, 141] width 86 height 12
type input "#f16a24"
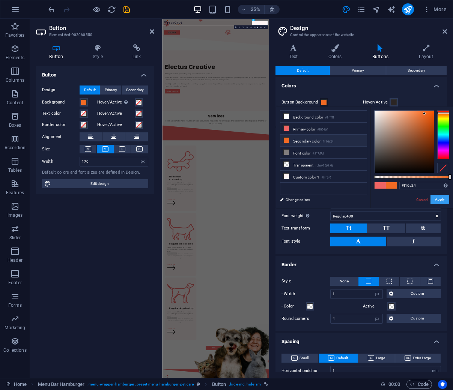
click at [440, 201] on button "Apply" at bounding box center [439, 199] width 19 height 9
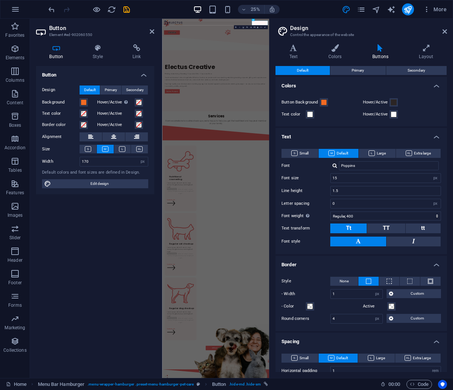
click at [444, 37] on header "Design Control the appearance of the website" at bounding box center [362, 29] width 170 height 20
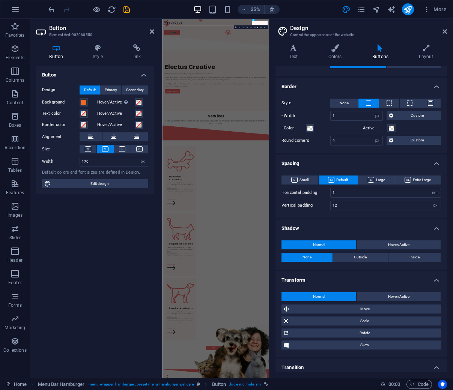
scroll to position [214, 0]
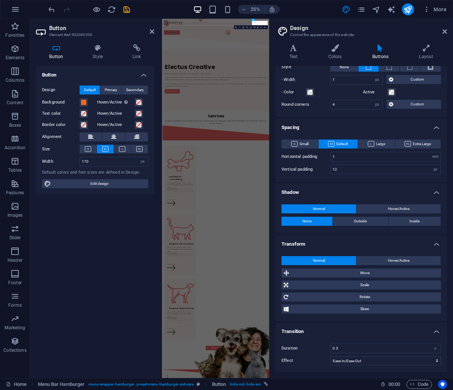
click at [441, 31] on h2 "Design" at bounding box center [368, 28] width 157 height 7
click at [444, 33] on icon at bounding box center [444, 32] width 5 height 6
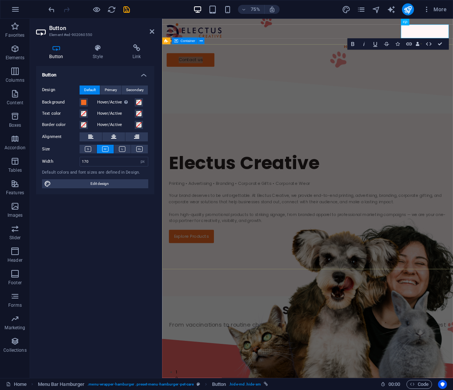
click at [338, 147] on div "Electus Creative Printing • Advertising • Branding • Corporate Gifts • Corporat…" at bounding box center [355, 256] width 387 height 219
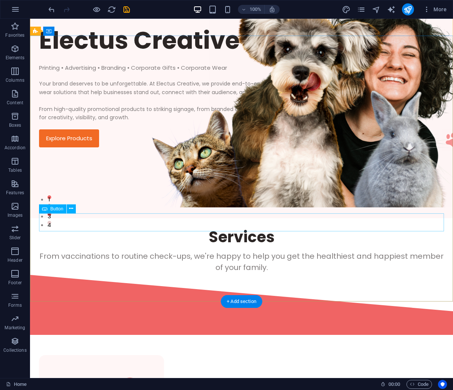
scroll to position [0, 0]
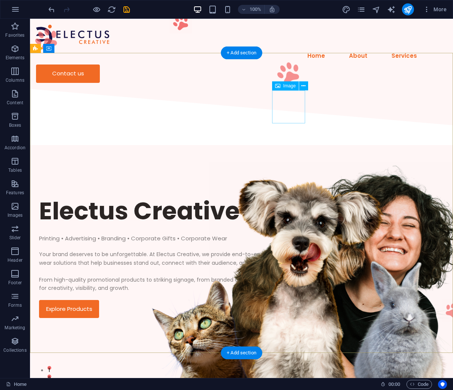
click at [288, 89] on figure at bounding box center [288, 72] width 33 height 33
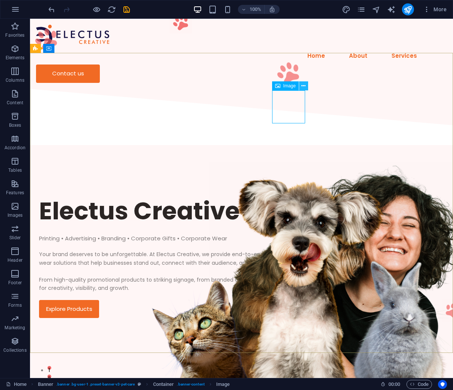
click at [304, 84] on icon at bounding box center [303, 86] width 4 height 8
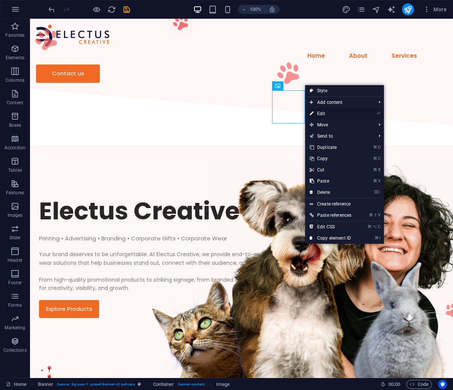
click at [325, 112] on link "⏎ Edit" at bounding box center [330, 113] width 51 height 11
select select "px"
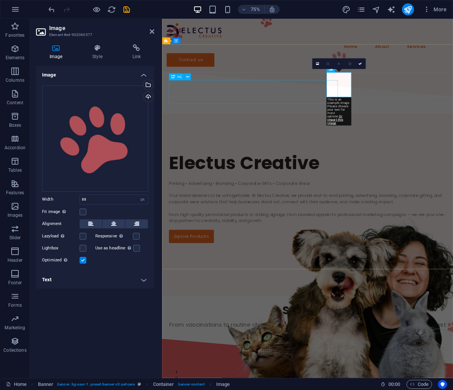
click at [237, 195] on div "Electus Creative" at bounding box center [355, 210] width 369 height 31
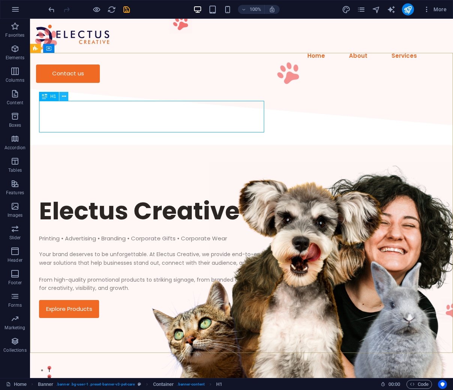
click at [64, 93] on icon at bounding box center [64, 97] width 4 height 8
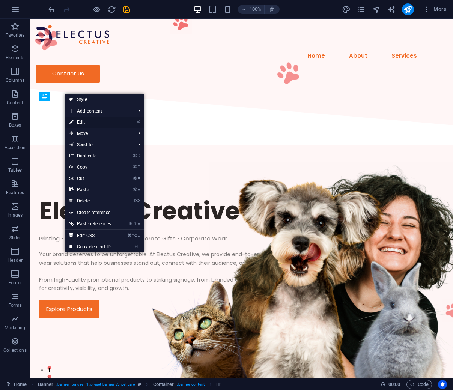
click at [93, 121] on link "⏎ Edit" at bounding box center [90, 122] width 51 height 11
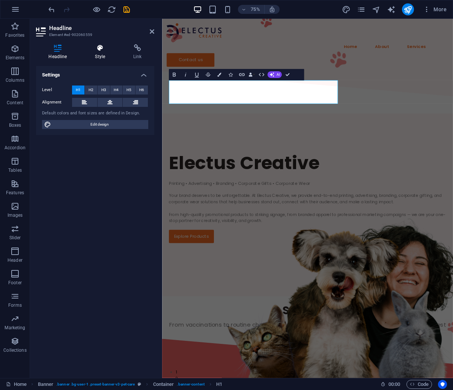
click at [103, 48] on icon at bounding box center [100, 48] width 35 height 8
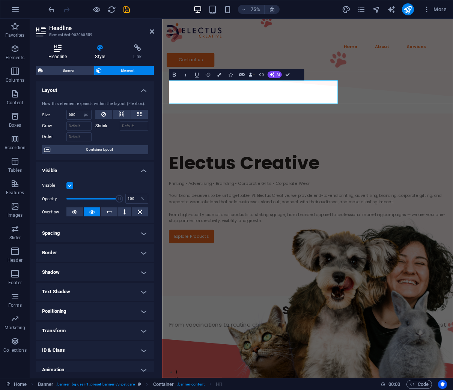
click at [63, 52] on h4 "Headline" at bounding box center [59, 52] width 47 height 16
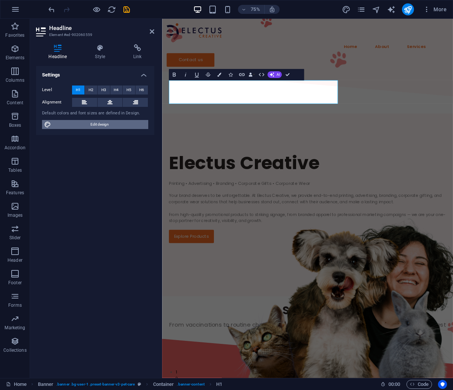
click at [105, 126] on span "Edit design" at bounding box center [99, 124] width 93 height 9
select select "px"
select select "400"
select select "px"
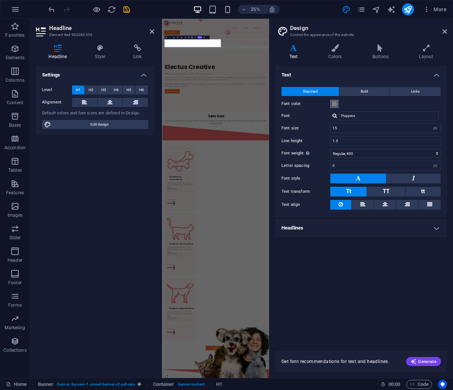
click at [336, 105] on span at bounding box center [334, 104] width 6 height 6
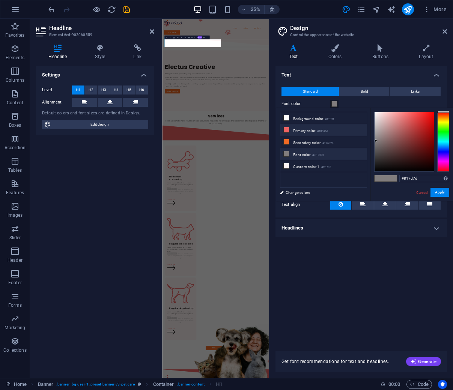
click at [305, 131] on li "Primary color #f06464" at bounding box center [323, 130] width 86 height 12
drag, startPoint x: 420, startPoint y: 182, endPoint x: 391, endPoint y: 174, distance: 30.1
click at [391, 174] on div "#f06464 Supported formats #0852ed rgb(8, 82, 237) rgba(8, 82, 237, 90%) hsv(221…" at bounding box center [411, 209] width 83 height 202
paste input "17134"
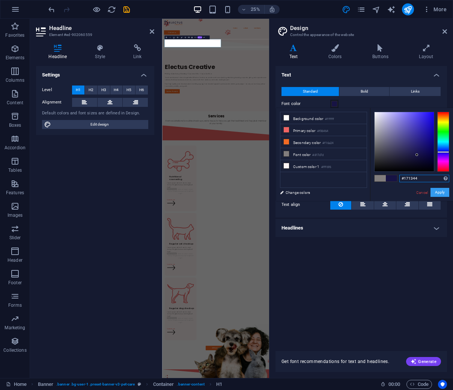
type input "#171344"
click at [437, 192] on button "Apply" at bounding box center [439, 192] width 19 height 9
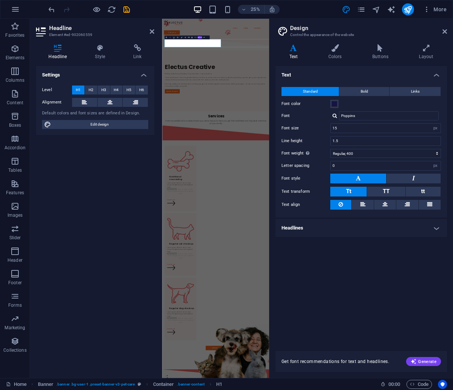
click at [447, 32] on aside "Design Control the appearance of the website Variants Text Colors Buttons Layou…" at bounding box center [361, 198] width 184 height 359
click at [443, 34] on icon at bounding box center [444, 32] width 5 height 6
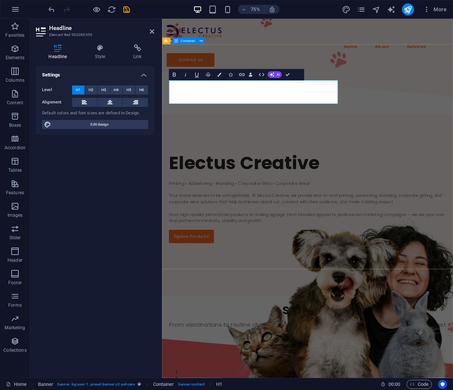
click at [259, 302] on div "Electus Creative Printing • Advertising • Branding • Corporate Gifts • Corporat…" at bounding box center [355, 256] width 387 height 219
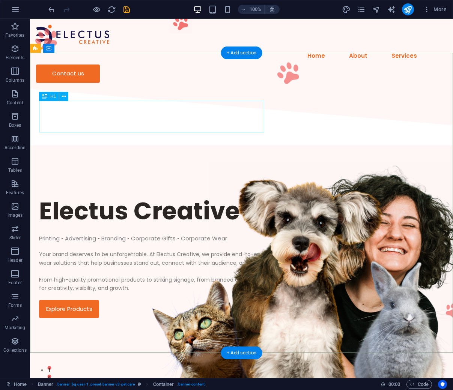
click at [228, 195] on div "Electus Creative" at bounding box center [241, 210] width 405 height 31
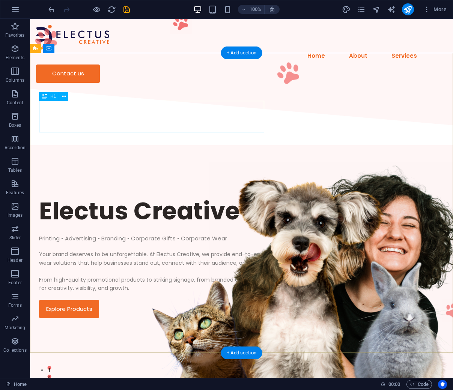
click at [201, 195] on div "Electus Creative" at bounding box center [241, 210] width 405 height 31
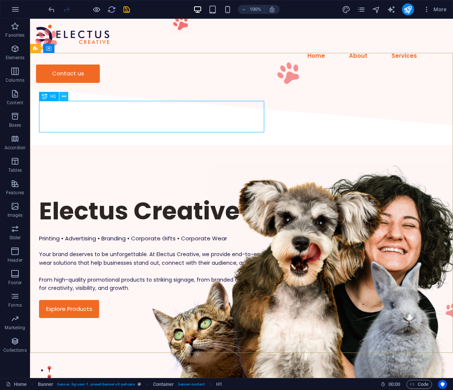
click at [63, 97] on icon at bounding box center [64, 97] width 4 height 8
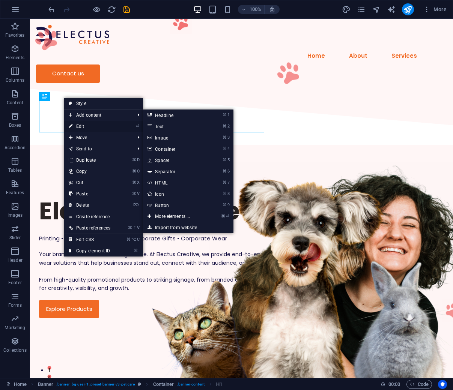
click at [94, 125] on link "⏎ Edit" at bounding box center [89, 126] width 51 height 11
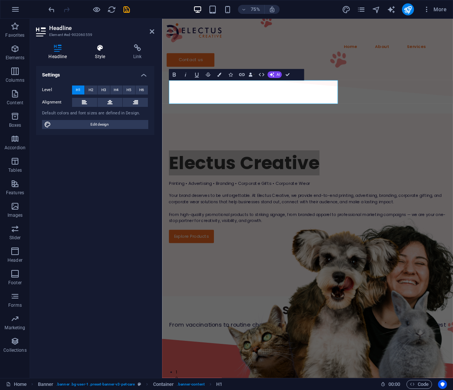
click at [105, 48] on icon at bounding box center [100, 48] width 35 height 8
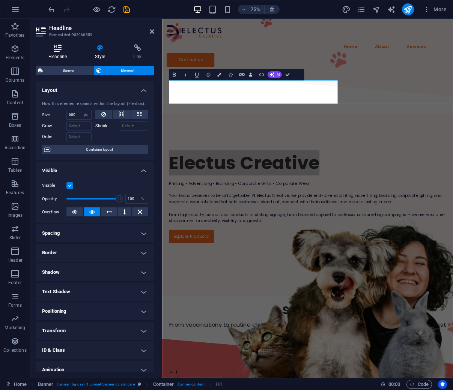
click at [57, 51] on icon at bounding box center [58, 48] width 44 height 8
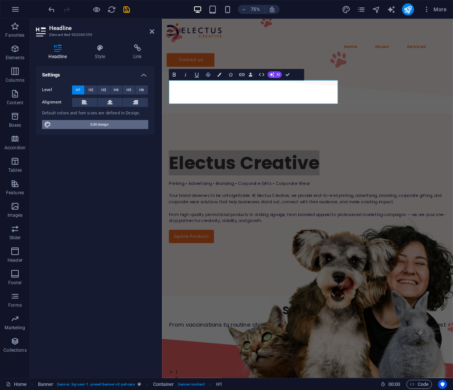
click at [99, 126] on span "Edit design" at bounding box center [99, 124] width 93 height 9
select select "px"
select select "400"
select select "px"
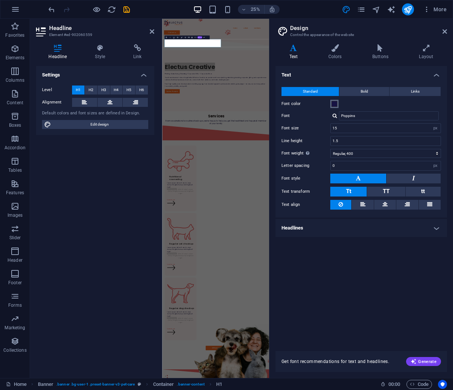
click at [337, 106] on button "Font color" at bounding box center [334, 104] width 8 height 8
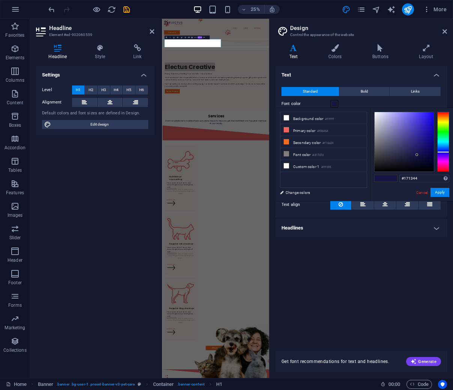
click at [337, 106] on button "Font color" at bounding box center [334, 104] width 8 height 8
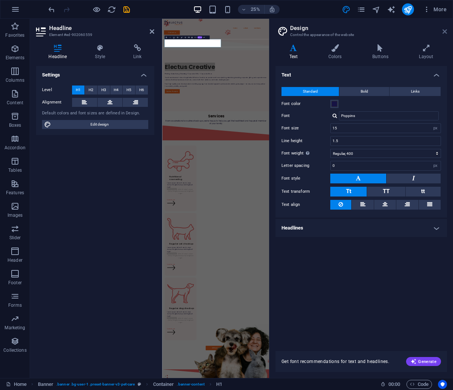
drag, startPoint x: 444, startPoint y: 32, endPoint x: 362, endPoint y: 31, distance: 81.4
click at [444, 32] on icon at bounding box center [444, 32] width 5 height 6
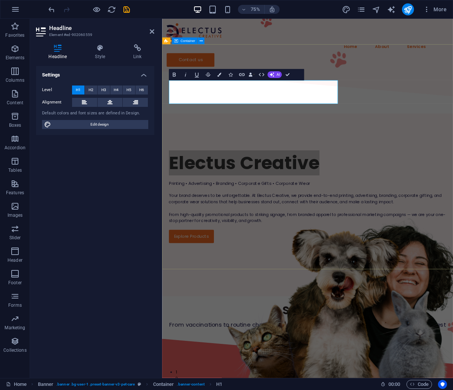
click at [437, 147] on div "Electus Creative Printing • Advertising • Branding • Corporate Gifts • Corporat…" at bounding box center [355, 256] width 387 height 219
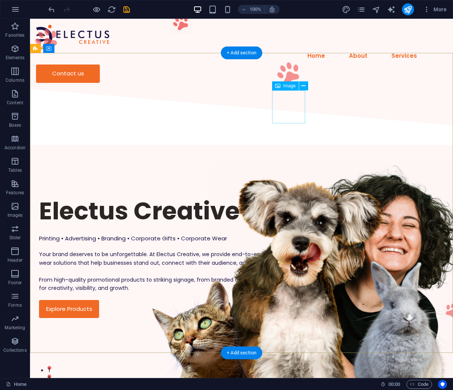
click at [291, 89] on figure at bounding box center [288, 72] width 33 height 33
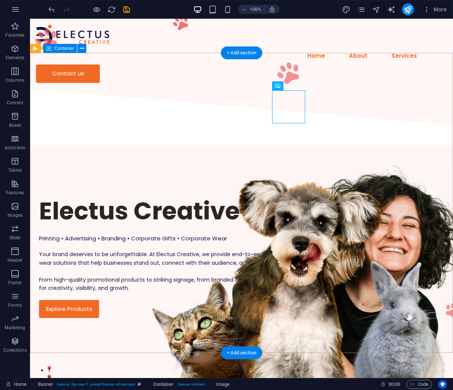
click at [235, 147] on div "Electus Creative Printing • Advertising • Branding • Corporate Gifts • Corporat…" at bounding box center [241, 256] width 423 height 219
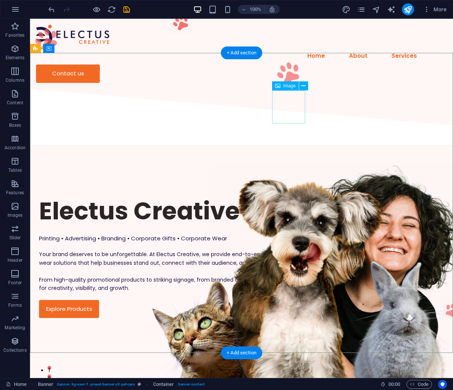
click at [287, 89] on figure at bounding box center [288, 72] width 33 height 33
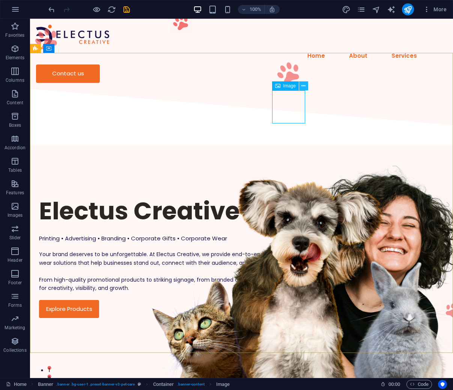
click at [303, 86] on icon at bounding box center [303, 86] width 4 height 8
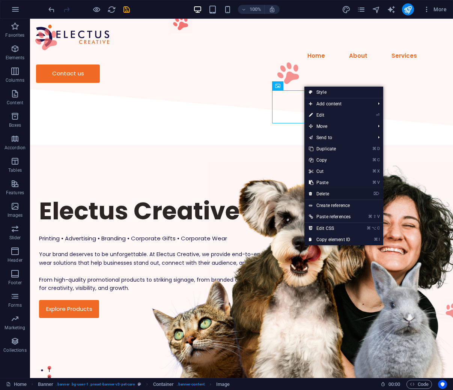
click at [338, 193] on link "⌦ Delete" at bounding box center [329, 193] width 51 height 11
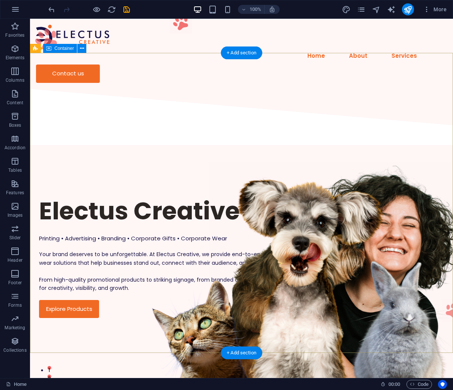
click at [81, 147] on div "Electus Creative Printing • Advertising • Branding • Corporate Gifts • Corporat…" at bounding box center [241, 256] width 423 height 219
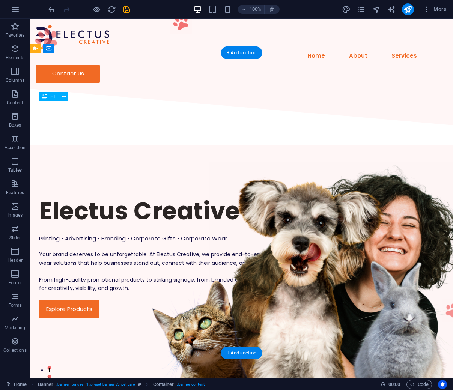
click at [206, 195] on div "Electus Creative" at bounding box center [241, 210] width 405 height 31
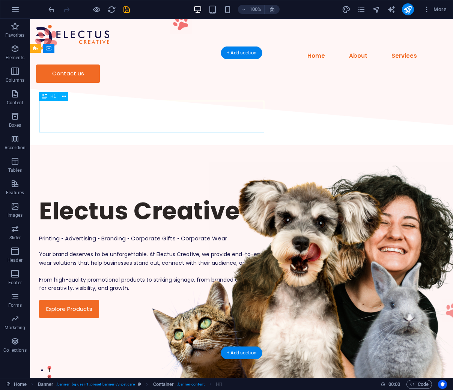
drag, startPoint x: 203, startPoint y: 124, endPoint x: 204, endPoint y: 102, distance: 21.5
click at [204, 195] on div "Electus Creative" at bounding box center [241, 210] width 405 height 31
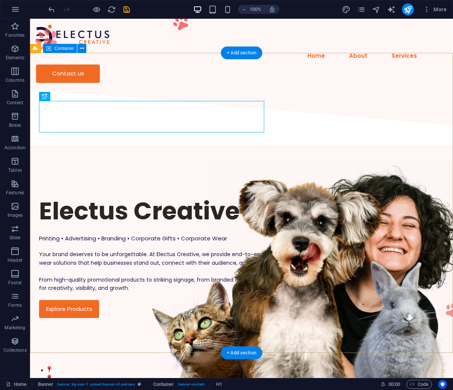
drag, startPoint x: 146, startPoint y: 101, endPoint x: 146, endPoint y: 83, distance: 18.8
click at [146, 147] on div "Electus Creative Printing • Advertising • Branding • Corporate Gifts • Corporat…" at bounding box center [241, 256] width 423 height 219
click at [112, 147] on div "Electus Creative Printing • Advertising • Branding • Corporate Gifts • Corporat…" at bounding box center [241, 256] width 423 height 219
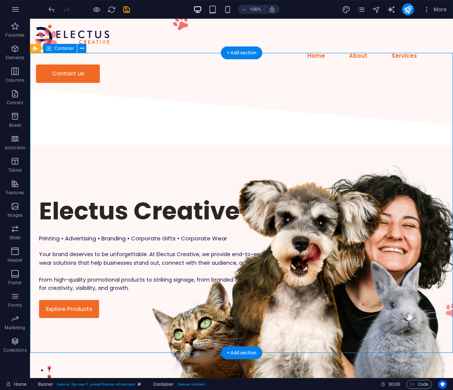
drag, startPoint x: 36, startPoint y: 77, endPoint x: 334, endPoint y: 87, distance: 298.0
click at [334, 147] on div "Electus Creative Printing • Advertising • Branding • Corporate Gifts • Corporat…" at bounding box center [241, 256] width 423 height 219
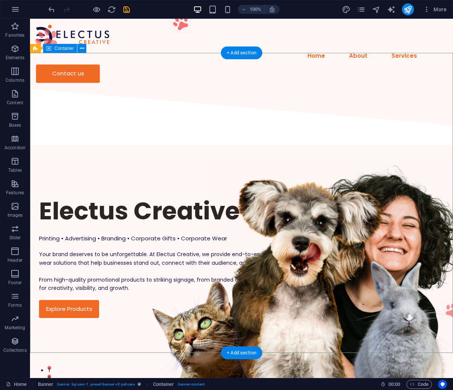
click at [195, 147] on div "Electus Creative Printing • Advertising • Branding • Corporate Gifts • Corporat…" at bounding box center [241, 256] width 423 height 219
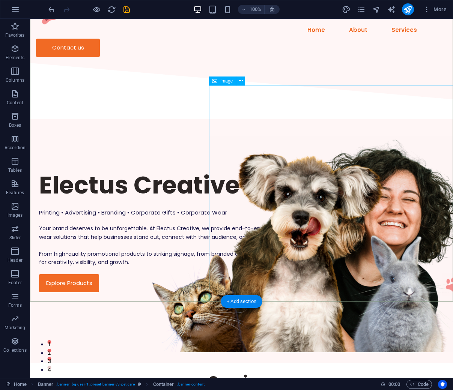
scroll to position [53, 0]
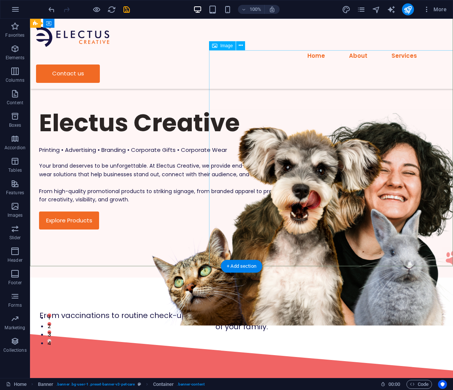
click at [291, 169] on figure at bounding box center [340, 218] width 263 height 216
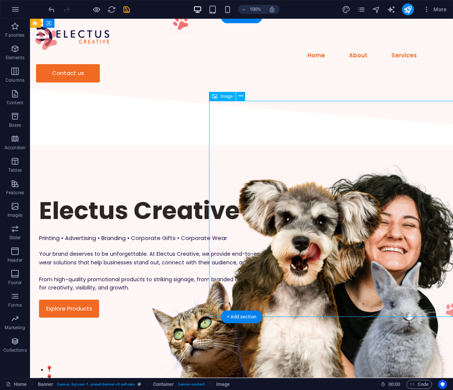
scroll to position [0, 0]
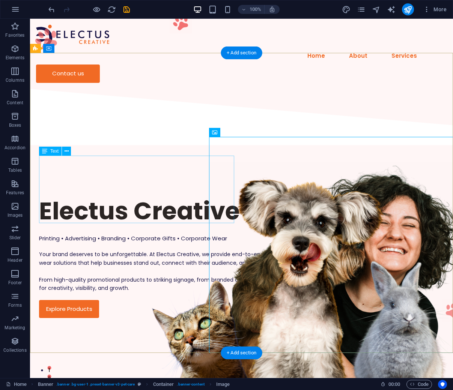
click at [140, 250] on div "Your brand deserves to be unforgettable. At Electus Creative, we provide end-to…" at bounding box center [241, 271] width 405 height 42
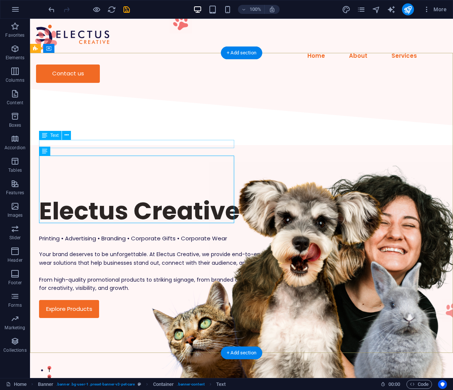
click at [141, 234] on div "Printing • Advertising • Branding • Corporate Gifts • Corporate Wear" at bounding box center [241, 238] width 405 height 9
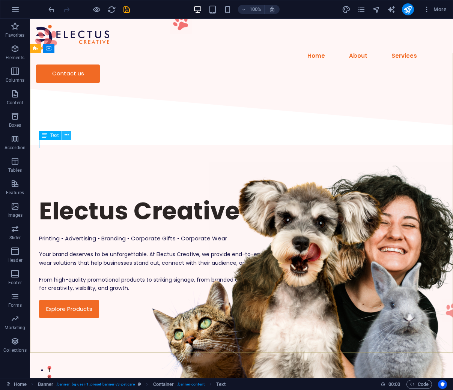
click at [69, 137] on button at bounding box center [66, 135] width 9 height 9
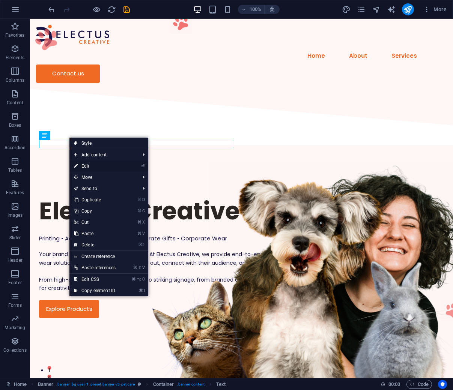
click at [122, 167] on li "⏎ Edit" at bounding box center [108, 166] width 79 height 11
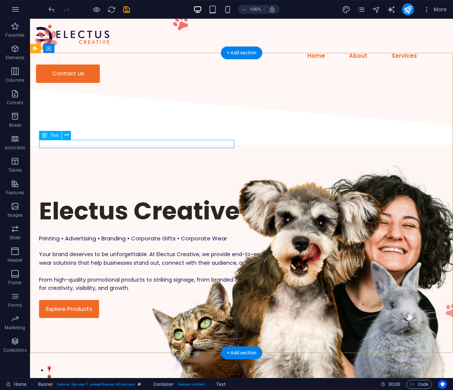
click at [202, 234] on div "Printing • Advertising • Branding • Corporate Gifts • Corporate Wear" at bounding box center [241, 238] width 405 height 9
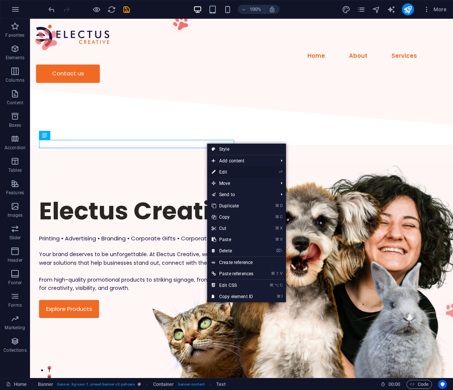
click at [230, 174] on link "⏎ Edit" at bounding box center [232, 172] width 51 height 11
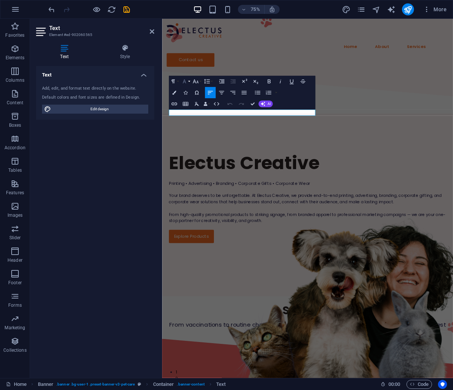
click at [185, 83] on icon "button" at bounding box center [184, 81] width 7 height 7
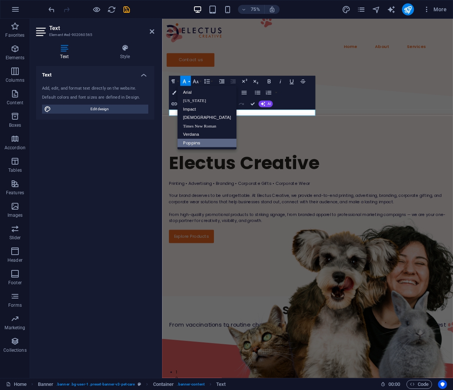
click at [185, 83] on icon "button" at bounding box center [184, 81] width 7 height 7
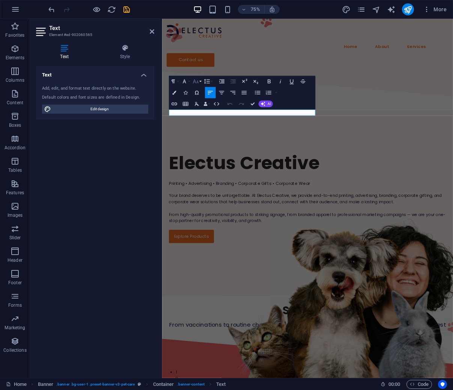
click at [196, 82] on icon "button" at bounding box center [195, 81] width 7 height 7
click at [281, 80] on icon "button" at bounding box center [280, 81] width 7 height 7
click at [450, 147] on div "Electus Creative ​ Printing • Advertising • Branding • Corporate Gifts • Corpor…" at bounding box center [355, 256] width 387 height 219
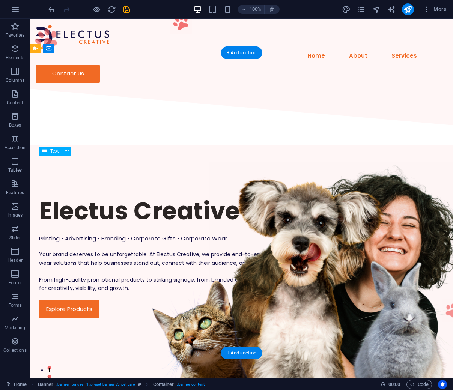
click at [173, 250] on div "Your brand deserves to be unforgettable. At Electus Creative, we provide end-to…" at bounding box center [241, 271] width 405 height 42
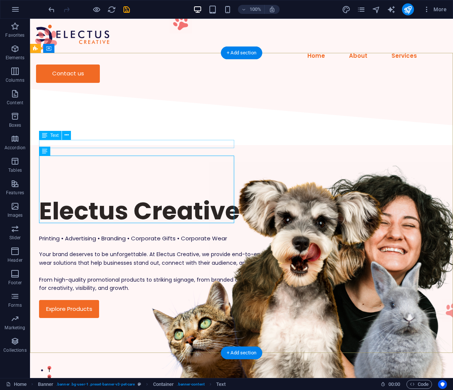
click at [170, 234] on div "Printing • Advertising • Branding • Corporate Gifts • Corporate Wear" at bounding box center [241, 238] width 405 height 9
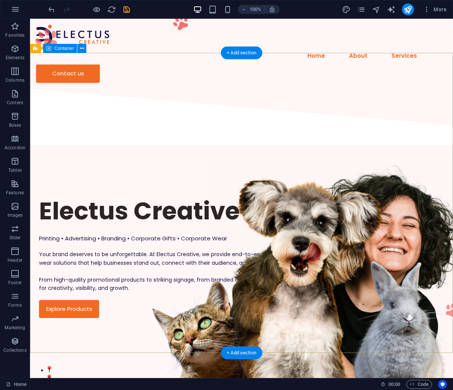
click at [51, 267] on div "Electus Creative Printing • Advertising • Branding • Corporate Gifts • Corporat…" at bounding box center [241, 256] width 423 height 219
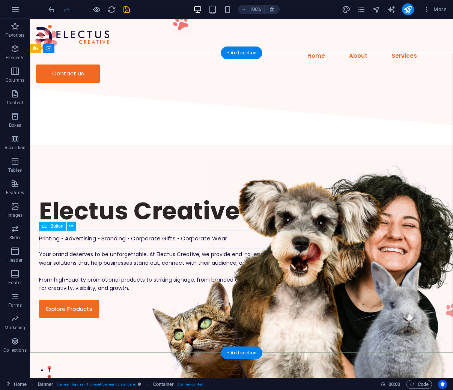
click at [75, 300] on div "Explore Products" at bounding box center [241, 309] width 405 height 18
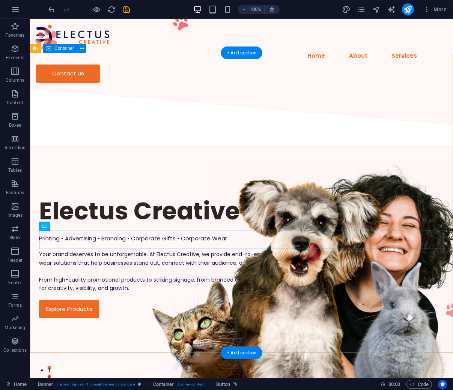
click at [84, 268] on div "Electus Creative Printing • Advertising • Branding • Corporate Gifts • Corporat…" at bounding box center [241, 256] width 423 height 219
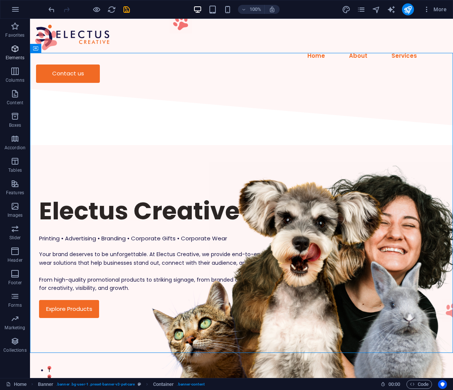
click at [15, 53] on span "Elements" at bounding box center [15, 53] width 30 height 18
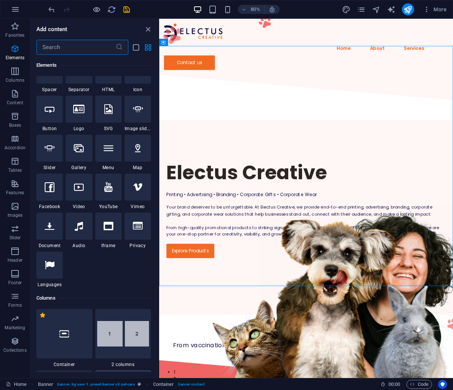
scroll to position [115, 0]
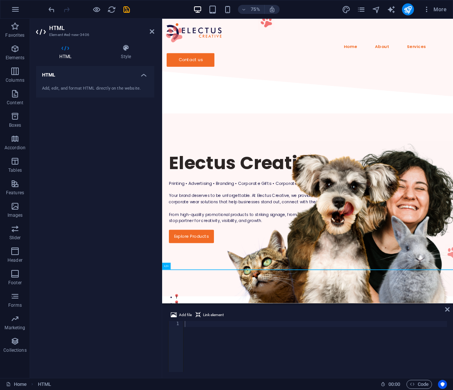
click at [155, 30] on aside "HTML Element #ed-new-3406 HTML Style HTML Add, edit, and format HTML directly o…" at bounding box center [96, 198] width 132 height 359
click at [153, 33] on icon at bounding box center [152, 32] width 5 height 6
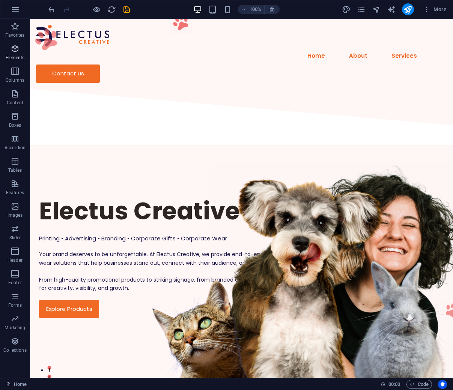
click at [18, 50] on icon "button" at bounding box center [15, 48] width 9 height 9
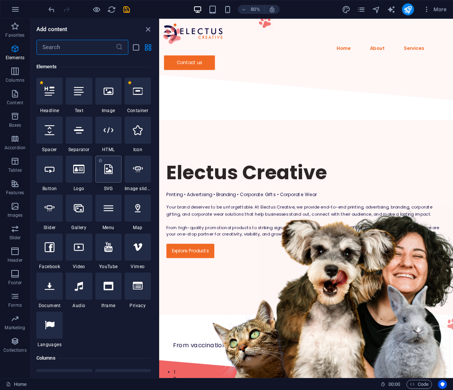
scroll to position [80, 0]
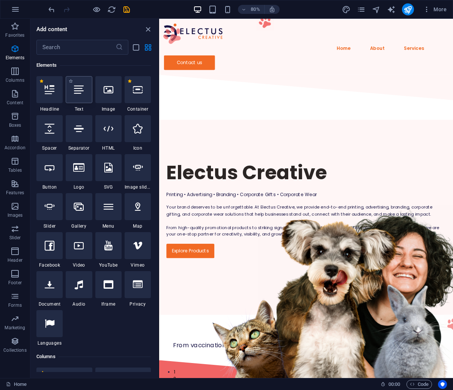
click at [80, 99] on div at bounding box center [79, 89] width 26 height 27
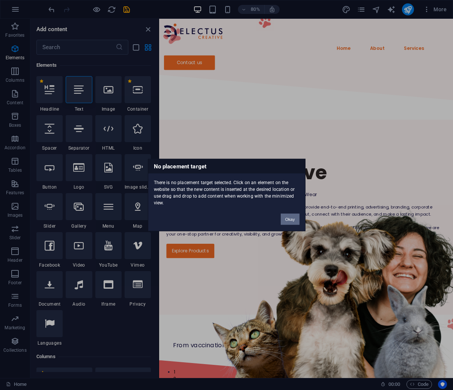
click at [290, 218] on button "Okay" at bounding box center [290, 219] width 19 height 11
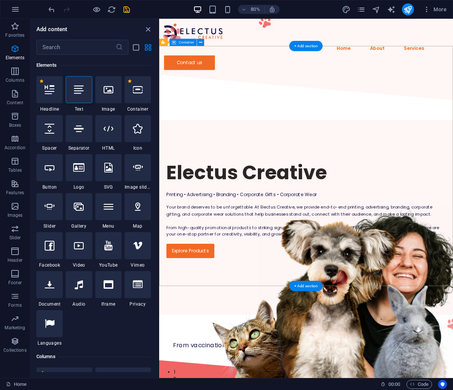
click at [189, 264] on div "Electus Creative Printing • Advertising • Branding • Corporate Gifts • Corporat…" at bounding box center [342, 256] width 367 height 219
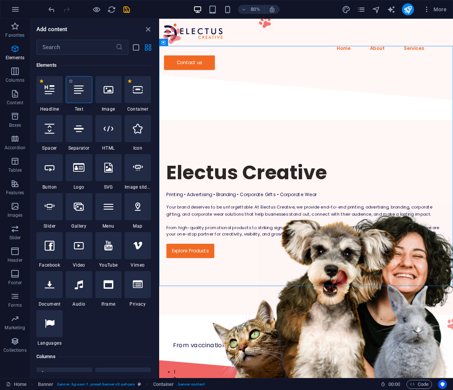
click at [75, 100] on div at bounding box center [79, 89] width 26 height 27
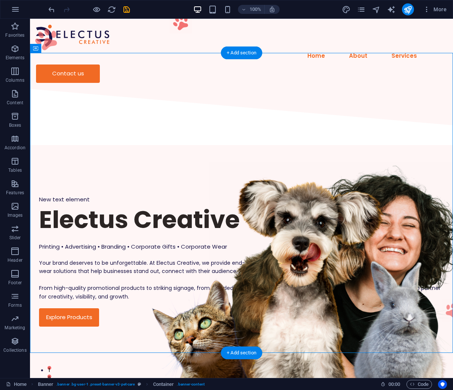
drag, startPoint x: 354, startPoint y: 88, endPoint x: 315, endPoint y: 174, distance: 94.5
click at [318, 176] on div "New text element Electus Creative Printing • Advertising • Branding • Corporate…" at bounding box center [241, 260] width 423 height 227
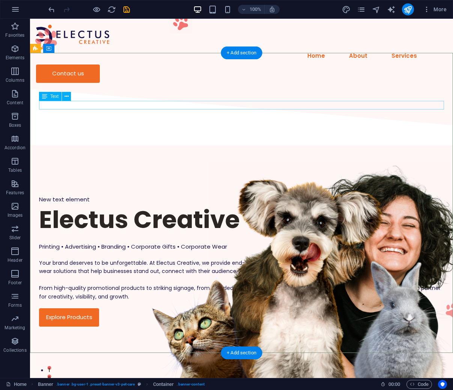
click at [67, 195] on div "New text element" at bounding box center [241, 199] width 405 height 9
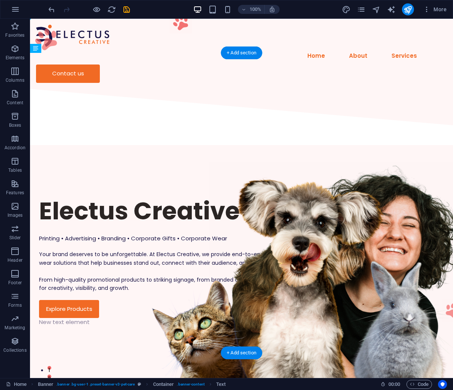
drag, startPoint x: 97, startPoint y: 101, endPoint x: 101, endPoint y: 246, distance: 145.2
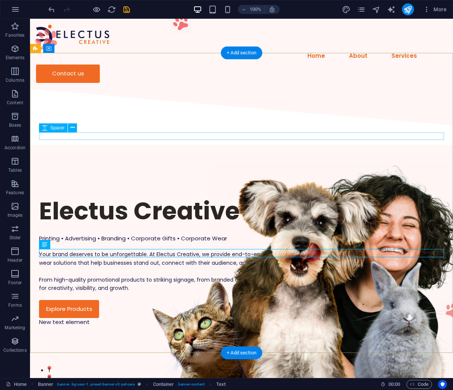
drag, startPoint x: 93, startPoint y: 137, endPoint x: 95, endPoint y: 141, distance: 5.0
click at [94, 227] on div at bounding box center [241, 231] width 405 height 8
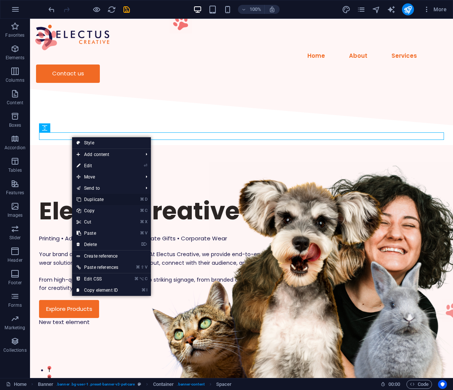
drag, startPoint x: 101, startPoint y: 199, endPoint x: 67, endPoint y: 131, distance: 76.5
click at [101, 199] on link "⌘ D Duplicate" at bounding box center [97, 199] width 51 height 11
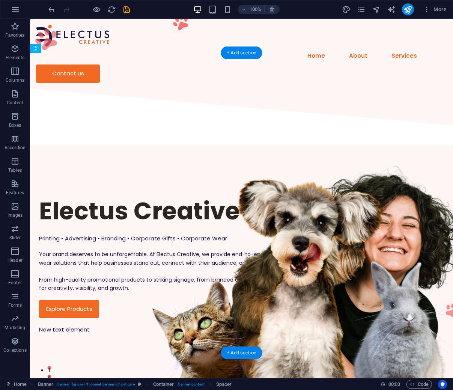
drag, startPoint x: 99, startPoint y: 140, endPoint x: 94, endPoint y: 254, distance: 114.5
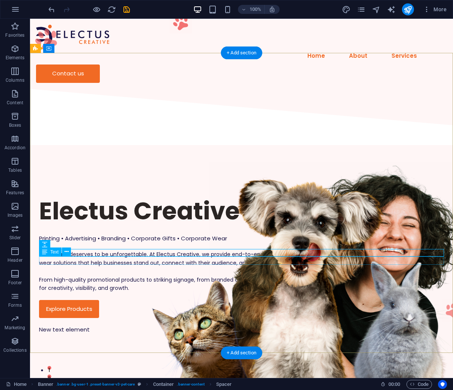
click at [80, 326] on div "New text element" at bounding box center [241, 330] width 405 height 9
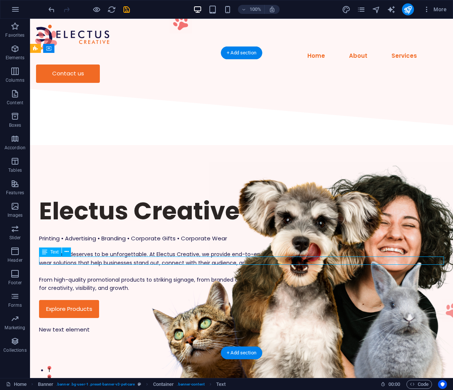
click at [86, 326] on div "New text element" at bounding box center [241, 330] width 405 height 9
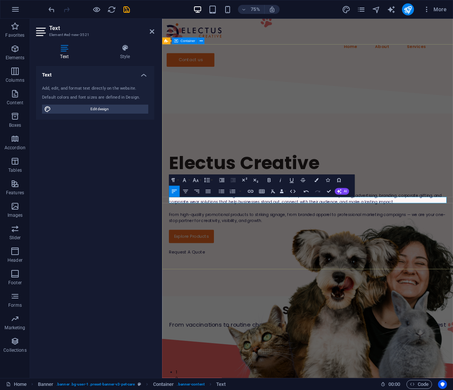
click at [228, 315] on div "Electus Creative Printing • Advertising • Branding • Corporate Gifts • Corporat…" at bounding box center [355, 264] width 387 height 234
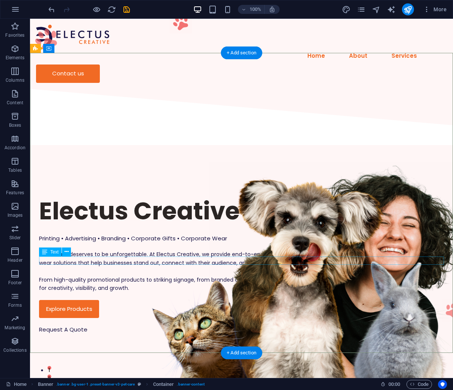
click at [78, 326] on div "Request A Quote" at bounding box center [241, 330] width 405 height 9
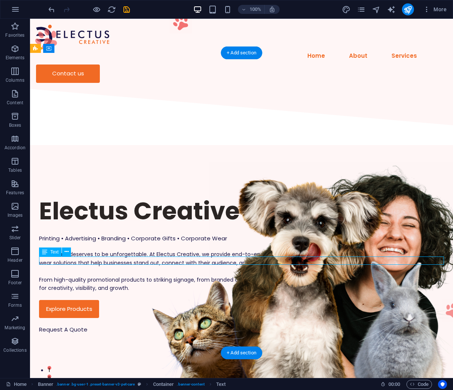
click at [78, 326] on div "Request A Quote" at bounding box center [241, 330] width 405 height 9
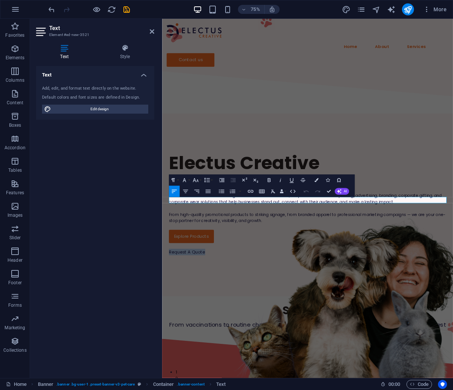
drag, startPoint x: 222, startPoint y: 260, endPoint x: 160, endPoint y: 258, distance: 62.3
click at [278, 182] on icon "button" at bounding box center [280, 180] width 7 height 7
click at [296, 179] on button "Underline" at bounding box center [291, 179] width 11 height 11
click at [234, 310] on div "Electus Creative Printing • Advertising • Branding • Corporate Gifts • Corporat…" at bounding box center [355, 264] width 387 height 234
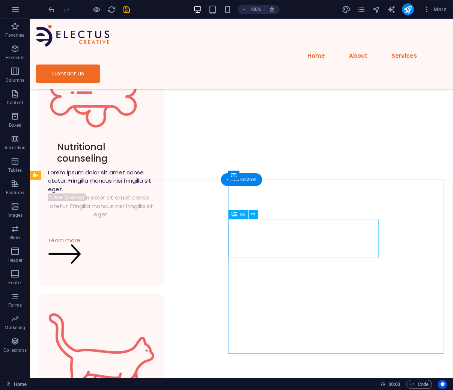
scroll to position [458, 0]
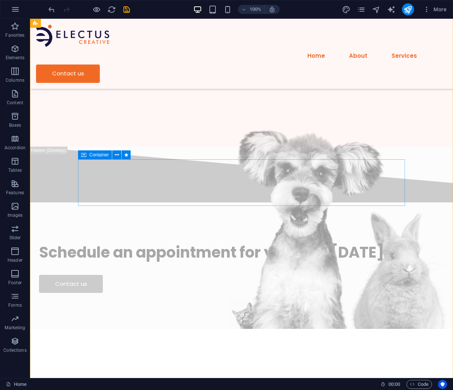
scroll to position [2297, 0]
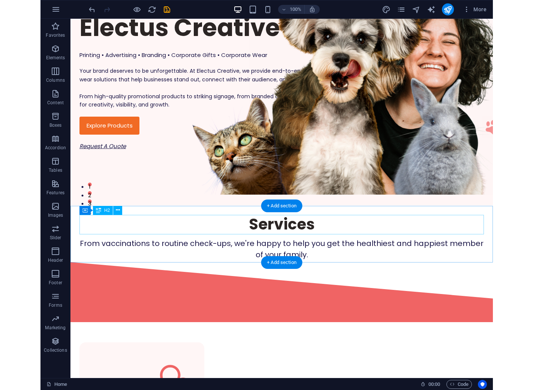
scroll to position [0, 0]
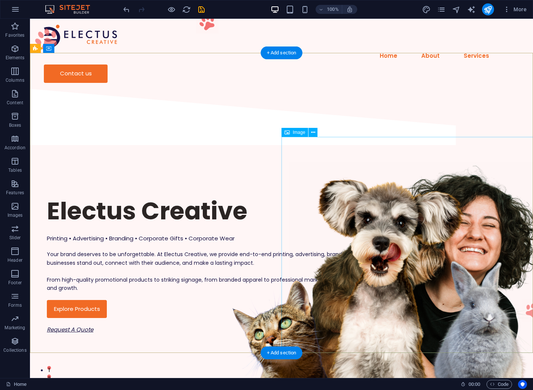
click at [362, 244] on figure at bounding box center [421, 270] width 263 height 216
click at [226, 195] on div "Electus Creative" at bounding box center [282, 210] width 470 height 31
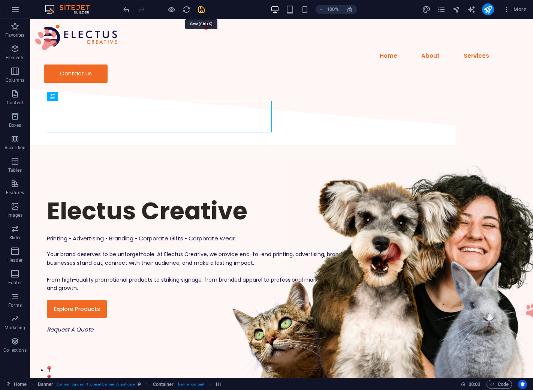
click at [201, 13] on icon "save" at bounding box center [201, 9] width 9 height 9
